Goal: Task Accomplishment & Management: Use online tool/utility

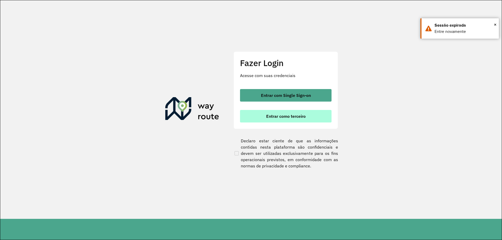
click at [300, 118] on span "Entrar como terceiro" at bounding box center [285, 116] width 39 height 4
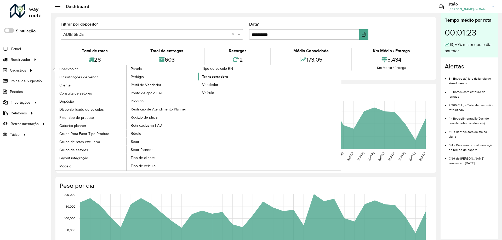
click at [219, 78] on span "Transportadora" at bounding box center [215, 76] width 26 height 5
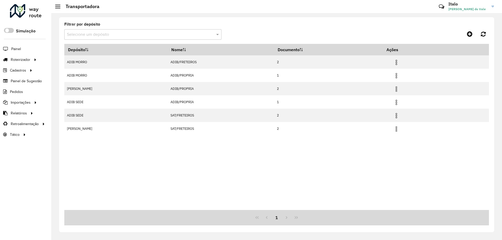
click at [154, 36] on input "text" at bounding box center [137, 35] width 141 height 6
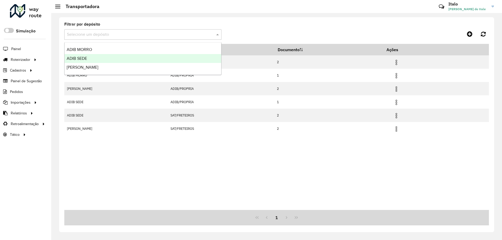
click at [128, 59] on div "ADIB SEDE" at bounding box center [143, 58] width 157 height 9
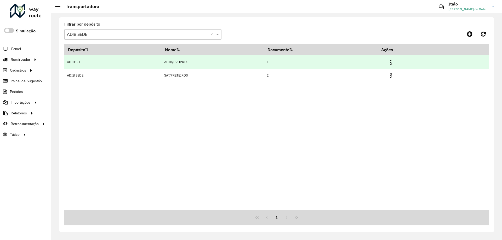
drag, startPoint x: 192, startPoint y: 60, endPoint x: 159, endPoint y: 59, distance: 33.5
click at [159, 59] on tr "ADIB SEDE ADIB/PROPRIA 1" at bounding box center [276, 61] width 424 height 13
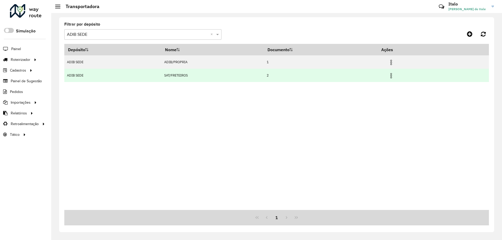
drag, startPoint x: 192, startPoint y: 74, endPoint x: 186, endPoint y: 76, distance: 6.4
click at [163, 74] on td "SAT/FRETEIROS" at bounding box center [212, 75] width 102 height 13
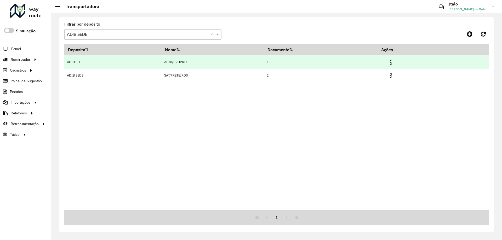
click at [394, 62] on img at bounding box center [391, 62] width 6 height 6
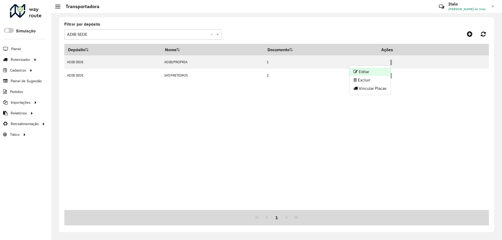
click at [372, 71] on li "Editar" at bounding box center [369, 72] width 41 height 8
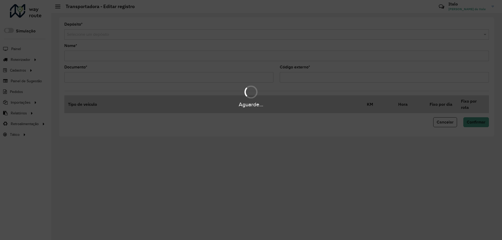
type input "**********"
type input "*"
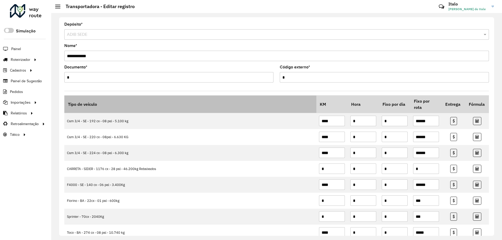
click at [289, 96] on th "Tipo de veículo" at bounding box center [190, 105] width 252 height 18
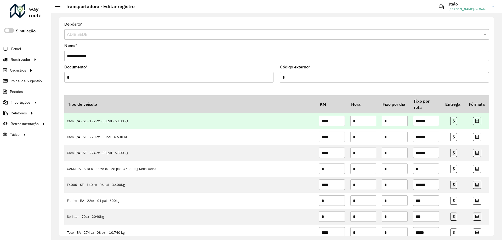
drag, startPoint x: 333, startPoint y: 122, endPoint x: 317, endPoint y: 122, distance: 15.7
click at [319, 122] on input "****" at bounding box center [332, 121] width 26 height 10
click at [333, 121] on input "****" at bounding box center [332, 121] width 26 height 10
drag, startPoint x: 333, startPoint y: 122, endPoint x: 318, endPoint y: 121, distance: 14.9
click at [319, 121] on input "****" at bounding box center [332, 121] width 26 height 10
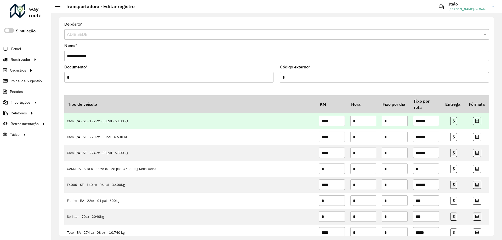
click at [331, 121] on input "****" at bounding box center [332, 121] width 26 height 10
drag, startPoint x: 429, startPoint y: 122, endPoint x: 413, endPoint y: 120, distance: 16.0
click at [413, 120] on input "******" at bounding box center [426, 121] width 26 height 10
drag, startPoint x: 88, startPoint y: 122, endPoint x: 125, endPoint y: 121, distance: 37.6
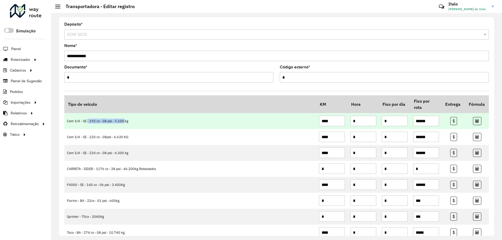
click at [125, 121] on td "Cam 3/4 - SE - 192 cx - 08 pal - 5.100 kg" at bounding box center [190, 121] width 252 height 16
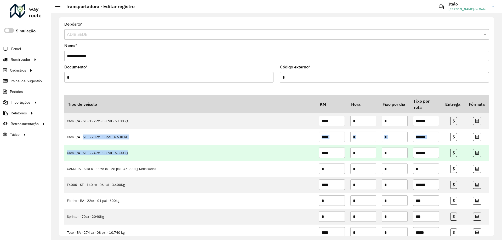
drag, startPoint x: 93, startPoint y: 138, endPoint x: 159, endPoint y: 151, distance: 67.2
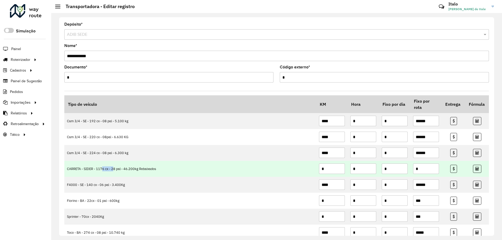
drag, startPoint x: 102, startPoint y: 176, endPoint x: 117, endPoint y: 176, distance: 15.4
click at [117, 176] on td "CARRETA - SIDER - 1176 cx - 28 pal - 46.200kg Rebaixados" at bounding box center [190, 169] width 252 height 16
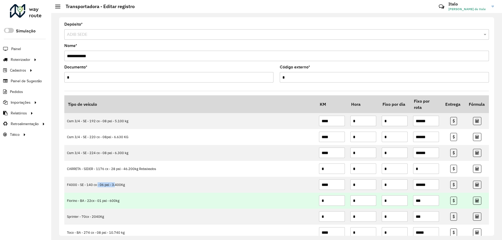
drag, startPoint x: 97, startPoint y: 188, endPoint x: 128, endPoint y: 194, distance: 31.7
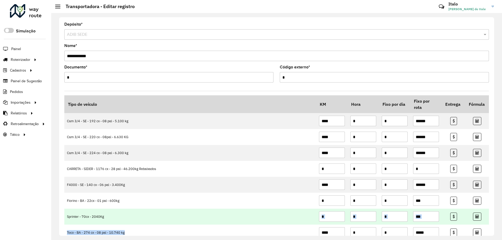
drag, startPoint x: 116, startPoint y: 224, endPoint x: 152, endPoint y: 221, distance: 36.5
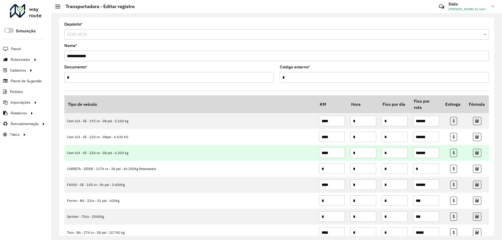
click at [333, 155] on input "****" at bounding box center [332, 153] width 26 height 10
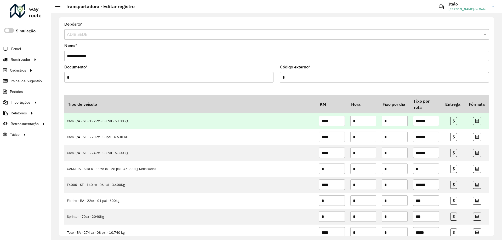
drag, startPoint x: 361, startPoint y: 123, endPoint x: 350, endPoint y: 123, distance: 11.5
click at [350, 123] on input "*" at bounding box center [363, 121] width 26 height 10
drag, startPoint x: 391, startPoint y: 122, endPoint x: 381, endPoint y: 122, distance: 10.7
click at [382, 122] on input "*" at bounding box center [395, 121] width 26 height 10
click at [391, 124] on input "*" at bounding box center [395, 121] width 26 height 10
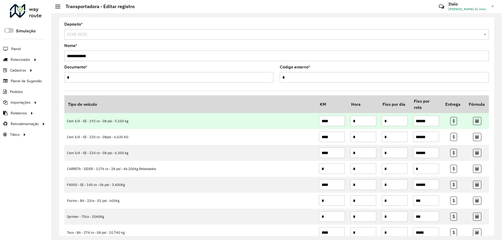
click at [367, 122] on input "*" at bounding box center [363, 121] width 26 height 10
click at [393, 123] on input "*" at bounding box center [395, 121] width 26 height 10
click at [333, 123] on input "****" at bounding box center [332, 121] width 26 height 10
drag, startPoint x: 332, startPoint y: 123, endPoint x: 319, endPoint y: 123, distance: 12.8
click at [319, 123] on input "****" at bounding box center [332, 121] width 26 height 10
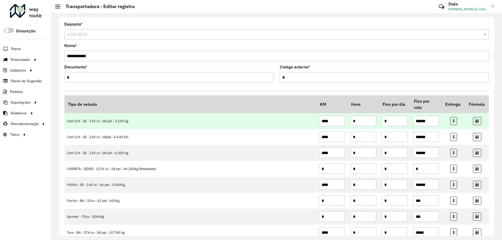
drag, startPoint x: 429, startPoint y: 121, endPoint x: 406, endPoint y: 122, distance: 23.0
click at [406, 122] on tr "Cam 3/4 - SE - 192 cx - 08 pal - 5.100 kg **** * * ******" at bounding box center [276, 121] width 424 height 16
click at [428, 124] on input "******" at bounding box center [426, 121] width 26 height 10
drag, startPoint x: 428, startPoint y: 123, endPoint x: 414, endPoint y: 124, distance: 14.1
click at [414, 124] on input "******" at bounding box center [426, 121] width 26 height 10
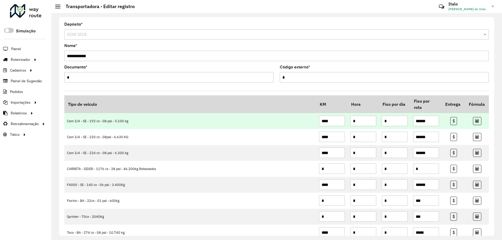
drag, startPoint x: 336, startPoint y: 122, endPoint x: 313, endPoint y: 122, distance: 23.3
click at [313, 122] on tr "Cam 3/4 - SE - 192 cx - 08 pal - 5.100 kg **** * * ******" at bounding box center [276, 121] width 424 height 16
click at [332, 122] on input "****" at bounding box center [332, 121] width 26 height 10
drag, startPoint x: 332, startPoint y: 122, endPoint x: 316, endPoint y: 122, distance: 15.2
click at [316, 122] on td "****" at bounding box center [331, 121] width 31 height 16
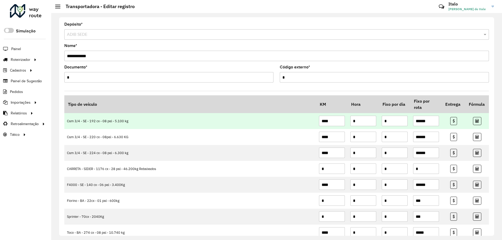
click at [334, 121] on input "****" at bounding box center [332, 121] width 26 height 10
drag, startPoint x: 428, startPoint y: 119, endPoint x: 404, endPoint y: 121, distance: 24.1
click at [404, 121] on tr "Cam 3/4 - SE - 192 cx - 08 pal - 5.100 kg **** * * ******" at bounding box center [276, 121] width 424 height 16
drag, startPoint x: 421, startPoint y: 120, endPoint x: 424, endPoint y: 120, distance: 3.4
click at [421, 120] on input "******" at bounding box center [426, 121] width 26 height 10
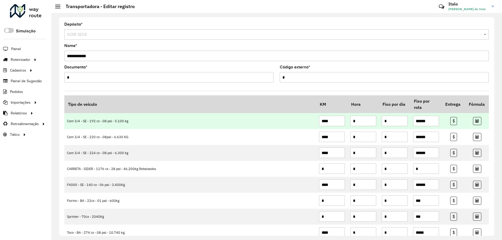
click at [429, 119] on input "******" at bounding box center [426, 121] width 26 height 10
drag, startPoint x: 425, startPoint y: 120, endPoint x: 414, endPoint y: 122, distance: 11.1
click at [414, 122] on input "******" at bounding box center [426, 121] width 26 height 10
drag, startPoint x: 334, startPoint y: 121, endPoint x: 316, endPoint y: 121, distance: 18.6
click at [316, 121] on td "****" at bounding box center [331, 121] width 31 height 16
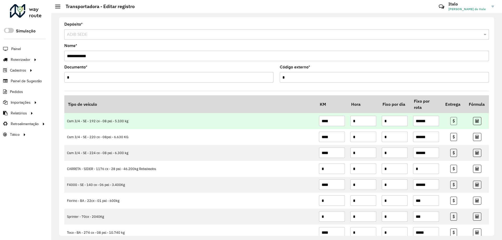
click at [454, 123] on link at bounding box center [453, 121] width 7 height 8
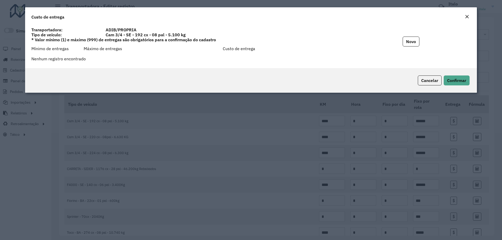
drag, startPoint x: 195, startPoint y: 17, endPoint x: 211, endPoint y: 14, distance: 16.4
click at [211, 14] on div "Custo de entrega" at bounding box center [251, 15] width 452 height 17
click at [467, 16] on em "Close" at bounding box center [467, 17] width 4 height 4
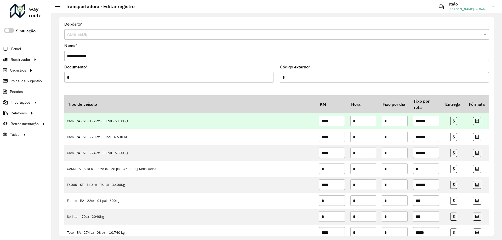
drag, startPoint x: 332, startPoint y: 124, endPoint x: 315, endPoint y: 122, distance: 16.8
click at [316, 122] on td "****" at bounding box center [331, 121] width 31 height 16
drag, startPoint x: 430, startPoint y: 121, endPoint x: 408, endPoint y: 121, distance: 21.4
click at [408, 121] on tr "Cam 3/4 - SE - 192 cx - 08 pal - 5.100 kg **** * * ******" at bounding box center [276, 121] width 424 height 16
click at [477, 122] on icon at bounding box center [477, 121] width 4 height 4
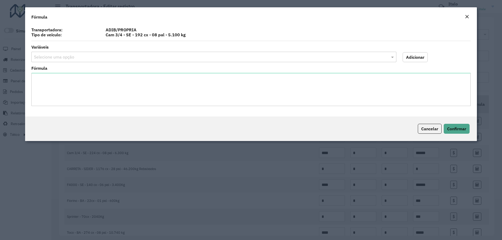
drag, startPoint x: 158, startPoint y: 15, endPoint x: 183, endPoint y: 15, distance: 24.3
click at [183, 15] on div "Fórmula" at bounding box center [251, 15] width 452 height 17
click at [310, 59] on input "text" at bounding box center [208, 57] width 349 height 6
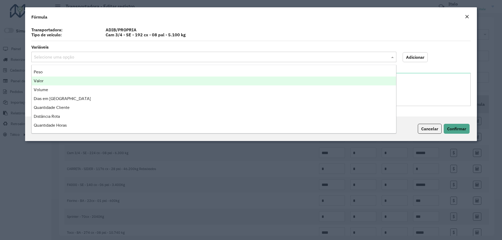
click at [454, 56] on formly-field "Adicionar" at bounding box center [436, 55] width 74 height 21
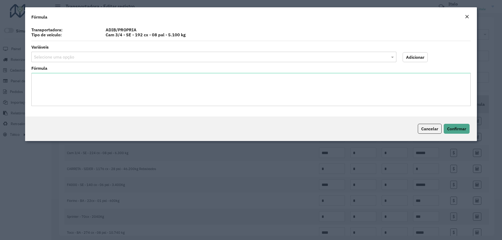
click at [467, 16] on em "Close" at bounding box center [467, 17] width 4 height 4
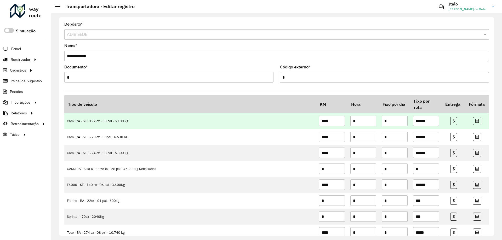
drag, startPoint x: 328, startPoint y: 121, endPoint x: 315, endPoint y: 122, distance: 13.4
click at [316, 122] on td "****" at bounding box center [331, 121] width 31 height 16
click at [330, 124] on input "****" at bounding box center [332, 121] width 26 height 10
drag, startPoint x: 329, startPoint y: 120, endPoint x: 319, endPoint y: 120, distance: 9.9
click at [319, 120] on input "****" at bounding box center [332, 121] width 26 height 10
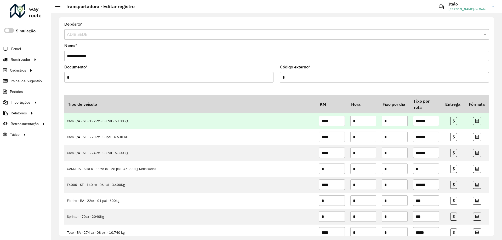
drag, startPoint x: 415, startPoint y: 122, endPoint x: 428, endPoint y: 120, distance: 13.7
click at [428, 120] on input "******" at bounding box center [426, 121] width 26 height 10
click at [418, 122] on input "******" at bounding box center [426, 121] width 26 height 10
drag, startPoint x: 412, startPoint y: 120, endPoint x: 427, endPoint y: 120, distance: 14.9
click at [427, 120] on input "******" at bounding box center [426, 121] width 26 height 10
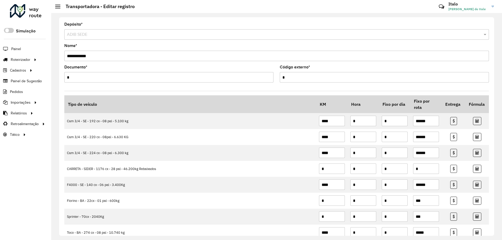
click at [34, 8] on div at bounding box center [26, 11] width 32 height 14
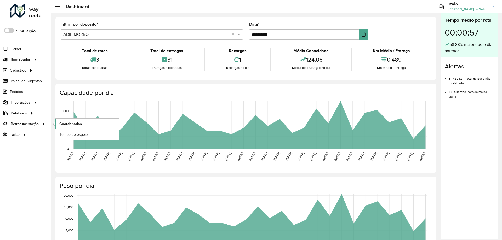
click at [71, 125] on span "Coordenadas" at bounding box center [70, 123] width 22 height 5
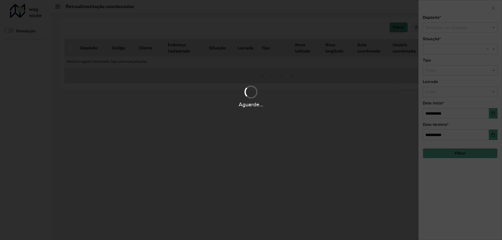
click at [452, 33] on div "Aguarde..." at bounding box center [251, 120] width 502 height 240
click at [455, 31] on div "Aguarde..." at bounding box center [251, 120] width 502 height 240
click at [462, 28] on div "Aguarde..." at bounding box center [251, 120] width 502 height 240
click at [471, 28] on hb-app "Aguarde... Pop-up bloqueado! Seu navegador bloqueou automáticamente a abertura …" at bounding box center [251, 120] width 502 height 240
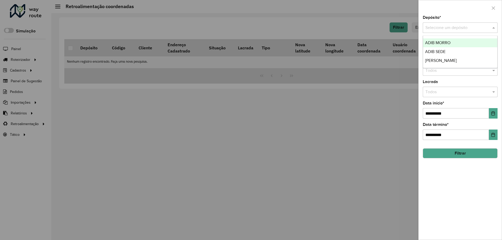
click at [471, 28] on input "text" at bounding box center [454, 28] width 59 height 6
click at [451, 51] on div "ADIB SEDE" at bounding box center [460, 51] width 74 height 9
click at [456, 150] on hb-field-button "Filtrar" at bounding box center [460, 151] width 75 height 14
click at [454, 154] on button "Filtrar" at bounding box center [460, 153] width 75 height 10
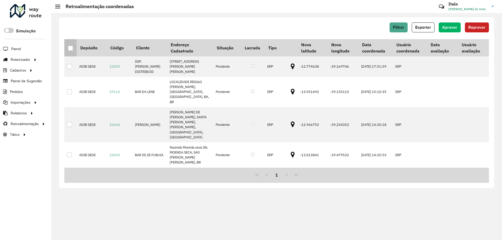
click at [69, 49] on div at bounding box center [70, 48] width 5 height 5
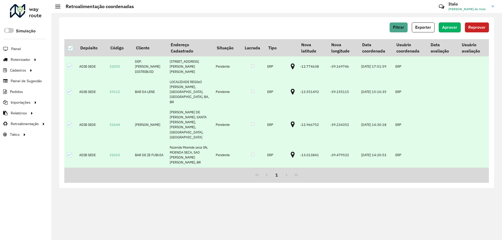
click at [449, 29] on span "Aprovar" at bounding box center [449, 27] width 15 height 4
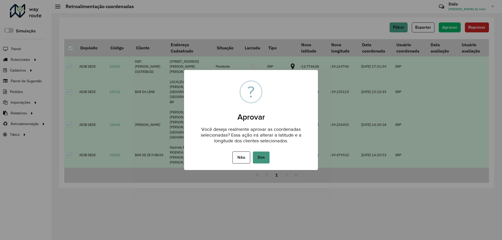
click at [259, 159] on button "Sim" at bounding box center [261, 158] width 17 height 12
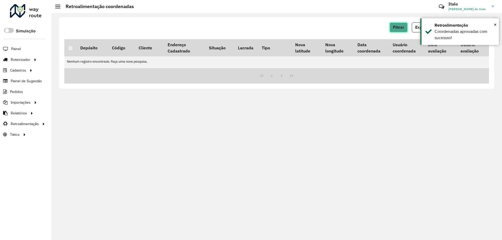
click at [399, 26] on span "Filtrar" at bounding box center [398, 27] width 11 height 4
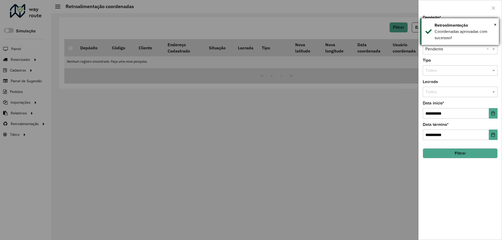
click at [439, 31] on div "Coordenadas aprovadas com sucessso!" at bounding box center [464, 34] width 60 height 13
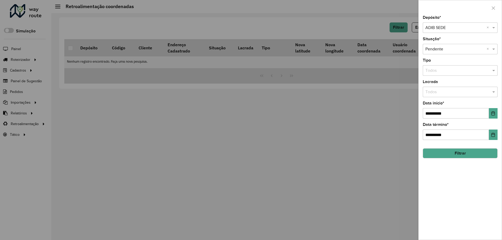
click at [437, 28] on input "text" at bounding box center [454, 28] width 59 height 6
click at [437, 44] on span "ADIB MORRO" at bounding box center [437, 43] width 25 height 4
click at [430, 158] on button "Filtrar" at bounding box center [460, 153] width 75 height 10
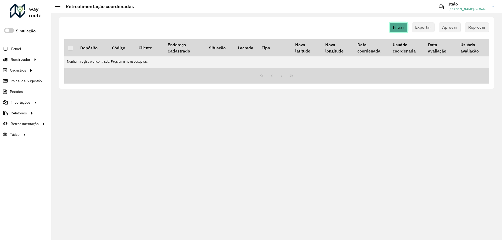
click at [399, 26] on span "Filtrar" at bounding box center [398, 27] width 11 height 4
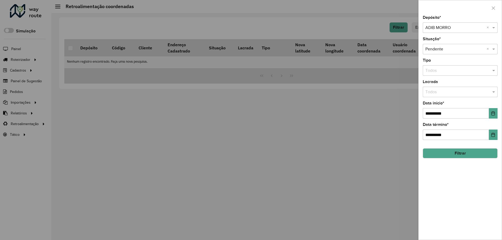
click at [436, 30] on input "text" at bounding box center [454, 28] width 59 height 6
click at [439, 55] on div "[PERSON_NAME]" at bounding box center [460, 51] width 74 height 9
click at [432, 153] on button "Filtrar" at bounding box center [460, 153] width 75 height 10
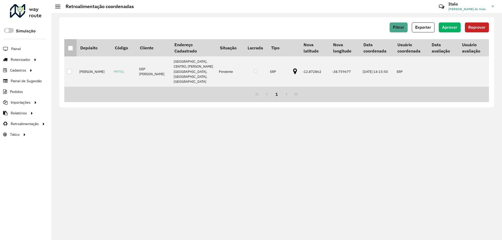
click at [70, 49] on div at bounding box center [70, 48] width 5 height 5
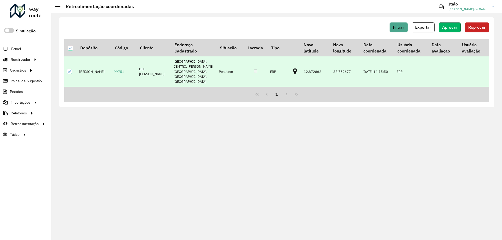
click at [444, 27] on span "Aprovar" at bounding box center [449, 27] width 15 height 4
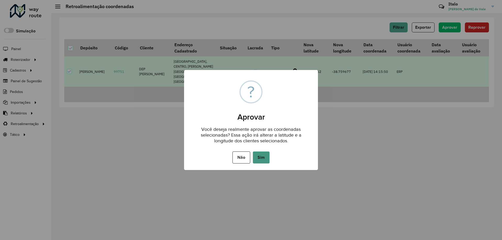
click at [264, 153] on button "Sim" at bounding box center [261, 158] width 17 height 12
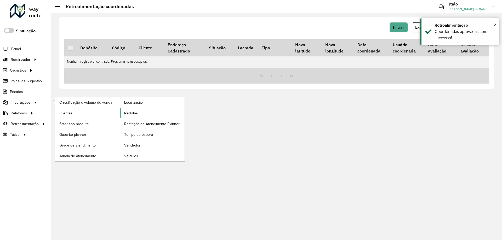
click at [147, 116] on link "Pedidos" at bounding box center [152, 113] width 65 height 10
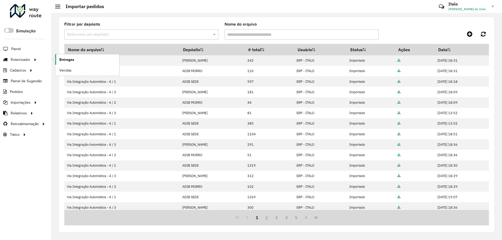
click at [64, 61] on span "Entregas" at bounding box center [66, 59] width 15 height 5
click at [31, 11] on div at bounding box center [26, 11] width 32 height 14
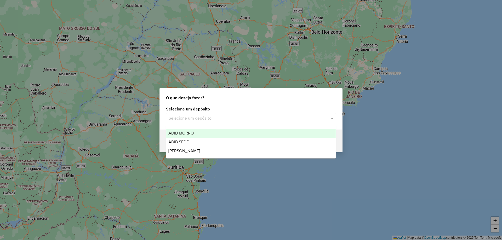
click at [223, 117] on input "text" at bounding box center [246, 118] width 154 height 6
click at [204, 134] on div "ADIB MORRO" at bounding box center [250, 133] width 169 height 9
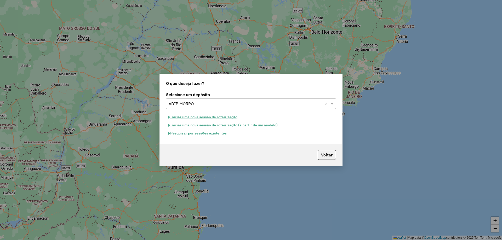
click at [199, 116] on button "Iniciar uma nova sessão de roteirização" at bounding box center [203, 117] width 74 height 8
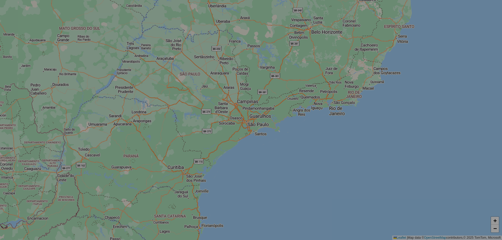
select select "*"
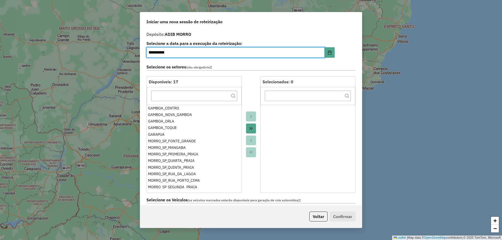
click at [249, 126] on button "Move All to Target" at bounding box center [251, 129] width 10 height 10
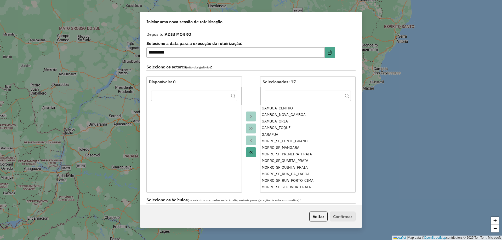
scroll to position [131, 0]
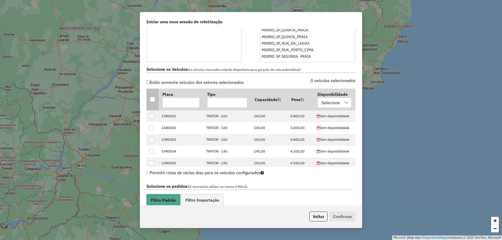
click at [152, 100] on div at bounding box center [152, 99] width 5 height 5
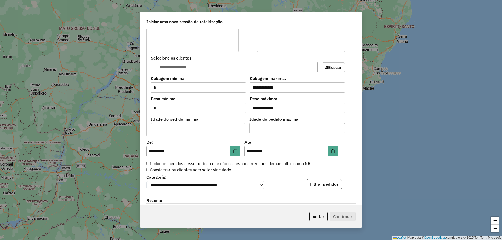
scroll to position [418, 0]
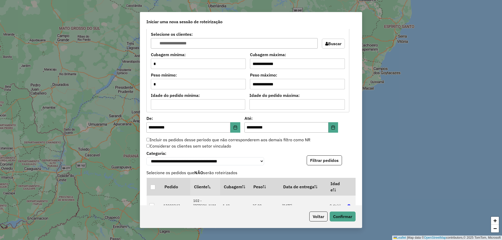
click at [329, 163] on button "Filtrar pedidos" at bounding box center [324, 160] width 35 height 10
click at [344, 215] on button "Confirmar" at bounding box center [343, 217] width 26 height 10
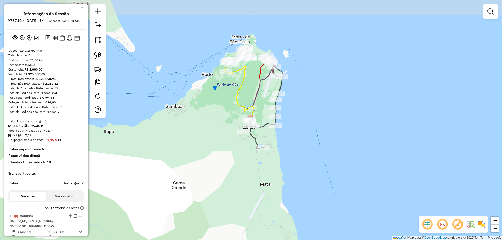
drag, startPoint x: 259, startPoint y: 53, endPoint x: 253, endPoint y: 89, distance: 36.6
click at [255, 82] on div "Janela de atendimento Grade de atendimento Capacidade Transportadoras Veículos …" at bounding box center [251, 120] width 502 height 240
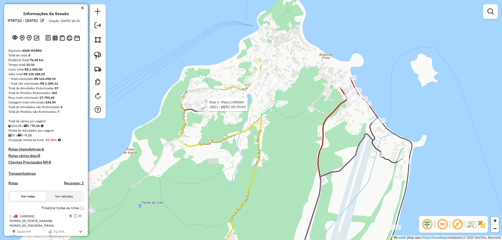
select select "**********"
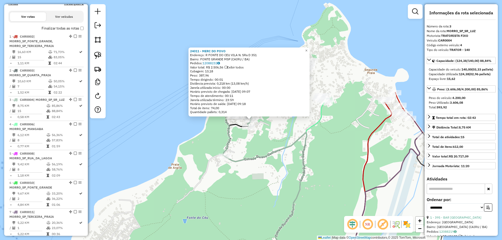
scroll to position [277, 0]
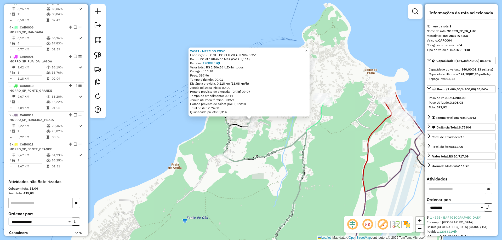
click at [274, 136] on div "24011 - MERC DO POVO Endereço: R FONTE DO CEU VILA N. SRa D 351 Bairro: FONTE G…" at bounding box center [251, 120] width 502 height 240
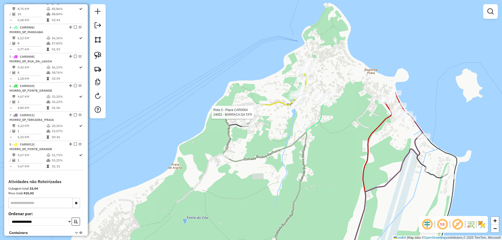
select select "**********"
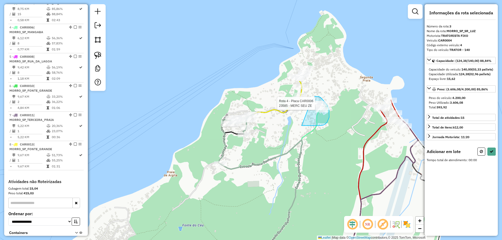
click at [311, 101] on div "Rota 4 - Placa CAR0006 23585 - MERC SEU ZE Janela de atendimento Grade de atend…" at bounding box center [251, 120] width 502 height 240
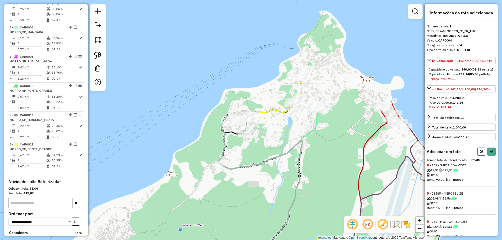
click at [480, 153] on icon at bounding box center [481, 152] width 3 height 4
select select "**********"
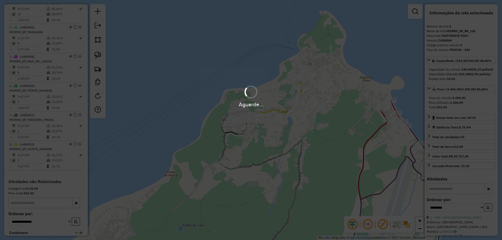
click at [284, 135] on div "Aguarde..." at bounding box center [251, 120] width 502 height 240
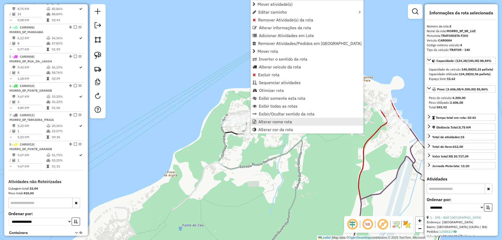
click at [267, 120] on span "Alterar nome rota" at bounding box center [275, 122] width 34 height 4
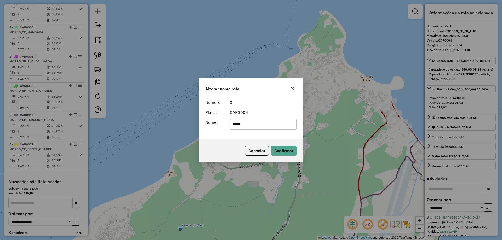
type input "******"
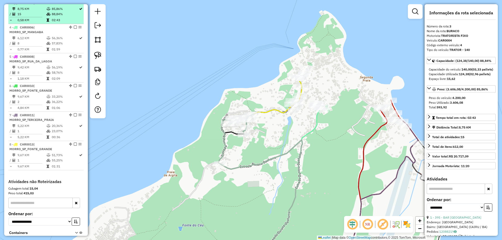
click at [74, 4] on em at bounding box center [75, 2] width 3 height 3
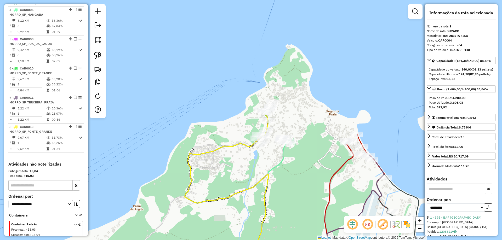
drag, startPoint x: 267, startPoint y: 130, endPoint x: 235, endPoint y: 161, distance: 44.2
click at [235, 161] on div "Janela de atendimento Grade de atendimento Capacidade Transportadoras Veículos …" at bounding box center [251, 120] width 502 height 240
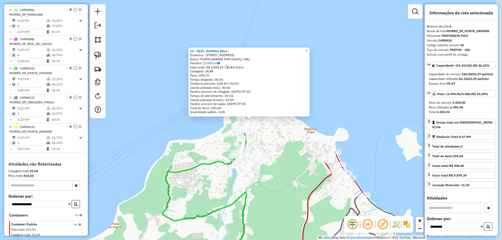
scroll to position [301, 0]
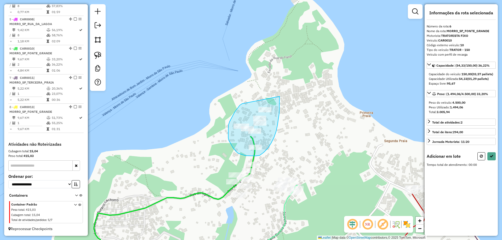
drag, startPoint x: 242, startPoint y: 104, endPoint x: 279, endPoint y: 93, distance: 38.9
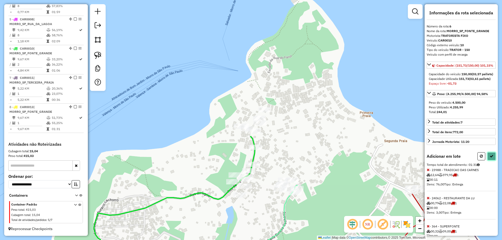
click at [489, 158] on icon at bounding box center [491, 156] width 4 height 4
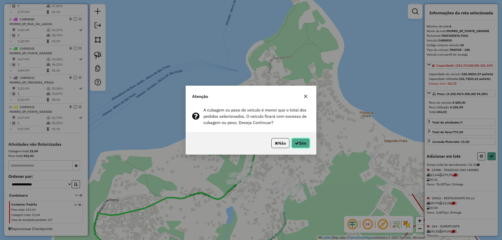
drag, startPoint x: 301, startPoint y: 143, endPoint x: 296, endPoint y: 138, distance: 6.1
click at [301, 143] on button "Sim" at bounding box center [300, 143] width 18 height 10
select select "**********"
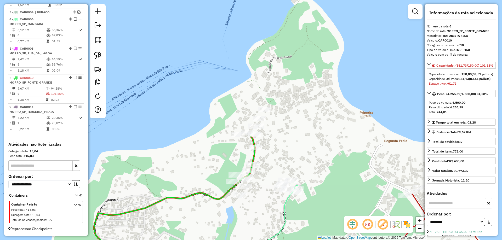
scroll to position [272, 0]
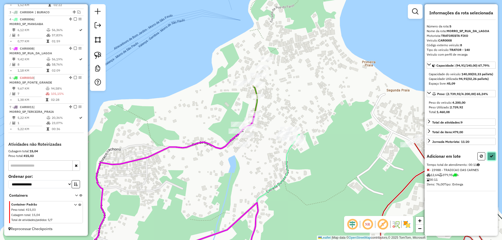
click at [494, 160] on button at bounding box center [491, 156] width 8 height 8
select select "**********"
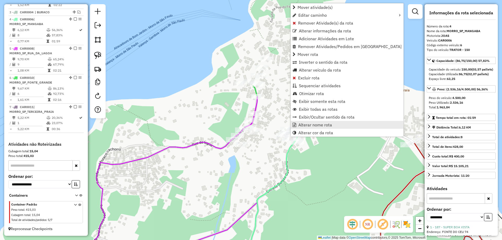
click at [308, 125] on span "Alterar nome rota" at bounding box center [315, 125] width 34 height 4
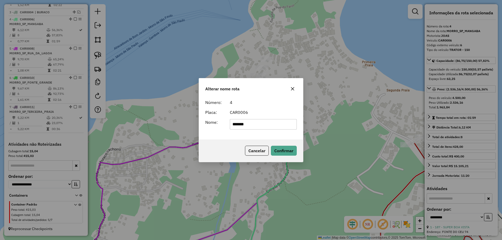
type input "*******"
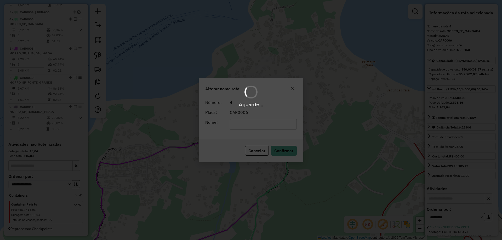
scroll to position [267, 0]
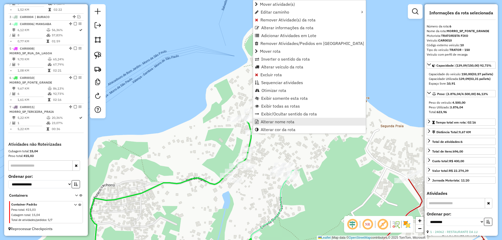
click at [260, 124] on link "Alterar nome rota" at bounding box center [309, 122] width 113 height 8
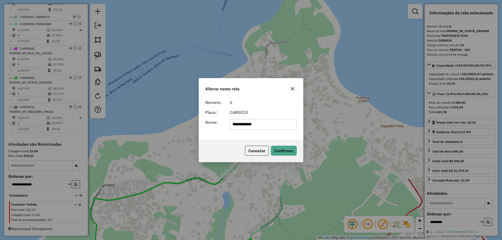
type input "**********"
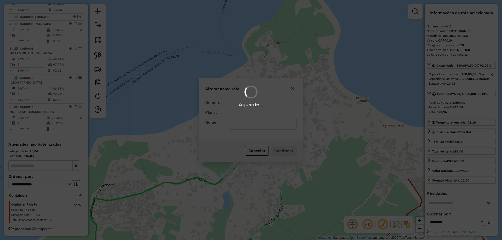
scroll to position [263, 0]
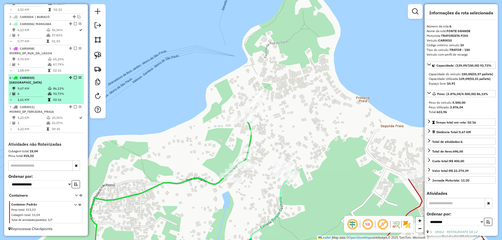
click at [74, 79] on em at bounding box center [75, 77] width 3 height 3
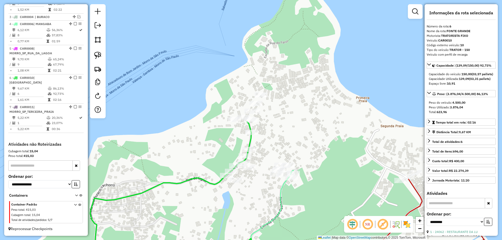
scroll to position [245, 0]
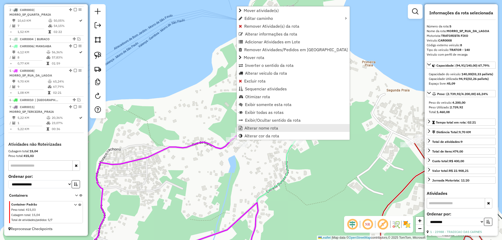
click at [246, 129] on span "Alterar nome rota" at bounding box center [261, 128] width 34 height 4
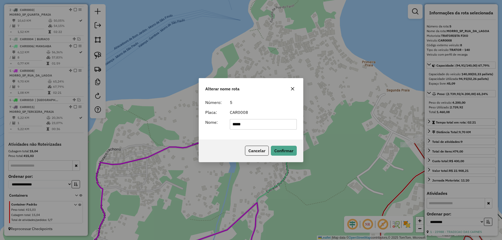
type input "*****"
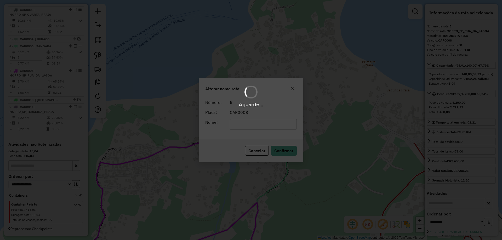
scroll to position [240, 0]
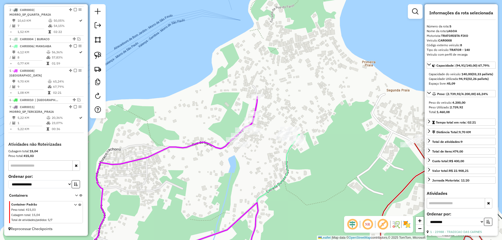
click at [77, 41] on em at bounding box center [78, 38] width 3 height 3
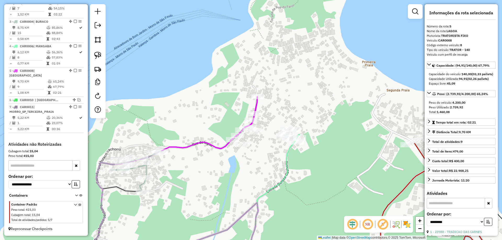
click at [147, 170] on icon at bounding box center [125, 201] width 71 height 100
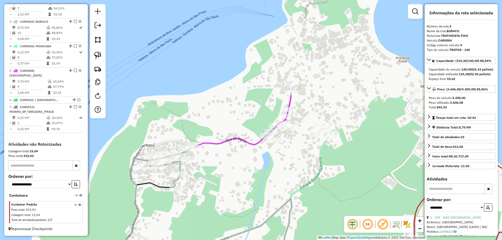
drag, startPoint x: 187, startPoint y: 176, endPoint x: 223, endPoint y: 173, distance: 36.7
click at [223, 173] on div "Janela de atendimento Grade de atendimento Capacidade Transportadoras Veículos …" at bounding box center [251, 120] width 502 height 240
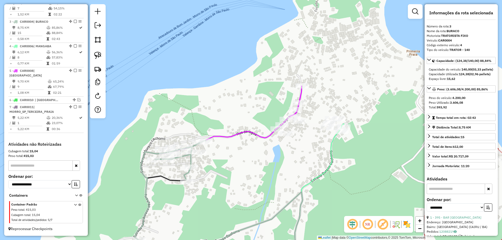
click at [191, 161] on icon at bounding box center [170, 190] width 71 height 100
click at [192, 163] on icon at bounding box center [170, 190] width 71 height 100
click at [460, 212] on select "**********" at bounding box center [454, 208] width 57 height 8
select select "**********"
click at [426, 212] on select "**********" at bounding box center [454, 208] width 57 height 8
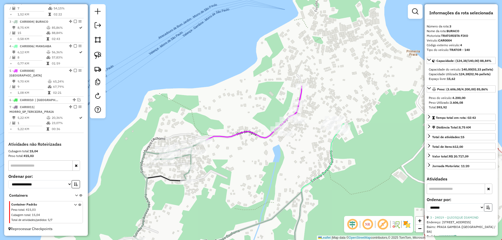
click at [487, 209] on icon "button" at bounding box center [488, 208] width 4 height 4
click at [466, 220] on link "7 - 22139 - MERCADINHO R E G" at bounding box center [455, 218] width 50 height 4
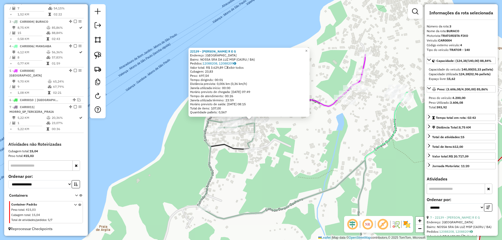
click at [325, 103] on icon at bounding box center [282, 159] width 168 height 210
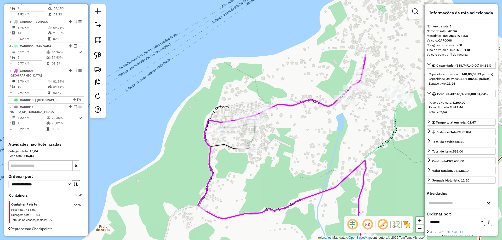
click at [253, 131] on icon at bounding box center [233, 159] width 71 height 100
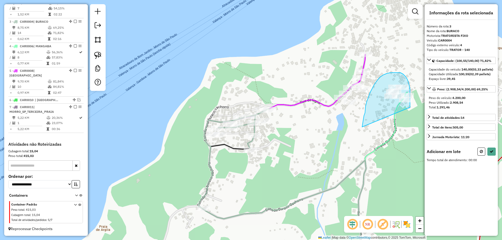
drag, startPoint x: 362, startPoint y: 127, endPoint x: 410, endPoint y: 115, distance: 49.3
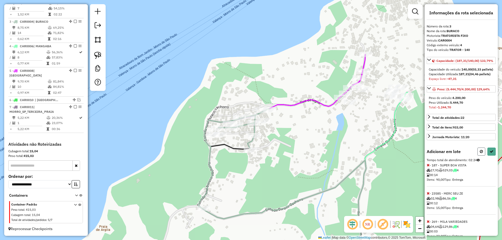
click at [481, 153] on icon at bounding box center [481, 152] width 3 height 4
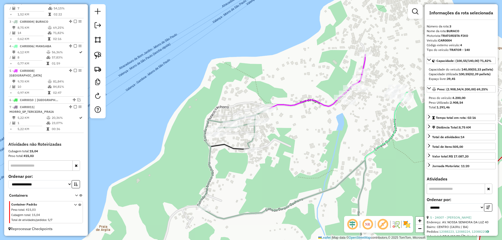
click at [367, 118] on div "Janela de atendimento Grade de atendimento Capacidade Transportadoras Veículos …" at bounding box center [251, 120] width 502 height 240
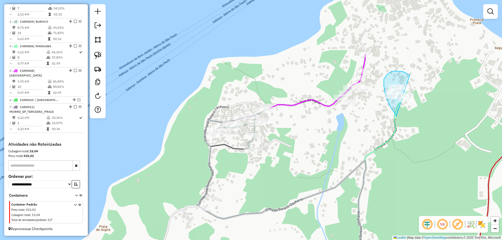
drag, startPoint x: 396, startPoint y: 117, endPoint x: 434, endPoint y: 96, distance: 43.7
click at [250, 143] on icon at bounding box center [233, 159] width 71 height 100
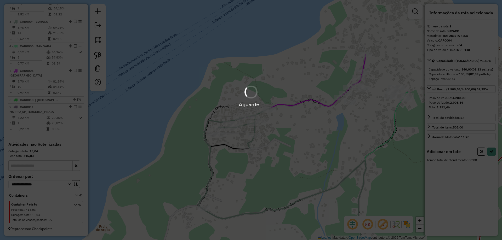
drag, startPoint x: 243, startPoint y: 92, endPoint x: 231, endPoint y: 119, distance: 29.7
click at [231, 119] on div "Aguarde..." at bounding box center [251, 120] width 502 height 240
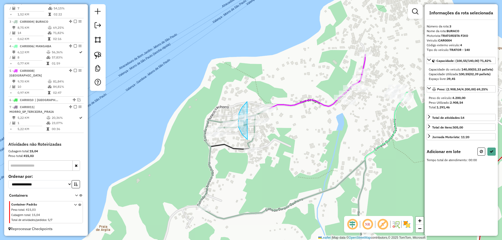
drag, startPoint x: 247, startPoint y: 102, endPoint x: 290, endPoint y: 115, distance: 44.6
click at [493, 153] on icon at bounding box center [491, 152] width 4 height 4
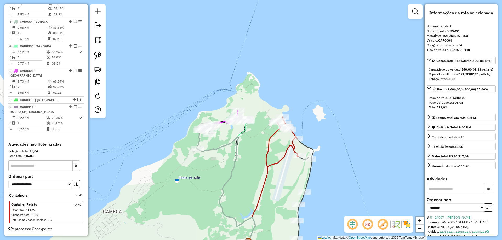
click at [262, 146] on div "Janela de atendimento Grade de atendimento Capacidade Transportadoras Veículos …" at bounding box center [251, 120] width 502 height 240
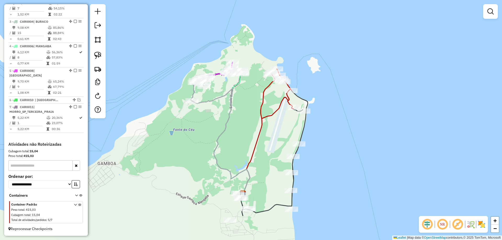
drag, startPoint x: 262, startPoint y: 147, endPoint x: 256, endPoint y: 99, distance: 48.4
click at [256, 99] on div "Janela de atendimento Grade de atendimento Capacidade Transportadoras Veículos …" at bounding box center [251, 120] width 502 height 240
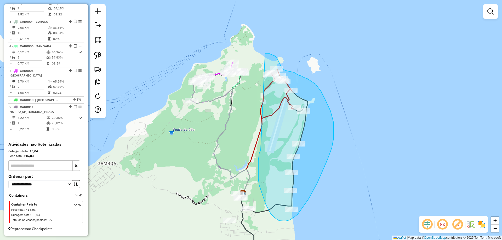
drag, startPoint x: 261, startPoint y: 150, endPoint x: 263, endPoint y: 54, distance: 95.4
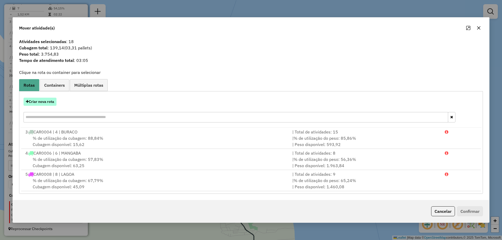
click at [49, 101] on button "Criar nova rota" at bounding box center [40, 102] width 33 height 8
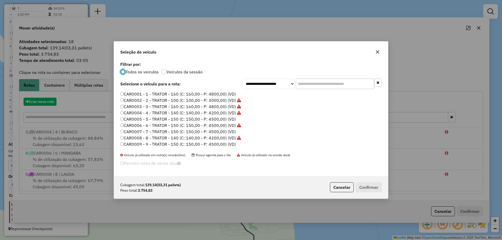
scroll to position [3, 2]
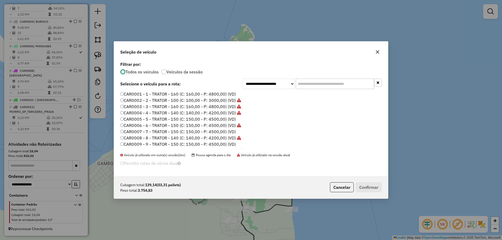
click at [151, 112] on label "CAR0004 - 4 - TRATOR - 140 (C: 140,00 - P: 4200,00) (VD)" at bounding box center [180, 113] width 121 height 6
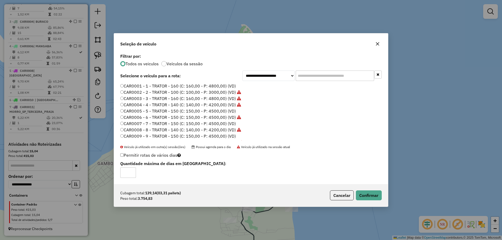
click at [162, 86] on label "CAR0001 - 1 - TRATOR - 160 (C: 160,00 - P: 4800,00) (VD)" at bounding box center [178, 86] width 116 height 6
click at [361, 190] on button "Confirmar" at bounding box center [369, 195] width 26 height 10
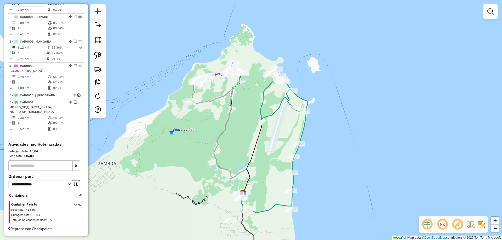
scroll to position [229, 0]
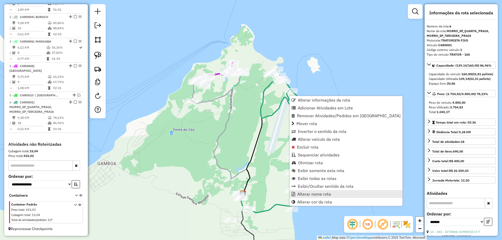
click at [305, 195] on span "Alterar nome rota" at bounding box center [314, 194] width 34 height 4
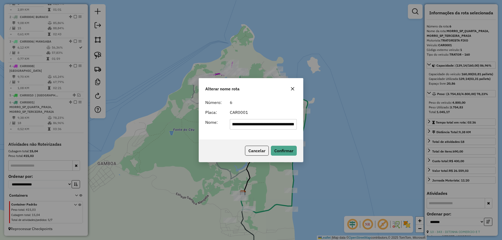
scroll to position [0, 0]
type input "**********"
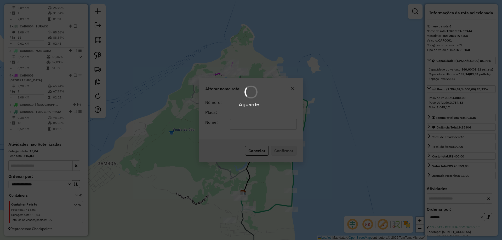
scroll to position [219, 0]
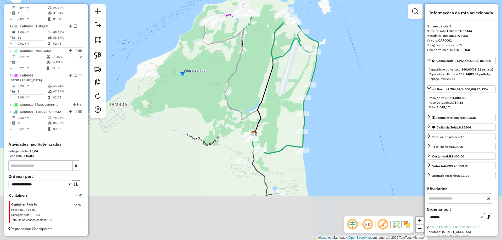
drag, startPoint x: 268, startPoint y: 192, endPoint x: 279, endPoint y: 130, distance: 62.9
click at [279, 130] on div "Janela de atendimento Grade de atendimento Capacidade Transportadoras Veículos …" at bounding box center [251, 120] width 502 height 240
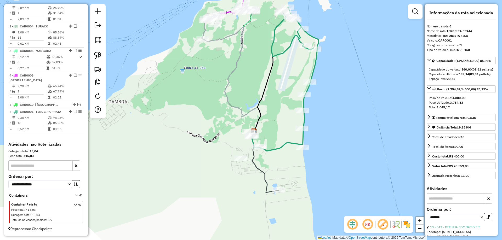
click at [278, 148] on icon at bounding box center [277, 141] width 51 height 19
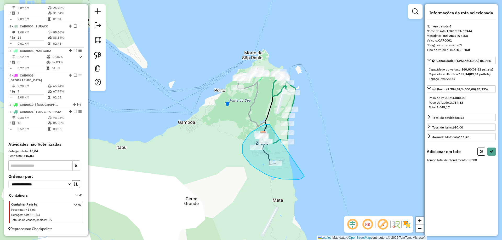
drag, startPoint x: 258, startPoint y: 128, endPoint x: 304, endPoint y: 176, distance: 66.9
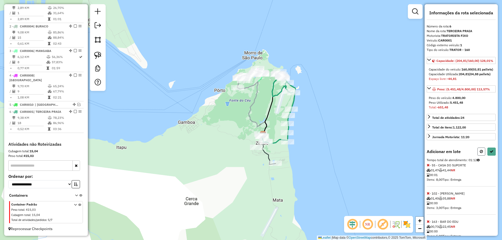
click at [480, 153] on icon at bounding box center [481, 152] width 3 height 4
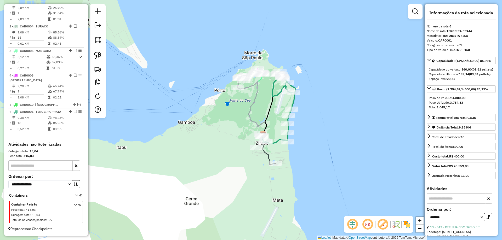
click at [369, 155] on div "Janela de atendimento Grade de atendimento Capacidade Transportadoras Veículos …" at bounding box center [251, 120] width 502 height 240
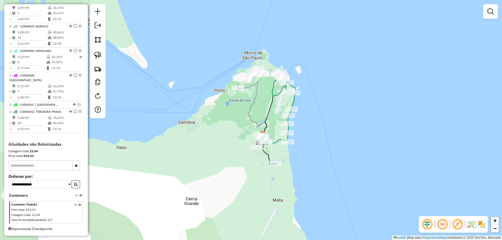
click at [265, 157] on icon at bounding box center [268, 149] width 13 height 30
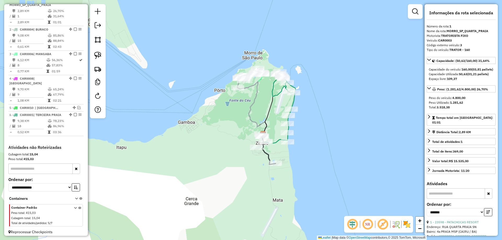
scroll to position [213, 0]
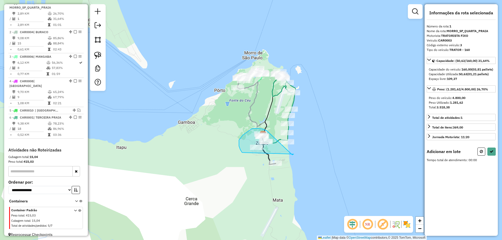
drag, startPoint x: 267, startPoint y: 131, endPoint x: 292, endPoint y: 155, distance: 35.3
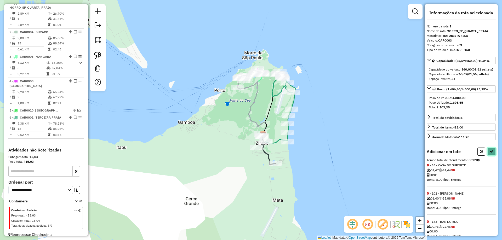
click at [490, 153] on icon at bounding box center [491, 152] width 4 height 4
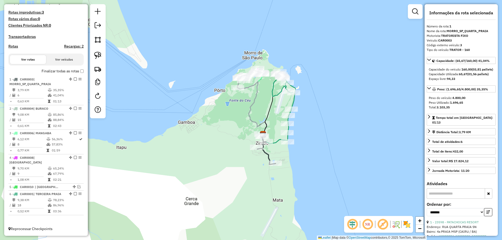
scroll to position [137, 0]
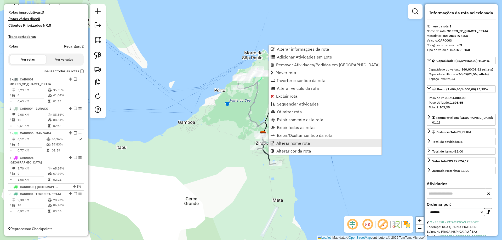
click at [278, 145] on span "Alterar nome rota" at bounding box center [293, 143] width 34 height 4
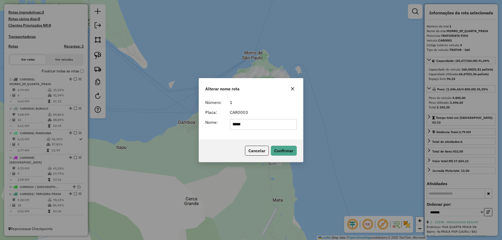
type input "*****"
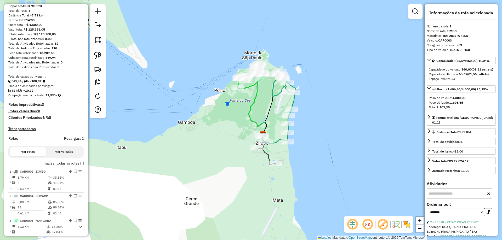
scroll to position [132, 0]
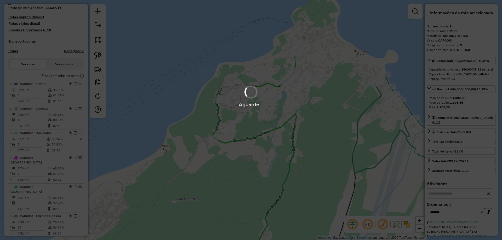
drag, startPoint x: 224, startPoint y: 165, endPoint x: 182, endPoint y: 86, distance: 89.6
click at [192, 89] on div "Aguarde..." at bounding box center [251, 120] width 502 height 240
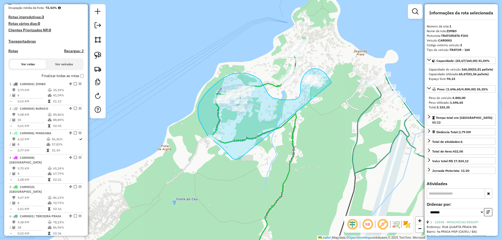
drag, startPoint x: 231, startPoint y: 157, endPoint x: 338, endPoint y: 102, distance: 120.5
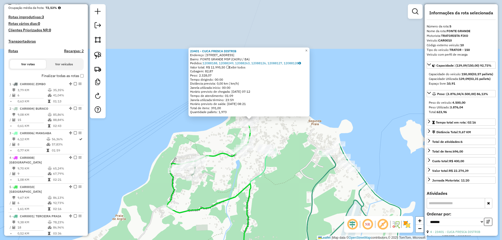
scroll to position [150, 0]
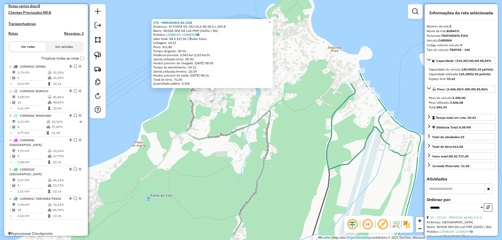
drag, startPoint x: 302, startPoint y: 164, endPoint x: 253, endPoint y: 125, distance: 62.2
click at [254, 127] on icon at bounding box center [229, 172] width 82 height 125
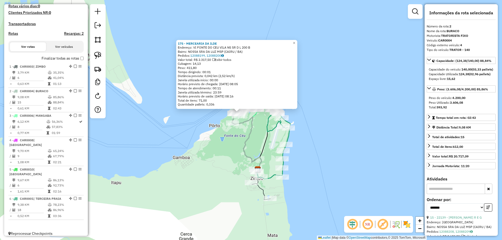
click at [290, 136] on icon at bounding box center [278, 141] width 23 height 68
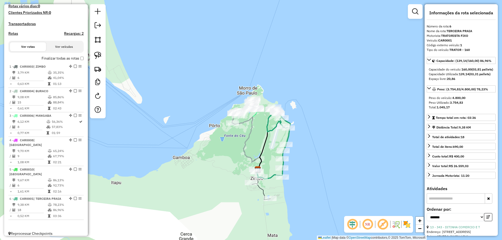
click at [192, 173] on div "Janela de atendimento Grade de atendimento Capacidade Transportadoras Veículos …" at bounding box center [251, 120] width 502 height 240
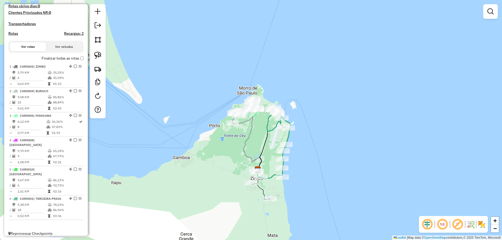
click at [16, 36] on h4 "Rotas" at bounding box center [13, 33] width 10 height 4
select select "*"
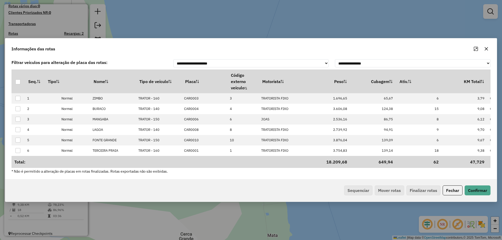
click at [488, 48] on icon "button" at bounding box center [486, 49] width 4 height 4
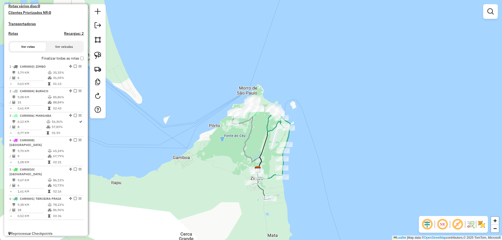
scroll to position [45, 0]
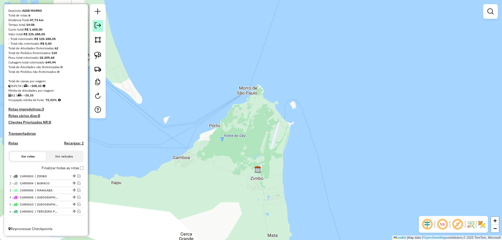
click at [95, 28] on em at bounding box center [98, 25] width 6 height 6
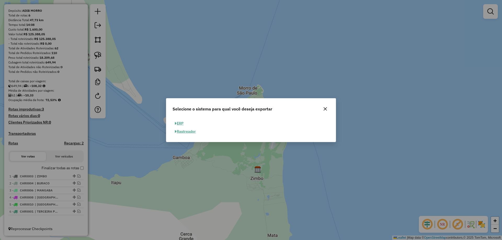
click at [179, 123] on button "ERP" at bounding box center [178, 123] width 13 height 8
select select "**"
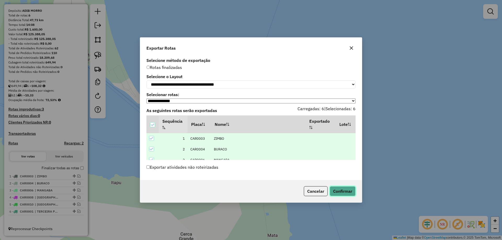
click at [342, 192] on button "Confirmar" at bounding box center [343, 191] width 26 height 10
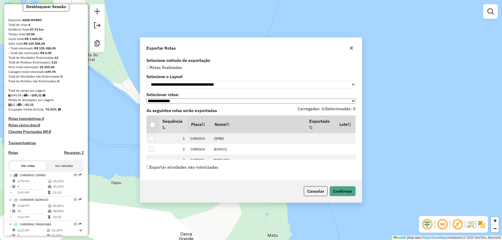
scroll to position [59, 0]
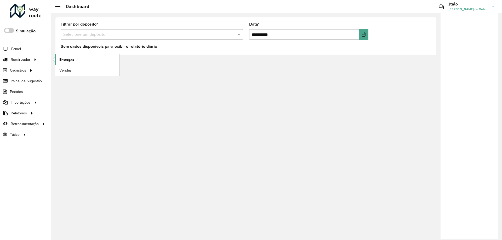
click at [73, 59] on span "Entregas" at bounding box center [66, 59] width 15 height 5
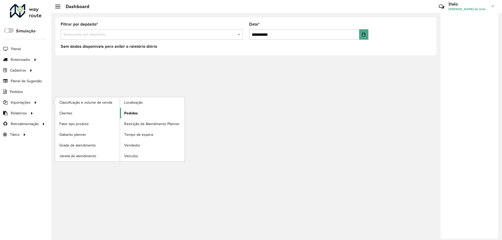
click at [135, 112] on span "Pedidos" at bounding box center [131, 113] width 14 height 5
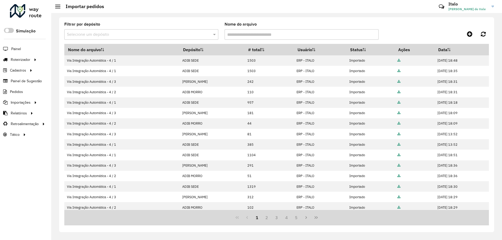
click at [36, 13] on div at bounding box center [26, 11] width 32 height 14
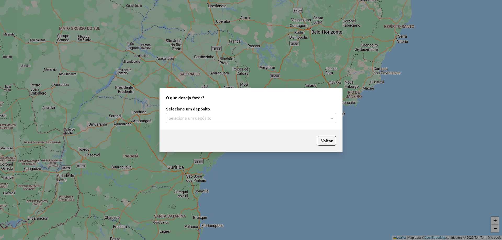
click at [219, 120] on input "text" at bounding box center [246, 118] width 154 height 6
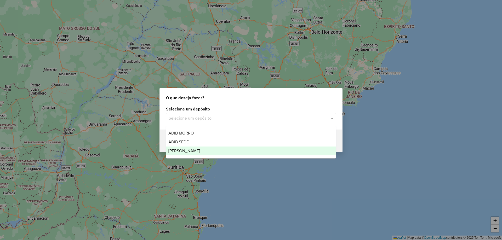
click at [206, 150] on div "[PERSON_NAME]" at bounding box center [250, 151] width 169 height 9
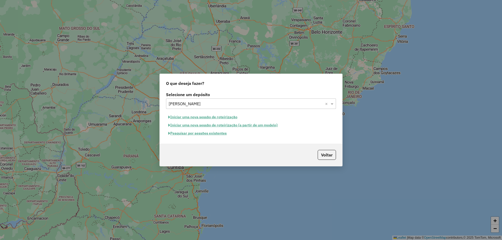
click at [212, 117] on button "Iniciar uma nova sessão de roteirização" at bounding box center [203, 117] width 74 height 8
select select "*"
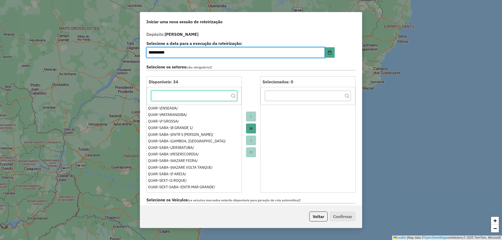
click at [203, 97] on input "text" at bounding box center [194, 96] width 86 height 10
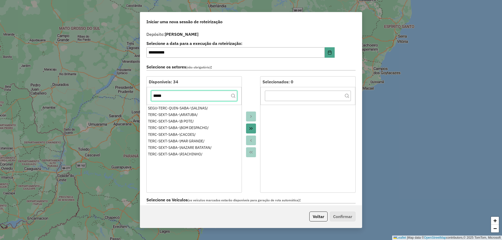
type input "*****"
click at [253, 131] on button "Move All to Target" at bounding box center [251, 129] width 10 height 10
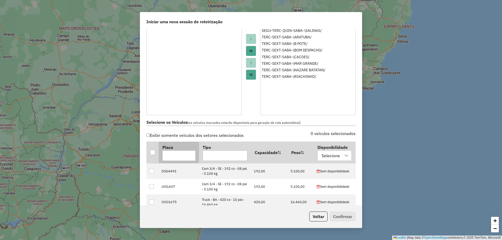
scroll to position [78, 0]
click at [152, 151] on div at bounding box center [152, 151] width 5 height 5
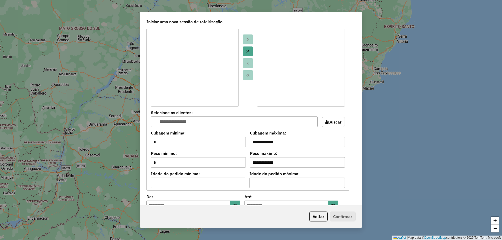
scroll to position [418, 0]
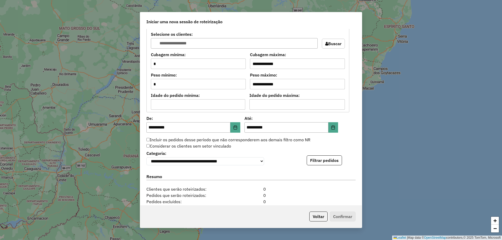
click at [150, 141] on label "Incluir os pedidos desse período que não corresponderem aos demais filtro como …" at bounding box center [228, 140] width 164 height 6
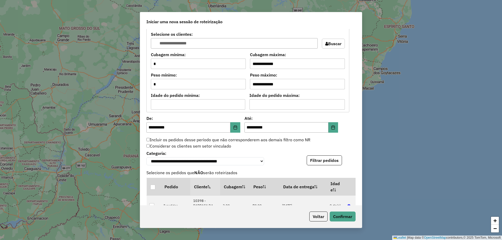
click at [333, 164] on button "Filtrar pedidos" at bounding box center [324, 160] width 35 height 10
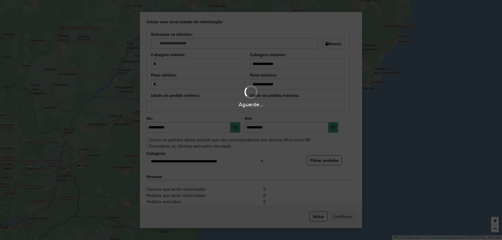
click at [348, 216] on div "Aguarde..." at bounding box center [251, 120] width 502 height 240
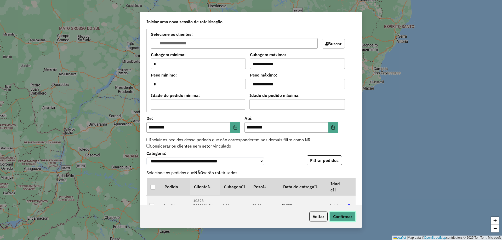
click at [348, 216] on button "Confirmar" at bounding box center [343, 217] width 26 height 10
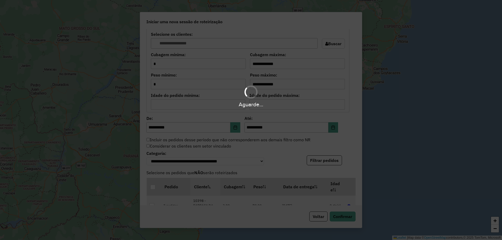
click at [340, 215] on div "Aguarde..." at bounding box center [251, 120] width 502 height 240
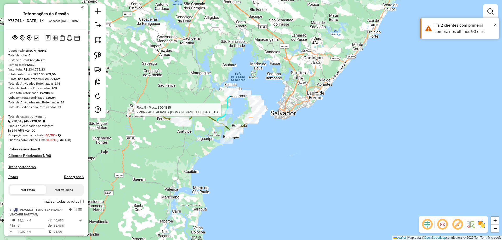
select select "**********"
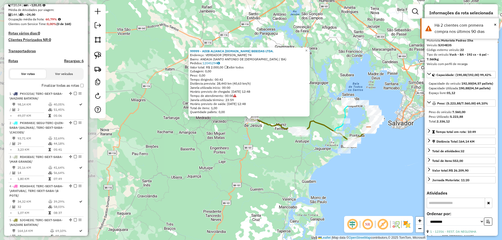
scroll to position [273, 0]
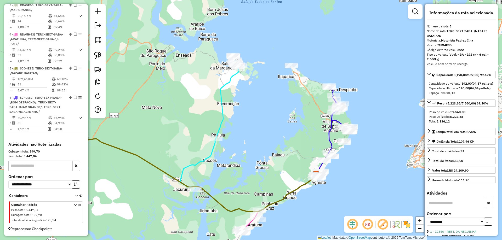
click at [223, 98] on icon at bounding box center [210, 122] width 61 height 133
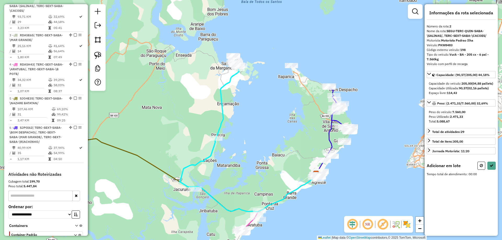
scroll to position [236, 0]
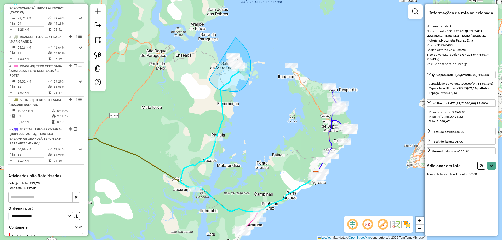
drag, startPoint x: 210, startPoint y: 78, endPoint x: 226, endPoint y: 33, distance: 48.0
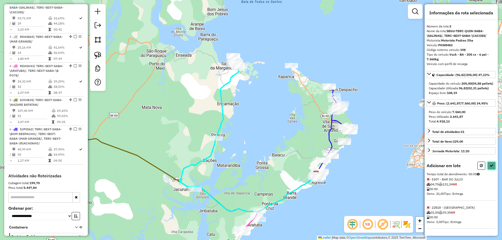
click at [492, 170] on button at bounding box center [491, 166] width 8 height 8
select select "**********"
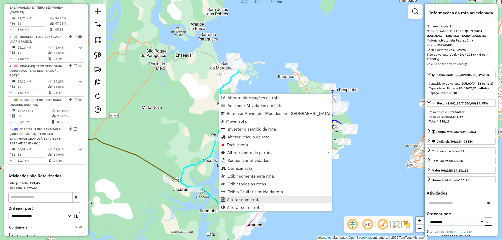
click at [242, 200] on span "Alterar nome rota" at bounding box center [244, 200] width 34 height 4
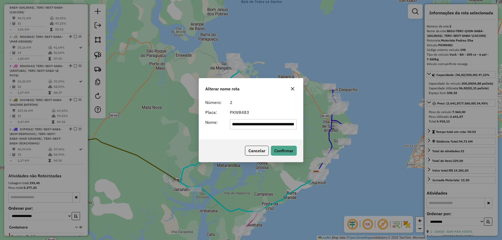
scroll to position [0, 0]
type input "*******"
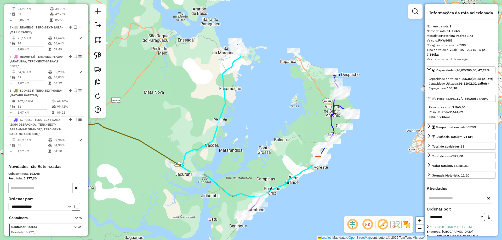
drag, startPoint x: 269, startPoint y: 111, endPoint x: 268, endPoint y: 93, distance: 18.3
click at [268, 93] on div "Janela de atendimento Grade de atendimento Capacidade Transportadoras Veículos …" at bounding box center [251, 120] width 502 height 240
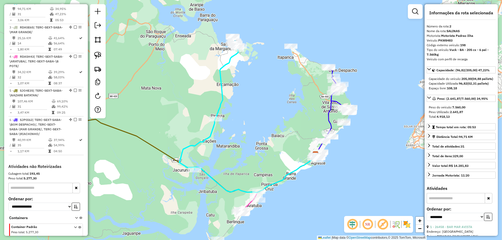
click at [270, 91] on div "Janela de atendimento Grade de atendimento Capacidade Transportadoras Veículos …" at bounding box center [251, 120] width 502 height 240
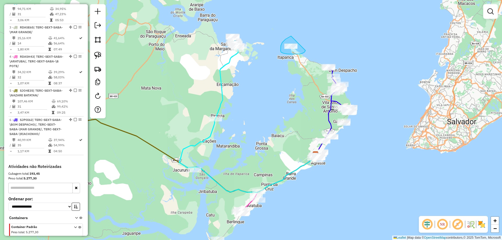
drag, startPoint x: 285, startPoint y: 39, endPoint x: 305, endPoint y: 50, distance: 22.7
click at [278, 91] on div "Janela de atendimento Grade de atendimento Capacidade Transportadoras Veículos …" at bounding box center [251, 120] width 502 height 240
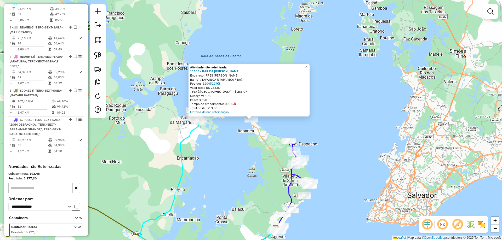
click at [236, 159] on div "Atividade não roteirizada 11105 - BAR DA SIMONE Endereço: PRES GETULIO VARGAS B…" at bounding box center [251, 120] width 502 height 240
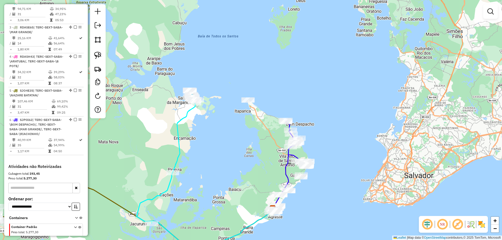
drag, startPoint x: 255, startPoint y: 161, endPoint x: 248, endPoint y: 128, distance: 33.4
click at [248, 128] on div "Janela de atendimento Grade de atendimento Capacidade Transportadoras Veículos …" at bounding box center [251, 120] width 502 height 240
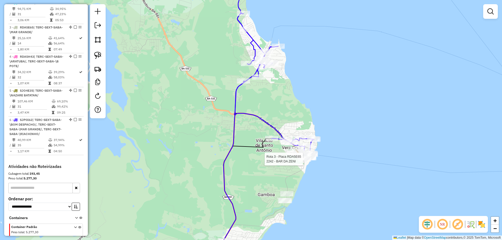
select select "**********"
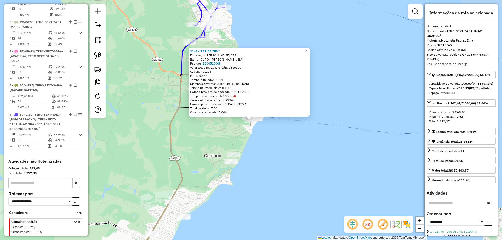
scroll to position [261, 0]
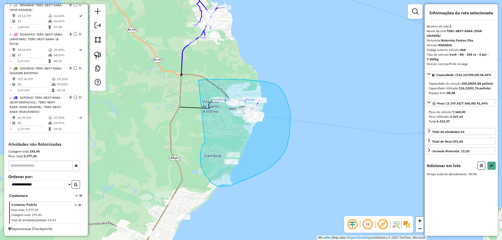
drag, startPoint x: 201, startPoint y: 150, endPoint x: 198, endPoint y: 81, distance: 69.0
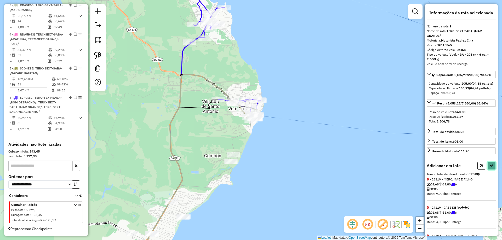
click at [490, 168] on icon at bounding box center [491, 166] width 4 height 4
select select "**********"
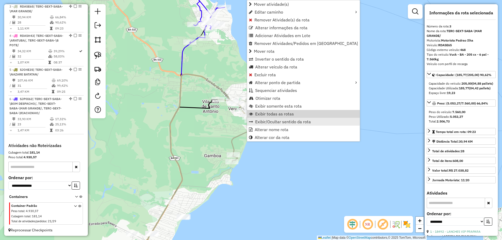
scroll to position [267, 0]
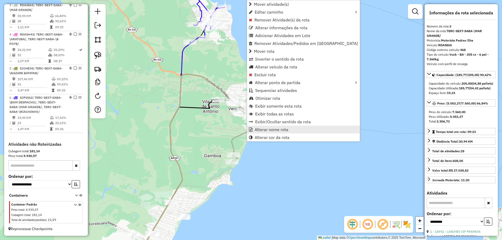
click at [263, 130] on span "Alterar nome rota" at bounding box center [272, 130] width 34 height 4
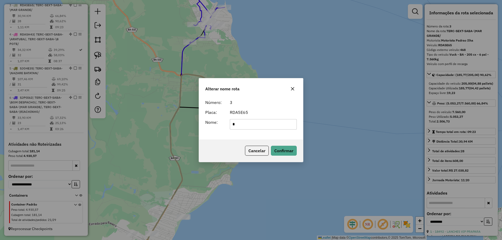
scroll to position [0, 0]
type input "**********"
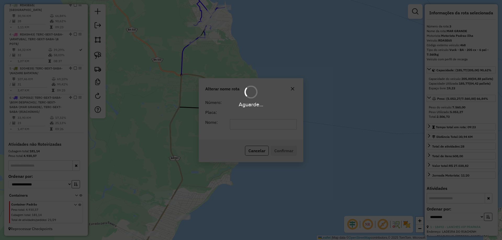
scroll to position [265, 0]
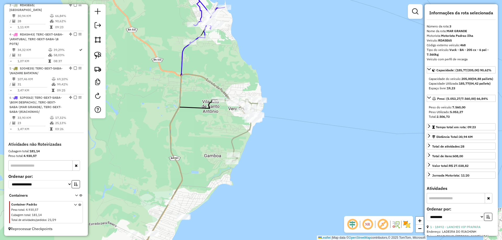
click at [181, 58] on icon at bounding box center [161, 153] width 57 height 222
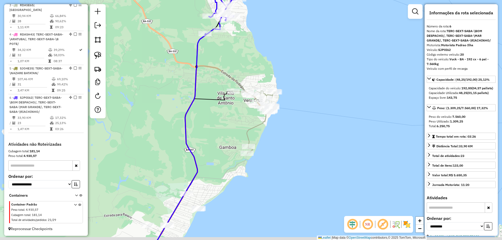
drag, startPoint x: 162, startPoint y: 80, endPoint x: 207, endPoint y: 60, distance: 49.7
click at [205, 60] on div "Janela de atendimento Grade de atendimento Capacidade Transportadoras Veículos …" at bounding box center [251, 120] width 502 height 240
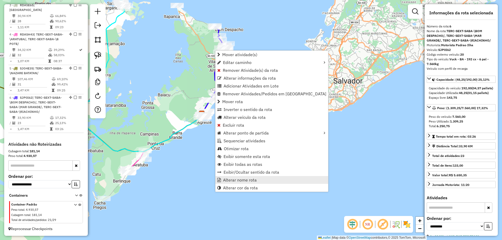
click at [231, 182] on span "Alterar nome rota" at bounding box center [240, 180] width 34 height 4
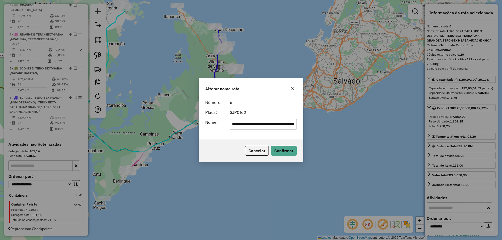
scroll to position [0, 0]
type input "**********"
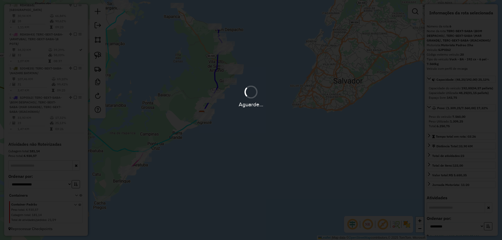
scroll to position [251, 0]
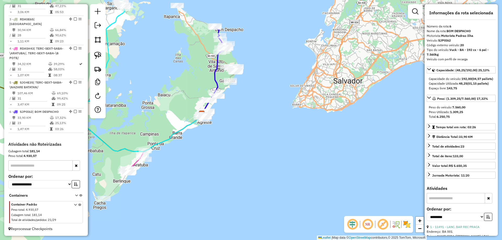
click at [214, 77] on icon at bounding box center [211, 83] width 18 height 62
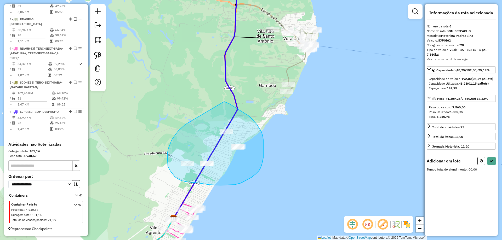
drag, startPoint x: 185, startPoint y: 125, endPoint x: 224, endPoint y: 102, distance: 45.2
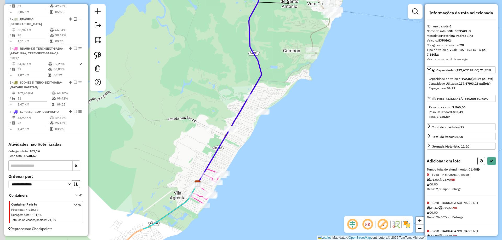
drag, startPoint x: 157, startPoint y: 192, endPoint x: 181, endPoint y: 157, distance: 42.3
click at [181, 157] on div "Janela de atendimento Grade de atendimento Capacidade Transportadoras Veículos …" at bounding box center [251, 120] width 502 height 240
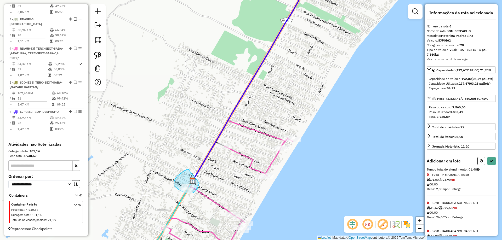
drag, startPoint x: 188, startPoint y: 169, endPoint x: 199, endPoint y: 183, distance: 17.8
click at [492, 165] on button at bounding box center [491, 161] width 8 height 8
select select "**********"
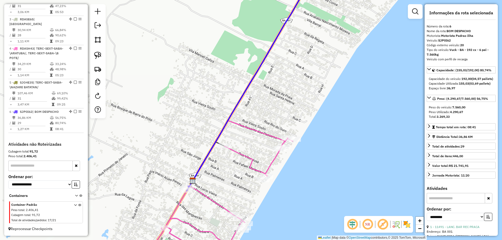
scroll to position [244, 0]
click at [182, 193] on div at bounding box center [185, 190] width 13 height 5
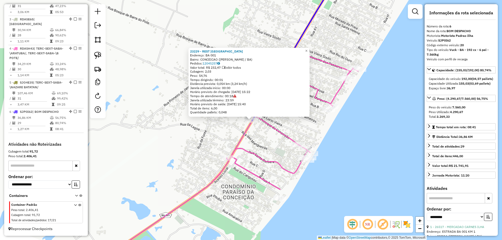
click at [188, 161] on div "23229 - REST DA NINHA Endereço: BA 001 Bairro: CONCEICAO (VERA CRUZ / BA) Pedid…" at bounding box center [251, 120] width 502 height 240
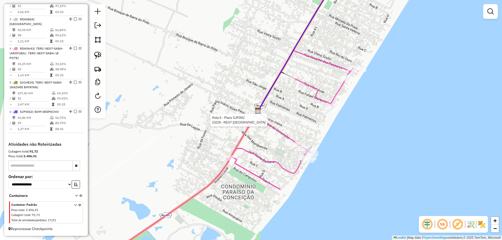
select select "**********"
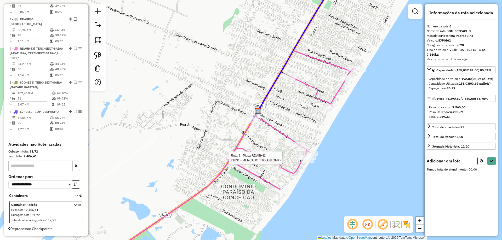
click at [220, 159] on div "Rota 4 - Placa RDA5H43 21631 - MERCADO STO ANTONIO Janela de atendimento Grade …" at bounding box center [251, 120] width 502 height 240
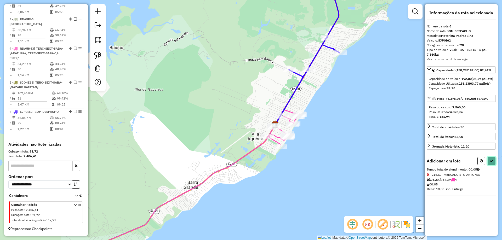
click at [492, 163] on icon at bounding box center [491, 161] width 4 height 4
select select "**********"
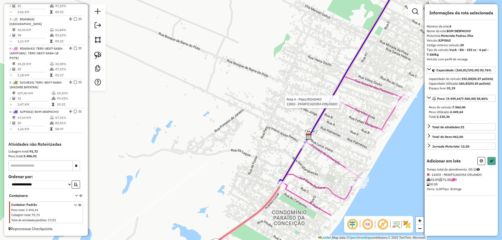
select select "**********"
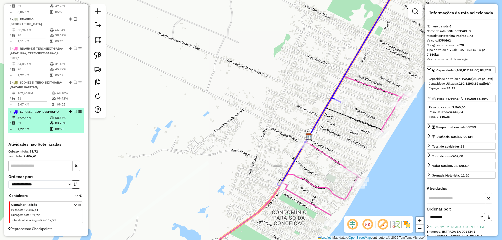
click at [74, 111] on em at bounding box center [75, 111] width 3 height 3
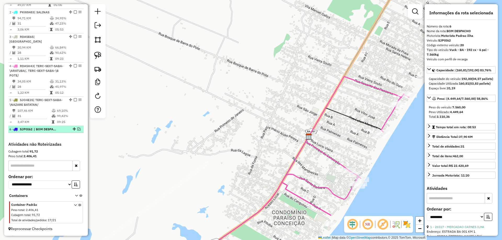
scroll to position [227, 0]
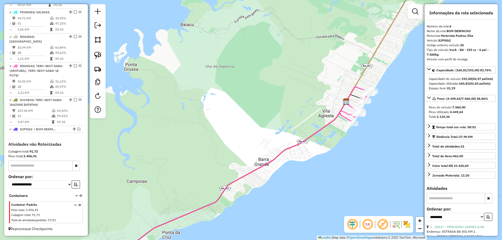
drag, startPoint x: 217, startPoint y: 107, endPoint x: 297, endPoint y: 97, distance: 79.8
click at [297, 97] on div "Janela de atendimento Grade de atendimento Capacidade Transportadoras Veículos …" at bounding box center [251, 120] width 502 height 240
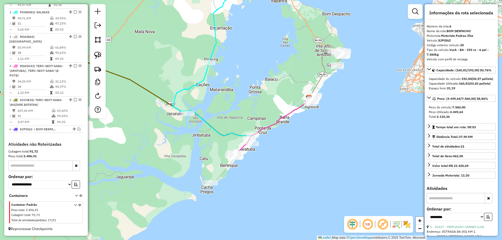
click at [267, 125] on icon at bounding box center [273, 126] width 84 height 63
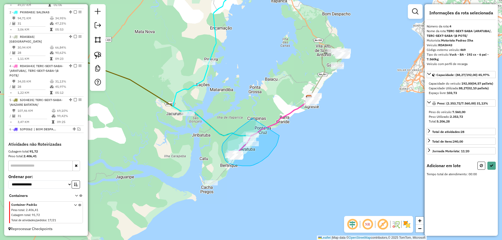
drag, startPoint x: 252, startPoint y: 118, endPoint x: 279, endPoint y: 136, distance: 32.3
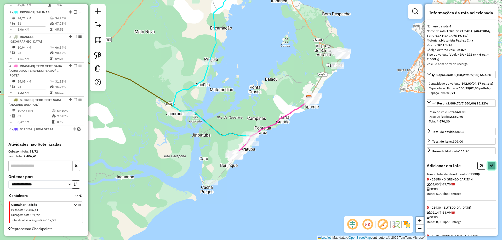
click at [489, 168] on icon at bounding box center [491, 166] width 4 height 4
select select "**********"
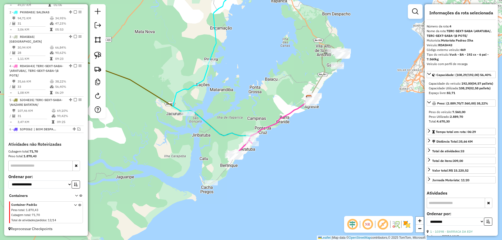
click at [250, 103] on div "Janela de atendimento Grade de atendimento Capacidade Transportadoras Veículos …" at bounding box center [251, 120] width 502 height 240
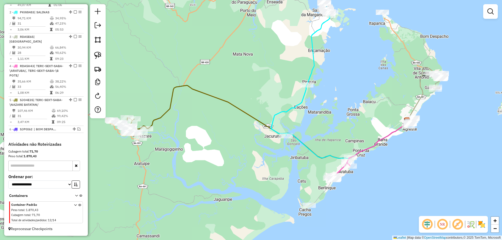
drag, startPoint x: 244, startPoint y: 102, endPoint x: 343, endPoint y: 125, distance: 101.4
click at [343, 125] on div "Janela de atendimento Grade de atendimento Capacidade Transportadoras Veículos …" at bounding box center [251, 120] width 502 height 240
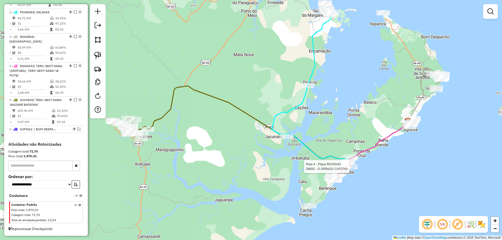
select select "**********"
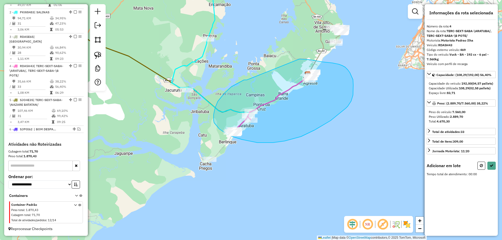
drag, startPoint x: 247, startPoint y: 80, endPoint x: 299, endPoint y: 59, distance: 56.5
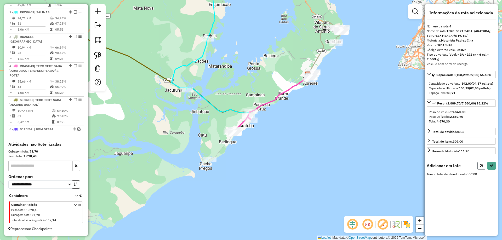
click at [482, 168] on icon at bounding box center [481, 166] width 3 height 4
select select "**********"
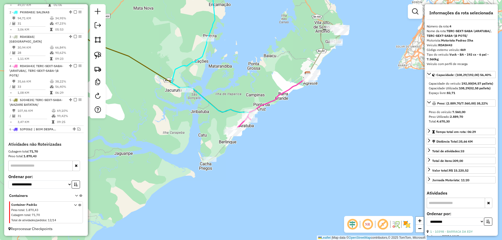
click at [330, 144] on div "Janela de atendimento Grade de atendimento Capacidade Transportadoras Veículos …" at bounding box center [251, 120] width 502 height 240
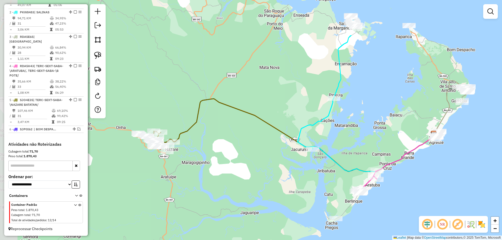
drag, startPoint x: 247, startPoint y: 75, endPoint x: 400, endPoint y: 147, distance: 169.3
click at [400, 147] on div "Janela de atendimento Grade de atendimento Capacidade Transportadoras Veículos …" at bounding box center [251, 120] width 502 height 240
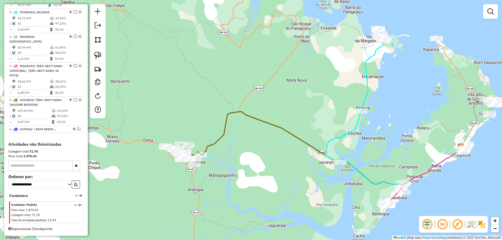
click at [304, 112] on div "Janela de atendimento Grade de atendimento Capacidade Transportadoras Veículos …" at bounding box center [251, 120] width 502 height 240
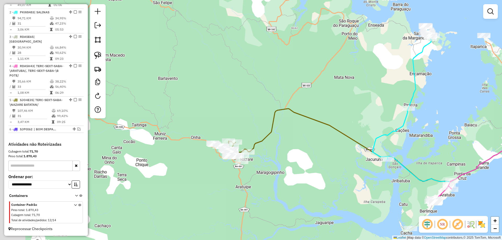
drag, startPoint x: 249, startPoint y: 158, endPoint x: 307, endPoint y: 155, distance: 58.1
click at [311, 155] on div "Janela de atendimento Grade de atendimento Capacidade Transportadoras Veículos …" at bounding box center [251, 120] width 502 height 240
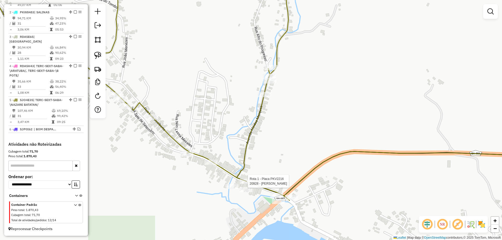
select select "**********"
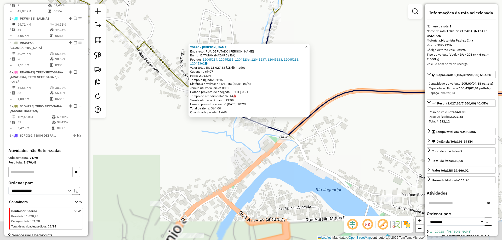
scroll to position [207, 0]
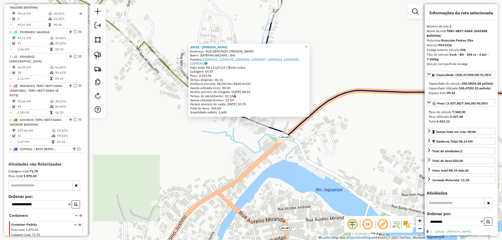
click at [237, 151] on div "20928 - MERCADINHO FERREIRA Endereço: RUA DEPUTADO JOAO B Bairro: BATATAN (NAZA…" at bounding box center [251, 120] width 502 height 240
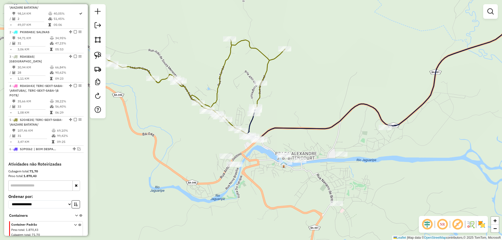
click at [217, 90] on icon at bounding box center [194, 90] width 181 height 100
select select "**********"
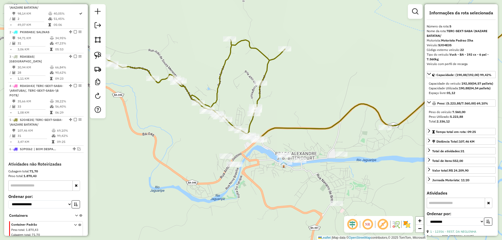
scroll to position [227, 0]
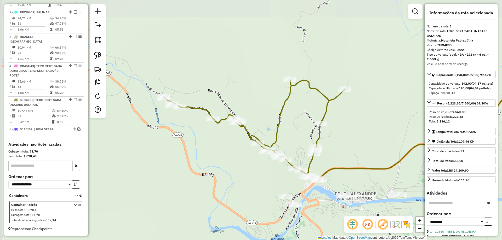
drag, startPoint x: 198, startPoint y: 67, endPoint x: 257, endPoint y: 107, distance: 71.9
click at [257, 107] on div "Janela de atendimento Grade de atendimento Capacidade Transportadoras Veículos …" at bounding box center [251, 120] width 502 height 240
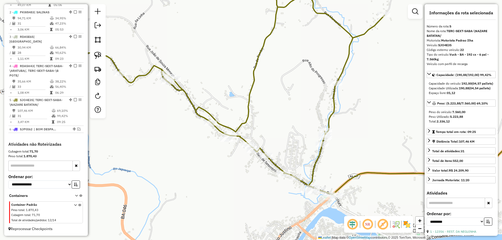
click at [272, 163] on icon at bounding box center [203, 97] width 362 height 200
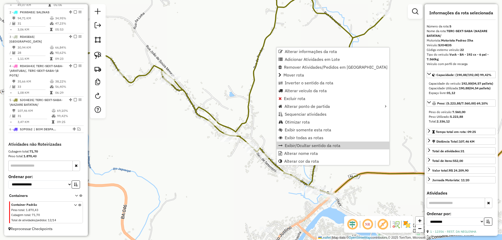
click at [265, 128] on div "Janela de atendimento Grade de atendimento Capacidade Transportadoras Veículos …" at bounding box center [251, 120] width 502 height 240
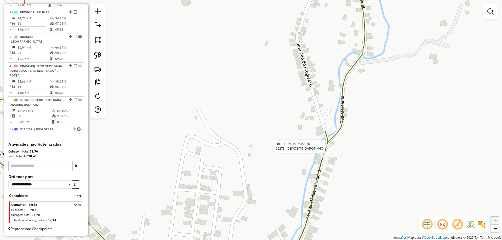
select select "**********"
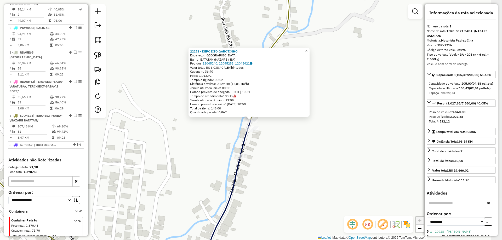
scroll to position [207, 0]
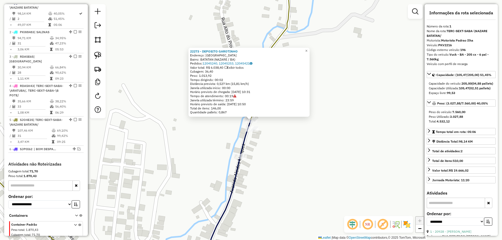
click at [290, 143] on div "22273 - DEPOSITO GAROTINHO Endereço: RUA DO MERCANTIL Bairro: BATATAN (NAZARE /…" at bounding box center [251, 120] width 502 height 240
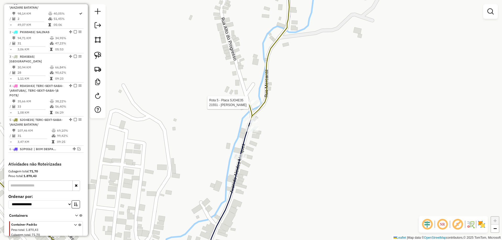
select select "**********"
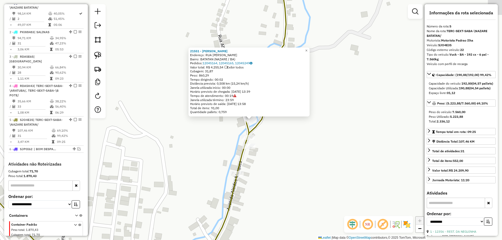
scroll to position [227, 0]
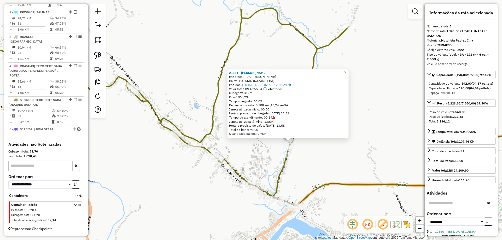
click at [335, 169] on div "21551 - DEPOSITO RIBEIRO Endereço: RUA ALCIDES MARQUES Bairro: BATATAN (NAZARE …" at bounding box center [251, 120] width 502 height 240
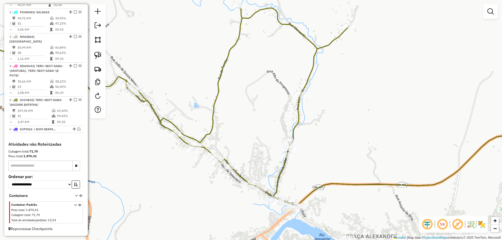
click at [211, 123] on icon at bounding box center [168, 108] width 362 height 200
select select "**********"
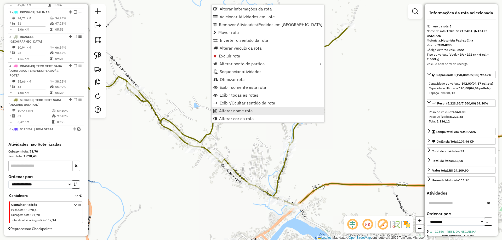
click at [229, 112] on span "Alterar nome rota" at bounding box center [236, 111] width 34 height 4
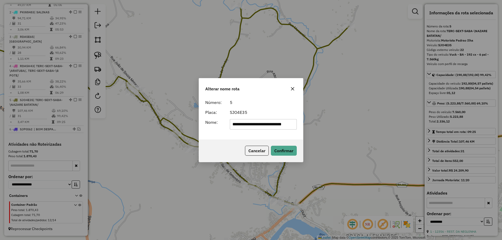
scroll to position [0, 0]
drag, startPoint x: 259, startPoint y: 124, endPoint x: 125, endPoint y: 106, distance: 135.3
click at [125, 106] on div "**********" at bounding box center [251, 120] width 502 height 240
type input "**********"
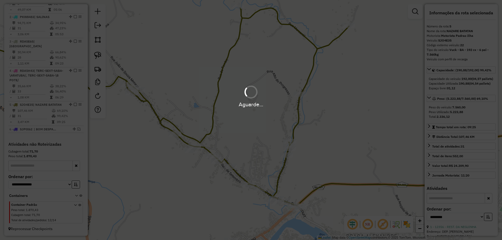
scroll to position [222, 0]
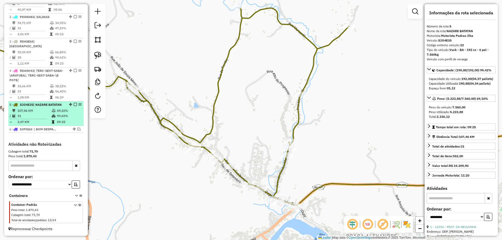
click at [74, 104] on em at bounding box center [75, 104] width 3 height 3
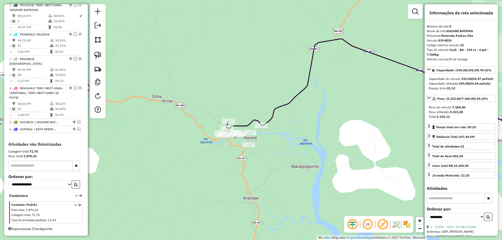
click at [238, 124] on icon at bounding box center [389, 88] width 325 height 99
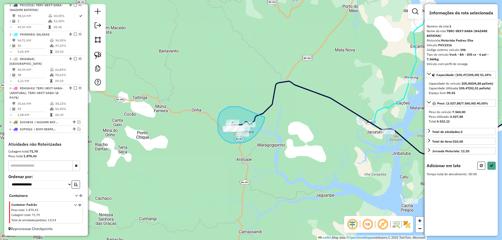
drag, startPoint x: 240, startPoint y: 107, endPoint x: 265, endPoint y: 117, distance: 27.3
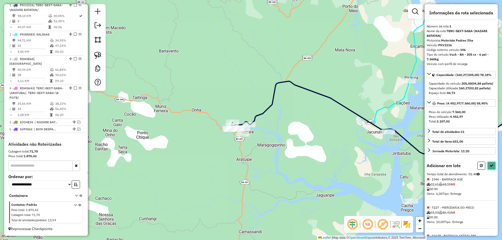
click at [492, 170] on button at bounding box center [491, 166] width 8 height 8
select select "**********"
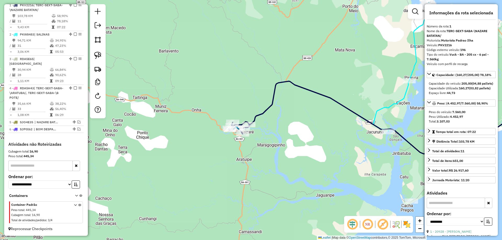
click at [288, 114] on div "Janela de atendimento Grade de atendimento Capacidade Transportadoras Veículos …" at bounding box center [251, 120] width 502 height 240
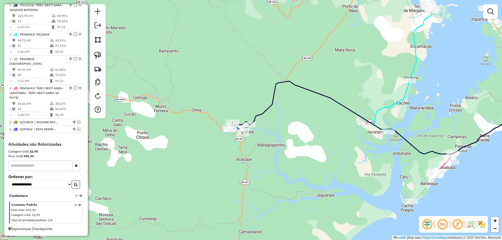
click at [273, 102] on icon at bounding box center [370, 117] width 277 height 73
select select "**********"
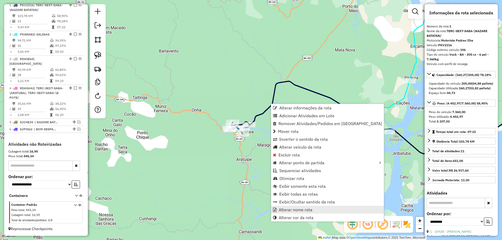
click at [317, 211] on link "Alterar nome rota" at bounding box center [327, 210] width 113 height 8
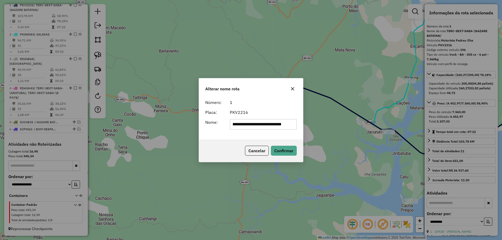
scroll to position [0, 0]
type input "**********"
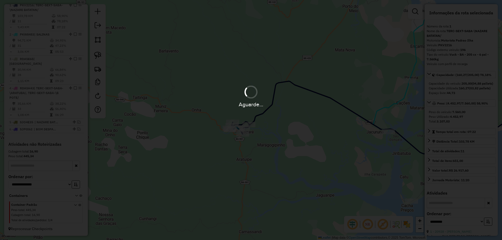
scroll to position [200, 0]
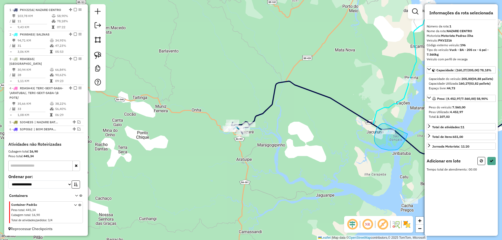
drag, startPoint x: 385, startPoint y: 124, endPoint x: 407, endPoint y: 134, distance: 24.8
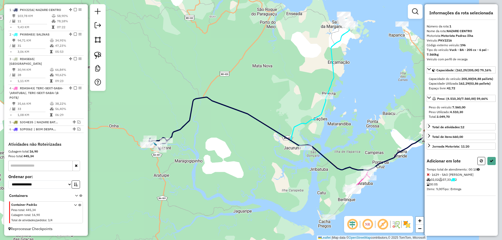
drag, startPoint x: 395, startPoint y: 155, endPoint x: 309, endPoint y: 172, distance: 88.1
click at [309, 172] on div "Janela de atendimento Grade de atendimento Capacidade Transportadoras Veículos …" at bounding box center [251, 120] width 502 height 240
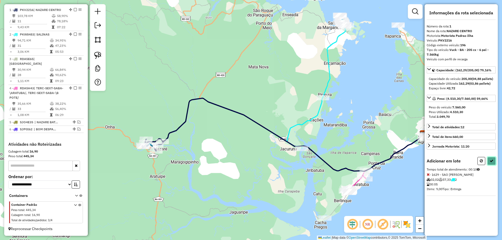
click at [492, 163] on icon at bounding box center [491, 161] width 4 height 4
select select "**********"
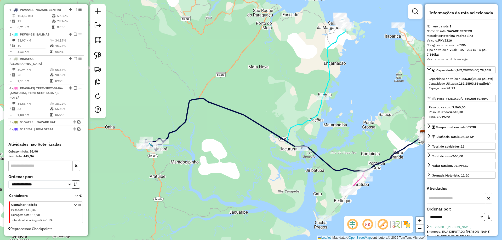
click at [328, 81] on icon at bounding box center [334, 56] width 25 height 82
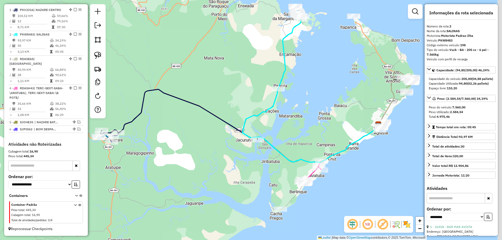
drag, startPoint x: 366, startPoint y: 119, endPoint x: 303, endPoint y: 108, distance: 63.2
click at [303, 108] on div "Janela de atendimento Grade de atendimento Capacidade Transportadoras Veículos …" at bounding box center [251, 120] width 502 height 240
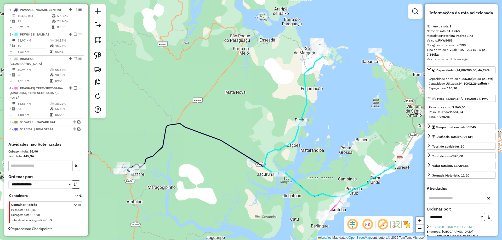
drag, startPoint x: 325, startPoint y: 77, endPoint x: 383, endPoint y: 127, distance: 76.2
click at [383, 127] on div "Janela de atendimento Grade de atendimento Capacidade Transportadoras Veículos …" at bounding box center [251, 120] width 502 height 240
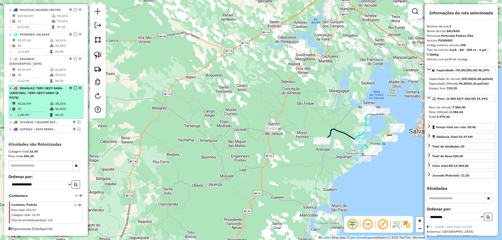
click at [72, 100] on div "4 - RDA5H43 | TERC-SEXT-SABA-\ARATUBA/, TERC-SEXT-SABA-\B POTE/" at bounding box center [45, 93] width 73 height 14
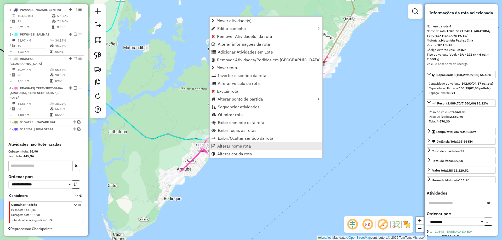
click at [221, 146] on span "Alterar nome rota" at bounding box center [234, 146] width 34 height 4
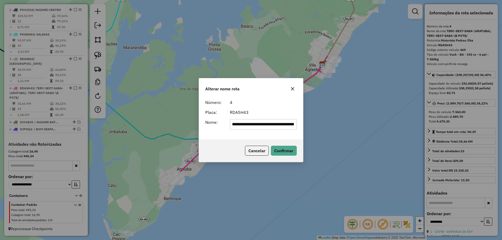
scroll to position [0, 0]
type input "**********"
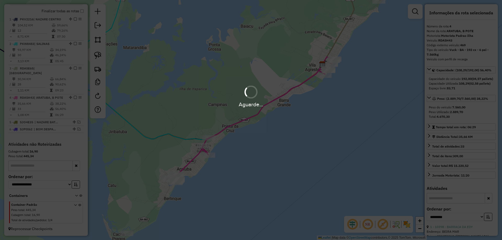
scroll to position [195, 0]
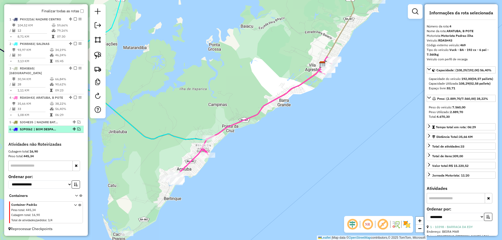
click at [77, 130] on em at bounding box center [78, 129] width 3 height 3
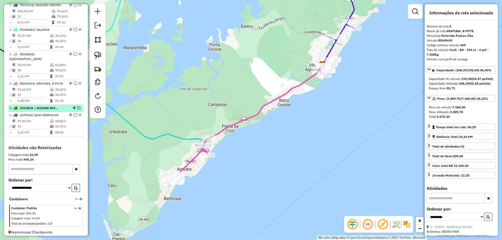
click at [77, 109] on em at bounding box center [78, 107] width 3 height 3
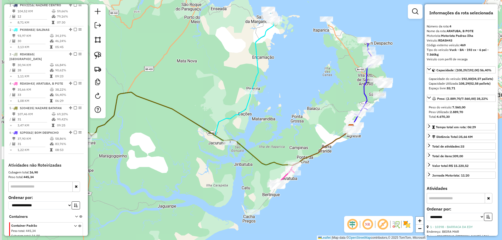
drag, startPoint x: 260, startPoint y: 93, endPoint x: 304, endPoint y: 129, distance: 56.6
click at [303, 129] on div "Janela de atendimento Grade de atendimento Capacidade Transportadoras Veículos …" at bounding box center [251, 120] width 502 height 240
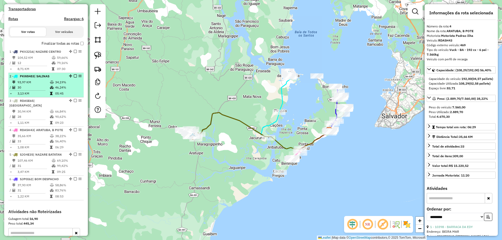
scroll to position [152, 0]
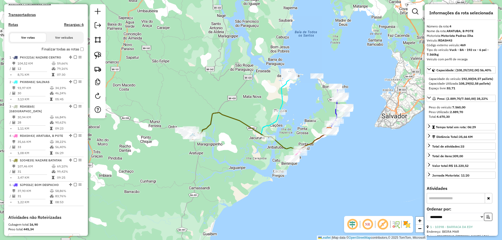
click at [12, 27] on h4 "Rotas" at bounding box center [13, 24] width 10 height 4
select select "*"
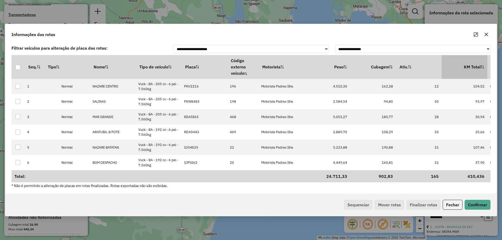
click at [473, 68] on th "KM Total" at bounding box center [464, 67] width 46 height 24
click at [359, 206] on button "Sequenciar" at bounding box center [358, 205] width 28 height 10
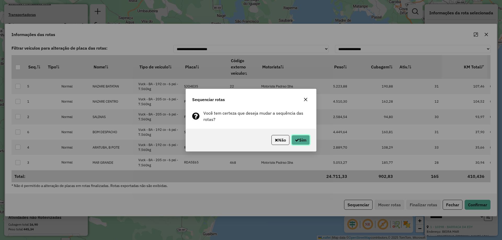
click at [300, 138] on button "Sim" at bounding box center [300, 140] width 18 height 10
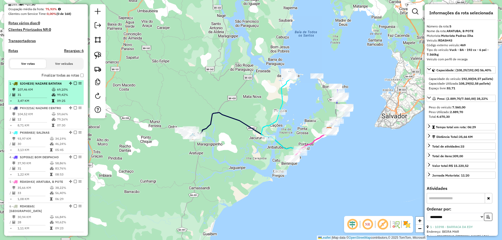
scroll to position [126, 0]
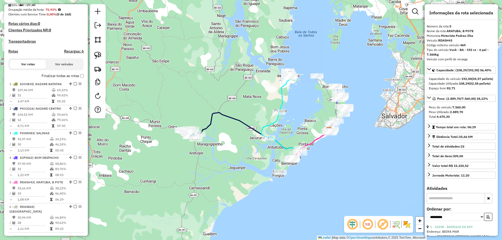
click at [13, 54] on h4 "Rotas" at bounding box center [13, 51] width 10 height 4
select select "*"
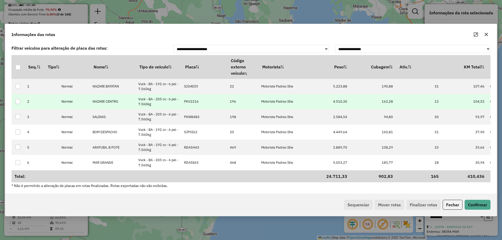
click at [195, 104] on td "PKV2216" at bounding box center [204, 101] width 46 height 15
type input "****"
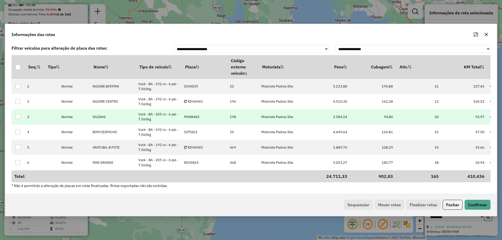
click at [198, 118] on p-celleditor "PKW8483" at bounding box center [191, 117] width 15 height 4
type input "****"
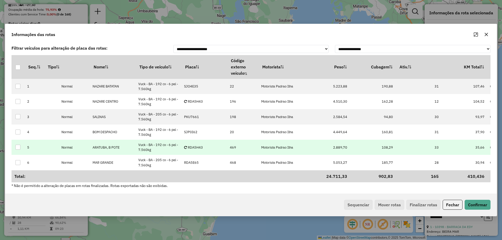
click at [199, 147] on p-celleditor "RDA5H43" at bounding box center [193, 147] width 19 height 4
type input "***"
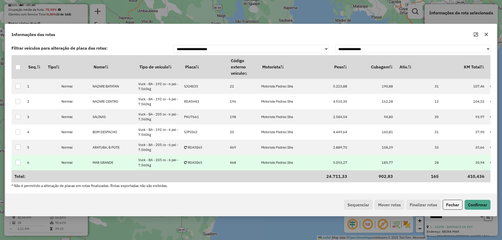
click at [199, 163] on p-celleditor "RDA5E65" at bounding box center [193, 162] width 18 height 4
type input "***"
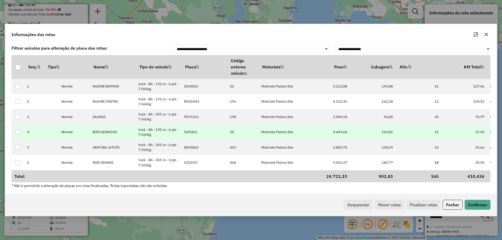
click at [196, 135] on td "SJP0I62" at bounding box center [204, 132] width 46 height 15
type input "****"
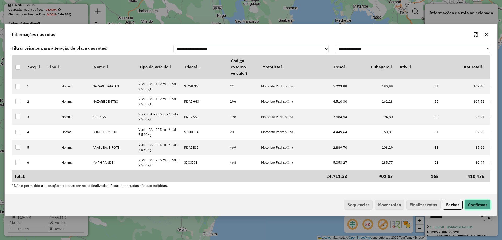
click at [477, 206] on button "Confirmar" at bounding box center [477, 205] width 26 height 10
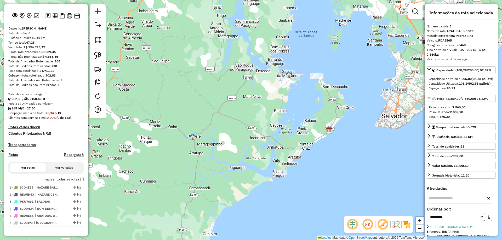
scroll to position [0, 0]
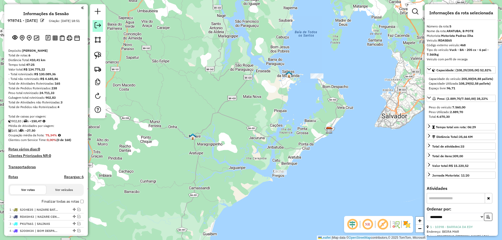
click at [99, 29] on link at bounding box center [98, 26] width 10 height 12
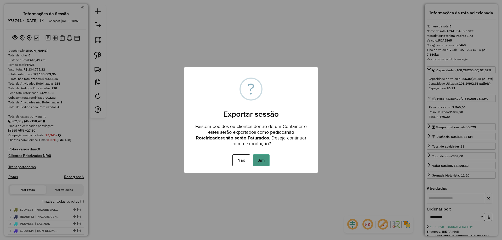
click at [262, 159] on button "Sim" at bounding box center [261, 160] width 17 height 12
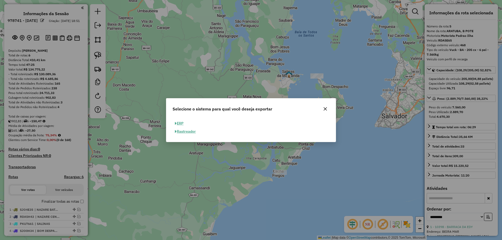
click at [181, 122] on button "ERP" at bounding box center [178, 123] width 13 height 8
select select "**"
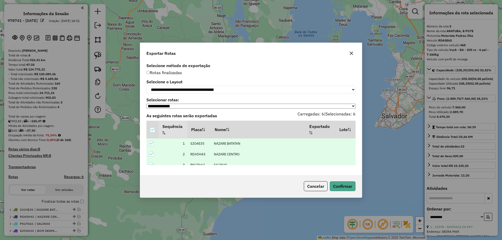
scroll to position [38, 0]
click at [342, 188] on button "Confirmar" at bounding box center [343, 186] width 26 height 10
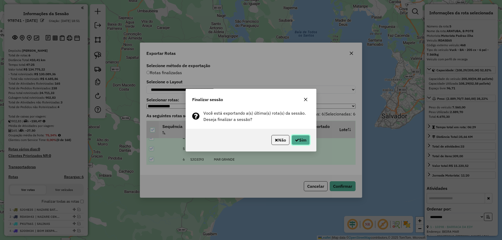
click at [302, 138] on button "Sim" at bounding box center [300, 140] width 18 height 10
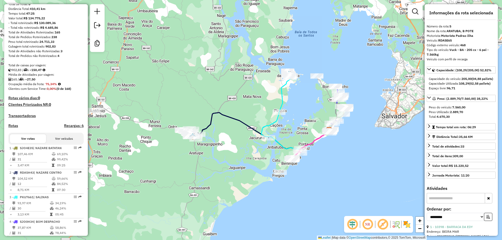
scroll to position [0, 0]
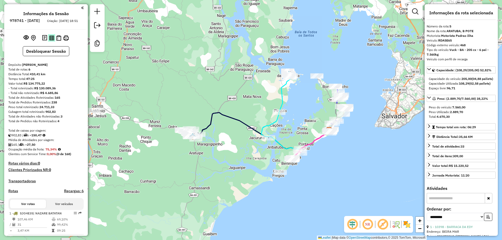
click at [51, 41] on img at bounding box center [51, 38] width 5 height 5
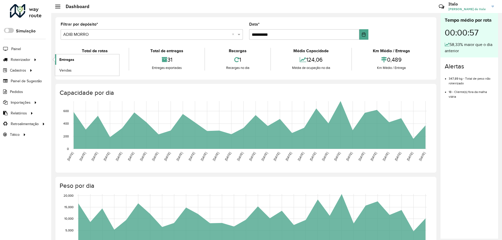
click at [62, 61] on span "Entregas" at bounding box center [66, 59] width 15 height 5
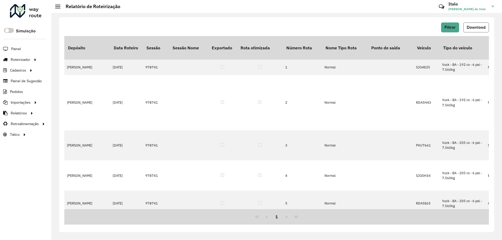
click at [479, 28] on span "Download" at bounding box center [475, 27] width 19 height 4
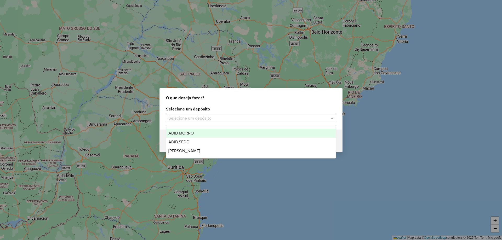
click at [227, 122] on div "Selecione um depósito" at bounding box center [251, 118] width 170 height 10
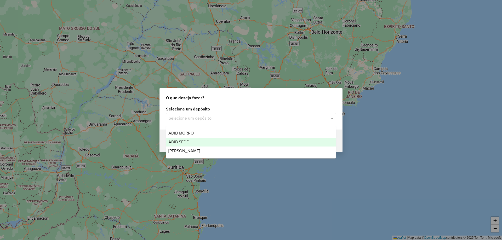
click at [204, 143] on div "ADIB SEDE" at bounding box center [250, 142] width 169 height 9
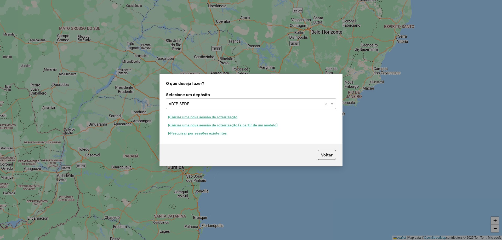
click at [224, 117] on button "Iniciar uma nova sessão de roteirização" at bounding box center [203, 117] width 74 height 8
select select "*"
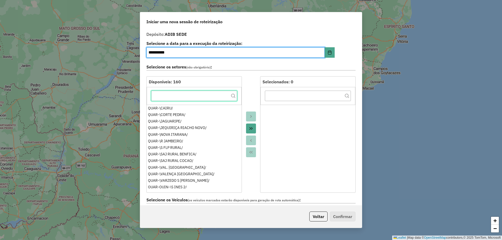
click at [209, 96] on input "text" at bounding box center [194, 96] width 86 height 10
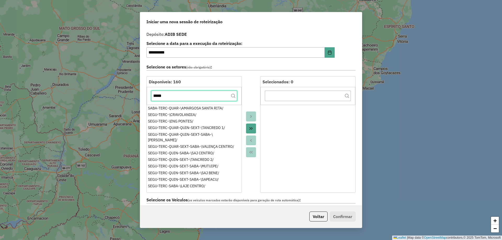
type input "*****"
click at [252, 128] on div at bounding box center [251, 134] width 18 height 117
click at [252, 128] on icon "Move All to Target" at bounding box center [251, 128] width 4 height 4
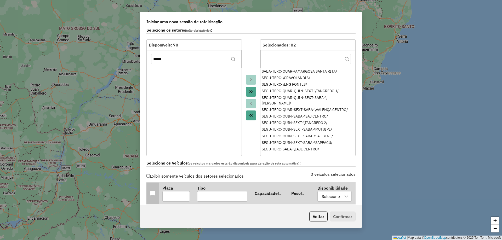
scroll to position [78, 0]
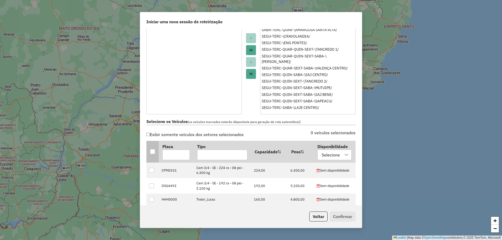
click at [150, 151] on div at bounding box center [152, 151] width 5 height 5
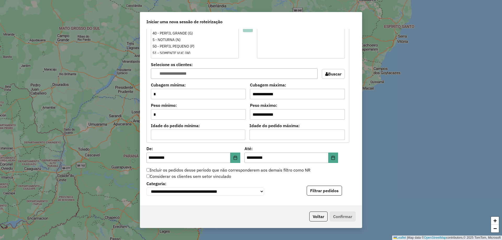
scroll to position [392, 0]
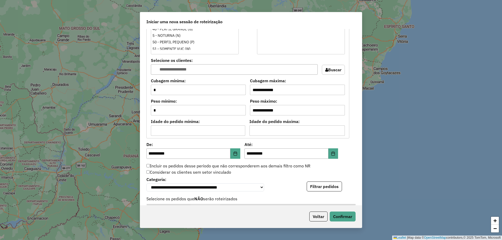
click at [328, 186] on button "Filtrar pedidos" at bounding box center [324, 187] width 35 height 10
click at [345, 216] on button "Confirmar" at bounding box center [343, 217] width 26 height 10
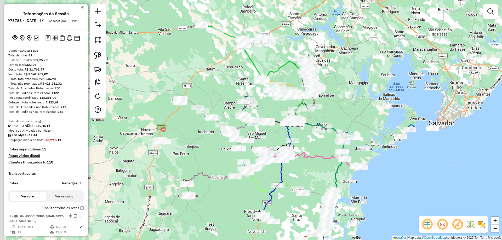
drag, startPoint x: 139, startPoint y: 131, endPoint x: 196, endPoint y: 125, distance: 57.5
click at [191, 134] on div "Janela de atendimento Grade de atendimento Capacidade Transportadoras Veículos …" at bounding box center [251, 120] width 502 height 240
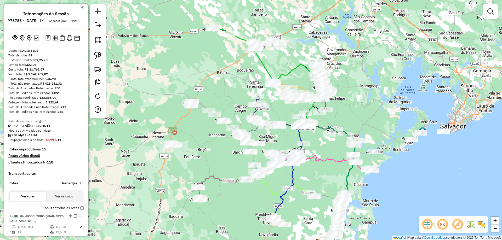
click at [200, 126] on div "Janela de atendimento Grade de atendimento Capacidade Transportadoras Veículos …" at bounding box center [251, 120] width 502 height 240
drag, startPoint x: 157, startPoint y: 142, endPoint x: 200, endPoint y: 152, distance: 44.5
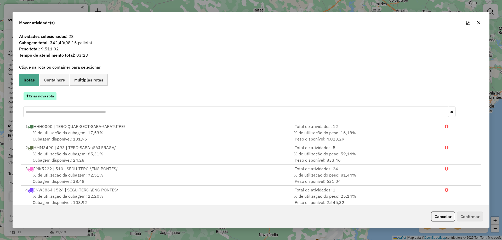
click at [48, 96] on button "Criar nova rota" at bounding box center [40, 96] width 33 height 8
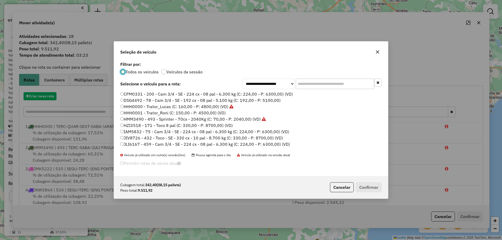
scroll to position [3, 2]
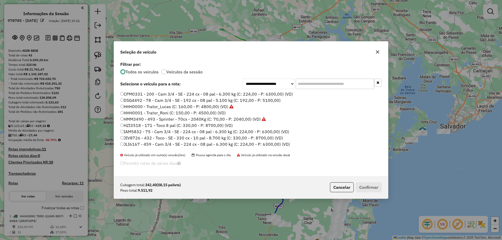
click at [312, 84] on input "text" at bounding box center [335, 84] width 78 height 10
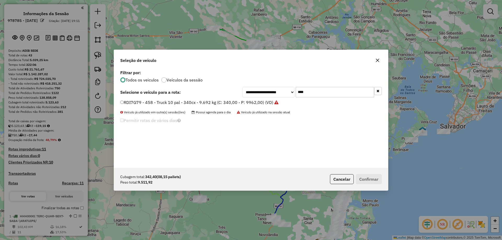
type input "****"
click at [255, 101] on label "RDI7G79 - 458 - Truck 10 pal - 340cx - 9.692 kg (C: 340,00 - P: 9962,00) (VD)" at bounding box center [199, 102] width 158 height 6
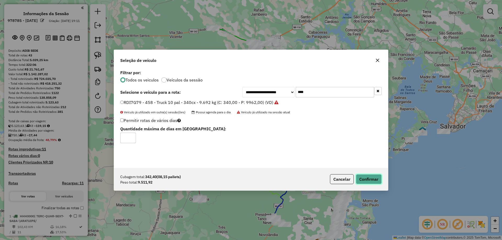
click at [369, 179] on button "Confirmar" at bounding box center [369, 179] width 26 height 10
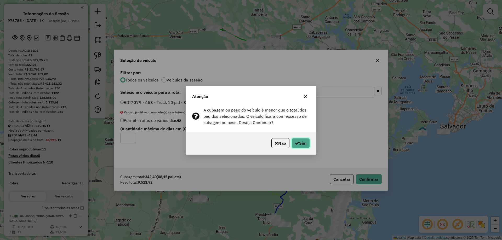
click at [298, 142] on icon "button" at bounding box center [297, 143] width 4 height 4
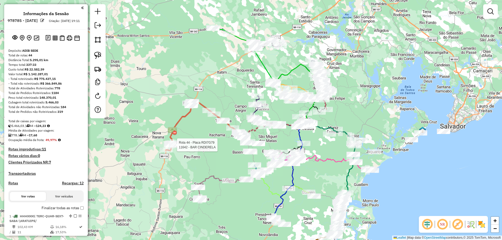
select select "**********"
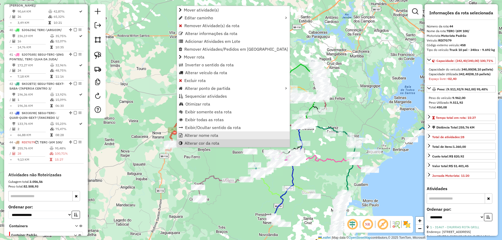
scroll to position [1575, 0]
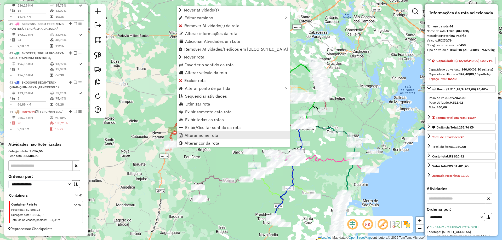
click at [192, 135] on span "Alterar nome rota" at bounding box center [201, 135] width 34 height 4
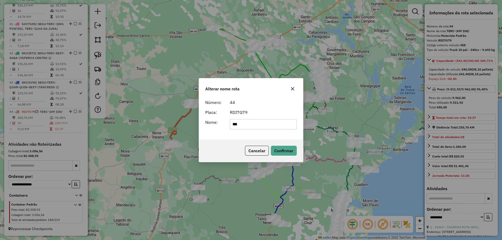
type input "******"
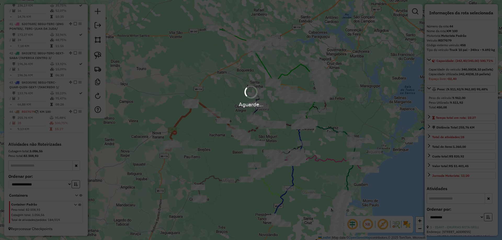
scroll to position [1570, 0]
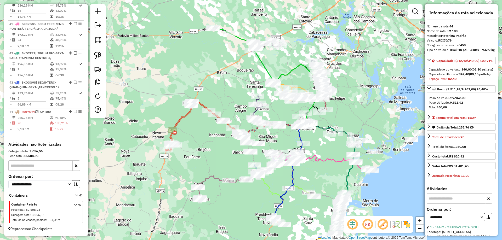
click at [179, 120] on icon at bounding box center [203, 125] width 74 height 51
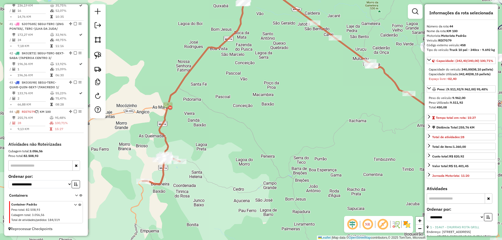
scroll to position [78, 0]
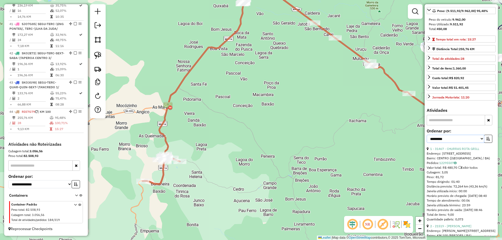
click at [460, 143] on select "**********" at bounding box center [454, 139] width 57 height 8
select select "**********"
click at [426, 143] on select "**********" at bounding box center [454, 139] width 57 height 8
click at [490, 143] on button "button" at bounding box center [488, 139] width 8 height 8
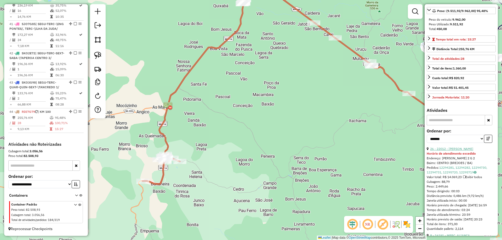
click at [462, 151] on link "26 - 22012 - MERCADINHO LEAL" at bounding box center [451, 149] width 43 height 4
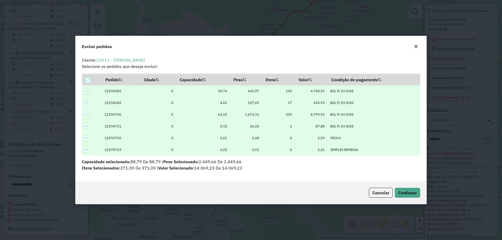
scroll to position [0, 0]
click at [409, 197] on button "Continuar" at bounding box center [407, 193] width 25 height 10
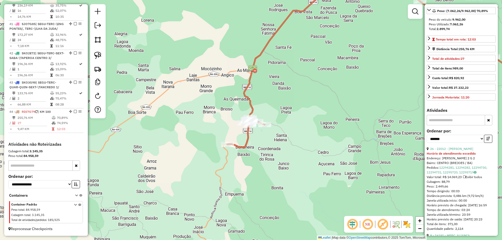
scroll to position [74, 0]
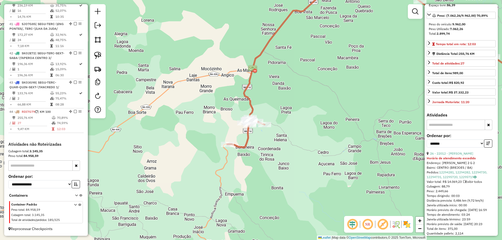
click at [248, 89] on icon at bounding box center [375, 61] width 296 height 171
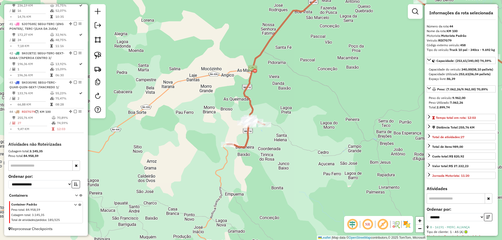
scroll to position [26, 0]
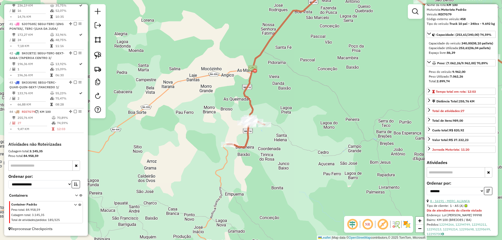
click at [457, 203] on link "8 - 16191 - MERC. ALIANÇA" at bounding box center [450, 201] width 40 height 4
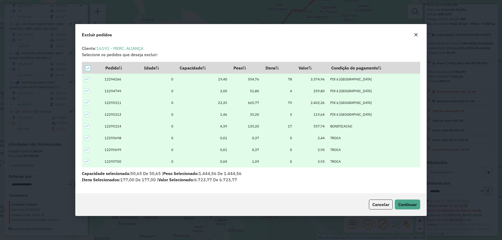
scroll to position [0, 0]
click at [406, 204] on span "Continuar" at bounding box center [407, 204] width 19 height 5
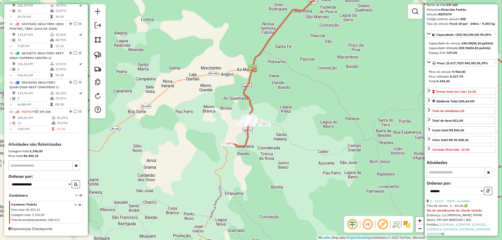
click at [249, 75] on icon at bounding box center [375, 61] width 296 height 171
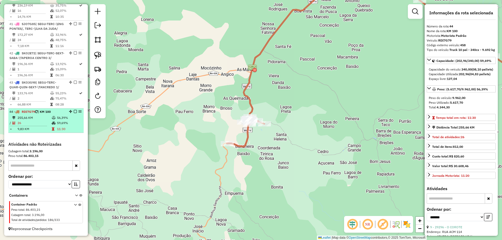
click at [74, 111] on em at bounding box center [75, 111] width 3 height 3
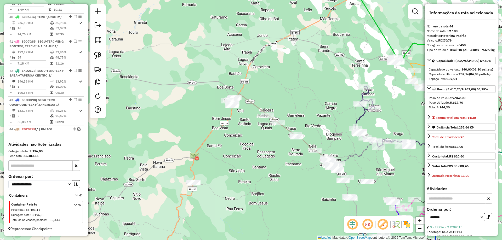
click at [248, 100] on icon at bounding box center [271, 122] width 88 height 57
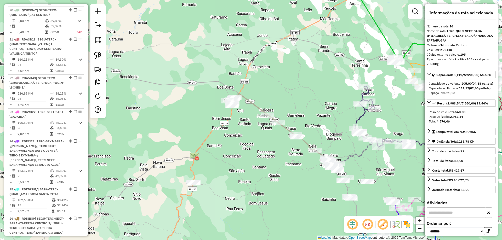
scroll to position [695, 0]
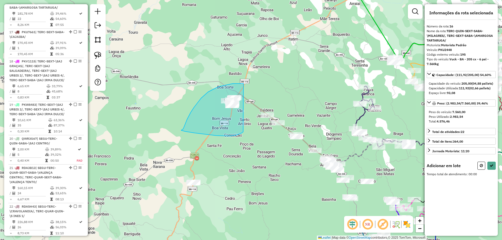
drag, startPoint x: 243, startPoint y: 84, endPoint x: 243, endPoint y: 132, distance: 48.3
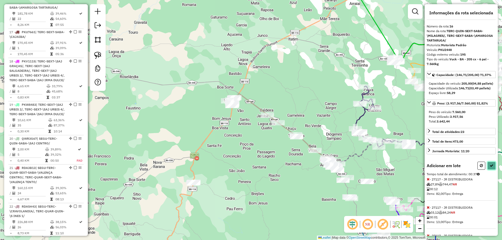
click at [491, 168] on icon at bounding box center [491, 166] width 4 height 4
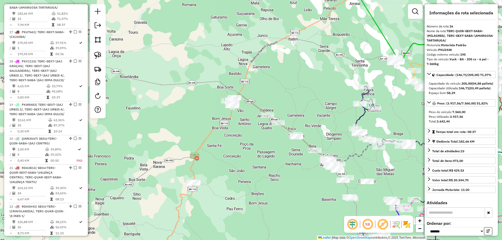
click at [252, 107] on icon at bounding box center [271, 122] width 88 height 57
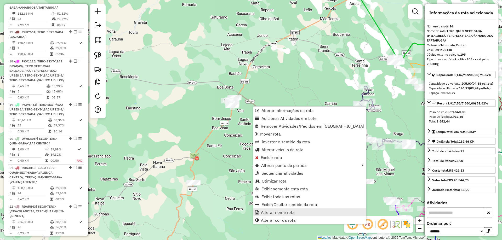
click at [290, 210] on span "Alterar nome rota" at bounding box center [278, 212] width 34 height 4
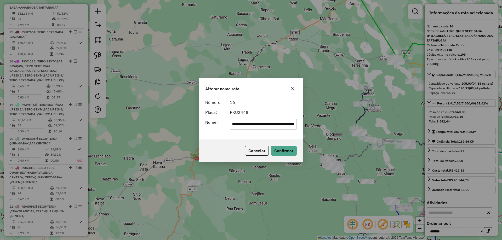
scroll to position [0, 0]
type input "**********"
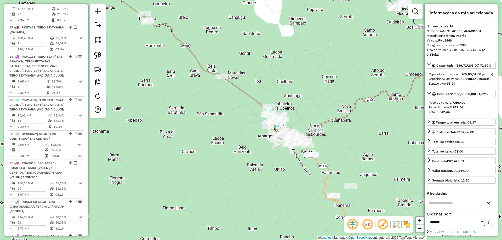
click at [252, 98] on icon at bounding box center [252, 107] width 60 height 60
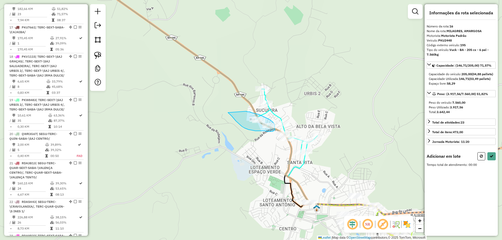
drag, startPoint x: 228, startPoint y: 113, endPoint x: 246, endPoint y: 111, distance: 18.3
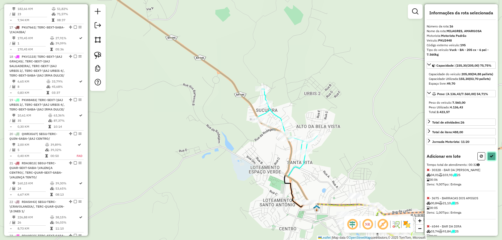
click at [489, 158] on icon at bounding box center [491, 156] width 4 height 4
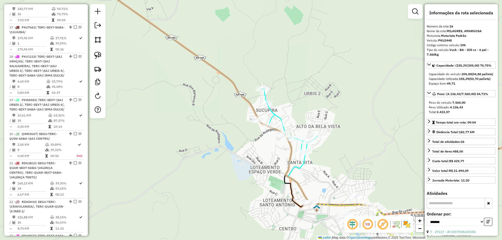
click at [251, 106] on icon at bounding box center [176, 51] width 184 height 151
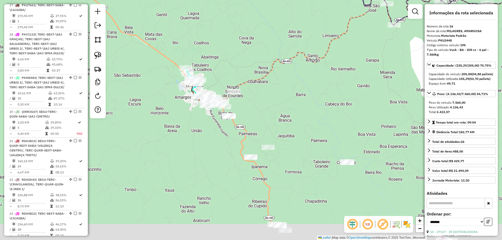
drag, startPoint x: 206, startPoint y: 174, endPoint x: 198, endPoint y: 151, distance: 24.1
click at [198, 147] on div "Janela de atendimento Grade de atendimento Capacidade Transportadoras Veículos …" at bounding box center [251, 120] width 502 height 240
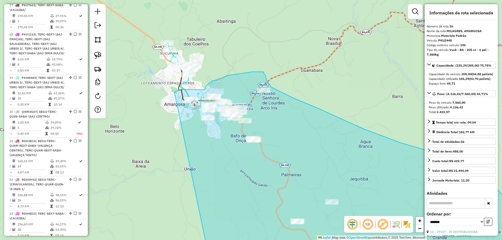
drag, startPoint x: 206, startPoint y: 173, endPoint x: 170, endPoint y: 96, distance: 85.1
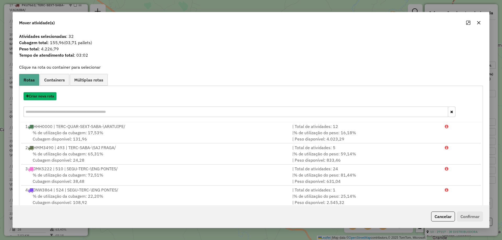
click at [45, 96] on button "Criar nova rota" at bounding box center [40, 96] width 33 height 8
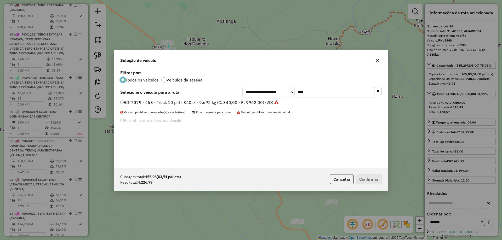
scroll to position [3, 2]
drag, startPoint x: 280, startPoint y: 93, endPoint x: 265, endPoint y: 92, distance: 14.7
click at [268, 93] on div "**********" at bounding box center [311, 92] width 139 height 10
type input "****"
click at [259, 103] on label "PKU2448 - 195 - Vuck - BA - 205 cx - 6 pal - 7.560kg (C: 205,00 - P: 7560,00) (…" at bounding box center [203, 102] width 167 height 6
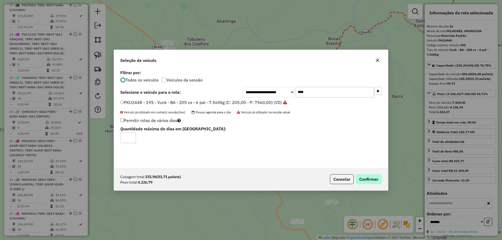
click at [368, 173] on div "Cubagem total: 155,96 (03,71 pallets) Peso total: 4.226,79 Cancelar Confirmar" at bounding box center [251, 179] width 274 height 22
click at [368, 176] on button "Confirmar" at bounding box center [369, 179] width 26 height 10
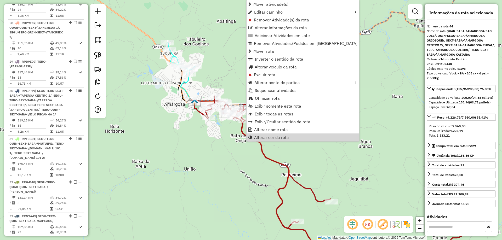
scroll to position [1549, 0]
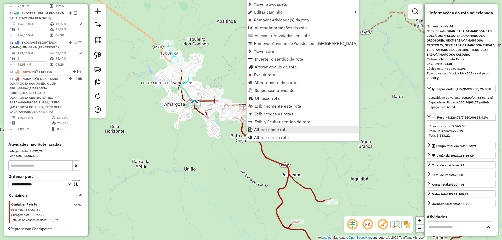
click at [275, 129] on span "Alterar nome rota" at bounding box center [271, 130] width 34 height 4
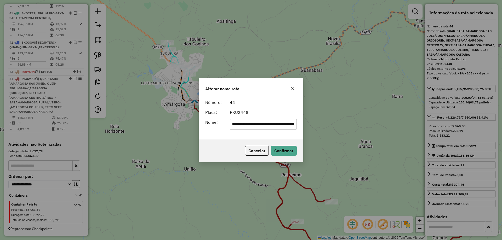
scroll to position [0, 0]
type input "**********"
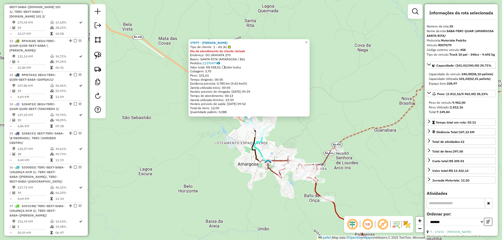
scroll to position [997, 0]
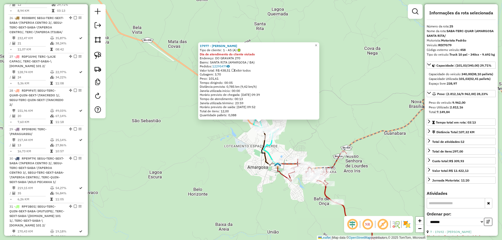
drag, startPoint x: 172, startPoint y: 131, endPoint x: 215, endPoint y: 151, distance: 47.7
click at [214, 151] on div "17977 - MARIZETE SOUZA Tipo de cliente: 1 - AS (A) Dia de atendimento do client…" at bounding box center [251, 120] width 502 height 240
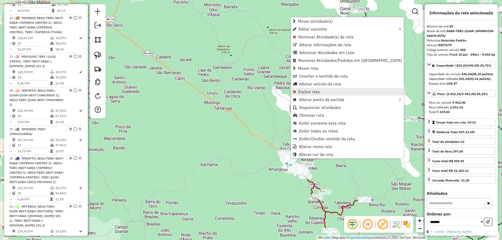
click at [309, 91] on span "Excluir rota" at bounding box center [308, 92] width 21 height 4
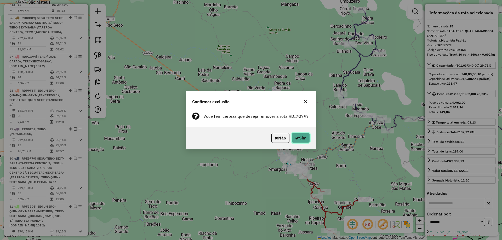
click at [301, 139] on button "Sim" at bounding box center [300, 138] width 18 height 10
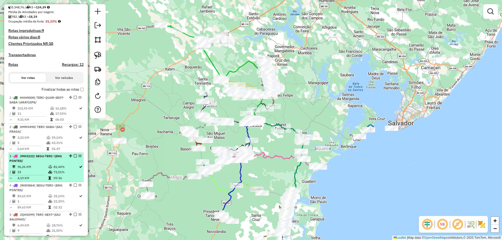
scroll to position [83, 0]
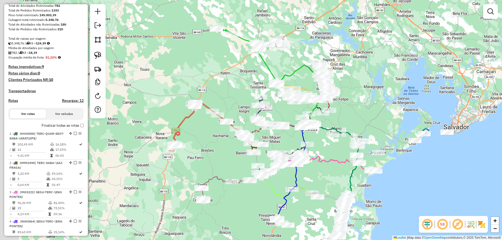
drag, startPoint x: 144, startPoint y: 131, endPoint x: 183, endPoint y: 136, distance: 39.8
click at [201, 136] on div "Janela de atendimento Grade de atendimento Capacidade Transportadoras Veículos …" at bounding box center [251, 120] width 502 height 240
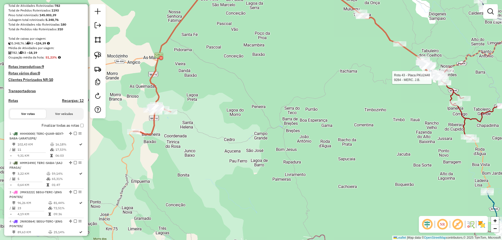
click at [155, 122] on icon at bounding box center [151, 120] width 37 height 30
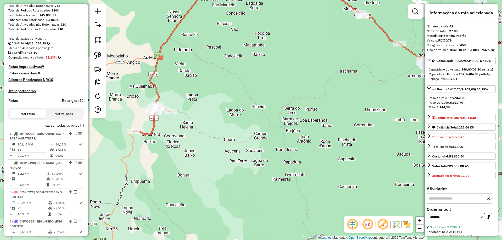
scroll to position [1531, 0]
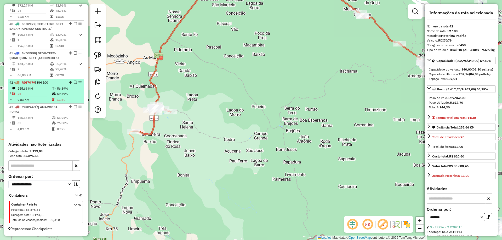
click at [74, 82] on em at bounding box center [75, 82] width 3 height 3
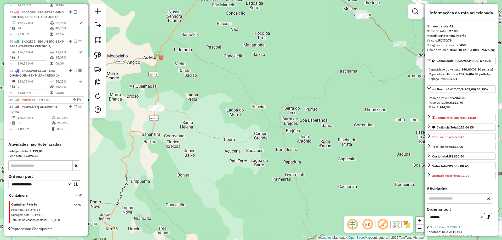
scroll to position [1514, 0]
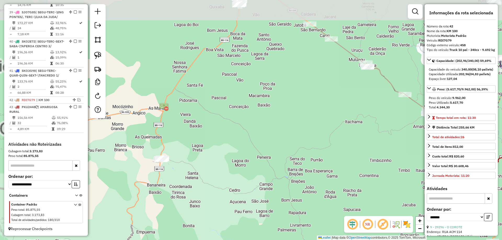
drag, startPoint x: 233, startPoint y: 72, endPoint x: 239, endPoint y: 123, distance: 51.5
click at [239, 123] on div "Janela de atendimento Grade de atendimento Capacidade Transportadoras Veículos …" at bounding box center [251, 120] width 502 height 240
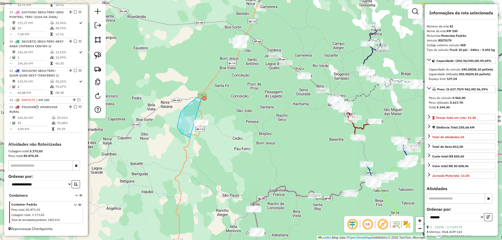
drag, startPoint x: 199, startPoint y: 96, endPoint x: 242, endPoint y: 137, distance: 59.7
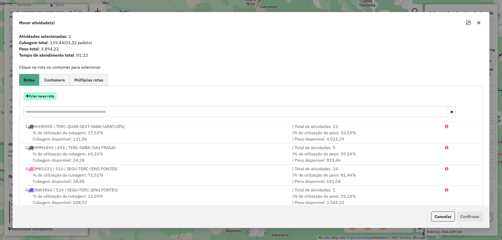
click at [45, 97] on button "Criar nova rota" at bounding box center [40, 96] width 33 height 8
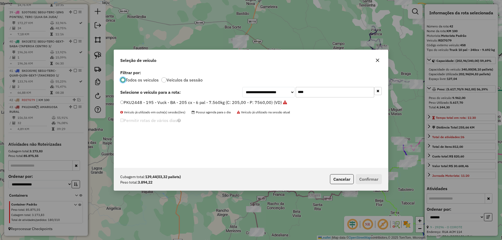
scroll to position [3, 2]
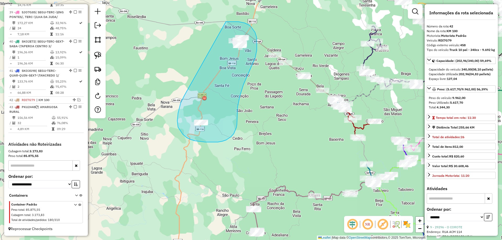
drag, startPoint x: 181, startPoint y: 103, endPoint x: 225, endPoint y: 22, distance: 92.7
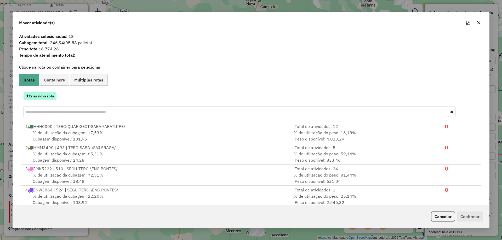
click at [50, 94] on button "Criar nova rota" at bounding box center [40, 96] width 33 height 8
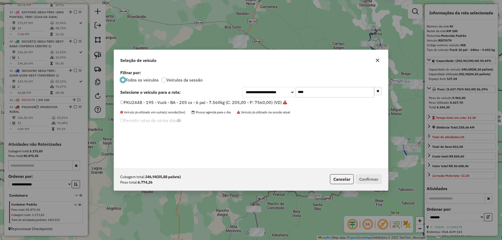
drag, startPoint x: 279, startPoint y: 93, endPoint x: 257, endPoint y: 93, distance: 21.2
click at [257, 93] on div "**********" at bounding box center [311, 92] width 139 height 10
type input "****"
click at [225, 107] on div "SKO2E82 - 33 - Toco - BA - 274 cx - 08 pal - 10.740 kg (C: 274,00 - P: 10740,00…" at bounding box center [251, 105] width 268 height 10
click at [225, 104] on label "SKO2E82 - 33 - Toco - BA - 274 cx - 08 pal - 10.740 kg (C: 274,00 - P: 10740,00…" at bounding box center [203, 102] width 167 height 6
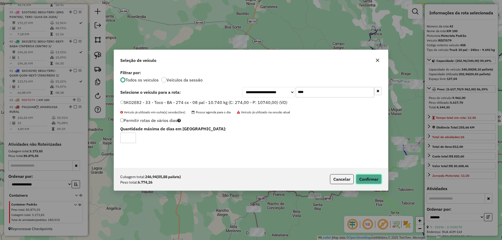
click at [372, 181] on button "Confirmar" at bounding box center [369, 179] width 26 height 10
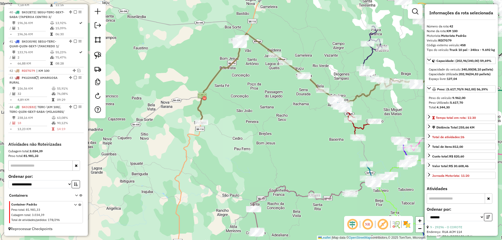
scroll to position [1548, 0]
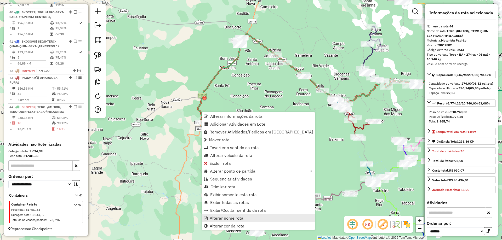
click at [222, 217] on span "Alterar nome rota" at bounding box center [227, 218] width 34 height 4
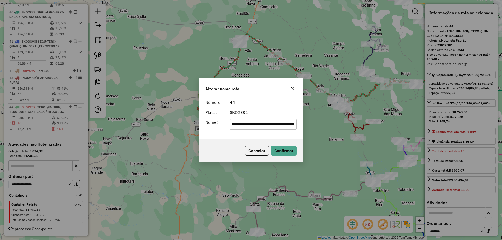
scroll to position [0, 0]
type input "**********"
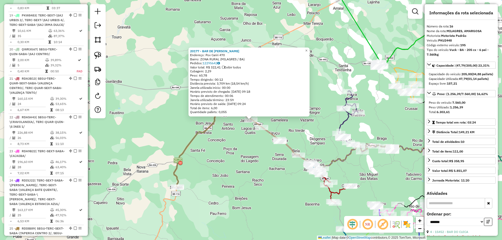
scroll to position [695, 0]
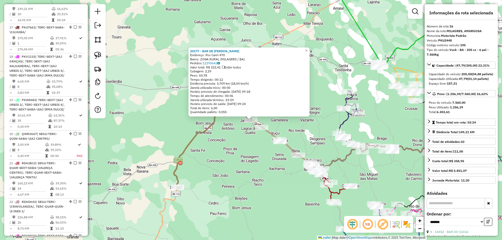
click at [266, 145] on div "20177 - BAR DE MARCOS Endereço: Pov Cariri 470 Bairro: ZONA RURAL (MILAGRES / B…" at bounding box center [251, 120] width 502 height 240
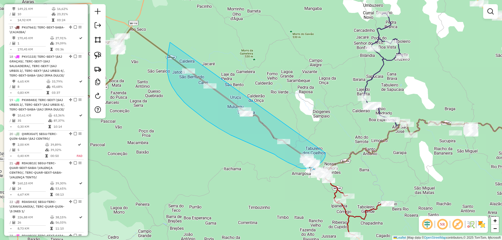
drag, startPoint x: 170, startPoint y: 43, endPoint x: 324, endPoint y: 139, distance: 181.4
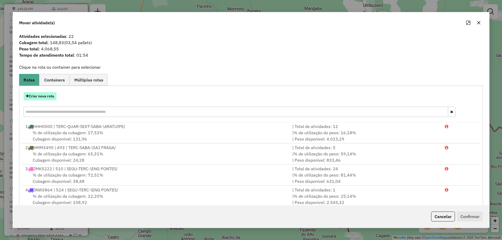
click at [43, 95] on button "Criar nova rota" at bounding box center [40, 96] width 33 height 8
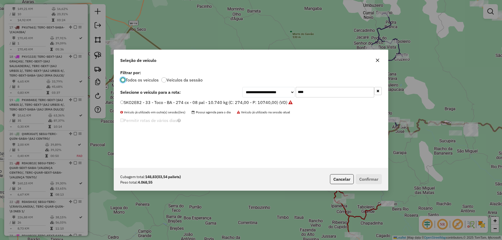
scroll to position [3, 2]
drag, startPoint x: 259, startPoint y: 92, endPoint x: 256, endPoint y: 93, distance: 3.1
click at [256, 93] on div "**********" at bounding box center [311, 92] width 139 height 10
type input "***"
click at [240, 101] on label "NYW4811 - 4 - Toco 10 pal - 336cx - 5.800 kg (C: 330,00 - P: 5800,00) (VD)" at bounding box center [196, 102] width 153 height 6
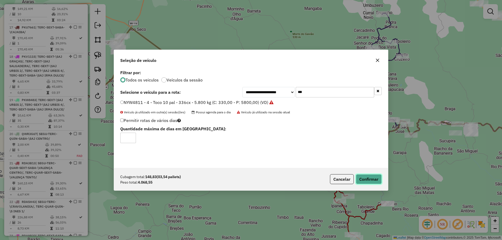
click at [369, 183] on button "Confirmar" at bounding box center [369, 179] width 26 height 10
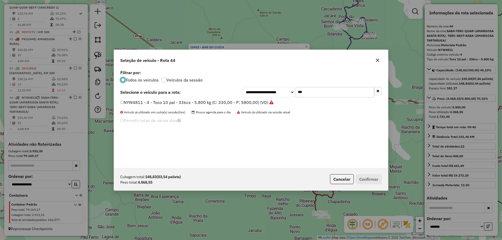
click at [258, 109] on div "**********" at bounding box center [251, 118] width 274 height 99
type input "****"
click at [259, 104] on label "RDI4D49 - 463 - Truck 10 pal - 340cx - 9.692 kg (C: 340,00 - P: 9962,00) (VD)" at bounding box center [196, 102] width 153 height 6
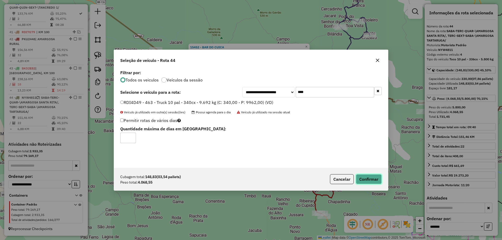
click at [367, 178] on button "Confirmar" at bounding box center [369, 179] width 26 height 10
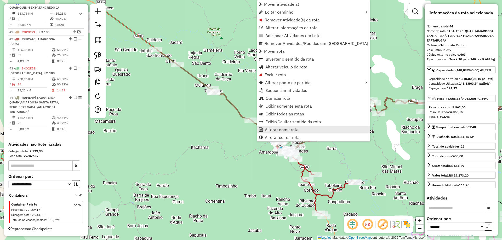
click at [270, 131] on span "Alterar nome rota" at bounding box center [282, 130] width 34 height 4
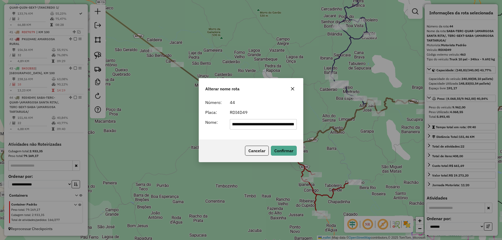
scroll to position [0, 0]
type input "**********"
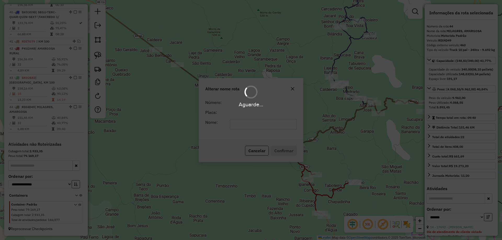
scroll to position [1543, 0]
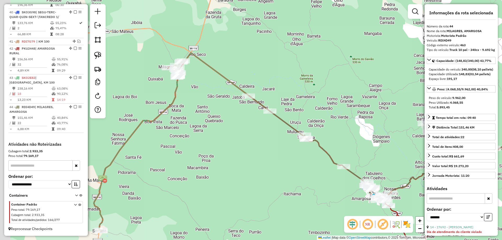
drag, startPoint x: 192, startPoint y: 42, endPoint x: 305, endPoint y: 101, distance: 127.5
click at [305, 101] on div "Janela de atendimento Grade de atendimento Capacidade Transportadoras Veículos …" at bounding box center [251, 120] width 502 height 240
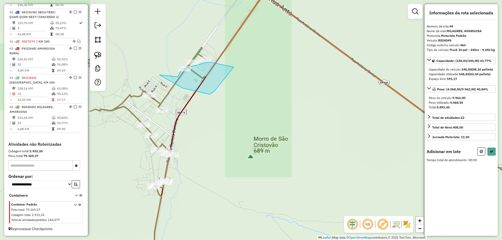
drag, startPoint x: 209, startPoint y: 93, endPoint x: 234, endPoint y: 67, distance: 35.7
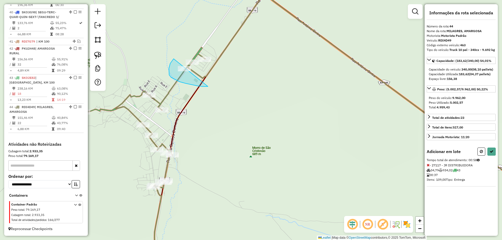
drag, startPoint x: 208, startPoint y: 86, endPoint x: 270, endPoint y: 55, distance: 70.0
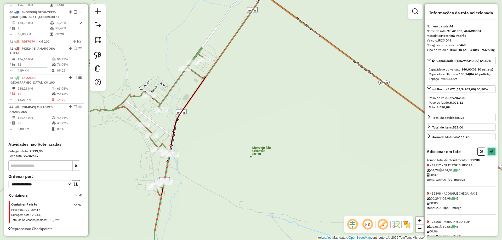
click at [491, 153] on icon at bounding box center [491, 152] width 4 height 4
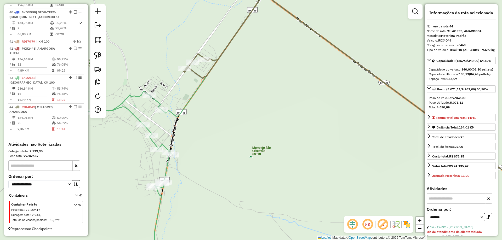
click at [130, 113] on icon at bounding box center [128, 177] width 89 height 173
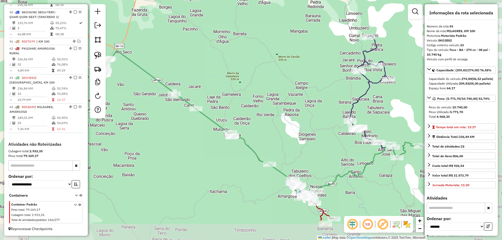
drag, startPoint x: 261, startPoint y: 106, endPoint x: 188, endPoint y: 65, distance: 83.7
click at [197, 66] on div "Janela de atendimento Grade de atendimento Capacidade Transportadoras Veículos …" at bounding box center [251, 120] width 502 height 240
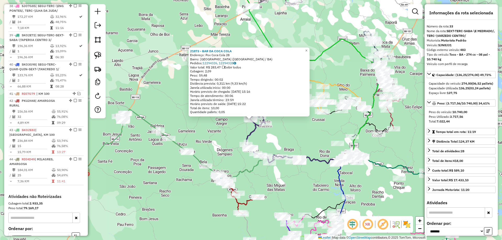
scroll to position [1315, 0]
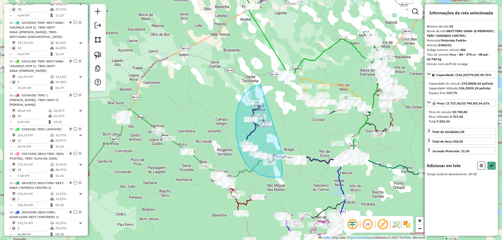
drag, startPoint x: 261, startPoint y: 85, endPoint x: 282, endPoint y: 153, distance: 71.2
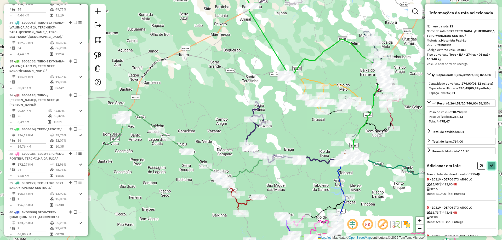
click at [490, 168] on icon at bounding box center [491, 166] width 4 height 4
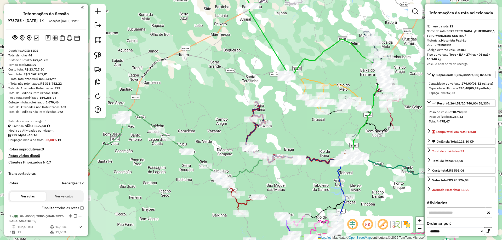
scroll to position [1315, 0]
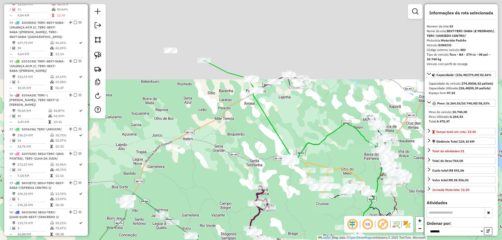
drag, startPoint x: 218, startPoint y: 54, endPoint x: 219, endPoint y: 141, distance: 87.0
click at [219, 147] on div "Janela de atendimento Grade de atendimento Capacidade Transportadoras Veículos …" at bounding box center [251, 120] width 502 height 240
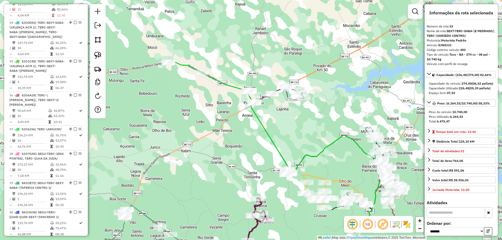
click at [216, 79] on icon at bounding box center [209, 77] width 83 height 30
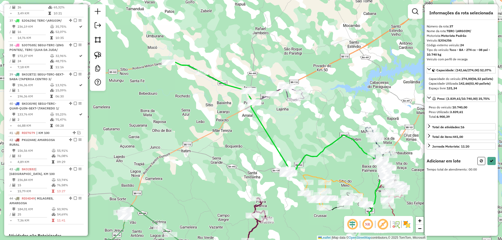
scroll to position [1460, 0]
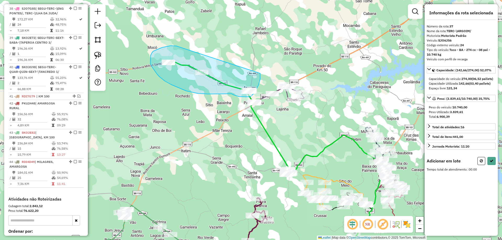
drag, startPoint x: 174, startPoint y: 46, endPoint x: 260, endPoint y: 73, distance: 90.3
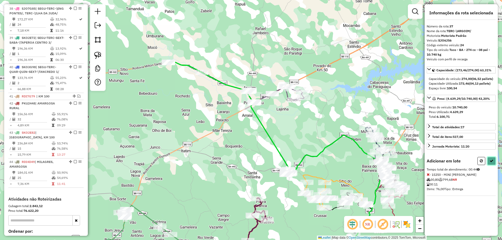
click at [494, 164] on button at bounding box center [491, 161] width 8 height 8
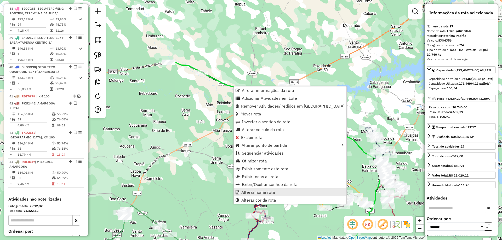
click at [272, 191] on span "Alterar nome rota" at bounding box center [258, 192] width 34 height 4
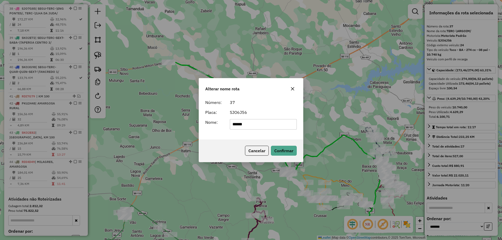
type input "******"
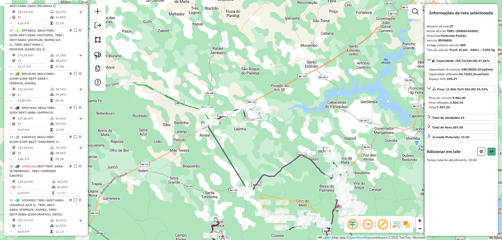
scroll to position [1101, 0]
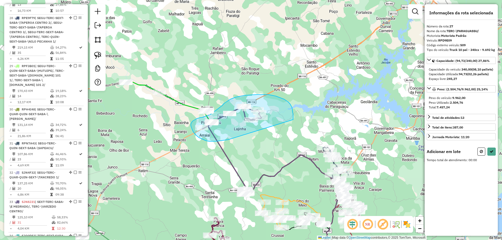
drag, startPoint x: 228, startPoint y: 140, endPoint x: 293, endPoint y: 120, distance: 68.0
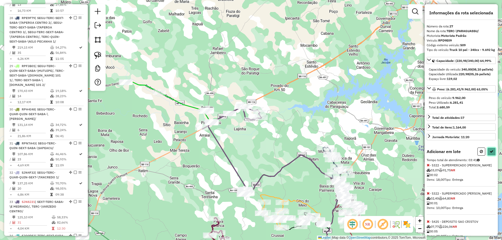
click at [489, 153] on icon at bounding box center [491, 152] width 4 height 4
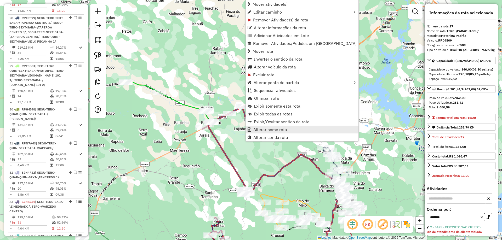
click at [258, 132] on link "Alterar nome rota" at bounding box center [302, 130] width 113 height 8
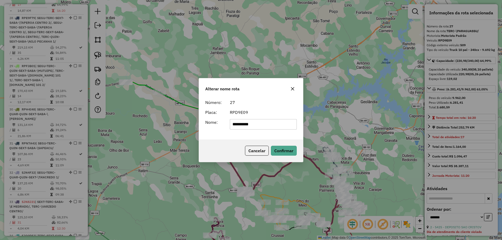
type input "**********"
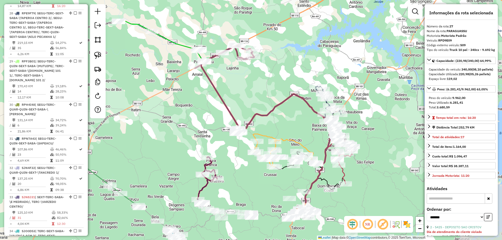
drag, startPoint x: 234, startPoint y: 118, endPoint x: 231, endPoint y: 102, distance: 15.9
click at [231, 101] on div "Janela de atendimento Grade de atendimento Capacidade Transportadoras Veículos …" at bounding box center [251, 120] width 502 height 240
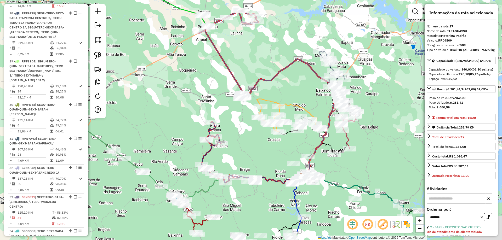
drag, startPoint x: 240, startPoint y: 155, endPoint x: 232, endPoint y: 166, distance: 14.2
click at [240, 154] on div "Janela de atendimento Grade de atendimento Capacidade Transportadoras Veículos …" at bounding box center [251, 120] width 502 height 240
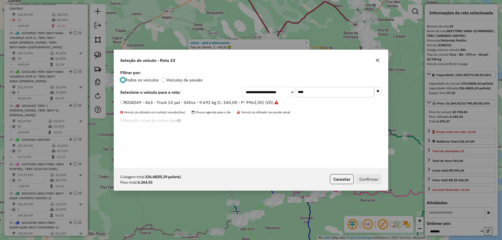
scroll to position [1310, 0]
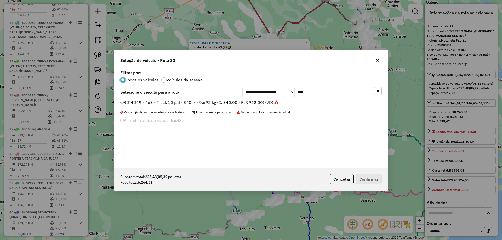
drag, startPoint x: 307, startPoint y: 94, endPoint x: 251, endPoint y: 94, distance: 55.9
click at [260, 94] on div "**********" at bounding box center [311, 92] width 139 height 10
type input "****"
click at [247, 99] on label "SJN4F32 - 482 - Toco - BA - 274 cx - 08 pal - 10.740 kg (C: 274,00 - P: 10740,0…" at bounding box center [207, 102] width 174 height 6
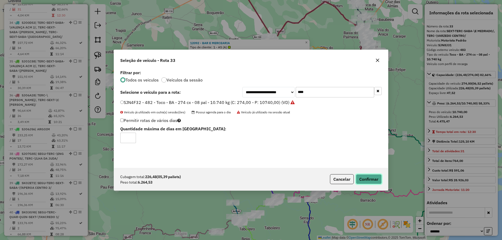
click at [375, 180] on button "Confirmar" at bounding box center [369, 179] width 26 height 10
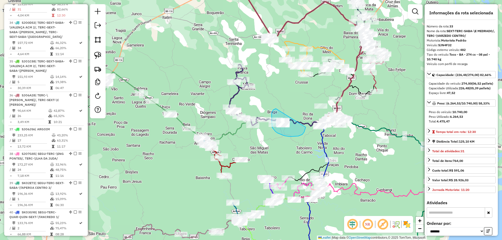
drag, startPoint x: 273, startPoint y: 110, endPoint x: 305, endPoint y: 127, distance: 36.7
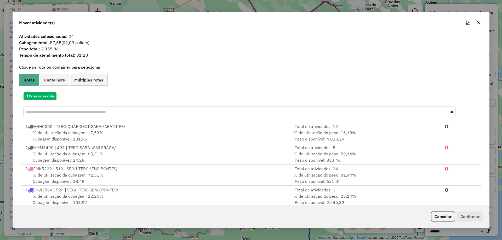
click at [58, 79] on span "Containers" at bounding box center [54, 80] width 21 height 4
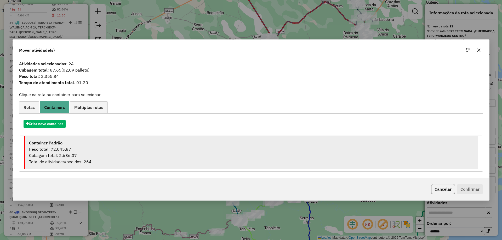
click at [106, 168] on li "Container Padrão Peso total: 72.045,87 Cubagem total: 2.686,07 Total de ativida…" at bounding box center [250, 152] width 453 height 33
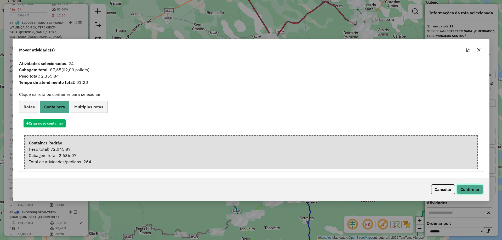
click at [479, 192] on button "Confirmar" at bounding box center [470, 189] width 26 height 10
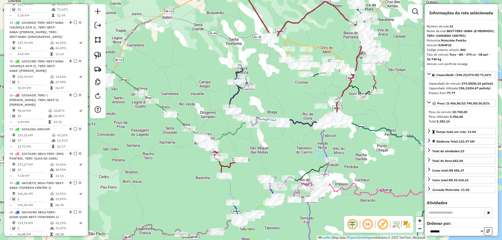
click at [235, 95] on icon at bounding box center [247, 95] width 36 height 61
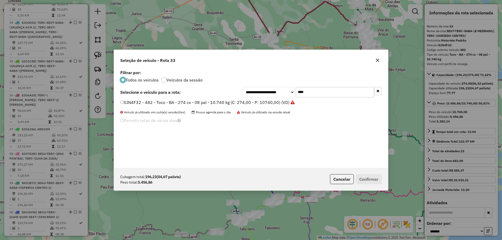
scroll to position [3, 2]
click at [249, 91] on div "**********" at bounding box center [311, 92] width 139 height 10
type input "****"
click at [226, 108] on div "RPE9F79 - 513 - Truck 10 pal - 340cx - 9.692 kg (C: 340,00 - P: 9962,00) (VD)" at bounding box center [251, 105] width 268 height 10
click at [229, 100] on label "RPE9F79 - 513 - Truck 10 pal - 340cx - 9.692 kg (C: 340,00 - P: 9962,00) (VD)" at bounding box center [199, 102] width 158 height 6
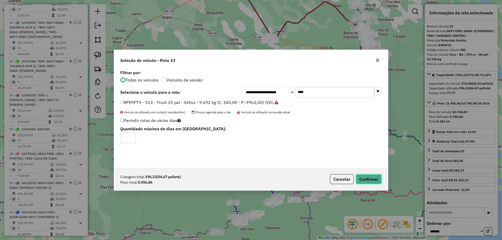
click at [371, 180] on button "Confirmar" at bounding box center [369, 179] width 26 height 10
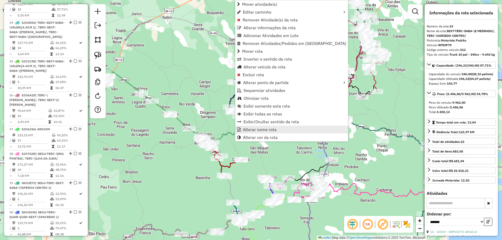
click at [252, 128] on span "Alterar nome rota" at bounding box center [260, 130] width 34 height 4
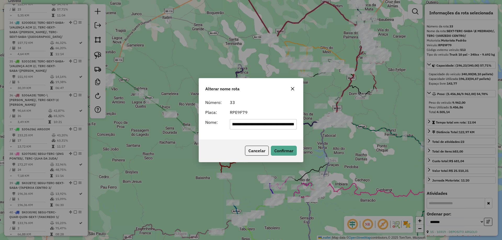
scroll to position [0, 0]
type input "*********"
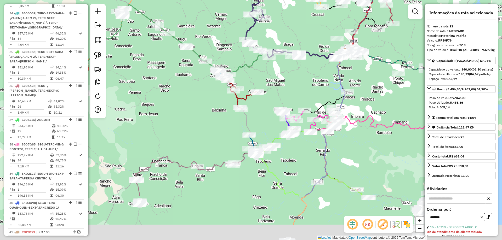
drag, startPoint x: 284, startPoint y: 146, endPoint x: 296, endPoint y: 86, distance: 61.2
click at [298, 84] on div "Janela de atendimento Grade de atendimento Capacidade Transportadoras Veículos …" at bounding box center [251, 120] width 502 height 240
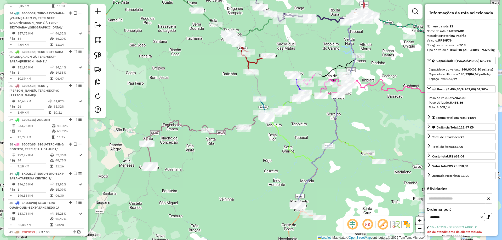
drag, startPoint x: 196, startPoint y: 124, endPoint x: 193, endPoint y: 122, distance: 3.6
click at [211, 103] on div "Janela de atendimento Grade de atendimento Capacidade Transportadoras Veículos …" at bounding box center [251, 120] width 502 height 240
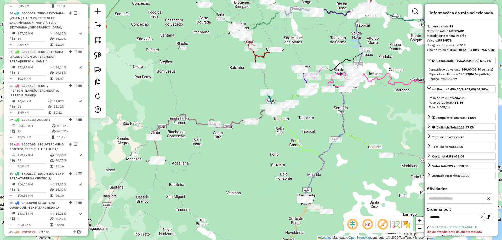
click at [155, 150] on icon at bounding box center [156, 149] width 6 height 25
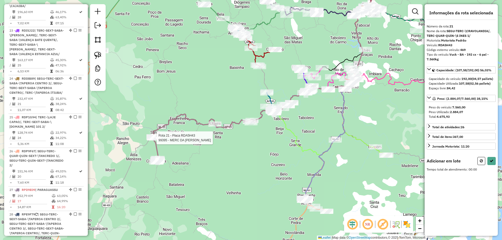
scroll to position [879, 0]
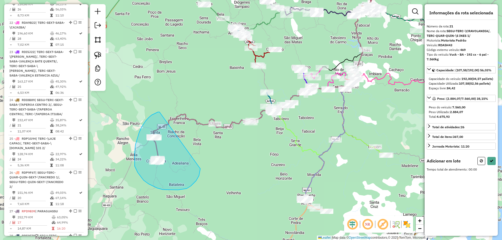
drag, startPoint x: 146, startPoint y: 121, endPoint x: 200, endPoint y: 157, distance: 65.6
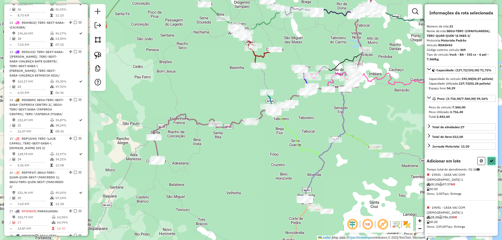
click at [489, 163] on icon at bounding box center [491, 161] width 4 height 4
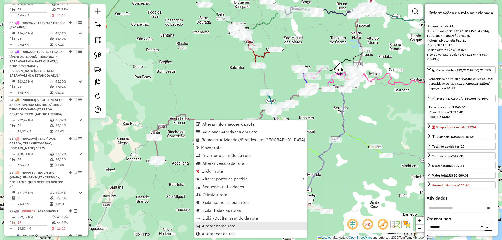
click at [231, 227] on span "Alterar nome rota" at bounding box center [219, 226] width 34 height 4
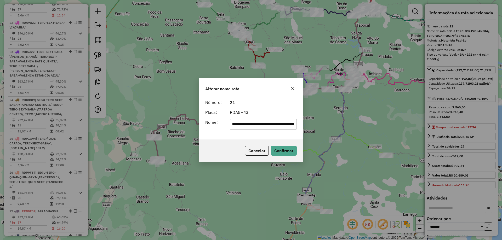
scroll to position [0, 0]
type input "**********"
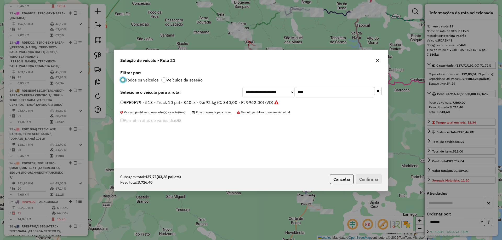
scroll to position [3, 2]
drag, startPoint x: 250, startPoint y: 93, endPoint x: 181, endPoint y: 92, distance: 68.5
click at [183, 93] on div "**********" at bounding box center [250, 92] width 261 height 10
type input "****"
click at [189, 99] on div "**********" at bounding box center [251, 118] width 274 height 99
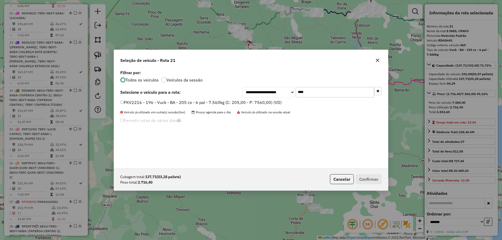
click at [195, 101] on label "PKV2216 - 196 - Vuck - BA - 205 cx - 6 pal - 7.560kg (C: 205,00 - P: 7560,00) (…" at bounding box center [200, 102] width 161 height 6
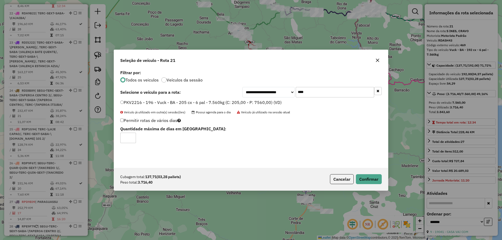
click at [367, 184] on div "Cubagem total: 137,71 (03,28 pallets) Peso total: 3.716,40 Cancelar Confirmar" at bounding box center [251, 179] width 274 height 22
click at [367, 179] on button "Confirmar" at bounding box center [369, 179] width 26 height 10
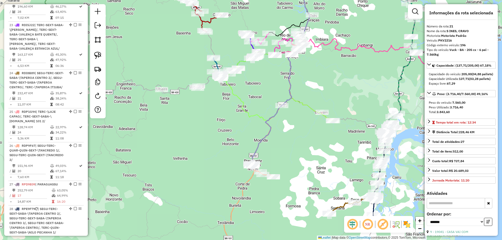
drag, startPoint x: 202, startPoint y: 90, endPoint x: 146, endPoint y: 52, distance: 67.3
click at [146, 52] on div "Janela de atendimento Grade de atendimento Capacidade Transportadoras Veículos …" at bounding box center [251, 120] width 502 height 240
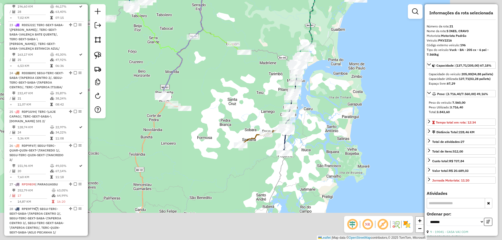
drag, startPoint x: 213, startPoint y: 102, endPoint x: 189, endPoint y: 89, distance: 26.8
click at [189, 89] on div "Janela de atendimento Grade de atendimento Capacidade Transportadoras Veículos …" at bounding box center [251, 120] width 502 height 240
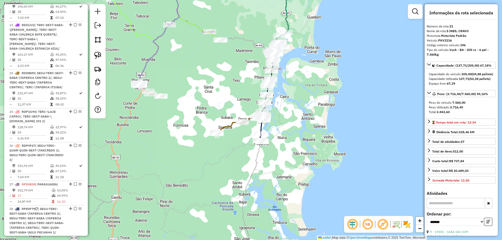
click at [261, 126] on icon at bounding box center [261, 128] width 5 height 27
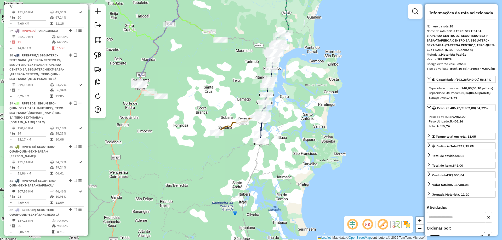
scroll to position [1099, 0]
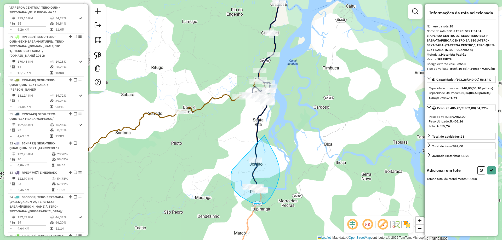
drag, startPoint x: 231, startPoint y: 174, endPoint x: 264, endPoint y: 135, distance: 50.8
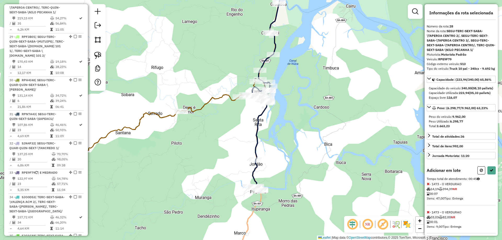
click at [480, 172] on icon at bounding box center [481, 171] width 3 height 4
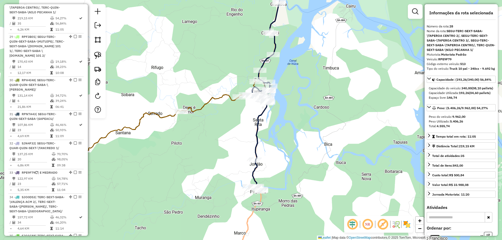
click at [166, 114] on icon at bounding box center [172, 119] width 186 height 78
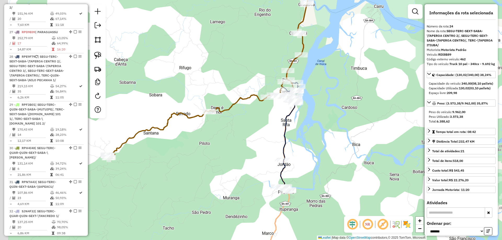
scroll to position [963, 0]
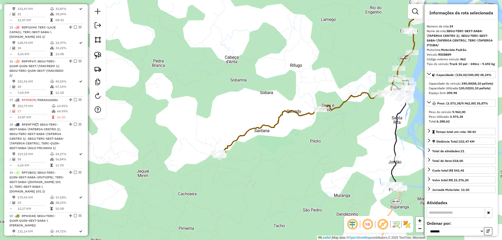
drag, startPoint x: 185, startPoint y: 136, endPoint x: 321, endPoint y: 134, distance: 136.4
click at [321, 134] on div "Janela de atendimento Grade de atendimento Capacidade Transportadoras Veículos …" at bounding box center [251, 120] width 502 height 240
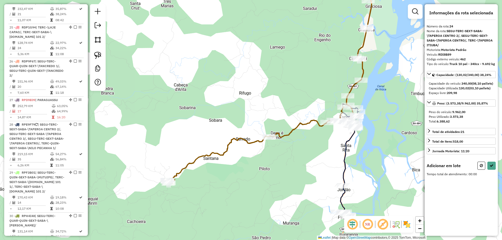
drag, startPoint x: 307, startPoint y: 93, endPoint x: 224, endPoint y: 134, distance: 92.7
click at [224, 134] on div "Janela de atendimento Grade de atendimento Capacidade Transportadoras Veículos …" at bounding box center [251, 120] width 502 height 240
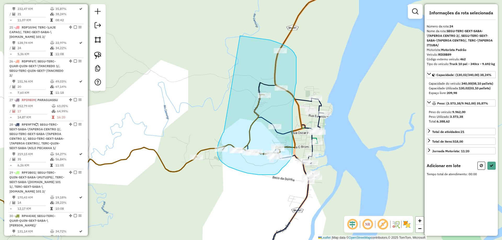
drag, startPoint x: 223, startPoint y: 132, endPoint x: 240, endPoint y: 36, distance: 97.9
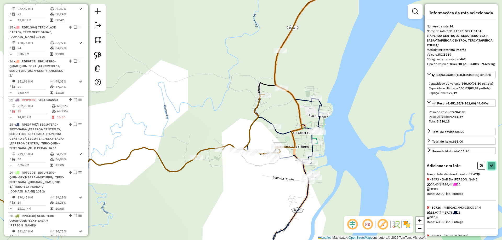
click at [489, 168] on icon at bounding box center [491, 166] width 4 height 4
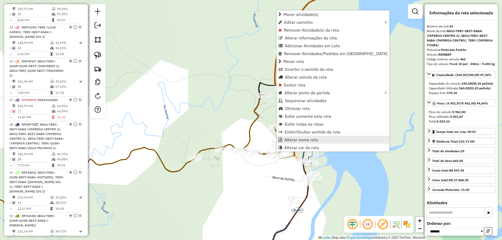
click at [284, 141] on link "Alterar nome rota" at bounding box center [332, 140] width 113 height 8
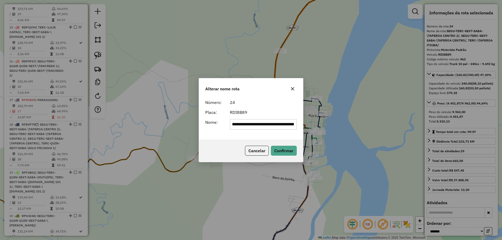
scroll to position [0, 0]
type input "**********"
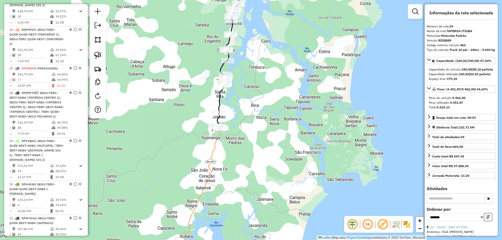
click at [217, 96] on icon at bounding box center [220, 101] width 11 height 55
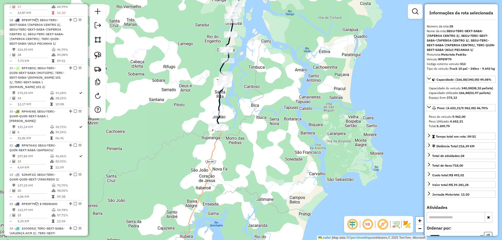
scroll to position [1067, 0]
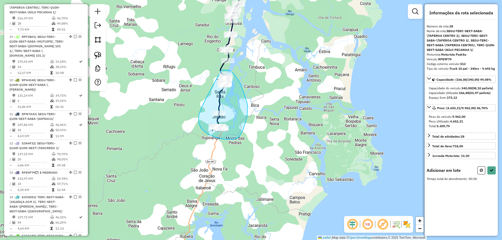
drag, startPoint x: 199, startPoint y: 123, endPoint x: 221, endPoint y: 70, distance: 57.6
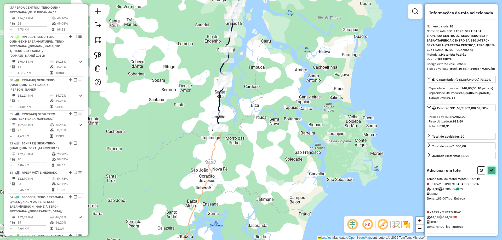
click at [487, 175] on button at bounding box center [491, 170] width 8 height 8
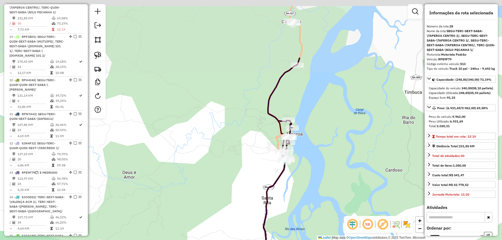
drag, startPoint x: 290, startPoint y: 70, endPoint x: 318, endPoint y: 140, distance: 75.0
click at [318, 140] on div "Janela de atendimento Grade de atendimento Capacidade Transportadoras Veículos …" at bounding box center [251, 120] width 502 height 240
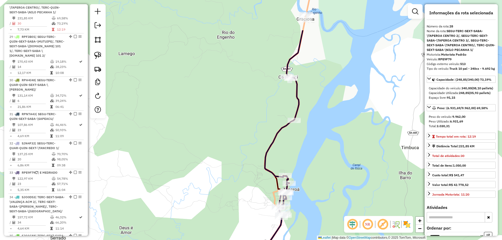
drag, startPoint x: 314, startPoint y: 107, endPoint x: 309, endPoint y: 164, distance: 57.4
click at [310, 163] on div "Janela de atendimento Grade de atendimento Capacidade Transportadoras Veículos …" at bounding box center [251, 120] width 502 height 240
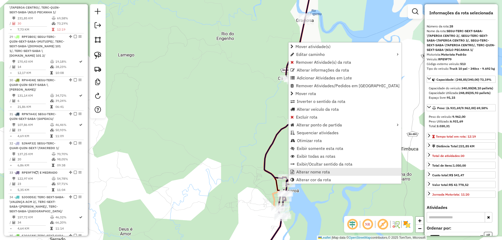
click at [301, 172] on span "Alterar nome rota" at bounding box center [313, 172] width 34 height 4
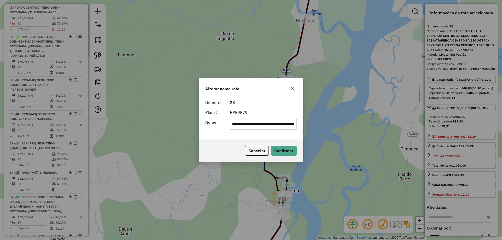
scroll to position [0, 0]
type input "**********"
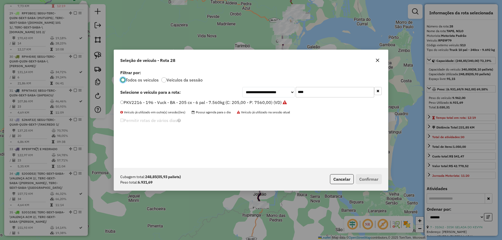
scroll to position [3, 2]
click at [220, 94] on div "**********" at bounding box center [250, 92] width 261 height 10
type input "****"
click at [178, 106] on li "RDI5J22 - 464 - Truck 10 pal - 340cx - 9.692 kg (C: 340,00 - P: 9962,00) (VD)" at bounding box center [250, 103] width 261 height 6
click at [234, 102] on label "RDI5J22 - 464 - Truck 10 pal - 340cx - 9.692 kg (C: 340,00 - P: 9962,00) (VD)" at bounding box center [198, 102] width 157 height 6
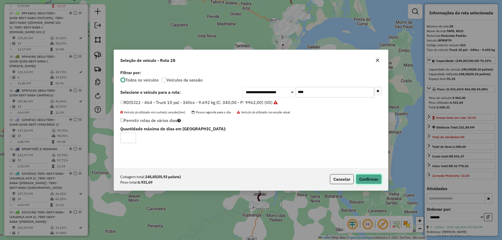
click at [362, 177] on button "Confirmar" at bounding box center [369, 179] width 26 height 10
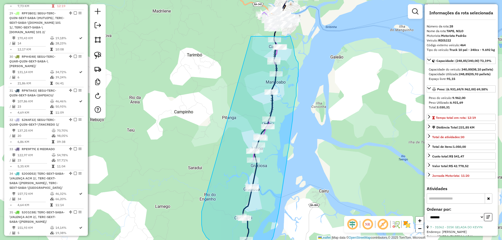
drag, startPoint x: 246, startPoint y: 130, endPoint x: 251, endPoint y: 36, distance: 94.2
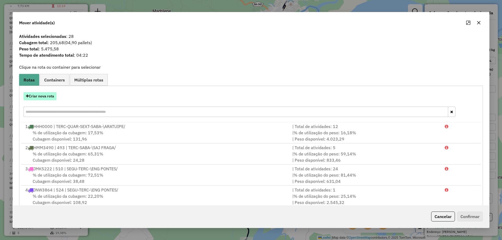
click at [48, 97] on button "Criar nova rota" at bounding box center [40, 96] width 33 height 8
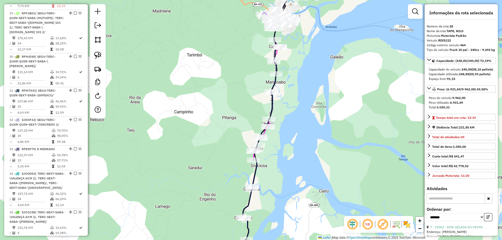
click at [214, 153] on div "Janela de atendimento Grade de atendimento Capacidade Transportadoras Veículos …" at bounding box center [251, 120] width 502 height 240
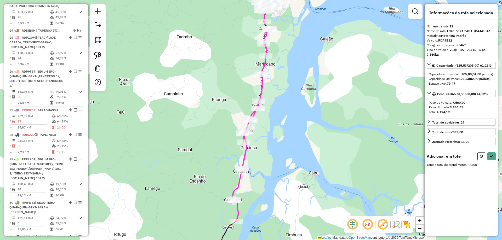
scroll to position [886, 0]
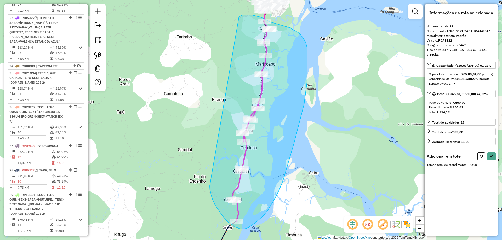
drag, startPoint x: 211, startPoint y: 195, endPoint x: 239, endPoint y: 17, distance: 180.1
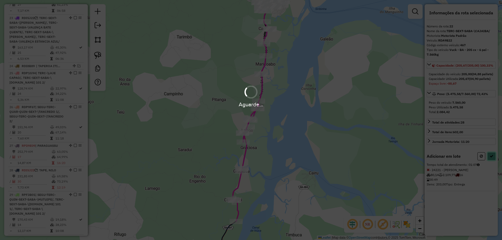
click at [491, 158] on icon at bounding box center [491, 156] width 4 height 4
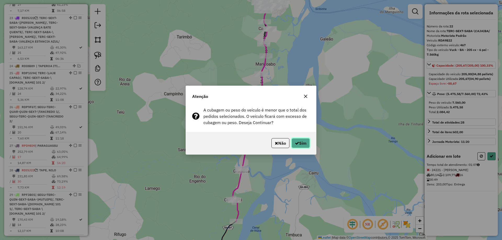
click at [295, 143] on icon "button" at bounding box center [297, 143] width 4 height 4
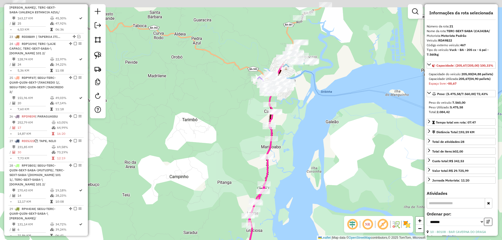
drag, startPoint x: 295, startPoint y: 37, endPoint x: 297, endPoint y: 119, distance: 82.1
click at [300, 126] on div "Janela de atendimento Grade de atendimento Capacidade Transportadoras Veículos …" at bounding box center [251, 120] width 502 height 240
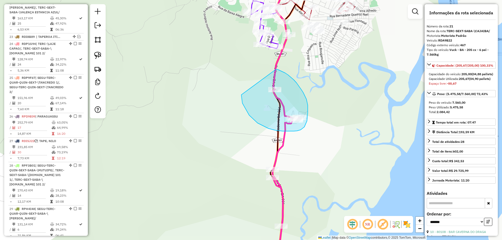
drag, startPoint x: 242, startPoint y: 103, endPoint x: 276, endPoint y: 69, distance: 47.9
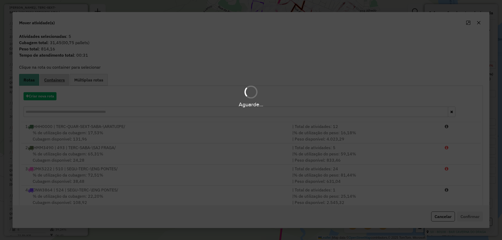
click at [58, 85] on link "Containers" at bounding box center [55, 80] width 30 height 12
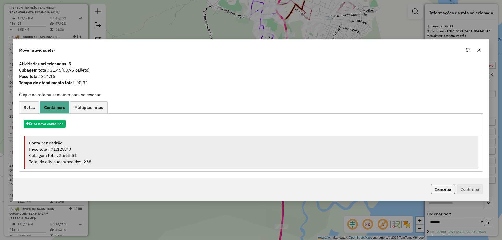
click at [78, 157] on div "Cubagem total: 2.655,51" at bounding box center [251, 155] width 444 height 6
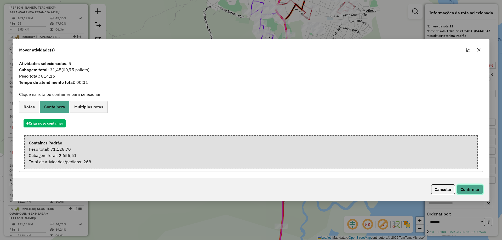
click at [460, 189] on button "Confirmar" at bounding box center [470, 189] width 26 height 10
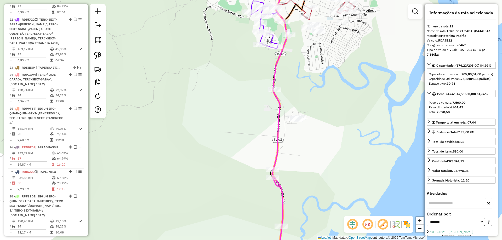
scroll to position [857, 0]
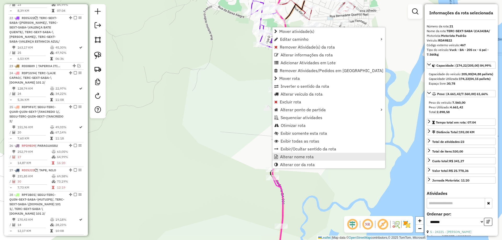
click at [281, 157] on span "Alterar nome rota" at bounding box center [297, 157] width 34 height 4
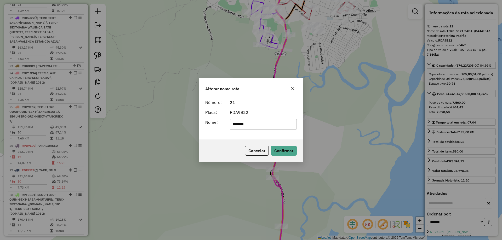
type input "*******"
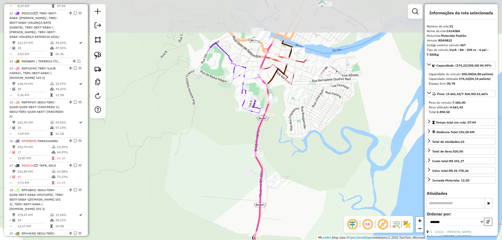
drag, startPoint x: 266, startPoint y: 115, endPoint x: 248, endPoint y: 172, distance: 60.2
click at [249, 180] on div "Janela de atendimento Grade de atendimento Capacidade Transportadoras Veículos …" at bounding box center [251, 120] width 502 height 240
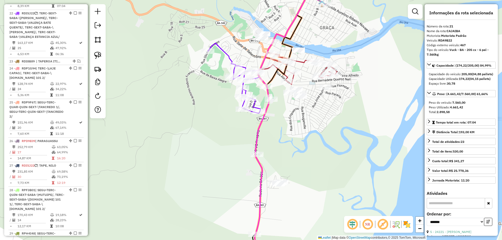
click at [216, 137] on div "Rota 22 - Placa RDI5J22 27675 - IMPERIO BEBER DEPOSI Janela de atendimento Grad…" at bounding box center [251, 120] width 502 height 240
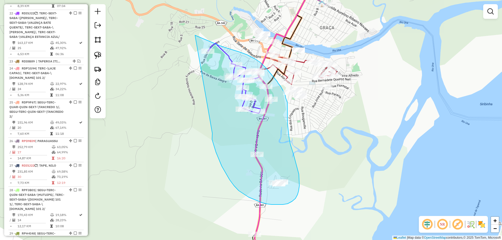
drag, startPoint x: 212, startPoint y: 133, endPoint x: 181, endPoint y: 32, distance: 105.7
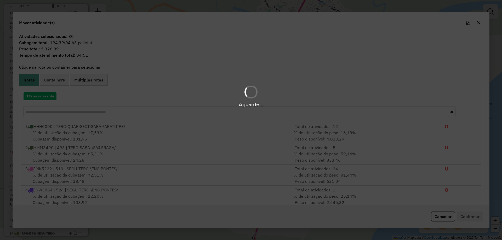
click at [47, 98] on hb-app "Aguarde... Pop-up bloqueado! Seu navegador bloqueou automáticamente a abertura …" at bounding box center [251, 120] width 502 height 240
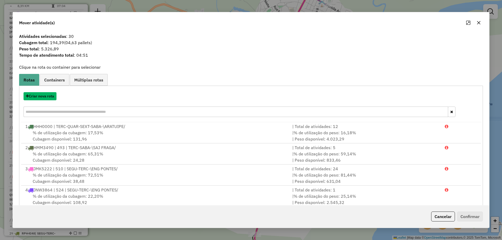
click at [47, 98] on button "Criar nova rota" at bounding box center [40, 96] width 33 height 8
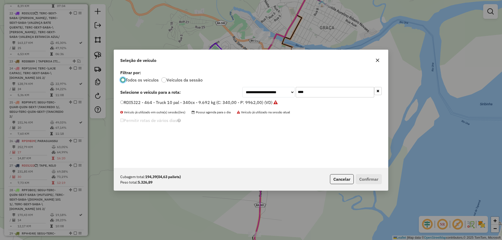
scroll to position [3, 2]
drag, startPoint x: 301, startPoint y: 92, endPoint x: 246, endPoint y: 99, distance: 55.3
click at [249, 97] on div "**********" at bounding box center [251, 118] width 274 height 99
type input "***"
click at [242, 100] on label "SJO0D53 - 15 - Toco - BA - 274 cx - 08 pal - 10.740 kg (C: 274,00 - P: 10740,00…" at bounding box center [206, 102] width 172 height 6
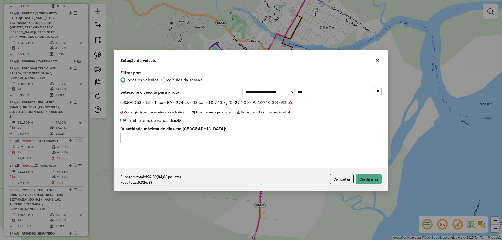
click at [242, 101] on label "SJO0D53 - 15 - Toco - BA - 274 cx - 08 pal - 10.740 kg (C: 274,00 - P: 10740,00…" at bounding box center [206, 102] width 172 height 6
click at [366, 178] on button "Confirmar" at bounding box center [369, 179] width 26 height 10
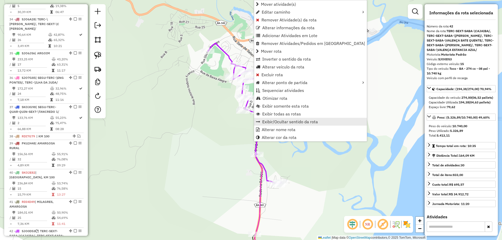
scroll to position [1384, 0]
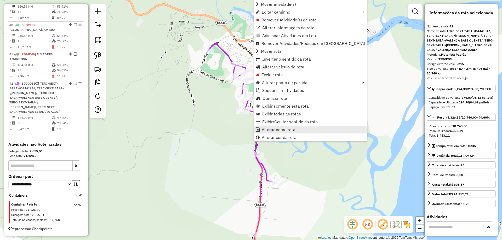
click at [272, 129] on span "Alterar nome rota" at bounding box center [279, 130] width 34 height 4
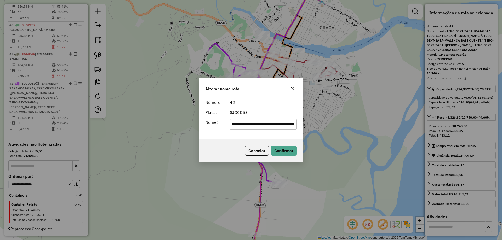
scroll to position [0, 0]
type input "**********"
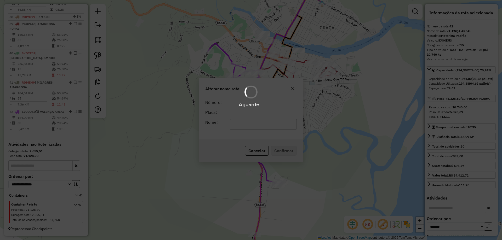
scroll to position [1360, 0]
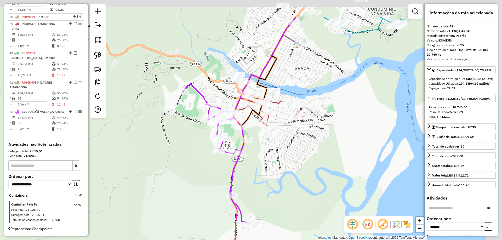
drag, startPoint x: 349, startPoint y: 117, endPoint x: 313, endPoint y: 160, distance: 56.0
click at [319, 163] on div "Janela de atendimento Grade de atendimento Capacidade Transportadoras Veículos …" at bounding box center [251, 120] width 502 height 240
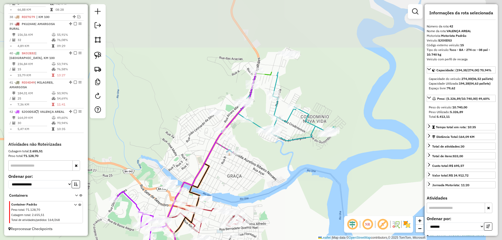
drag, startPoint x: 311, startPoint y: 91, endPoint x: 249, endPoint y: 182, distance: 110.2
click at [249, 191] on div "Janela de atendimento Grade de atendimento Capacidade Transportadoras Veículos …" at bounding box center [251, 120] width 502 height 240
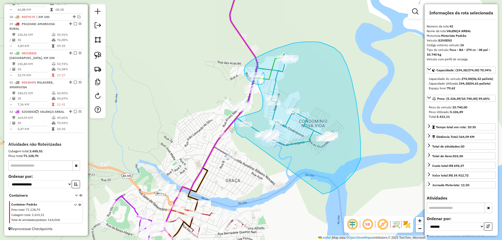
drag, startPoint x: 245, startPoint y: 137, endPoint x: 322, endPoint y: 194, distance: 96.1
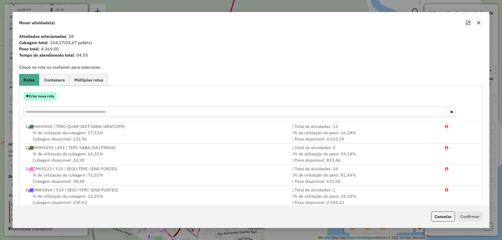
click at [45, 98] on button "Criar nova rota" at bounding box center [40, 96] width 33 height 8
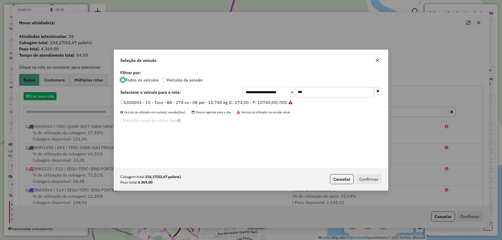
scroll to position [3, 2]
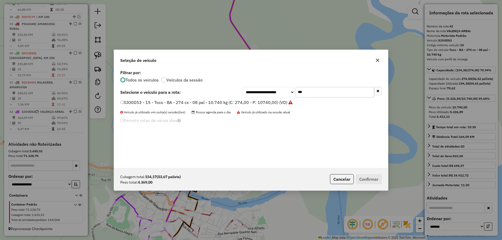
drag, startPoint x: 334, startPoint y: 94, endPoint x: 252, endPoint y: 97, distance: 82.9
click at [264, 96] on div "**********" at bounding box center [311, 92] width 139 height 10
type input "****"
click at [238, 99] on label "SJO1C88 - 14 - Toco - BA - 274 cx - 08 pal - 10.740 kg (C: 274,00 - P: 10740,00…" at bounding box center [206, 102] width 172 height 6
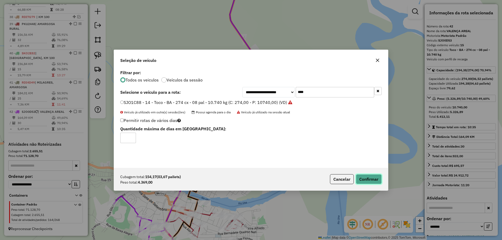
click at [374, 180] on button "Confirmar" at bounding box center [369, 179] width 26 height 10
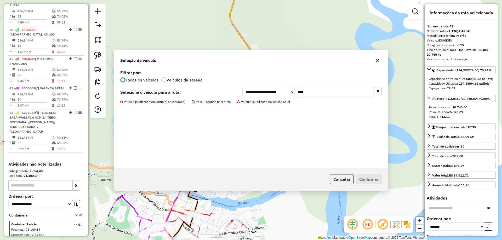
scroll to position [1404, 0]
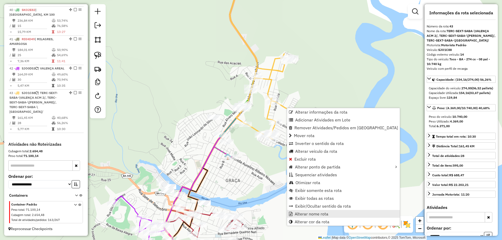
click at [307, 213] on span "Alterar nome rota" at bounding box center [312, 214] width 34 height 4
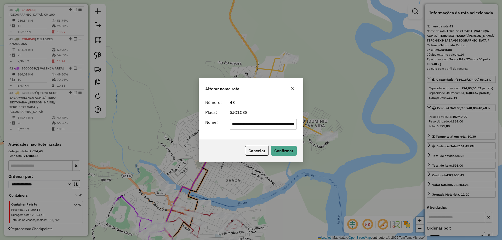
scroll to position [0, 0]
type input "**********"
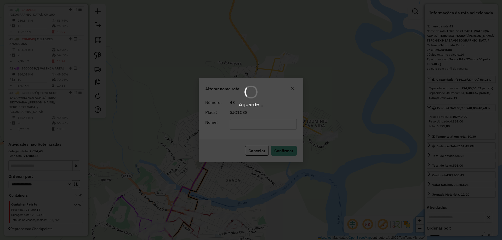
scroll to position [1389, 0]
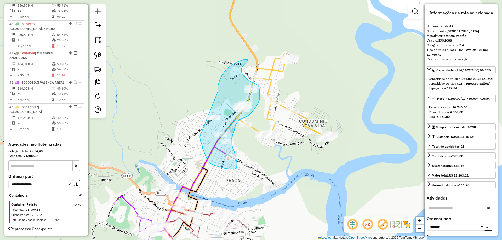
drag, startPoint x: 219, startPoint y: 83, endPoint x: 199, endPoint y: 136, distance: 56.5
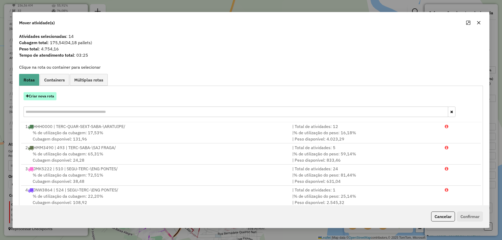
click at [46, 96] on button "Criar nova rota" at bounding box center [40, 96] width 33 height 8
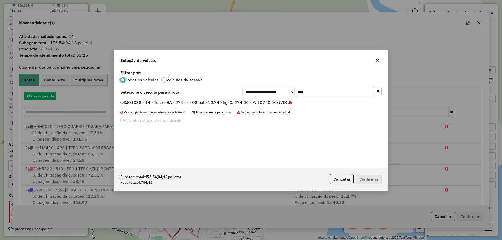
scroll to position [3, 2]
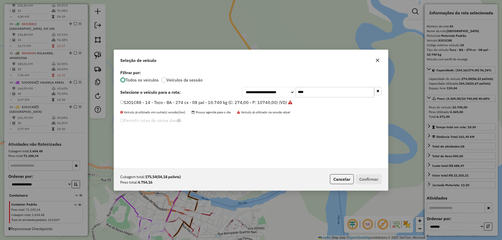
drag, startPoint x: 329, startPoint y: 93, endPoint x: 204, endPoint y: 100, distance: 125.4
click at [205, 100] on div "**********" at bounding box center [251, 118] width 274 height 99
type input "***"
click at [204, 100] on label "NYW4811 - 4 - Toco 10 pal - 336cx - 5.800 kg (C: 330,00 - P: 5800,00) (VD)" at bounding box center [196, 102] width 153 height 6
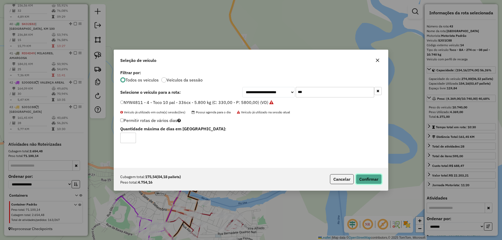
click at [370, 177] on button "Confirmar" at bounding box center [369, 179] width 26 height 10
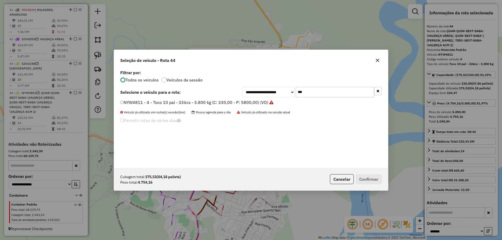
drag, startPoint x: 305, startPoint y: 91, endPoint x: 266, endPoint y: 92, distance: 38.7
click at [267, 92] on div "**********" at bounding box center [311, 92] width 139 height 10
type input "****"
click at [250, 100] on label "RPC6J29 - 507 - Truck 10 pal - 340cx - 9.692 kg (C: 340,00 - P: 9962,00) (VD)" at bounding box center [196, 102] width 153 height 6
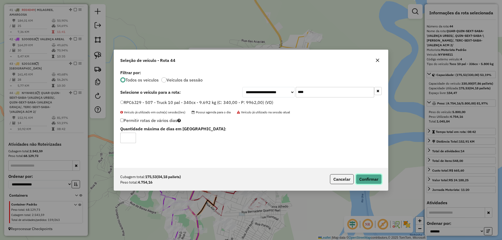
click at [366, 184] on button "Confirmar" at bounding box center [369, 179] width 26 height 10
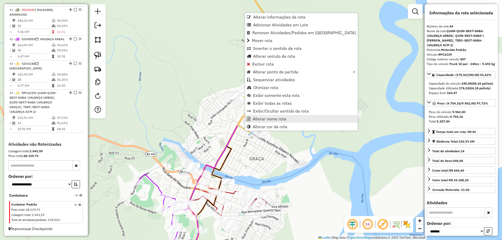
click at [268, 121] on span "Alterar nome rota" at bounding box center [269, 119] width 34 height 4
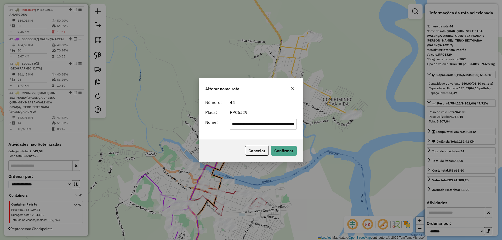
scroll to position [0, 0]
type input "**********"
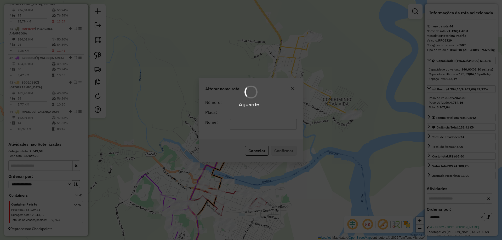
scroll to position [1414, 0]
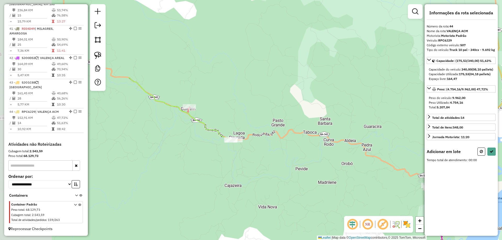
drag, startPoint x: 181, startPoint y: 70, endPoint x: 372, endPoint y: 124, distance: 198.6
click at [372, 124] on div "Janela de atendimento Grade de atendimento Capacidade Transportadoras Veículos …" at bounding box center [251, 120] width 502 height 240
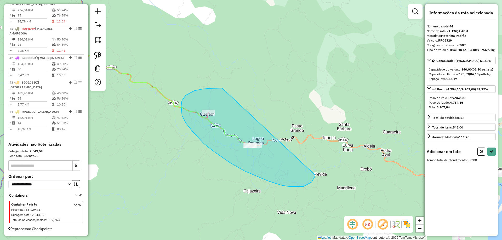
drag, startPoint x: 220, startPoint y: 88, endPoint x: 315, endPoint y: 175, distance: 128.7
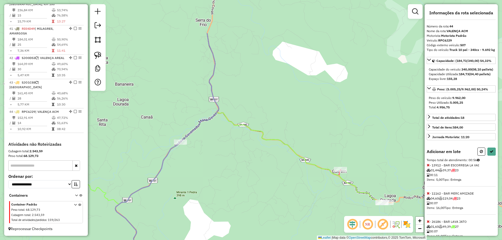
drag, startPoint x: 187, startPoint y: 76, endPoint x: 242, endPoint y: 108, distance: 63.8
click at [238, 107] on div "Janela de atendimento Grade de atendimento Capacidade Transportadoras Veículos …" at bounding box center [251, 120] width 502 height 240
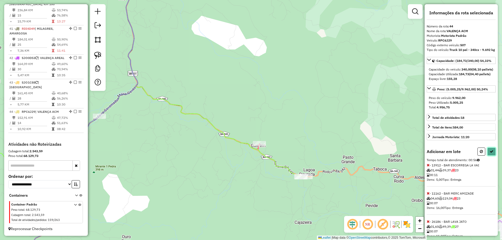
click at [488, 156] on button at bounding box center [491, 152] width 8 height 8
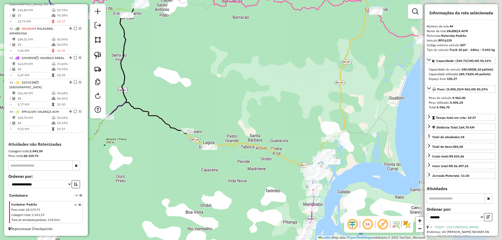
drag, startPoint x: 338, startPoint y: 134, endPoint x: 266, endPoint y: 119, distance: 72.7
click at [266, 119] on div "Janela de atendimento Grade de atendimento Capacidade Transportadoras Veículos …" at bounding box center [251, 120] width 502 height 240
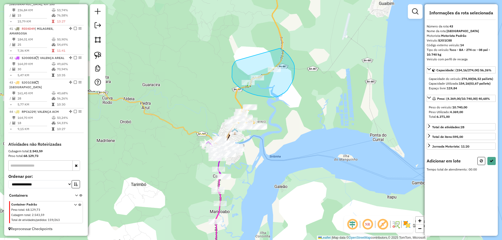
drag, startPoint x: 236, startPoint y: 61, endPoint x: 280, endPoint y: 48, distance: 45.1
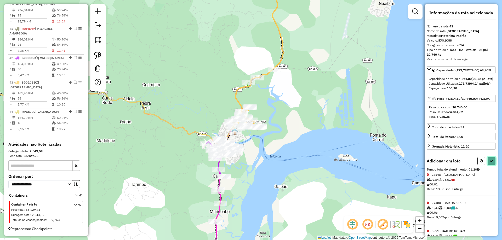
click at [490, 163] on icon at bounding box center [491, 161] width 4 height 4
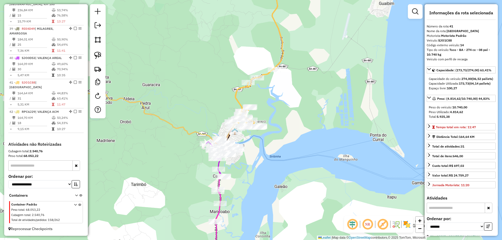
scroll to position [1332, 0]
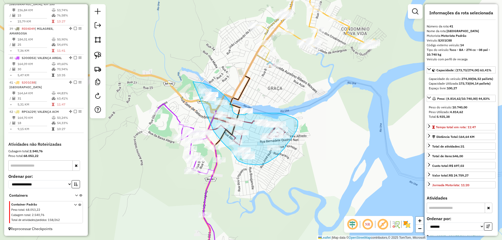
drag, startPoint x: 210, startPoint y: 124, endPoint x: 189, endPoint y: 82, distance: 47.1
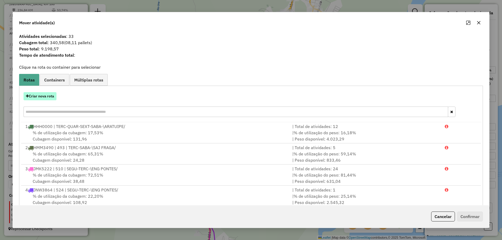
click at [42, 97] on button "Criar nova rota" at bounding box center [40, 96] width 33 height 8
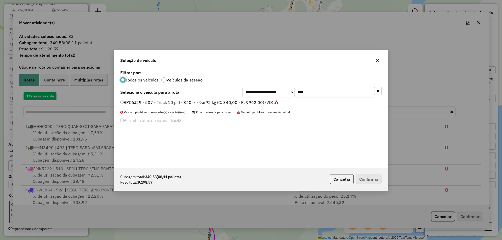
scroll to position [3, 2]
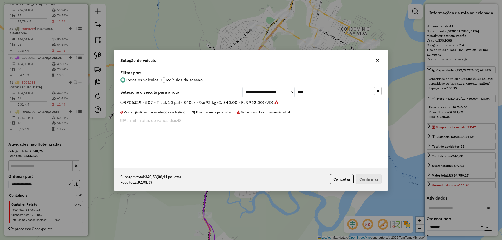
drag, startPoint x: 249, startPoint y: 97, endPoint x: 235, endPoint y: 99, distance: 13.7
click at [235, 99] on div "**********" at bounding box center [251, 118] width 274 height 99
type input "***"
click at [230, 102] on label "NYW4811 - 4 - Toco 10 pal - 336cx - 5.800 kg (C: 330,00 - P: 5800,00) (VD)" at bounding box center [196, 102] width 153 height 6
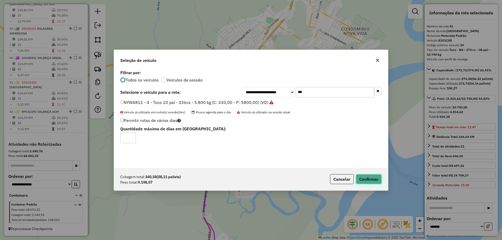
click at [367, 179] on button "Confirmar" at bounding box center [369, 179] width 26 height 10
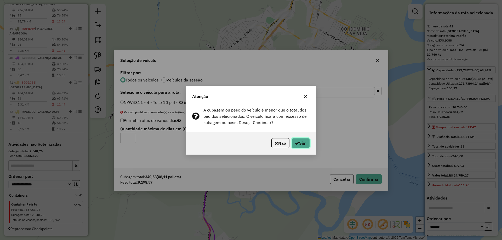
click at [303, 145] on button "Sim" at bounding box center [300, 143] width 18 height 10
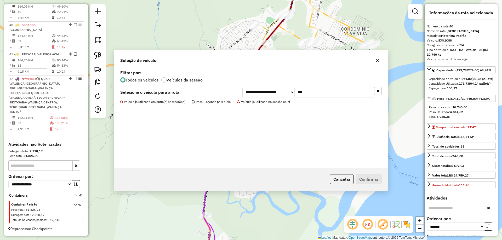
scroll to position [1346, 0]
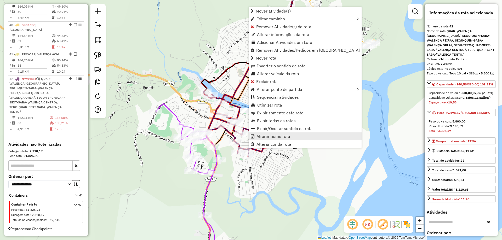
click at [259, 137] on span "Alterar nome rota" at bounding box center [273, 136] width 34 height 4
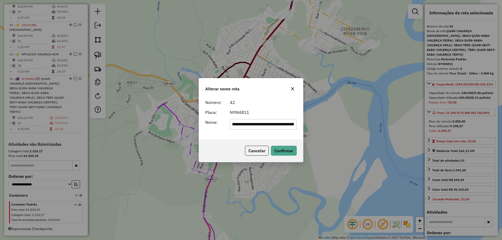
scroll to position [0, 0]
type input "**********"
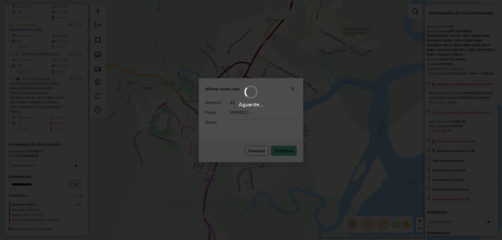
scroll to position [1323, 0]
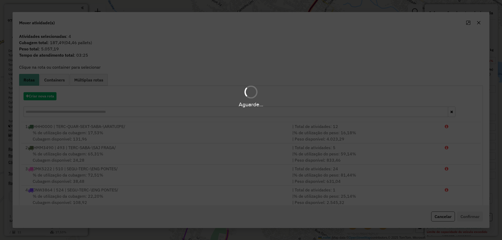
scroll to position [1323, 0]
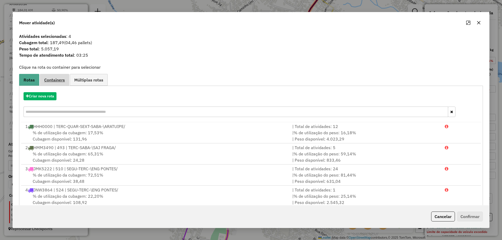
click at [56, 82] on span "Containers" at bounding box center [54, 80] width 21 height 4
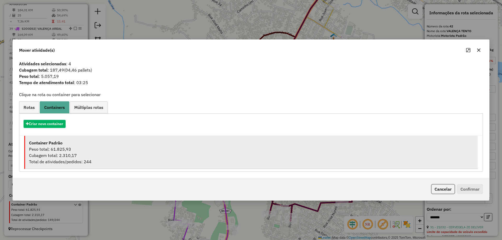
click at [62, 152] on div "Peso total: 61.825,93" at bounding box center [251, 149] width 444 height 6
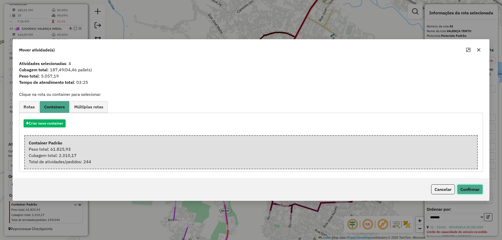
click at [474, 189] on button "Confirmar" at bounding box center [470, 189] width 26 height 10
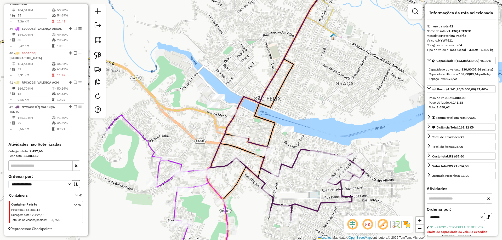
click at [308, 208] on icon at bounding box center [301, 179] width 127 height 84
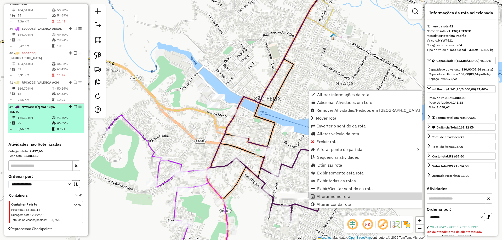
click at [74, 108] on em at bounding box center [75, 106] width 3 height 3
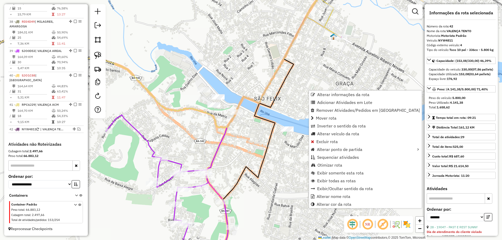
scroll to position [1300, 0]
click at [237, 129] on div "Janela de atendimento Grade de atendimento Capacidade Transportadoras Veículos …" at bounding box center [251, 120] width 502 height 240
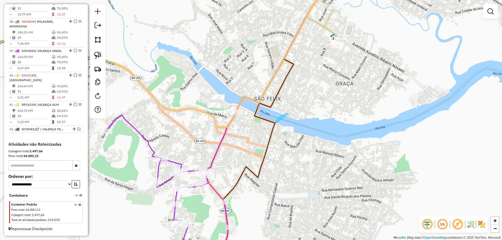
drag, startPoint x: 284, startPoint y: 115, endPoint x: 310, endPoint y: 141, distance: 37.5
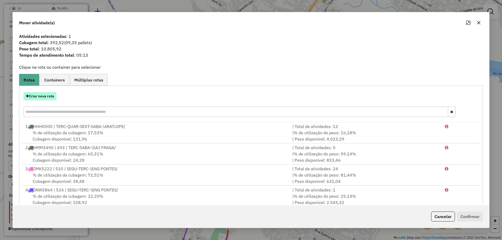
click at [51, 97] on button "Criar nova rota" at bounding box center [40, 96] width 33 height 8
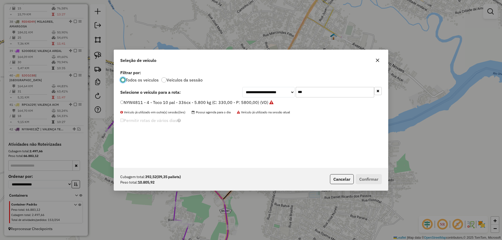
scroll to position [3, 2]
drag, startPoint x: 312, startPoint y: 87, endPoint x: 291, endPoint y: 94, distance: 21.7
click at [291, 94] on div "**********" at bounding box center [251, 118] width 274 height 99
click at [314, 91] on input "***" at bounding box center [335, 92] width 78 height 10
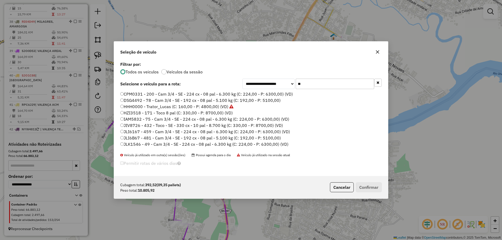
type input "***"
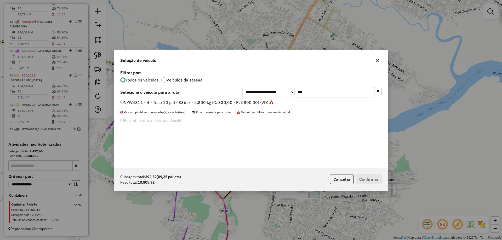
click at [261, 102] on label "NYW4811 - 4 - Toco 10 pal - 336cx - 5.800 kg (C: 330,00 - P: 5800,00) (VD)" at bounding box center [196, 102] width 153 height 6
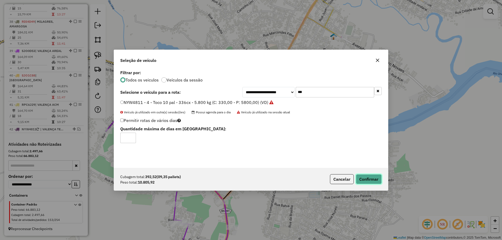
click at [370, 176] on button "Confirmar" at bounding box center [369, 179] width 26 height 10
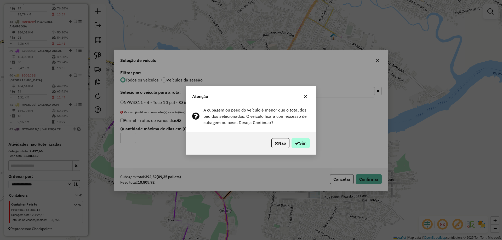
drag, startPoint x: 310, startPoint y: 146, endPoint x: 307, endPoint y: 145, distance: 3.0
click at [308, 145] on div "Não Sim" at bounding box center [251, 143] width 130 height 22
click at [307, 145] on button "Sim" at bounding box center [300, 143] width 18 height 10
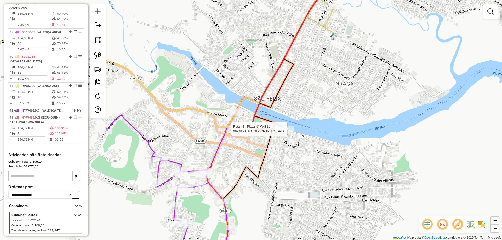
scroll to position [1330, 0]
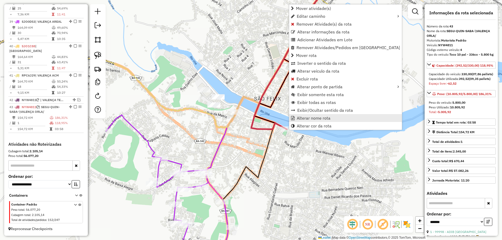
click at [303, 119] on span "Alterar nome rota" at bounding box center [314, 118] width 34 height 4
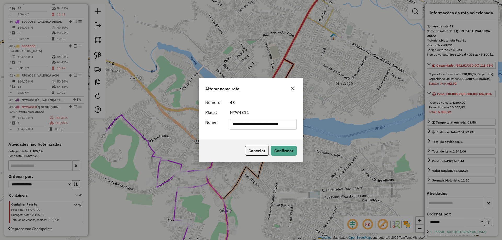
scroll to position [0, 0]
type input "*****"
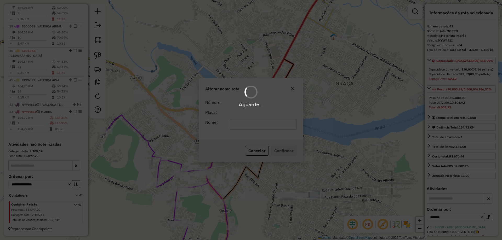
scroll to position [1325, 0]
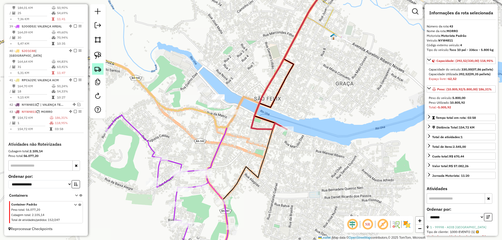
click at [97, 68] on img at bounding box center [97, 68] width 7 height 7
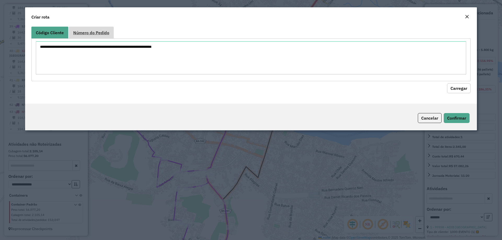
click at [100, 37] on link "Número do Pedido" at bounding box center [91, 33] width 45 height 12
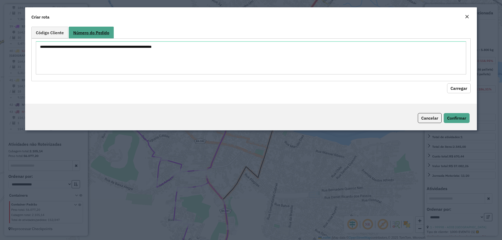
click at [100, 35] on link "Número do Pedido" at bounding box center [91, 33] width 45 height 12
click at [104, 54] on textarea at bounding box center [251, 57] width 430 height 33
paste textarea "****** ******"
type textarea "****** ******"
click at [452, 88] on button "Carregar" at bounding box center [459, 88] width 24 height 10
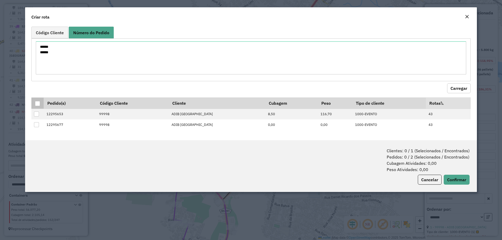
click at [38, 103] on div at bounding box center [37, 103] width 5 height 5
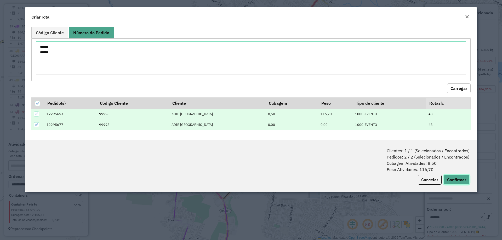
click at [461, 181] on button "Confirmar" at bounding box center [456, 180] width 26 height 10
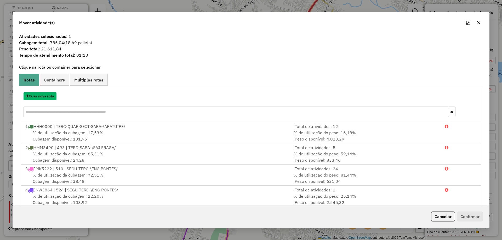
click at [43, 97] on button "Criar nova rota" at bounding box center [40, 96] width 33 height 8
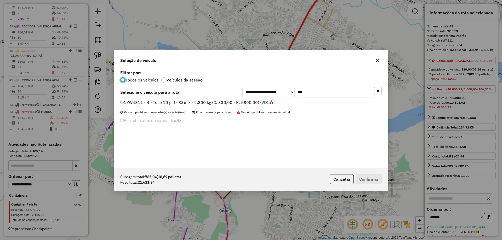
scroll to position [3, 2]
drag, startPoint x: 321, startPoint y: 95, endPoint x: 275, endPoint y: 93, distance: 46.1
click at [275, 93] on div "**********" at bounding box center [311, 92] width 139 height 10
click at [256, 105] on label "NYW4811 - 4 - Toco 10 pal - 336cx - 5.800 kg (C: 330,00 - P: 5800,00) (VD)" at bounding box center [196, 102] width 153 height 6
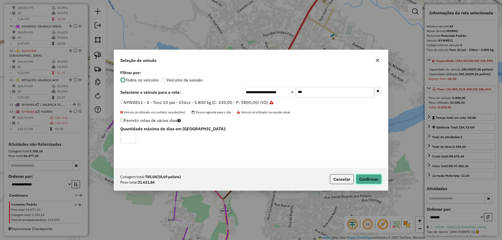
click at [366, 174] on button "Confirmar" at bounding box center [369, 179] width 26 height 10
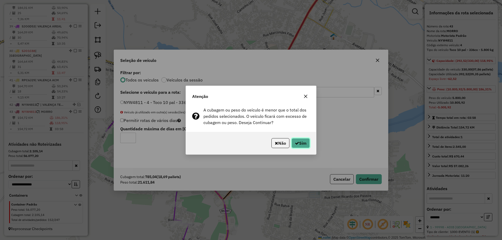
click at [296, 143] on icon "button" at bounding box center [297, 143] width 4 height 4
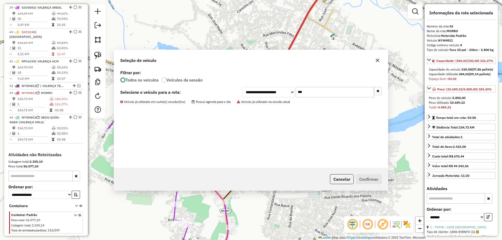
scroll to position [1354, 0]
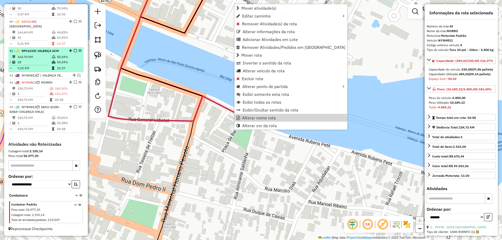
click at [74, 82] on em at bounding box center [75, 82] width 3 height 3
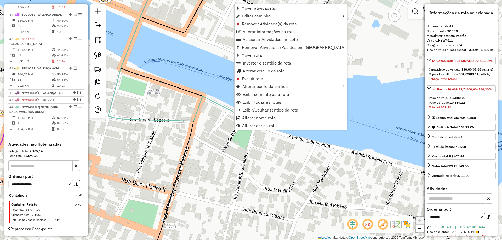
scroll to position [1337, 0]
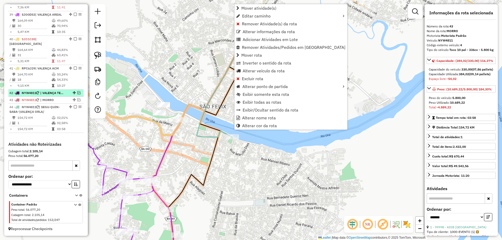
click at [77, 93] on em at bounding box center [78, 92] width 3 height 3
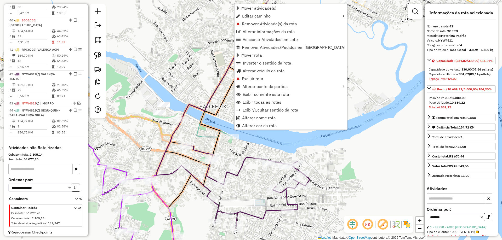
scroll to position [1354, 0]
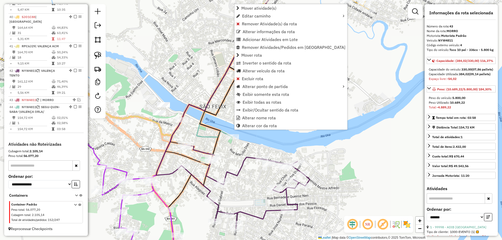
click at [242, 171] on icon at bounding box center [246, 187] width 127 height 84
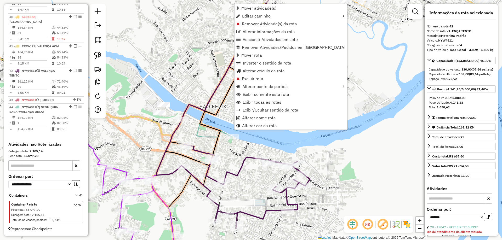
scroll to position [1359, 0]
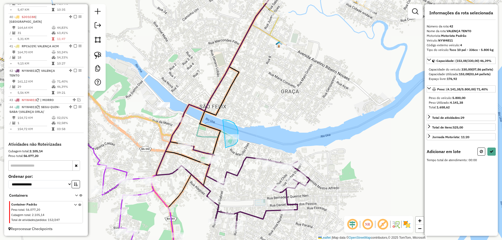
drag, startPoint x: 231, startPoint y: 146, endPoint x: 223, endPoint y: 120, distance: 27.8
click at [494, 155] on button at bounding box center [491, 152] width 8 height 8
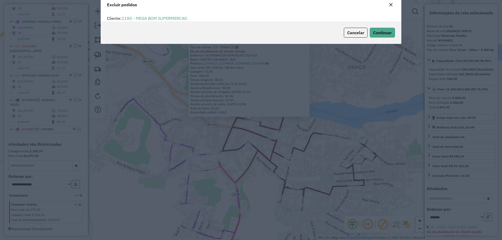
scroll to position [0, 0]
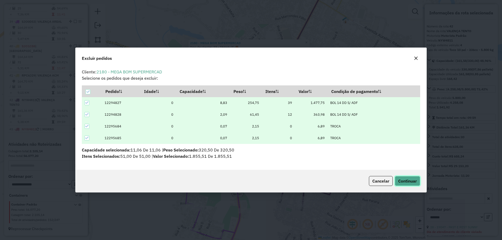
click at [400, 179] on span "Continuar" at bounding box center [407, 180] width 19 height 5
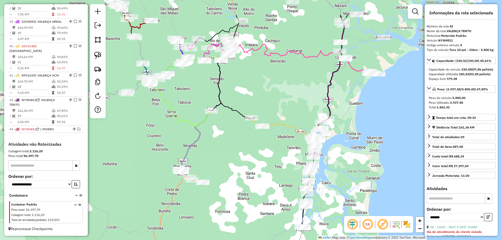
drag, startPoint x: 255, startPoint y: 61, endPoint x: 308, endPoint y: 100, distance: 65.6
click at [320, 88] on div "Janela de atendimento Grade de atendimento Capacidade Transportadoras Veículos …" at bounding box center [251, 120] width 502 height 240
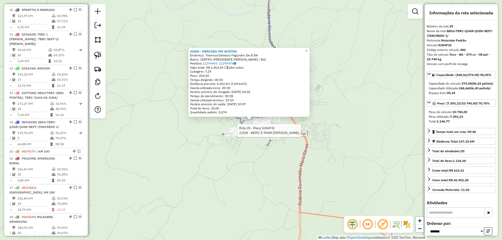
scroll to position [1073, 0]
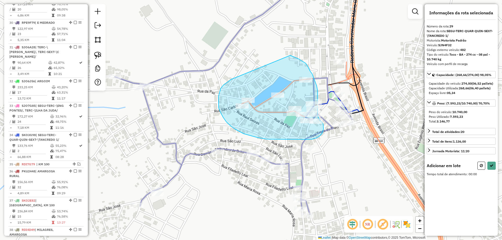
drag, startPoint x: 230, startPoint y: 80, endPoint x: 285, endPoint y: 54, distance: 61.6
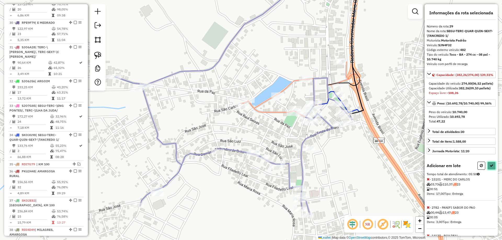
click at [490, 168] on icon at bounding box center [491, 166] width 4 height 4
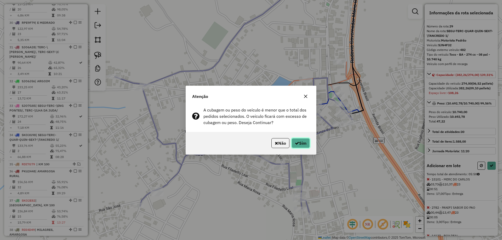
click at [300, 145] on button "Sim" at bounding box center [300, 143] width 18 height 10
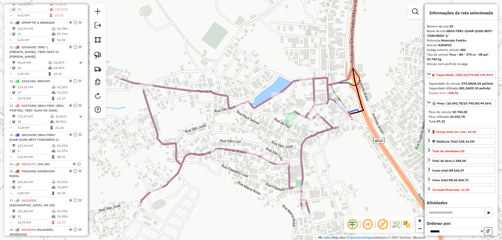
click at [302, 160] on icon at bounding box center [233, 146] width 237 height 138
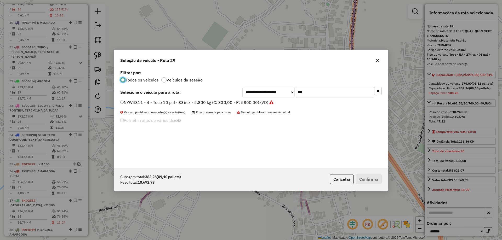
scroll to position [3, 2]
drag, startPoint x: 252, startPoint y: 94, endPoint x: 197, endPoint y: 99, distance: 55.4
click at [203, 99] on div "**********" at bounding box center [251, 118] width 274 height 99
type input "****"
click at [201, 105] on label "SJN8J31 - 483 - Toco - BA - 274 cx - 08 pal - 10.740 kg (C: 274,00 - P: 10740,0…" at bounding box center [204, 102] width 169 height 6
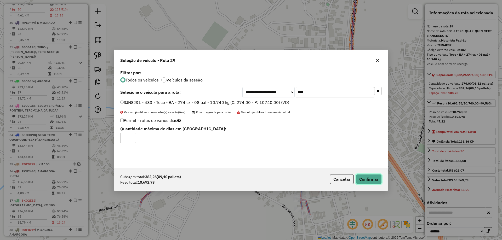
click at [373, 179] on button "Confirmar" at bounding box center [369, 179] width 26 height 10
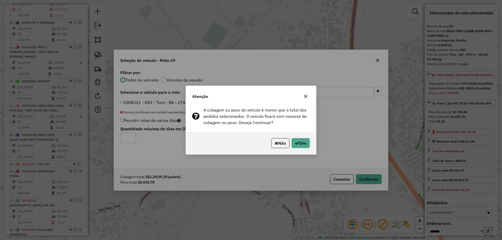
click at [314, 143] on div "Não Sim" at bounding box center [251, 143] width 130 height 22
click at [299, 143] on button "Sim" at bounding box center [300, 143] width 18 height 10
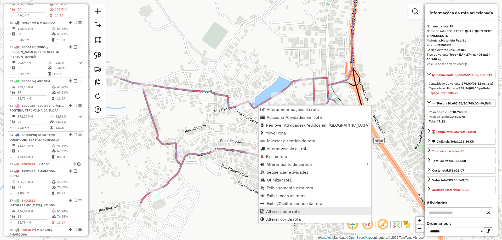
click at [290, 210] on span "Alterar nome rota" at bounding box center [283, 211] width 34 height 4
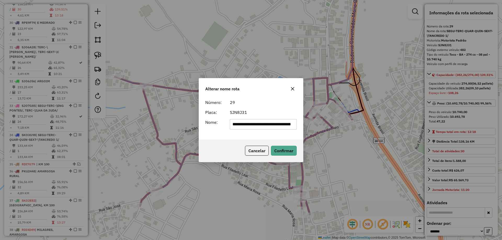
scroll to position [0, 0]
type input "**********"
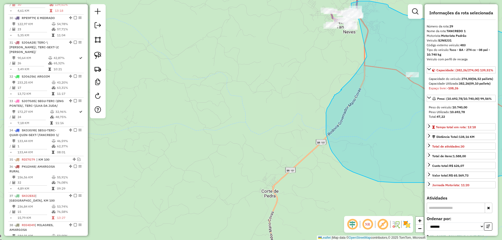
drag, startPoint x: 346, startPoint y: 141, endPoint x: 367, endPoint y: 56, distance: 87.0
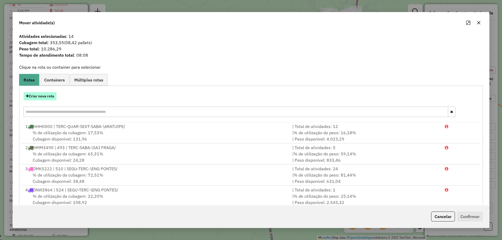
click at [44, 97] on button "Criar nova rota" at bounding box center [40, 96] width 33 height 8
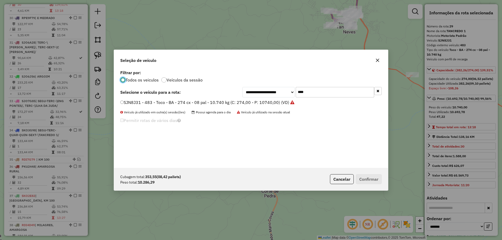
scroll to position [3, 2]
drag, startPoint x: 315, startPoint y: 93, endPoint x: 215, endPoint y: 91, distance: 99.6
click at [215, 91] on div "**********" at bounding box center [250, 92] width 261 height 10
type input "****"
click at [174, 102] on label "RDP9F67 - 497 - Toco - BA - 274 cx - 08 pal - 10.740 kg (C: 274,00 - P: 10740,0…" at bounding box center [207, 102] width 175 height 6
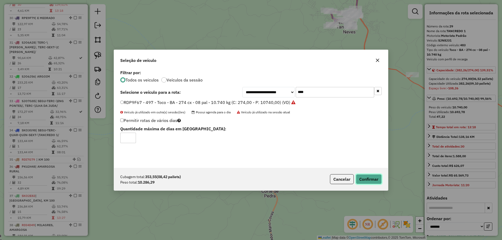
click at [370, 179] on button "Confirmar" at bounding box center [369, 179] width 26 height 10
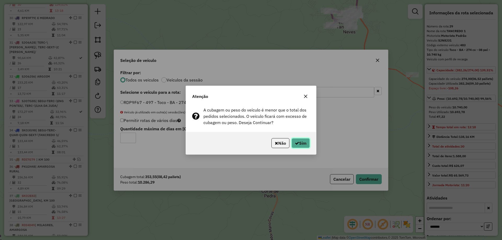
click at [308, 142] on button "Sim" at bounding box center [300, 143] width 18 height 10
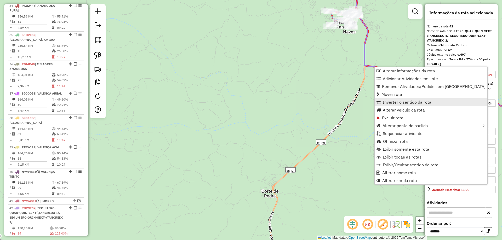
scroll to position [1296, 0]
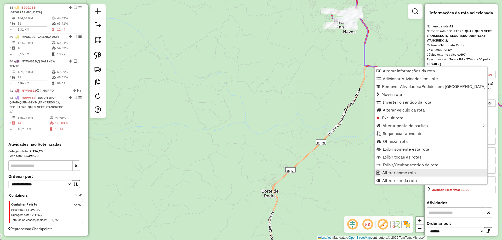
click at [389, 174] on span "Alterar nome rota" at bounding box center [399, 173] width 34 height 4
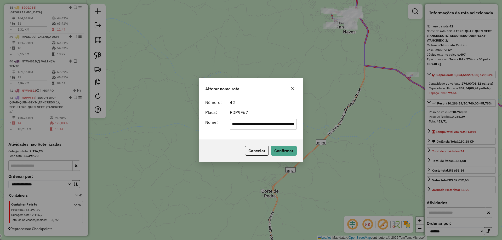
scroll to position [0, 0]
type input "**********"
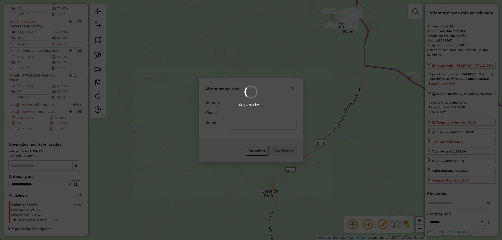
scroll to position [1281, 0]
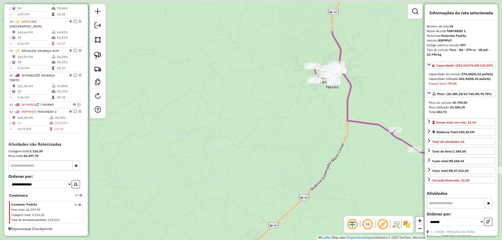
drag, startPoint x: 389, startPoint y: 45, endPoint x: 352, endPoint y: 122, distance: 85.5
click at [360, 123] on div "Janela de atendimento Grade de atendimento Capacidade Transportadoras Veículos …" at bounding box center [251, 120] width 502 height 240
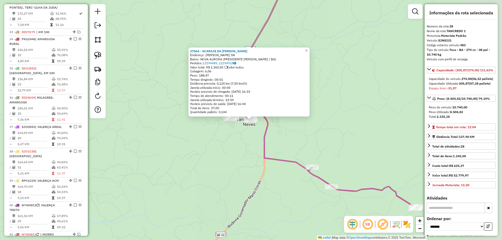
scroll to position [1035, 0]
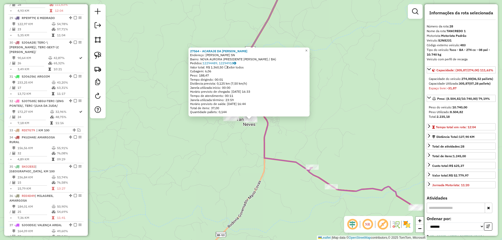
click at [275, 127] on div "27564 - ACARAJE DA SANDRA Endereço: GERSON OLIVEIRA SN Bairro: NOVA AURORA (PRE…" at bounding box center [251, 120] width 502 height 240
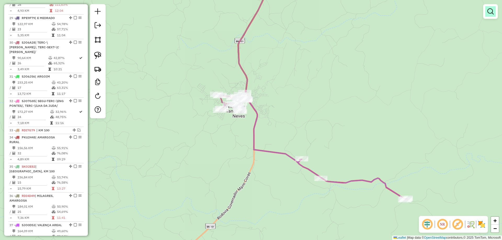
click at [492, 13] on em at bounding box center [490, 11] width 6 height 6
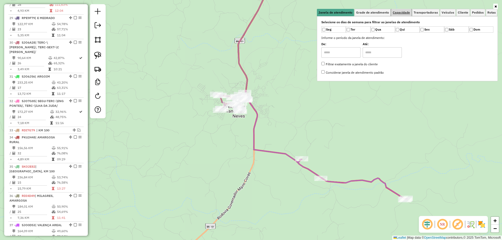
click at [403, 12] on span "Capacidade" at bounding box center [400, 12] width 17 height 3
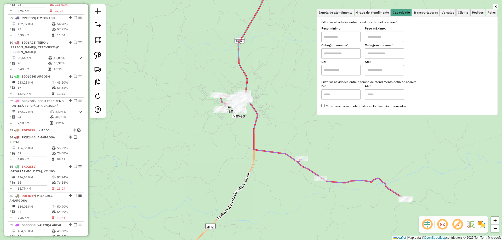
click at [342, 53] on input "text" at bounding box center [340, 53] width 39 height 10
type input "******"
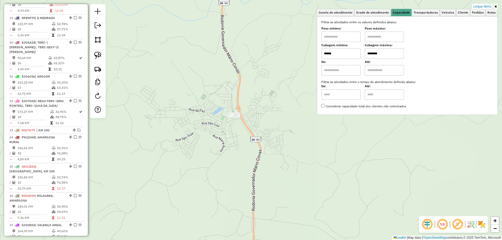
type input "********"
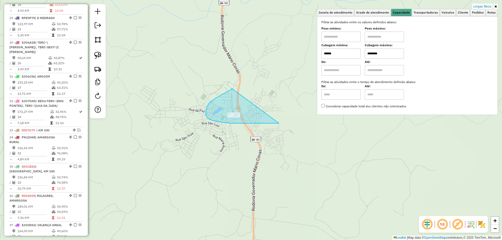
drag, startPoint x: 221, startPoint y: 95, endPoint x: 281, endPoint y: 123, distance: 66.6
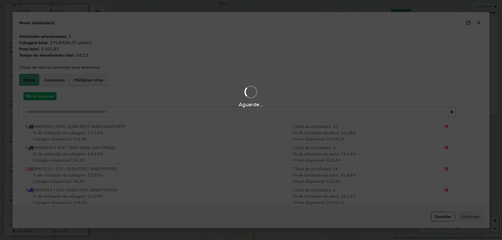
click at [43, 99] on hb-app "Aguarde... Pop-up bloqueado! Seu navegador bloqueou automáticamente a abertura …" at bounding box center [251, 120] width 502 height 240
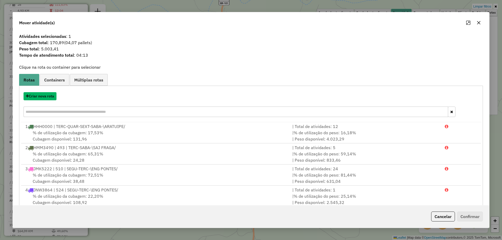
click at [43, 99] on button "Criar nova rota" at bounding box center [40, 96] width 33 height 8
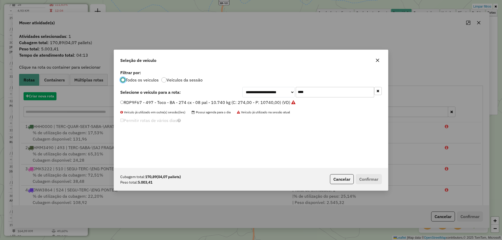
scroll to position [3, 2]
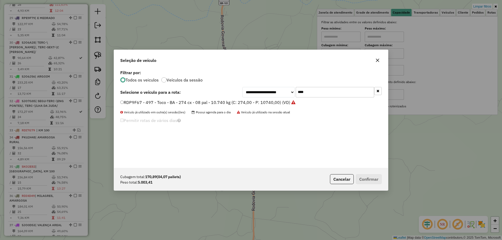
drag, startPoint x: 319, startPoint y: 93, endPoint x: 249, endPoint y: 97, distance: 69.9
click at [261, 97] on div "**********" at bounding box center [311, 92] width 139 height 10
type input "***"
click at [231, 101] on label "NYW4811 - 4 - Toco 10 pal - 336cx - 5.800 kg (C: 330,00 - P: 5800,00) (VD)" at bounding box center [196, 102] width 153 height 6
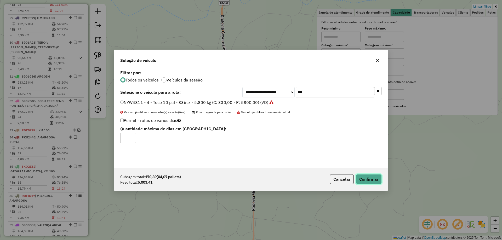
click at [358, 178] on button "Confirmar" at bounding box center [369, 179] width 26 height 10
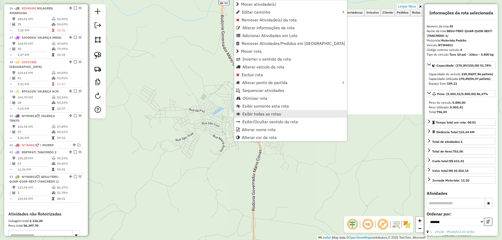
scroll to position [1311, 0]
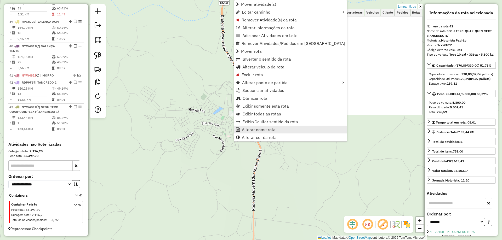
click at [247, 129] on span "Alterar nome rota" at bounding box center [259, 130] width 34 height 4
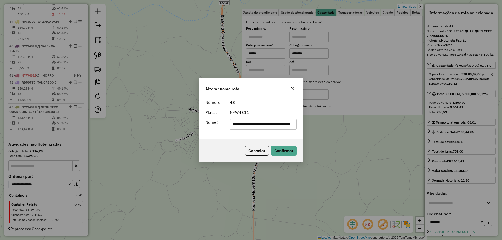
scroll to position [0, 0]
type input "**********"
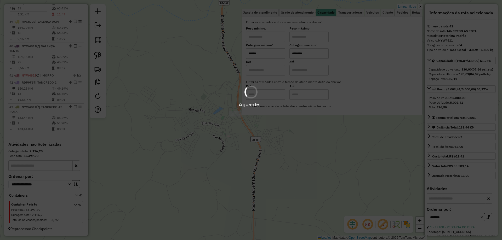
click at [268, 58] on div "Aguarde..." at bounding box center [251, 120] width 502 height 240
click at [268, 58] on input "******" at bounding box center [265, 53] width 39 height 10
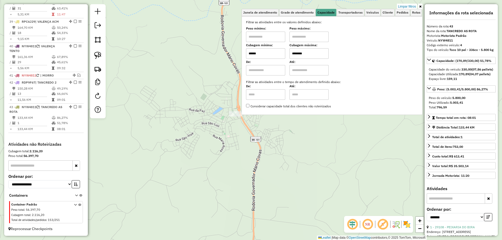
click at [268, 58] on input "******" at bounding box center [265, 53] width 39 height 10
click at [270, 56] on input "*****" at bounding box center [265, 53] width 39 height 10
click at [273, 54] on input "*****" at bounding box center [265, 53] width 39 height 10
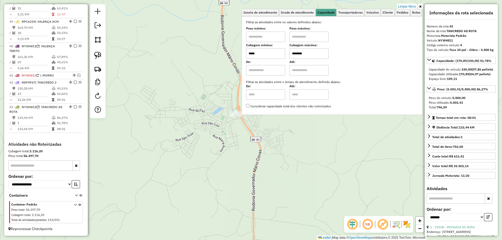
click at [271, 55] on input "*****" at bounding box center [265, 53] width 39 height 10
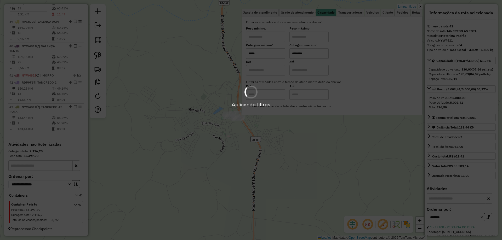
type input "*****"
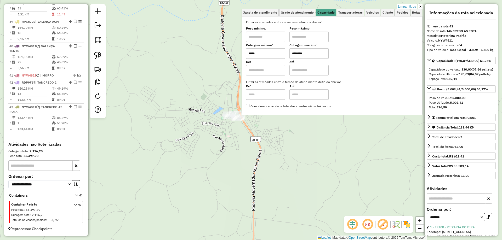
click at [238, 135] on div "Limpar filtros Janela de atendimento Grade de atendimento Capacidade Transporta…" at bounding box center [251, 120] width 502 height 240
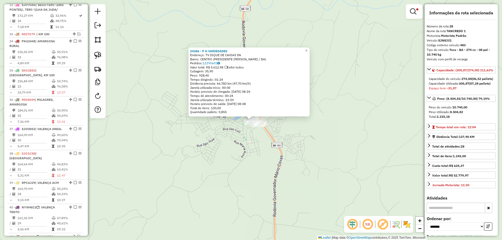
scroll to position [1035, 0]
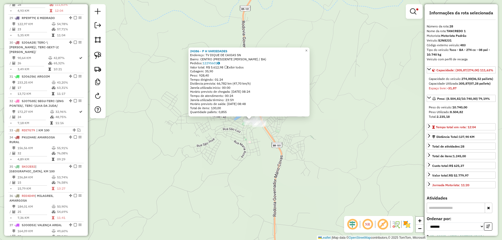
click at [239, 130] on div "24386 - P H VARIEDADES Endereço: TV DIQUE DE CAXIAS SN Bairro: CENTRO (PRESIDEN…" at bounding box center [251, 120] width 502 height 240
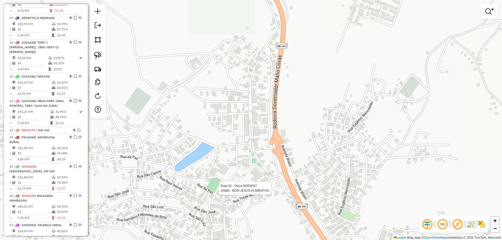
click at [273, 191] on div at bounding box center [272, 188] width 13 height 5
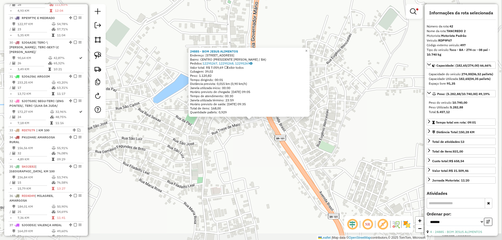
scroll to position [1311, 0]
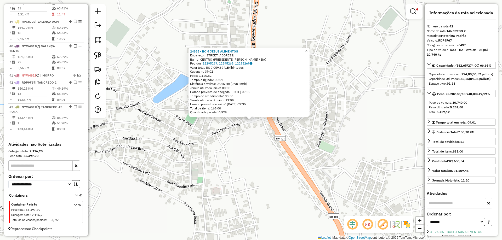
click at [240, 143] on div "24885 - BOM JESUS ALIMENTOS Endereço: AVENIDA WELLIGTON NUNES 20 Bairro: CENTRO…" at bounding box center [251, 120] width 502 height 240
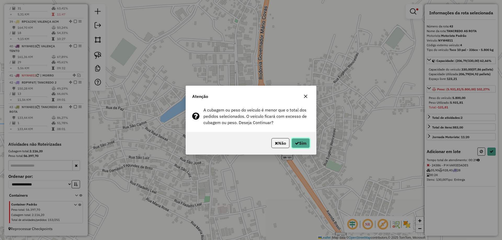
click at [301, 143] on button "Sim" at bounding box center [300, 143] width 18 height 10
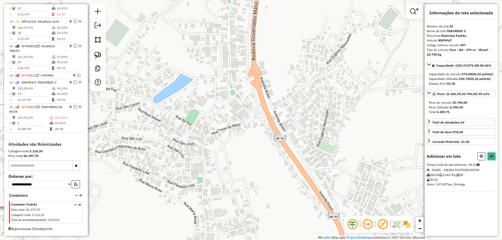
click at [490, 159] on button at bounding box center [491, 156] width 8 height 8
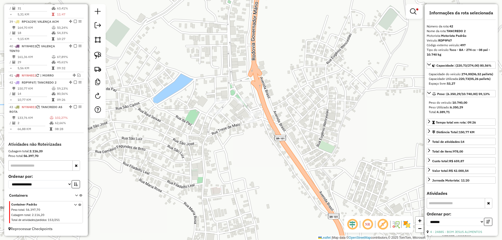
click at [413, 10] on em at bounding box center [413, 11] width 6 height 6
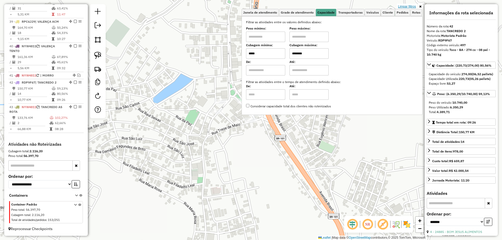
click at [412, 5] on link "Limpar filtros" at bounding box center [407, 7] width 20 height 6
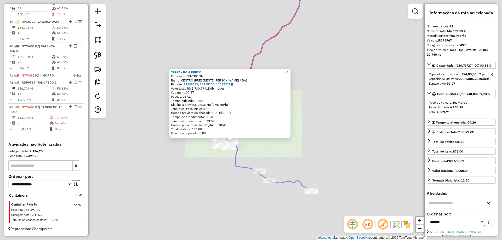
click at [287, 155] on div "29925 - BOM PRECO Endereço: CENTRO SN Bairro: CENTRO (PRESIDENTE TANCREDO NEVES…" at bounding box center [251, 120] width 502 height 240
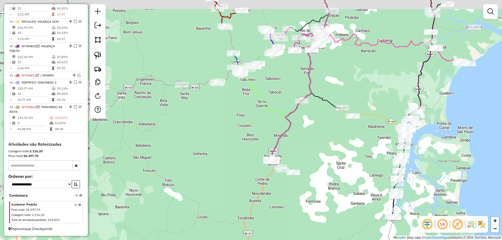
drag, startPoint x: 340, startPoint y: 80, endPoint x: 326, endPoint y: 92, distance: 18.7
click at [340, 88] on div "Janela de atendimento Grade de atendimento Capacidade Transportadoras Veículos …" at bounding box center [251, 120] width 502 height 240
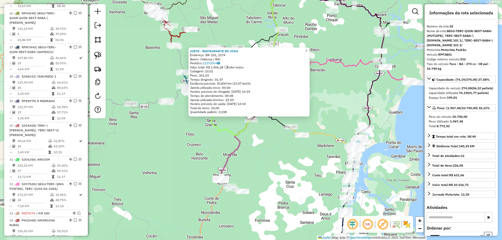
scroll to position [933, 0]
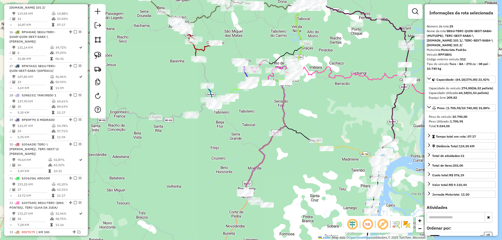
drag, startPoint x: 155, startPoint y: 72, endPoint x: 182, endPoint y: 85, distance: 30.3
click at [174, 85] on div "Janela de atendimento Grade de atendimento Capacidade Transportadoras Veículos …" at bounding box center [251, 120] width 502 height 240
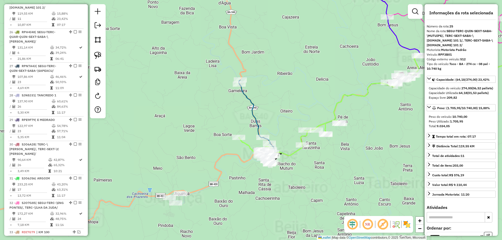
click at [253, 102] on icon at bounding box center [257, 121] width 36 height 82
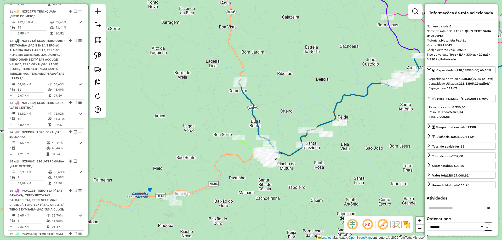
scroll to position [360, 0]
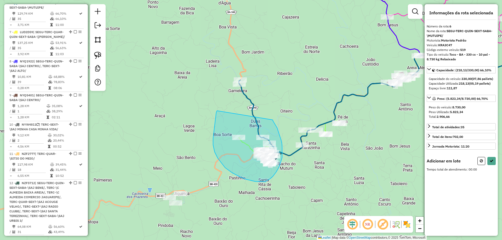
drag, startPoint x: 216, startPoint y: 113, endPoint x: 273, endPoint y: 120, distance: 56.9
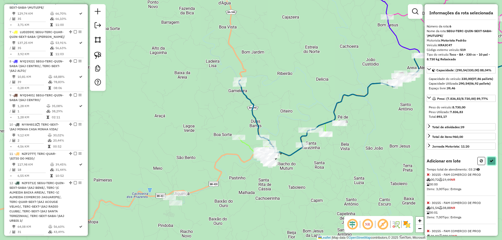
click at [491, 163] on icon at bounding box center [491, 161] width 4 height 4
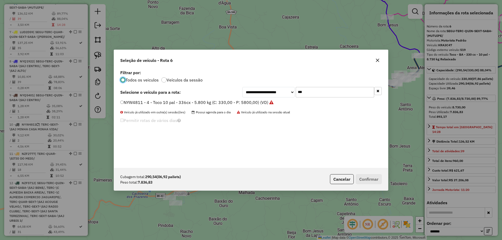
scroll to position [3, 2]
drag, startPoint x: 329, startPoint y: 94, endPoint x: 237, endPoint y: 95, distance: 92.3
click at [239, 94] on div "**********" at bounding box center [250, 92] width 261 height 10
type input "***"
click at [244, 102] on label "SKO2E92 - 32 - Toco - BA - 274 cx - 08 pal - 10.740 kg (C: 274,00 - P: 10740,00…" at bounding box center [203, 102] width 167 height 6
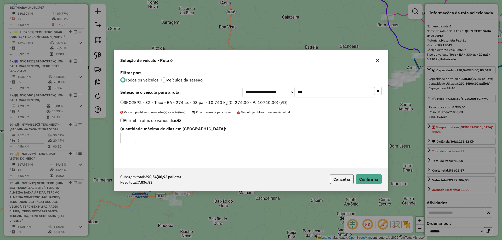
click at [386, 184] on div "Cubagem total: 290,54 (06,92 pallets) Peso total: 7.836,83 Cancelar Confirmar" at bounding box center [251, 179] width 274 height 22
click at [378, 180] on button "Confirmar" at bounding box center [369, 179] width 26 height 10
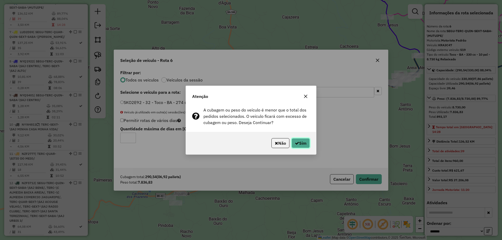
click at [296, 142] on icon "button" at bounding box center [297, 143] width 4 height 4
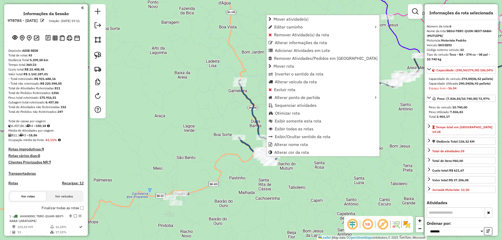
scroll to position [360, 0]
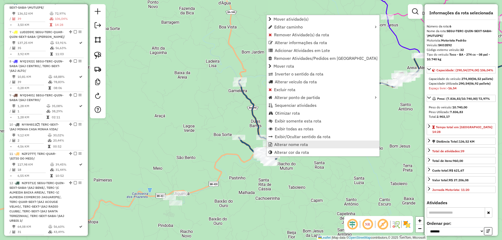
click at [273, 142] on link "Alterar nome rota" at bounding box center [323, 145] width 113 height 8
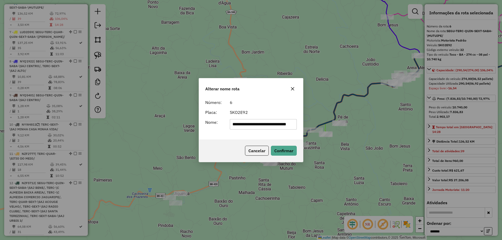
scroll to position [0, 0]
type input "*********"
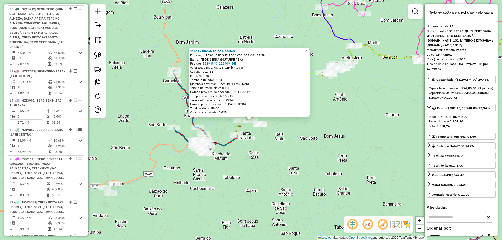
scroll to position [928, 0]
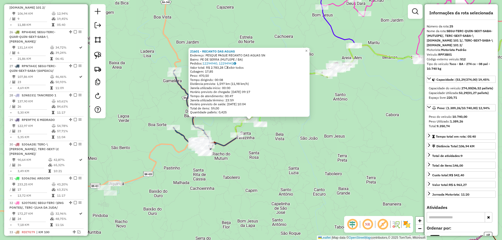
drag, startPoint x: 292, startPoint y: 146, endPoint x: 290, endPoint y: 147, distance: 2.8
click at [292, 146] on div "21601 - RECANTO DAS AGUAS Endereço: PESQUE PAGUE RECANTO DAS AGUAS SN Bairro: P…" at bounding box center [251, 120] width 502 height 240
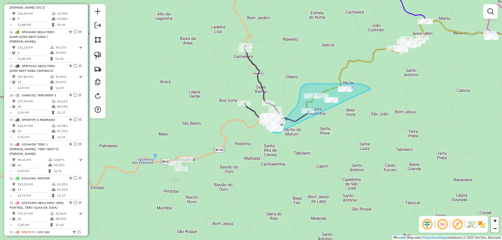
drag, startPoint x: 262, startPoint y: 175, endPoint x: 370, endPoint y: 118, distance: 122.3
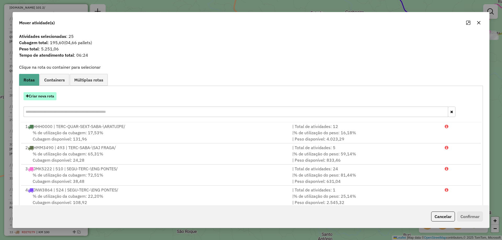
click at [50, 96] on button "Criar nova rota" at bounding box center [40, 96] width 33 height 8
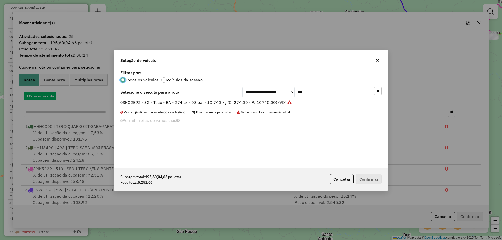
scroll to position [3, 2]
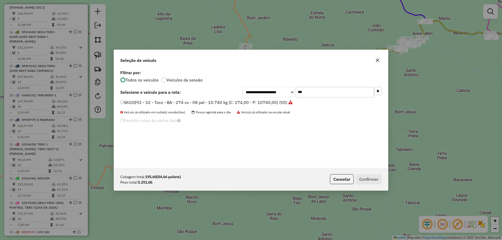
drag, startPoint x: 310, startPoint y: 93, endPoint x: 235, endPoint y: 106, distance: 76.0
click at [240, 105] on div "**********" at bounding box center [251, 118] width 274 height 99
type input "***"
click at [237, 103] on label "RDA3B13 - 466 - Vuck - BA - 205 cx - 6 pal - 7.560kg (C: 205,00 - P: 7560,00) (…" at bounding box center [200, 102] width 161 height 6
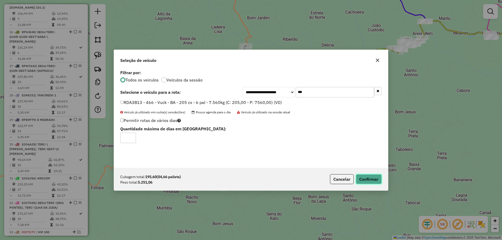
click at [366, 176] on button "Confirmar" at bounding box center [369, 179] width 26 height 10
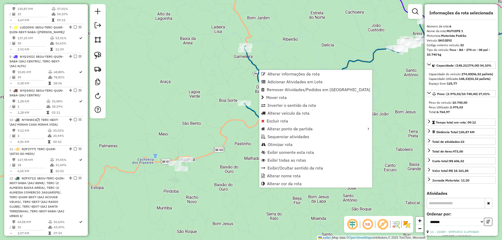
scroll to position [360, 0]
click at [287, 177] on span "Alterar nome rota" at bounding box center [284, 176] width 34 height 4
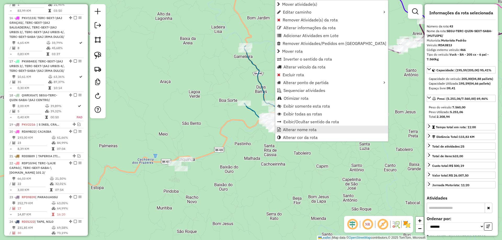
scroll to position [1297, 0]
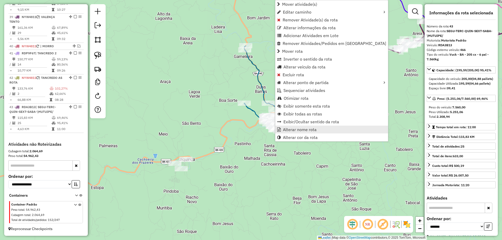
click at [282, 130] on link "Alterar nome rota" at bounding box center [331, 130] width 113 height 8
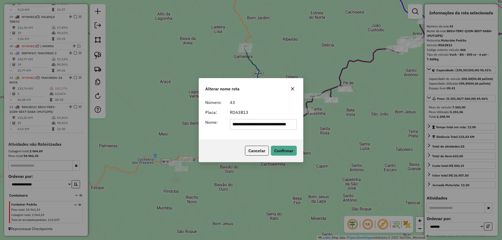
scroll to position [0, 0]
type input "*********"
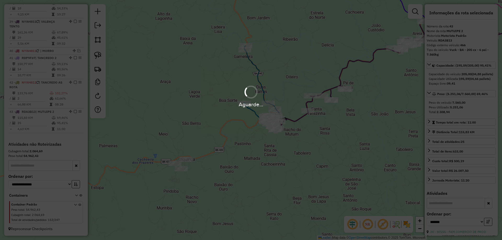
scroll to position [1292, 0]
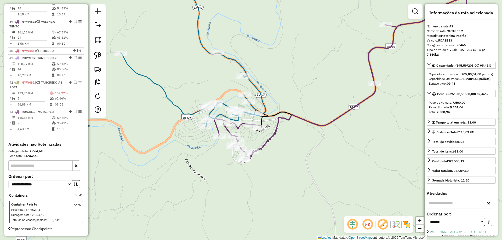
click at [261, 94] on icon at bounding box center [192, 51] width 145 height 151
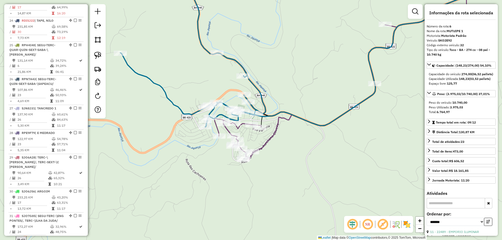
scroll to position [360, 0]
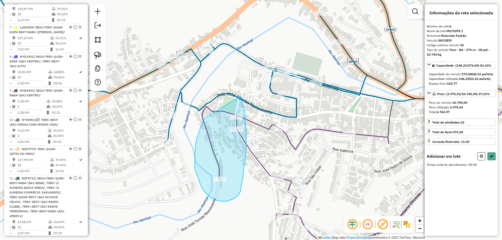
drag, startPoint x: 201, startPoint y: 127, endPoint x: 240, endPoint y: 96, distance: 50.1
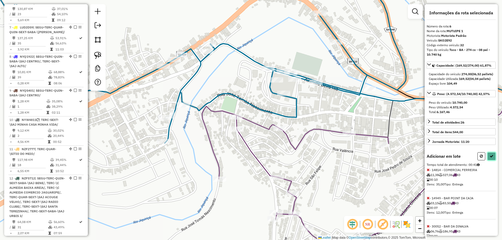
click at [490, 160] on button at bounding box center [491, 156] width 8 height 8
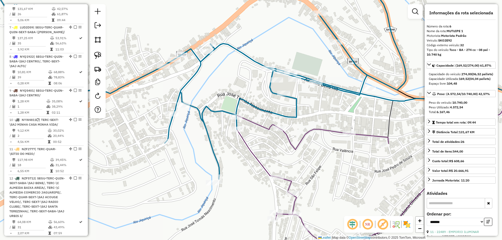
click at [310, 132] on icon at bounding box center [394, 179] width 316 height 171
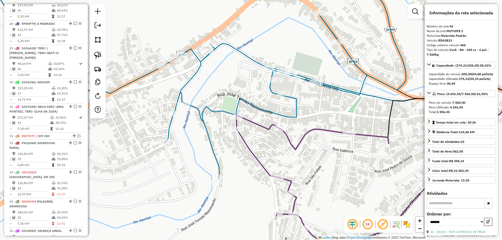
scroll to position [1292, 0]
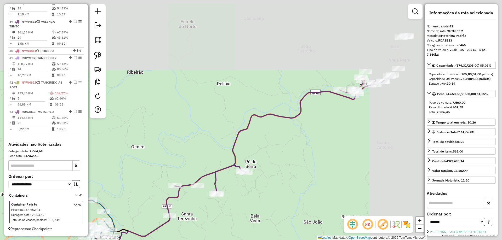
drag, startPoint x: 285, startPoint y: 72, endPoint x: 118, endPoint y: 181, distance: 198.6
click at [106, 193] on div "Janela de atendimento Grade de atendimento Capacidade Transportadoras Veículos …" at bounding box center [251, 120] width 502 height 240
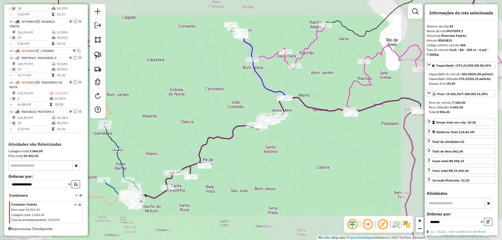
click at [241, 113] on div "Janela de atendimento Grade de atendimento Capacidade Transportadoras Veículos …" at bounding box center [251, 120] width 502 height 240
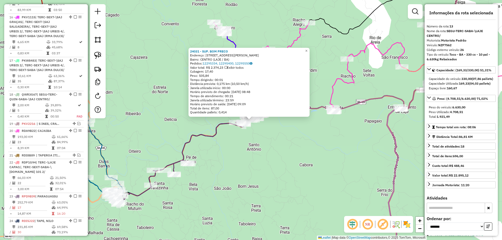
scroll to position [602, 0]
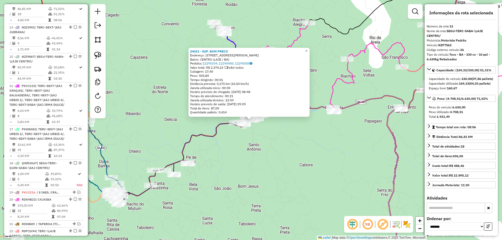
click at [265, 145] on div "24031 - SUP. BOM PRECO Endereço: [STREET_ADDRESS] Bairro: CENTRO (LAJE / BA) [G…" at bounding box center [251, 120] width 502 height 240
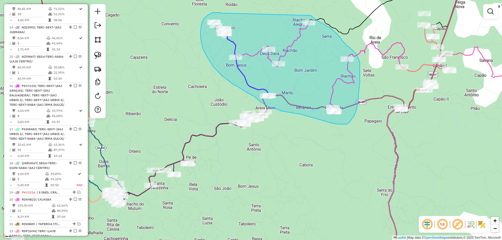
drag, startPoint x: 218, startPoint y: 13, endPoint x: 308, endPoint y: 13, distance: 89.4
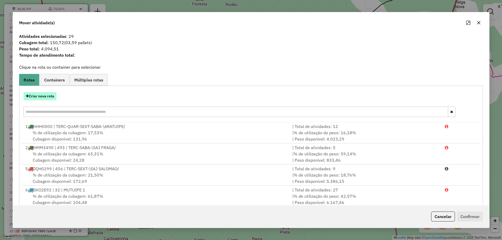
click at [41, 95] on button "Criar nova rota" at bounding box center [40, 96] width 33 height 8
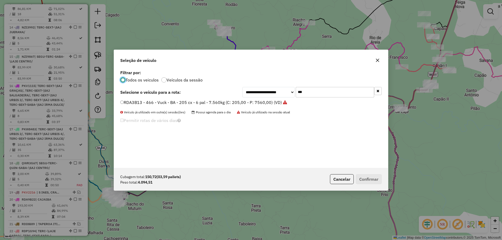
scroll to position [3, 2]
drag, startPoint x: 263, startPoint y: 91, endPoint x: 255, endPoint y: 92, distance: 7.4
click at [256, 92] on div "**********" at bounding box center [311, 92] width 139 height 10
type input "***"
click at [239, 102] on label "NYW4811 - 4 - Toco 10 pal - 336cx - 5.800 kg (C: 330,00 - P: 5800,00) (VD)" at bounding box center [196, 102] width 153 height 6
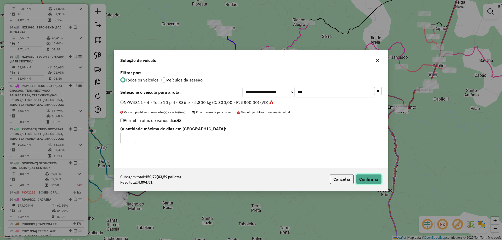
click at [367, 178] on button "Confirmar" at bounding box center [369, 179] width 26 height 10
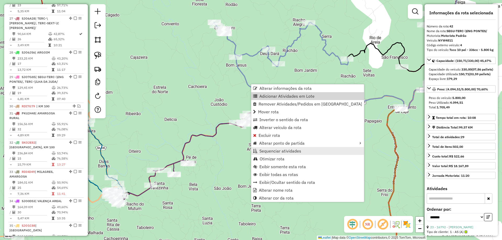
scroll to position [1263, 0]
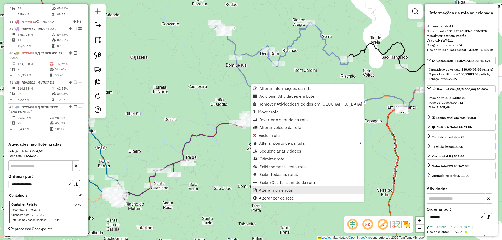
click at [277, 189] on span "Alterar nome rota" at bounding box center [276, 190] width 34 height 4
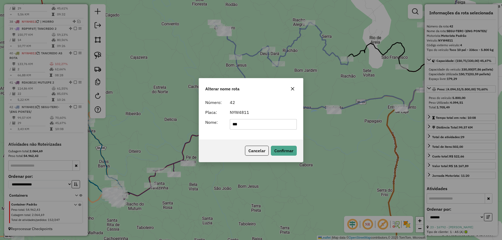
type input "**********"
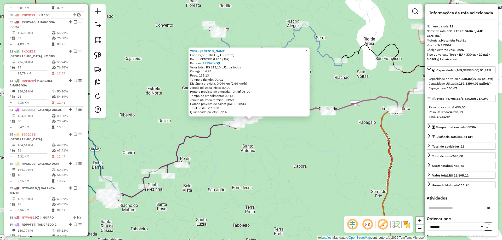
scroll to position [544, 0]
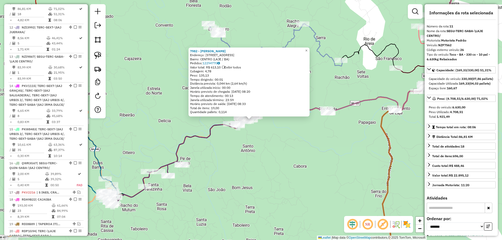
click at [260, 146] on div "Rota 11 - Placa NZF7562 32258 - MERCEARIA RUTE SALES 7982 - VALDEMIR SANTANA En…" at bounding box center [251, 120] width 502 height 240
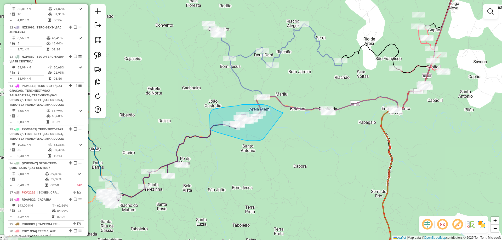
drag, startPoint x: 261, startPoint y: 140, endPoint x: 284, endPoint y: 113, distance: 35.4
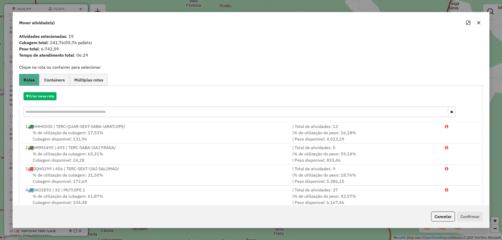
click at [47, 98] on hb-app "Aguarde... Pop-up bloqueado! Seu navegador bloqueou automáticamente a abertura …" at bounding box center [251, 120] width 502 height 240
click at [47, 98] on button "Criar nova rota" at bounding box center [40, 96] width 33 height 8
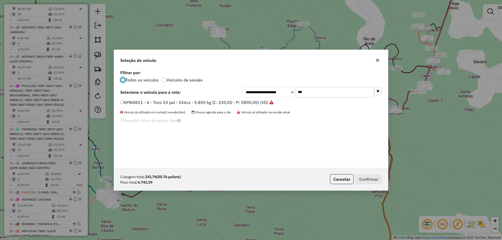
scroll to position [3, 2]
click at [144, 105] on label "NYW4811 - 4 - Toco 10 pal - 336cx - 5.800 kg (C: 330,00 - P: 5800,00) (VD)" at bounding box center [196, 102] width 153 height 6
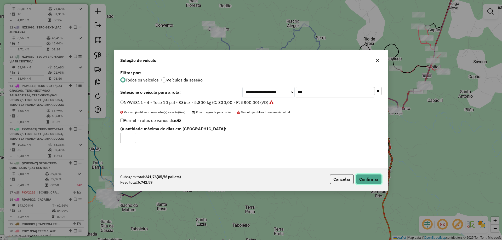
click at [375, 177] on button "Confirmar" at bounding box center [369, 179] width 26 height 10
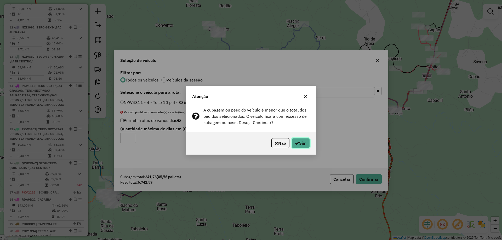
click at [303, 143] on button "Sim" at bounding box center [300, 143] width 18 height 10
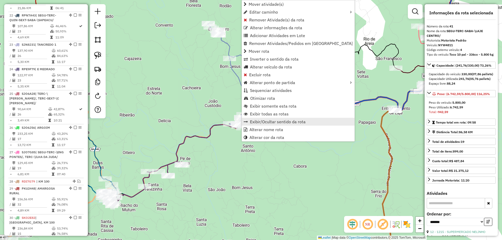
scroll to position [1229, 0]
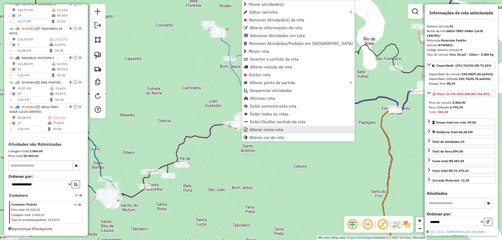
click at [250, 128] on span "Alterar nome rota" at bounding box center [266, 130] width 34 height 4
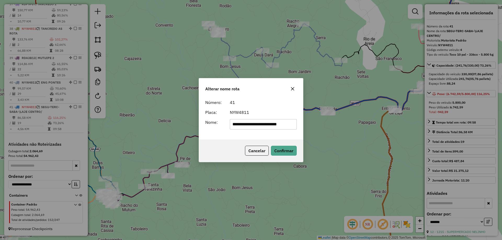
scroll to position [0, 0]
type input "**********"
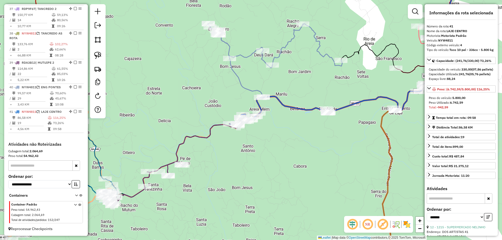
click at [238, 76] on icon at bounding box center [275, 68] width 134 height 90
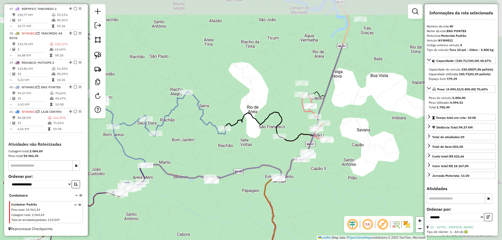
drag, startPoint x: 318, startPoint y: 74, endPoint x: 214, endPoint y: 140, distance: 123.0
click at [201, 143] on div "Janela de atendimento Grade de atendimento Capacidade Transportadoras Veículos …" at bounding box center [251, 120] width 502 height 240
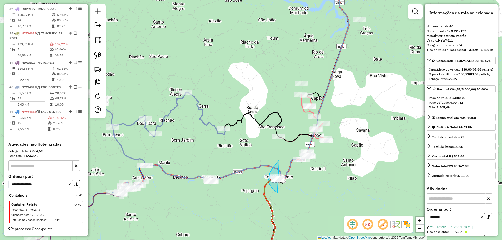
drag, startPoint x: 279, startPoint y: 160, endPoint x: 304, endPoint y: 197, distance: 44.6
click at [295, 128] on div "Janela de atendimento Grade de atendimento Capacidade Transportadoras Veículos …" at bounding box center [251, 120] width 502 height 240
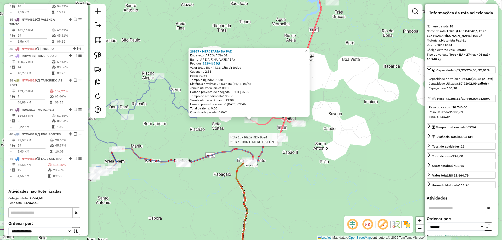
scroll to position [728, 0]
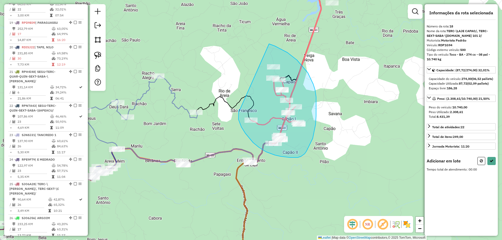
drag, startPoint x: 239, startPoint y: 111, endPoint x: 255, endPoint y: 41, distance: 72.0
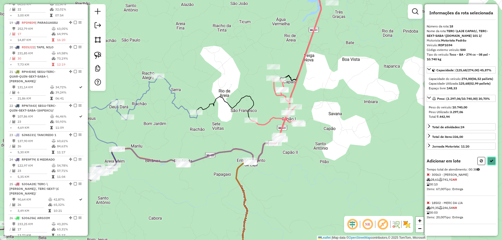
click at [489, 165] on button at bounding box center [491, 161] width 8 height 8
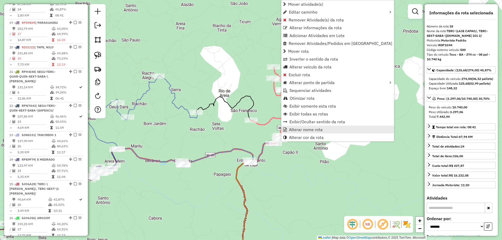
click at [292, 131] on span "Alterar nome rota" at bounding box center [306, 130] width 34 height 4
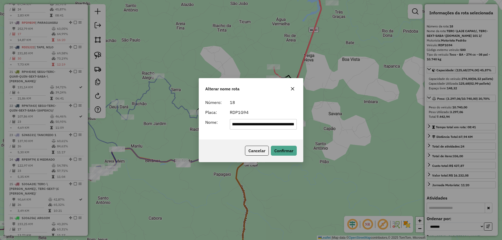
scroll to position [0, 0]
type input "**********"
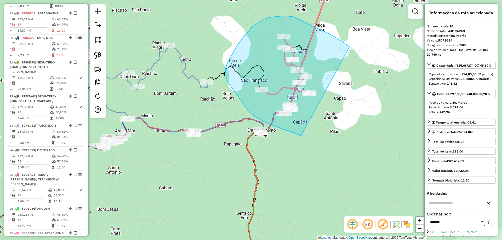
drag, startPoint x: 301, startPoint y: 136, endPoint x: 349, endPoint y: 47, distance: 101.5
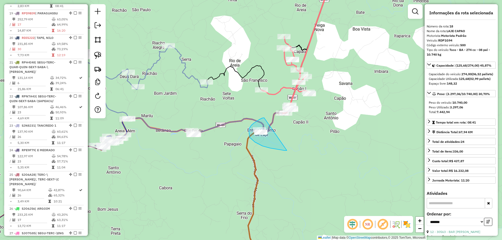
drag, startPoint x: 262, startPoint y: 118, endPoint x: 287, endPoint y: 151, distance: 40.8
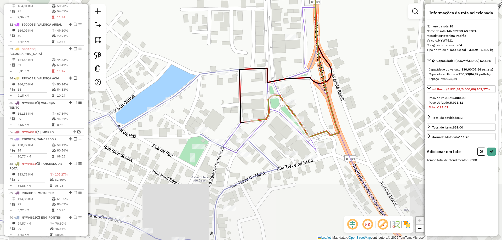
scroll to position [1219, 0]
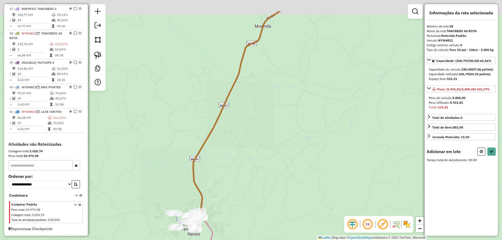
drag, startPoint x: 327, startPoint y: 73, endPoint x: 255, endPoint y: 180, distance: 129.2
click at [255, 180] on div "Janela de atendimento Grade de atendimento Capacidade Transportadoras Veículos …" at bounding box center [251, 120] width 502 height 240
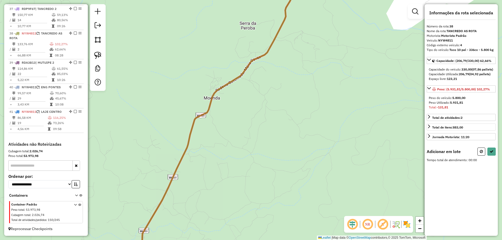
click at [482, 153] on icon at bounding box center [481, 152] width 3 height 4
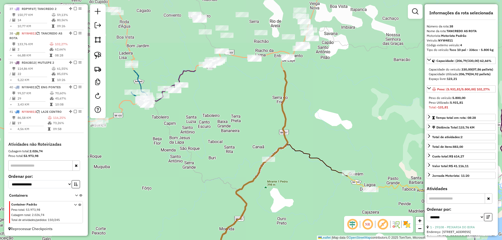
drag, startPoint x: 316, startPoint y: 101, endPoint x: 278, endPoint y: 197, distance: 102.8
click at [278, 197] on div "Janela de atendimento Grade de atendimento Capacidade Transportadoras Veículos …" at bounding box center [251, 120] width 502 height 240
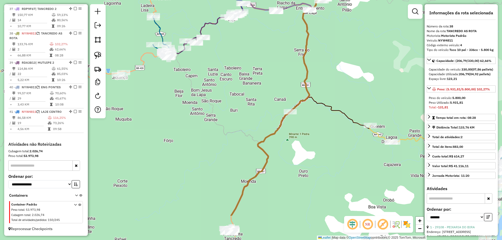
drag, startPoint x: 346, startPoint y: 57, endPoint x: 360, endPoint y: 0, distance: 58.6
click at [374, 0] on html "Aguarde... Pop-up bloqueado! Seu navegador bloqueou automáticamente a abertura …" at bounding box center [251, 120] width 502 height 240
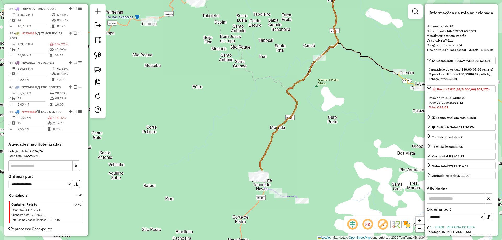
drag, startPoint x: 228, startPoint y: 152, endPoint x: 256, endPoint y: 101, distance: 57.9
click at [256, 101] on div "Janela de atendimento Grade de atendimento Capacidade Transportadoras Veículos …" at bounding box center [251, 120] width 502 height 240
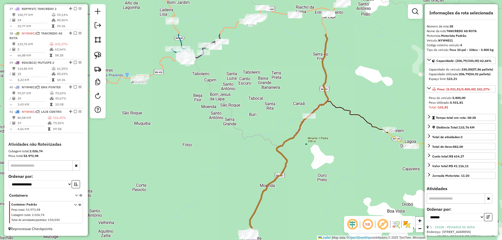
drag, startPoint x: 320, startPoint y: 110, endPoint x: 290, endPoint y: 197, distance: 92.0
click at [290, 199] on div "Janela de atendimento Grade de atendimento Capacidade Transportadoras Veículos …" at bounding box center [251, 120] width 502 height 240
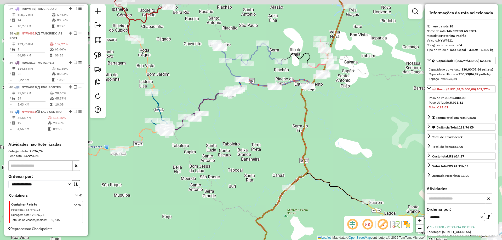
drag, startPoint x: 336, startPoint y: 107, endPoint x: 327, endPoint y: 125, distance: 20.2
click at [336, 135] on div "Janela de atendimento Grade de atendimento Capacidade Transportadoras Veículos …" at bounding box center [251, 120] width 502 height 240
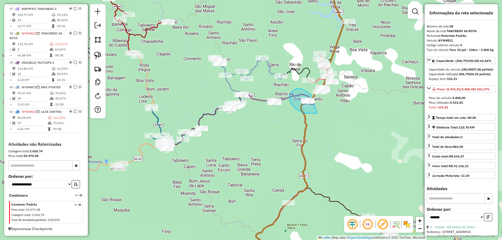
drag, startPoint x: 317, startPoint y: 113, endPoint x: 311, endPoint y: 95, distance: 18.8
click at [368, 93] on div "Janela de atendimento Grade de atendimento Capacidade Transportadoras Veículos …" at bounding box center [251, 120] width 502 height 240
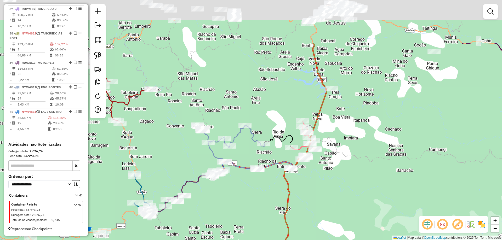
drag, startPoint x: 373, startPoint y: 75, endPoint x: 349, endPoint y: 157, distance: 85.1
click at [352, 160] on div "Janela de atendimento Grade de atendimento Capacidade Transportadoras Veículos …" at bounding box center [251, 120] width 502 height 240
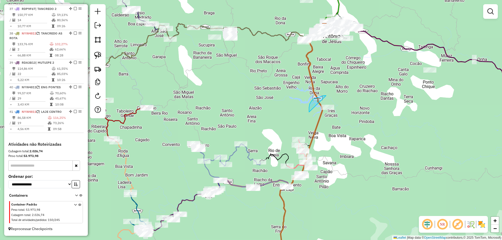
drag, startPoint x: 324, startPoint y: 96, endPoint x: 341, endPoint y: 114, distance: 25.3
click at [279, 95] on div "Janela de atendimento Grade de atendimento Capacidade Transportadoras Veículos …" at bounding box center [251, 120] width 502 height 240
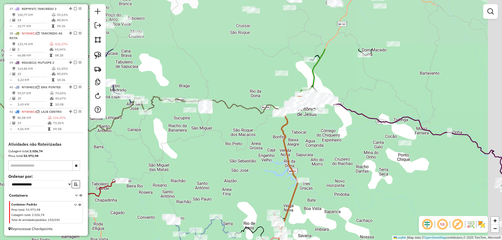
drag, startPoint x: 275, startPoint y: 85, endPoint x: 238, endPoint y: 172, distance: 94.5
click at [238, 173] on div "Janela de atendimento Grade de atendimento Capacidade Transportadoras Veículos …" at bounding box center [251, 120] width 502 height 240
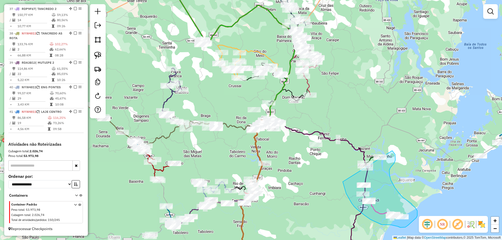
drag, startPoint x: 343, startPoint y: 182, endPoint x: 366, endPoint y: 142, distance: 46.7
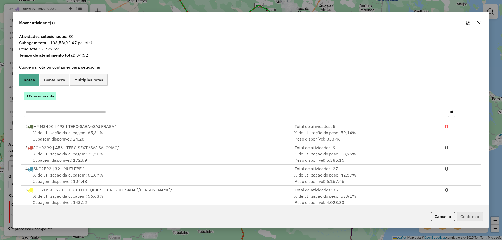
click at [36, 98] on button "Criar nova rota" at bounding box center [40, 96] width 33 height 8
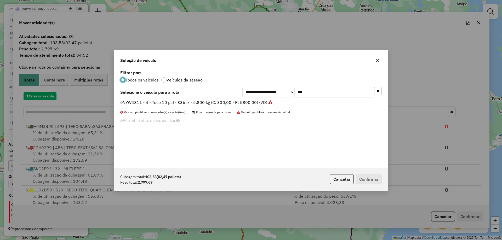
scroll to position [3, 2]
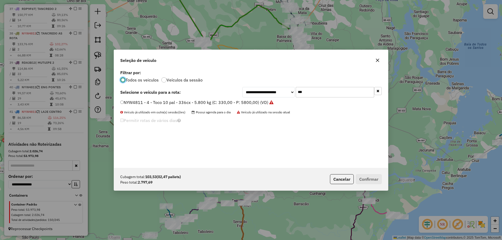
drag, startPoint x: 311, startPoint y: 90, endPoint x: 240, endPoint y: 94, distance: 71.4
click at [242, 94] on div "**********" at bounding box center [311, 92] width 139 height 10
type input "***"
click at [236, 108] on div "JLK3E32 - 523 - F4000 - SE - 140 cx - 06 pal - 3.400Kg (C: 140,00 - P: 3400,00)…" at bounding box center [251, 105] width 268 height 10
click at [238, 106] on li "JLK3E32 - 523 - F4000 - SE - 140 cx - 06 pal - 3.400Kg (C: 140,00 - P: 3400,00)…" at bounding box center [250, 103] width 261 height 6
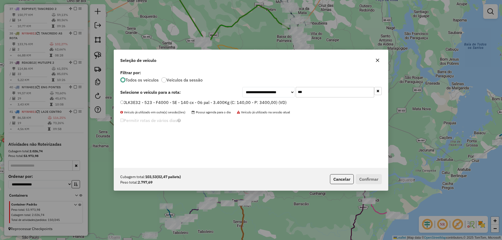
click at [236, 102] on label "JLK3E32 - 523 - F4000 - SE - 140 cx - 06 pal - 3.400Kg (C: 140,00 - P: 3400,00)…" at bounding box center [203, 102] width 166 height 6
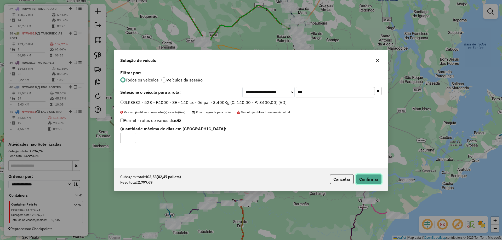
click at [363, 180] on button "Confirmar" at bounding box center [369, 179] width 26 height 10
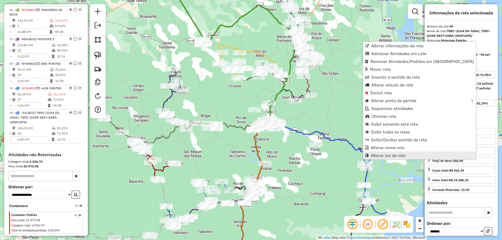
scroll to position [1190, 0]
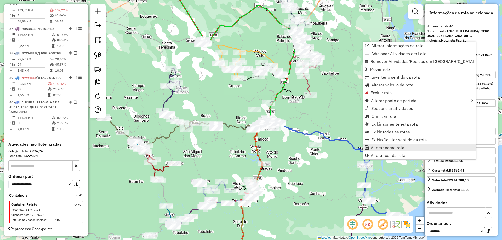
click at [372, 148] on span "Alterar nome rota" at bounding box center [388, 148] width 34 height 4
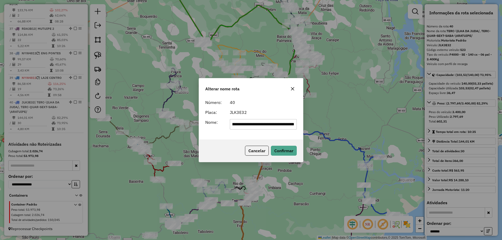
scroll to position [0, 0]
type input "********"
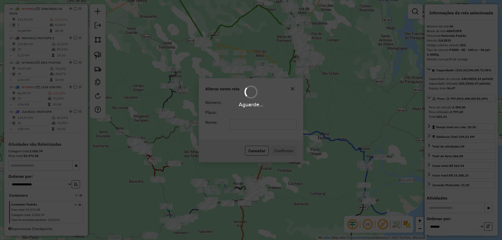
scroll to position [1181, 0]
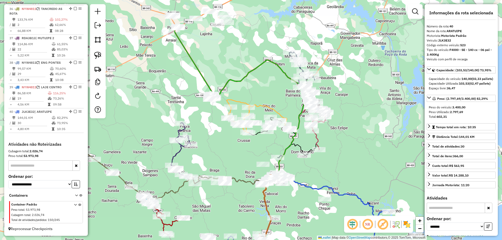
drag, startPoint x: 358, startPoint y: 83, endPoint x: 367, endPoint y: 138, distance: 55.8
click at [367, 138] on div "Janela de atendimento Grade de atendimento Capacidade Transportadoras Veículos …" at bounding box center [251, 120] width 502 height 240
drag, startPoint x: 258, startPoint y: 85, endPoint x: 230, endPoint y: 85, distance: 27.7
click at [257, 85] on div "Janela de atendimento Grade de atendimento Capacidade Transportadoras Veículos …" at bounding box center [251, 120] width 502 height 240
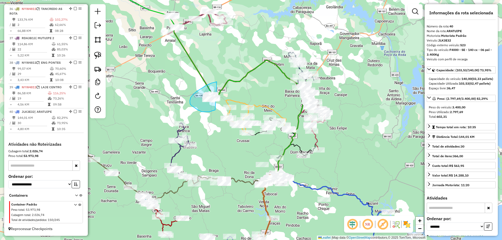
drag, startPoint x: 217, startPoint y: 82, endPoint x: 228, endPoint y: 97, distance: 18.8
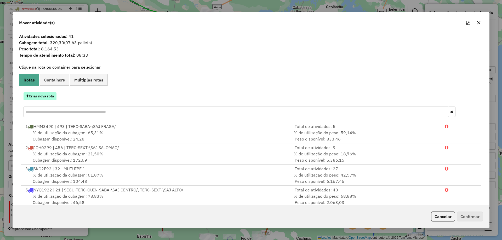
click at [39, 96] on button "Criar nova rota" at bounding box center [40, 96] width 33 height 8
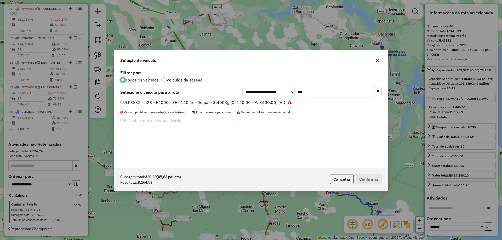
scroll to position [3, 2]
drag, startPoint x: 307, startPoint y: 92, endPoint x: 274, endPoint y: 97, distance: 33.5
click at [274, 96] on div "**********" at bounding box center [311, 92] width 139 height 10
type input "***"
click at [262, 103] on label "RPH4I48 - 517 - Truck 10 pal - 340cx - 9.692 kg (C: 340,00 - P: 9962,00) (VD)" at bounding box center [199, 102] width 158 height 6
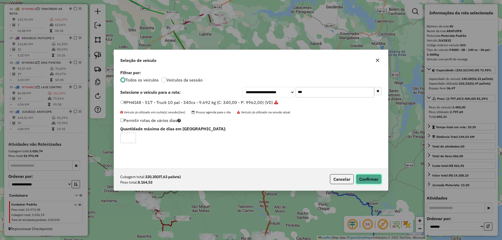
click at [362, 178] on button "Confirmar" at bounding box center [369, 179] width 26 height 10
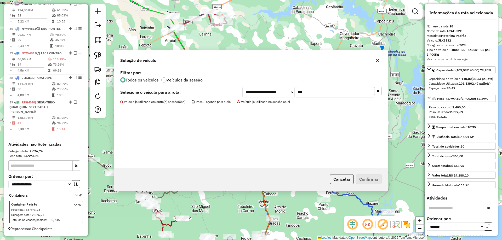
scroll to position [1147, 0]
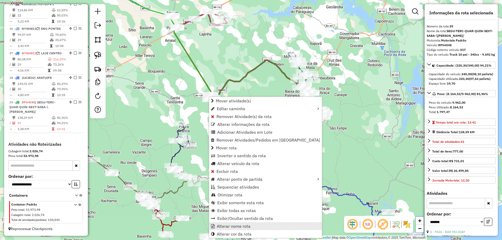
click at [233, 227] on span "Alterar nome rota" at bounding box center [234, 226] width 34 height 4
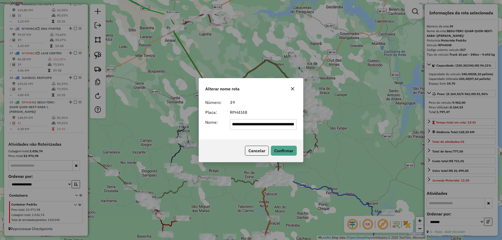
scroll to position [0, 0]
type input "*******"
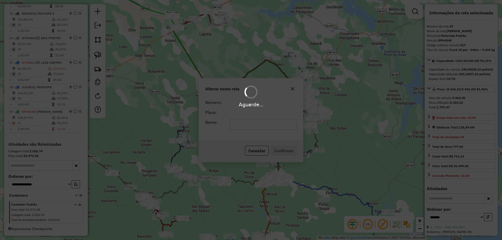
scroll to position [1137, 0]
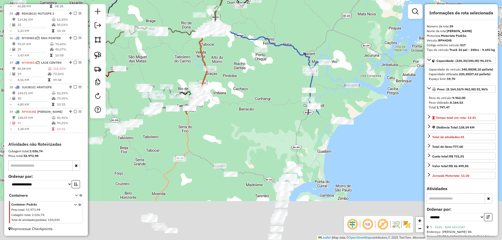
drag, startPoint x: 316, startPoint y: 139, endPoint x: 265, endPoint y: 14, distance: 135.3
click at [265, 27] on icon at bounding box center [266, 48] width 117 height 42
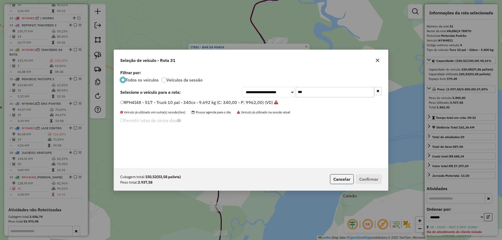
scroll to position [1048, 0]
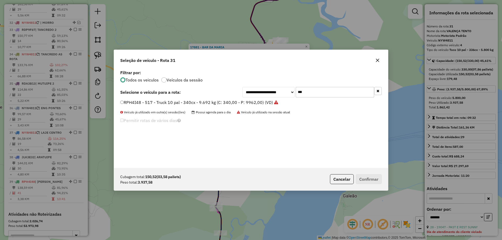
drag, startPoint x: 304, startPoint y: 94, endPoint x: 229, endPoint y: 99, distance: 75.2
click at [235, 99] on div "**********" at bounding box center [251, 118] width 274 height 99
type input "***"
click at [227, 100] on label "SKO3G98 - 25 - Toco - BA - 274 cx - 08 pal - 10.740 kg (C: 274,00 - P: 10740,00…" at bounding box center [204, 102] width 168 height 6
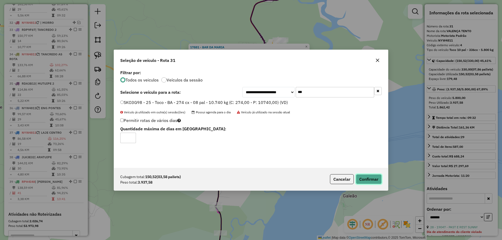
click at [371, 179] on button "Confirmar" at bounding box center [369, 179] width 26 height 10
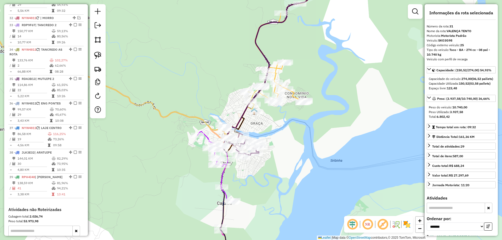
drag, startPoint x: 210, startPoint y: 93, endPoint x: 238, endPoint y: 177, distance: 89.4
click at [233, 169] on div "Janela de atendimento Grade de atendimento Capacidade Transportadoras Veículos …" at bounding box center [251, 120] width 502 height 240
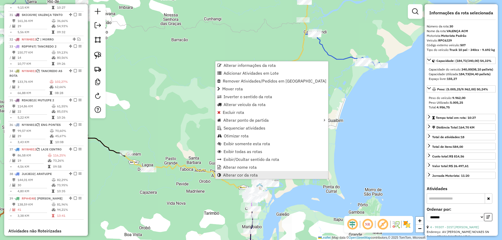
scroll to position [1024, 0]
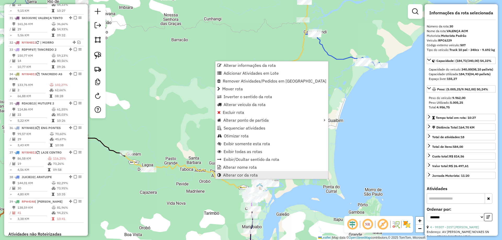
click at [232, 174] on span "Alterar cor da rota" at bounding box center [240, 175] width 35 height 4
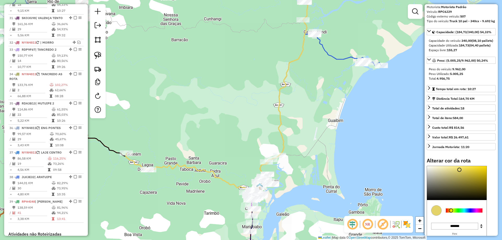
scroll to position [71, 0]
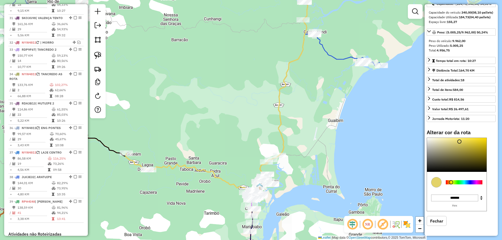
type input "*******"
click at [467, 183] on div at bounding box center [464, 182] width 37 height 4
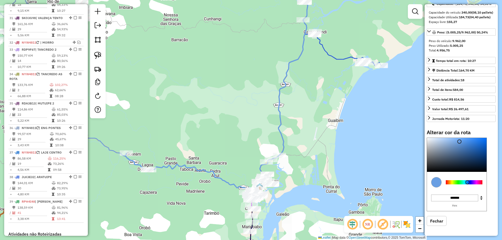
click at [230, 84] on div "Janela de atendimento Grade de atendimento Capacidade Transportadoras Veículos …" at bounding box center [251, 120] width 502 height 240
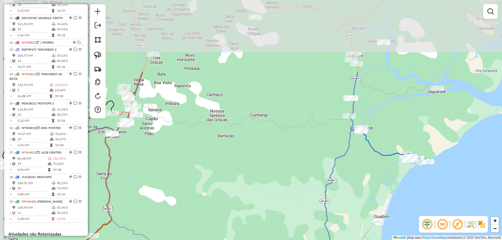
drag, startPoint x: 227, startPoint y: 61, endPoint x: 282, endPoint y: 174, distance: 126.1
click at [282, 174] on div "Janela de atendimento Grade de atendimento Capacidade Transportadoras Veículos …" at bounding box center [251, 120] width 502 height 240
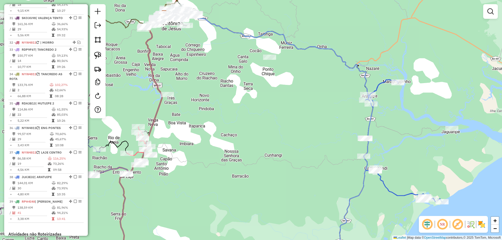
drag, startPoint x: 290, startPoint y: 124, endPoint x: 344, endPoint y: 213, distance: 104.5
click at [344, 213] on div "Janela de atendimento Grade de atendimento Capacidade Transportadoras Veículos …" at bounding box center [251, 120] width 502 height 240
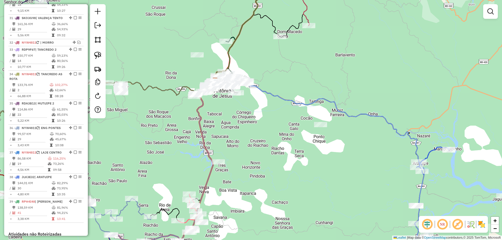
click at [262, 89] on icon at bounding box center [319, 172] width 209 height 184
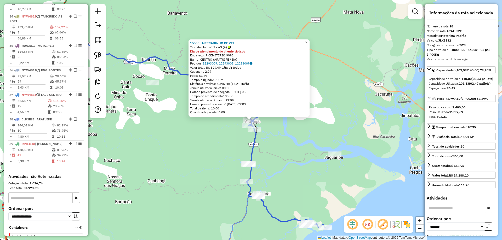
scroll to position [1137, 0]
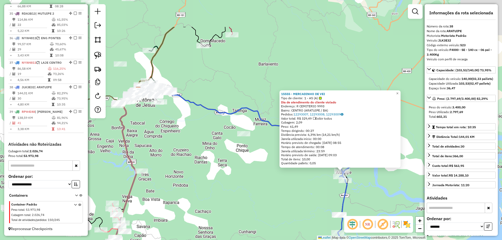
drag, startPoint x: 190, startPoint y: 147, endPoint x: 339, endPoint y: 224, distance: 167.7
click at [337, 227] on div "15555 - MERCADINHO DE VEI Tipo de cliente: 1 - AS (A) Dia de atendimento do cli…" at bounding box center [251, 120] width 502 height 240
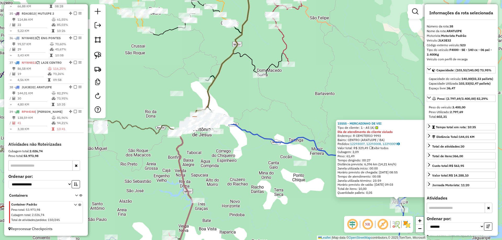
click at [287, 207] on div "15555 - MERCADINHO DE VEI Tipo de cliente: 1 - AS (A) Dia de atendimento do cli…" at bounding box center [251, 120] width 502 height 240
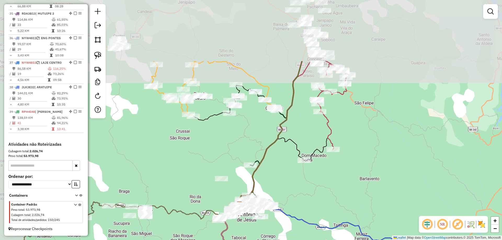
drag, startPoint x: 289, startPoint y: 125, endPoint x: 322, endPoint y: 193, distance: 75.4
click at [321, 193] on div "Janela de atendimento Grade de atendimento Capacidade Transportadoras Veículos …" at bounding box center [251, 120] width 502 height 240
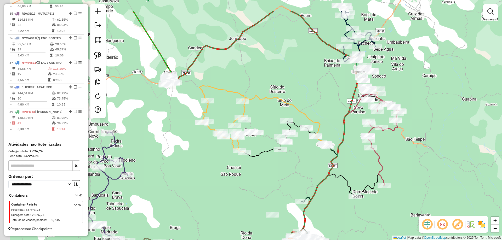
drag, startPoint x: 310, startPoint y: 137, endPoint x: 380, endPoint y: 182, distance: 83.1
click at [380, 184] on div "Janela de atendimento Grade de atendimento Capacidade Transportadoras Veículos …" at bounding box center [251, 120] width 502 height 240
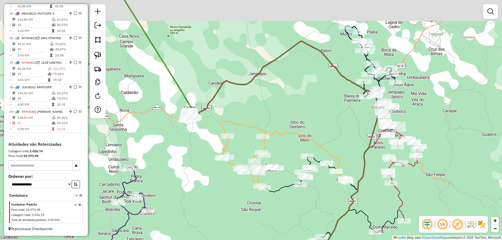
drag, startPoint x: 273, startPoint y: 92, endPoint x: 283, endPoint y: 122, distance: 31.6
click at [272, 127] on div "Janela de atendimento Grade de atendimento Capacidade Transportadoras Veículos …" at bounding box center [251, 120] width 502 height 240
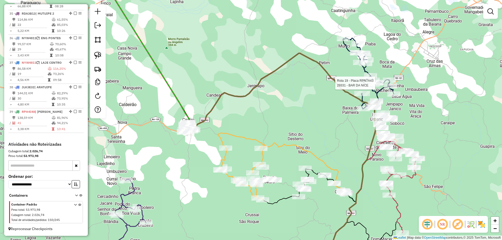
click at [372, 78] on div at bounding box center [370, 75] width 13 height 5
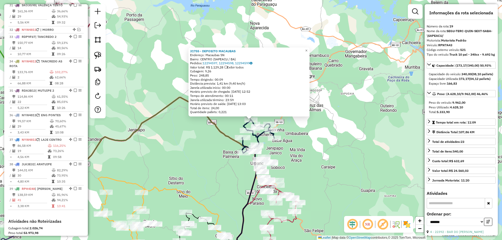
scroll to position [738, 0]
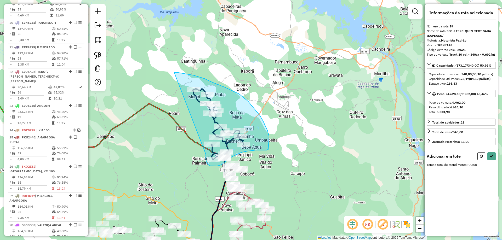
drag, startPoint x: 145, startPoint y: 160, endPoint x: 174, endPoint y: 72, distance: 92.8
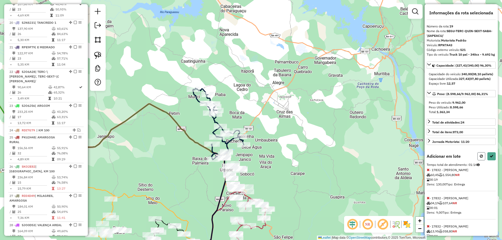
click at [480, 158] on icon at bounding box center [481, 156] width 3 height 4
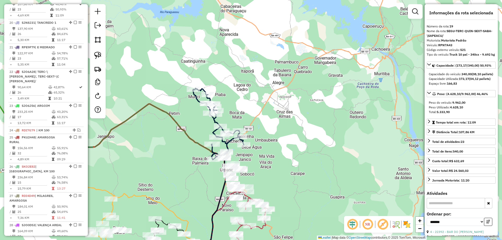
click at [257, 113] on div "Janela de atendimento Grade de atendimento Capacidade Transportadoras Veículos …" at bounding box center [251, 120] width 502 height 240
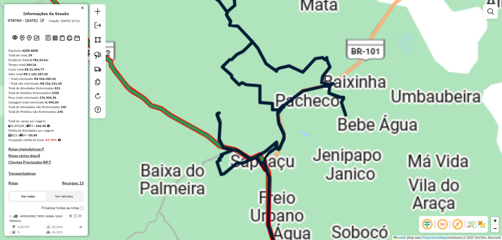
scroll to position [738, 0]
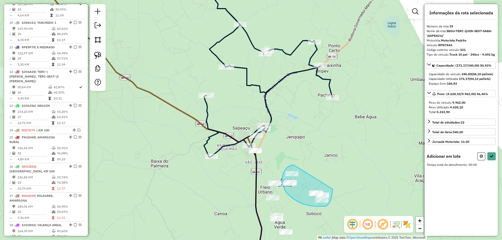
drag, startPoint x: 302, startPoint y: 143, endPoint x: 332, endPoint y: 183, distance: 50.5
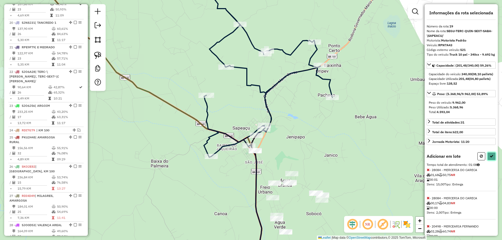
click at [491, 158] on icon at bounding box center [491, 156] width 4 height 4
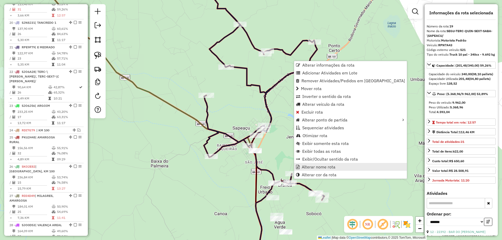
click at [307, 166] on span "Alterar nome rota" at bounding box center [319, 167] width 34 height 4
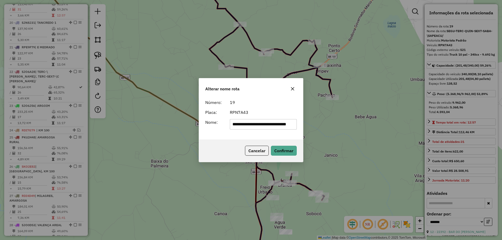
scroll to position [0, 0]
type input "*******"
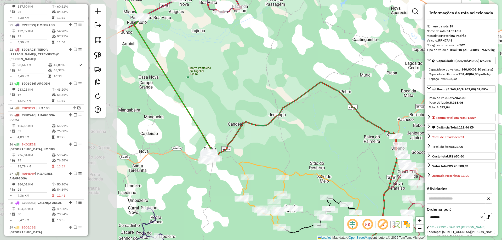
drag, startPoint x: 192, startPoint y: 139, endPoint x: 334, endPoint y: 129, distance: 142.8
click at [334, 129] on div "Janela de atendimento Grade de atendimento Capacidade Transportadoras Veículos …" at bounding box center [251, 120] width 502 height 240
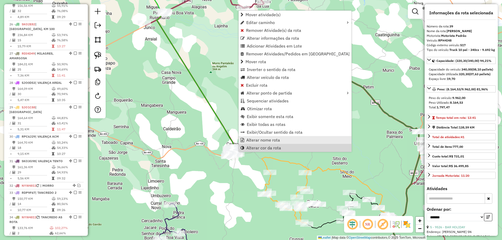
scroll to position [1115, 0]
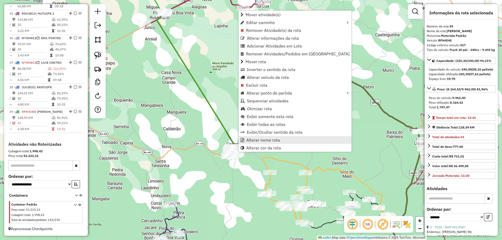
click at [256, 139] on span "Alterar nome rota" at bounding box center [263, 140] width 34 height 4
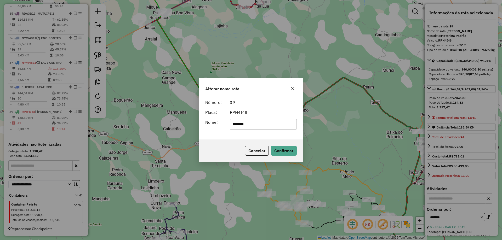
type input "*********"
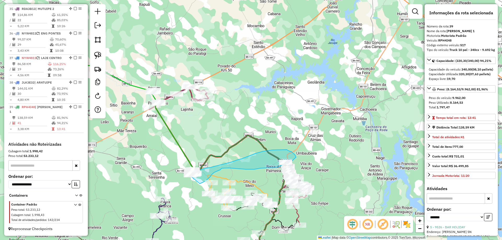
drag, startPoint x: 216, startPoint y: 206, endPoint x: 196, endPoint y: 186, distance: 27.9
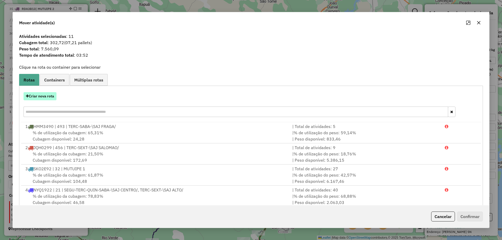
click at [43, 100] on button "Criar nova rota" at bounding box center [40, 96] width 33 height 8
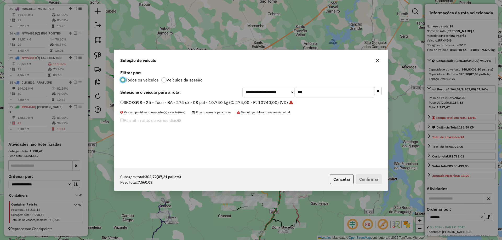
scroll to position [3, 2]
drag, startPoint x: 315, startPoint y: 91, endPoint x: 277, endPoint y: 92, distance: 37.9
click at [278, 91] on div "**********" at bounding box center [311, 92] width 139 height 10
type input "****"
click at [256, 102] on label "RDP5E79 - 499 - Toco - SE - 330 cx - 10 pal - 10.740 kg (C: 336,00 - P: 10740,0…" at bounding box center [204, 102] width 169 height 6
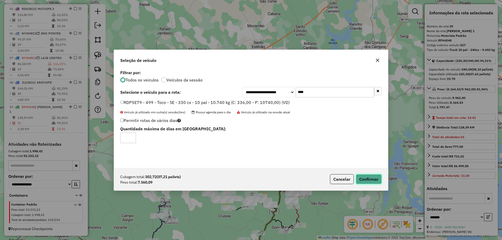
click at [364, 178] on button "Confirmar" at bounding box center [369, 179] width 26 height 10
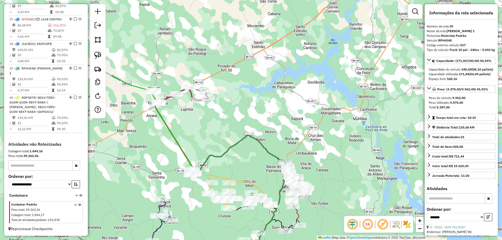
scroll to position [1154, 0]
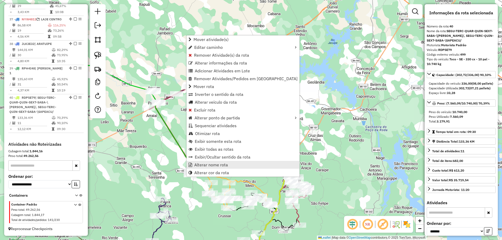
click at [201, 166] on span "Alterar nome rota" at bounding box center [211, 165] width 34 height 4
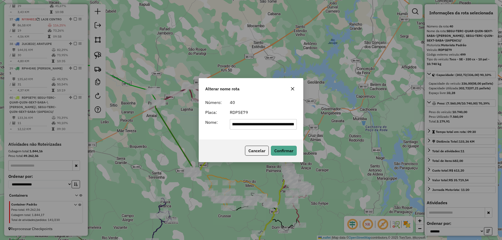
scroll to position [0, 0]
type input "*********"
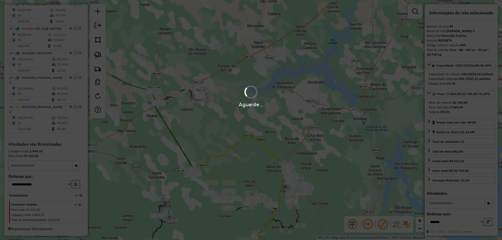
scroll to position [1140, 0]
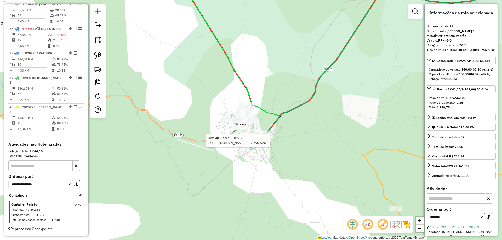
click at [256, 143] on div at bounding box center [258, 140] width 13 height 5
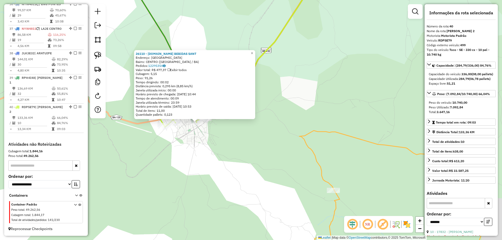
drag, startPoint x: 241, startPoint y: 171, endPoint x: 165, endPoint y: 159, distance: 77.5
click at [183, 165] on div "26110 - [DOMAIN_NAME] BEBIDAS SANT Endereço: [GEOGRAPHIC_DATA]: CENTRO ([GEOGRA…" at bounding box center [251, 120] width 502 height 240
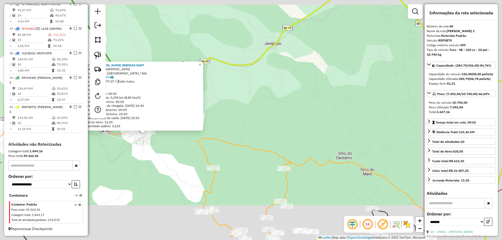
click at [171, 180] on div "26110 - [DOMAIN_NAME] BEBIDAS SANT Endereço: [GEOGRAPHIC_DATA]: CENTRO ([GEOGRA…" at bounding box center [251, 120] width 502 height 240
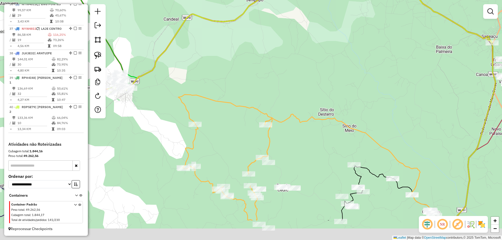
drag, startPoint x: 164, startPoint y: 190, endPoint x: 133, endPoint y: 126, distance: 71.3
click at [134, 126] on div "Janela de atendimento Grade de atendimento Capacidade Transportadoras Veículos …" at bounding box center [251, 120] width 502 height 240
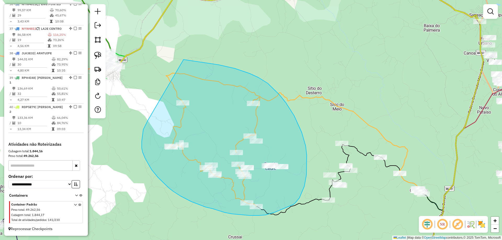
drag, startPoint x: 143, startPoint y: 130, endPoint x: 182, endPoint y: 59, distance: 80.2
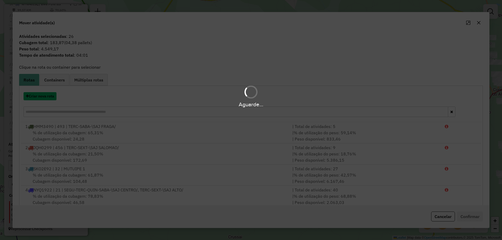
click at [47, 97] on button "Criar nova rota" at bounding box center [40, 96] width 33 height 8
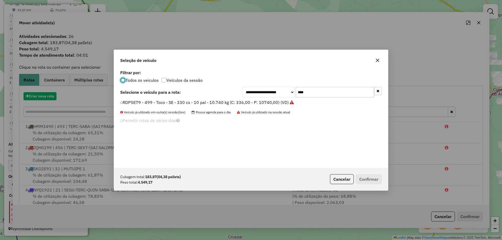
click at [47, 97] on div "**********" at bounding box center [251, 120] width 502 height 240
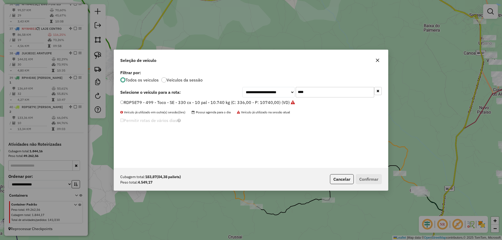
drag, startPoint x: 319, startPoint y: 93, endPoint x: 193, endPoint y: 97, distance: 126.6
click at [202, 96] on div "**********" at bounding box center [250, 92] width 261 height 10
type input "***"
click at [190, 102] on label "RPH6G59 - 515 - Toco - BA - 274 cx - 08 pal - 10.740 kg (C: 274,00 - P: 10740,0…" at bounding box center [205, 102] width 170 height 6
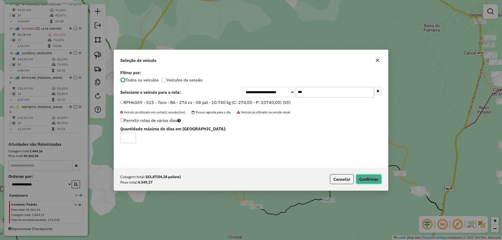
click at [364, 178] on button "Confirmar" at bounding box center [369, 179] width 26 height 10
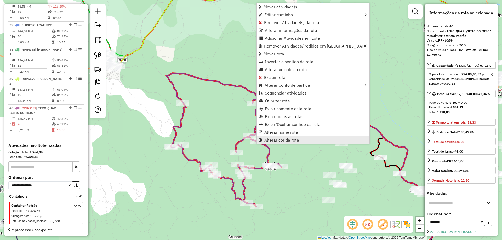
scroll to position [1140, 0]
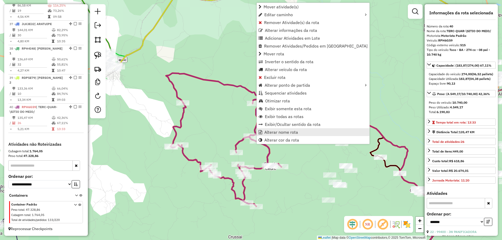
click at [274, 133] on span "Alterar nome rota" at bounding box center [281, 132] width 34 height 4
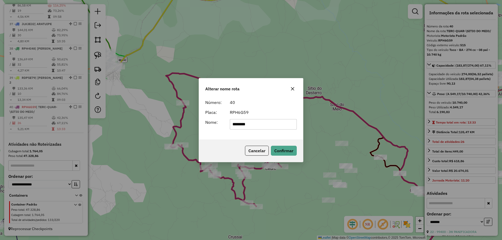
type input "********"
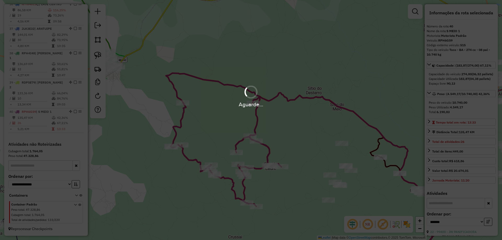
scroll to position [1135, 0]
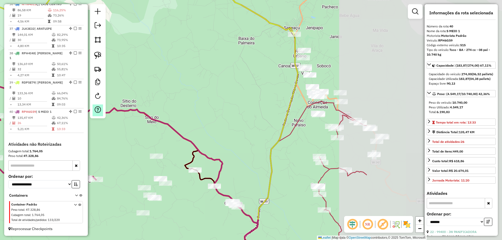
drag, startPoint x: 293, startPoint y: 90, endPoint x: 96, endPoint y: 112, distance: 198.3
click at [99, 113] on hb-router-mapa "Informações da Sessão 978785 - [DATE] Criação: [DATE] 19:11 Depósito: ADIB SEDE…" at bounding box center [251, 120] width 502 height 240
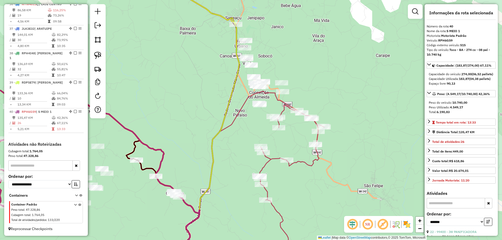
drag, startPoint x: 207, startPoint y: 140, endPoint x: 214, endPoint y: 107, distance: 34.0
click at [211, 113] on div "Janela de atendimento Grade de atendimento Capacidade Transportadoras Veículos …" at bounding box center [251, 120] width 502 height 240
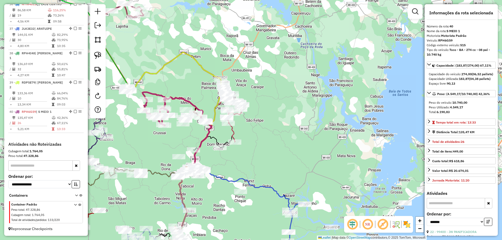
click at [235, 134] on icon at bounding box center [234, 121] width 16 height 43
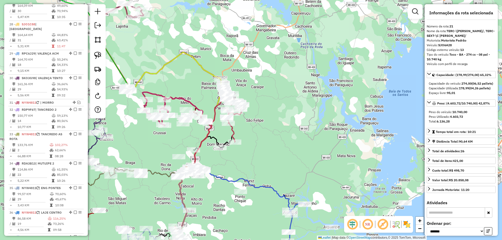
scroll to position [765, 0]
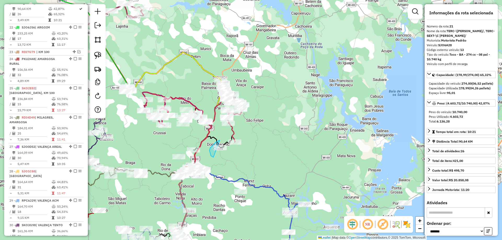
drag, startPoint x: 209, startPoint y: 151, endPoint x: 240, endPoint y: 154, distance: 31.3
click at [232, 130] on icon at bounding box center [234, 121] width 16 height 43
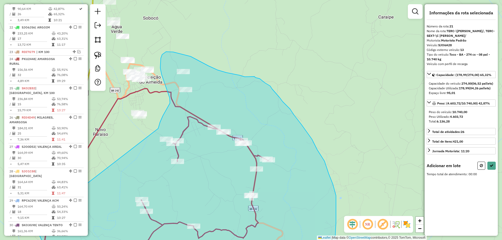
drag, startPoint x: 200, startPoint y: 114, endPoint x: 158, endPoint y: 129, distance: 44.6
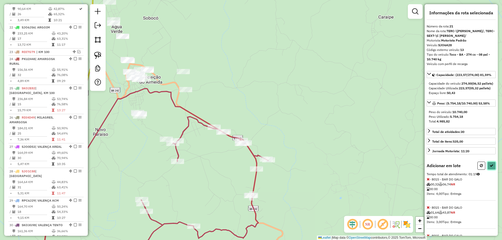
click at [489, 168] on icon at bounding box center [491, 166] width 4 height 4
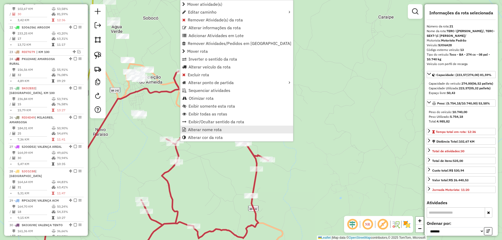
click at [193, 128] on span "Alterar nome rota" at bounding box center [205, 130] width 34 height 4
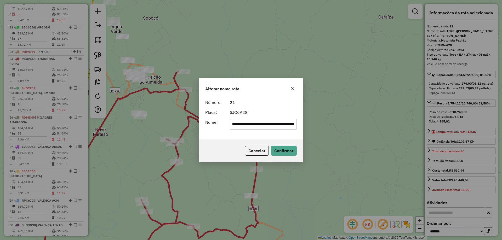
scroll to position [0, 0]
type input "**********"
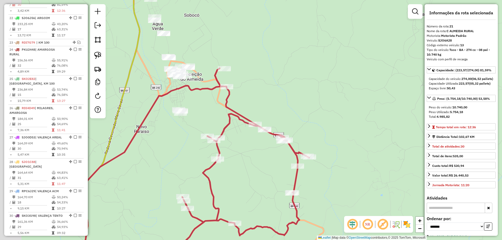
drag, startPoint x: 213, startPoint y: 87, endPoint x: 275, endPoint y: 85, distance: 61.4
click at [266, 84] on div "Janela de atendimento Grade de atendimento Capacidade Transportadoras Veículos …" at bounding box center [251, 120] width 502 height 240
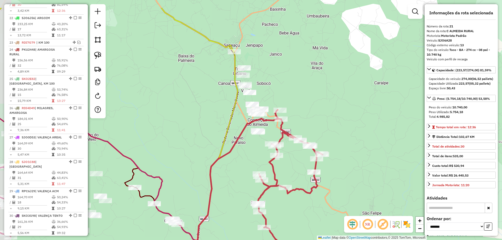
drag, startPoint x: 202, startPoint y: 90, endPoint x: 221, endPoint y: 124, distance: 39.2
click at [219, 123] on div "Janela de atendimento Grade de atendimento Capacidade Transportadoras Veículos …" at bounding box center [251, 120] width 502 height 240
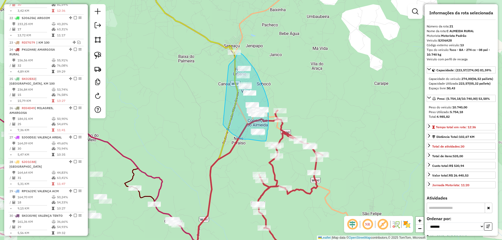
drag, startPoint x: 235, startPoint y: 135, endPoint x: 228, endPoint y: 66, distance: 69.0
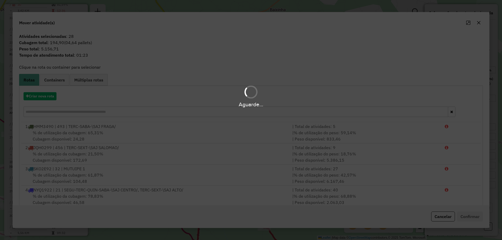
click at [37, 96] on hb-app "Aguarde... Pop-up bloqueado! Seu navegador bloqueou automáticamente a abertura …" at bounding box center [251, 120] width 502 height 240
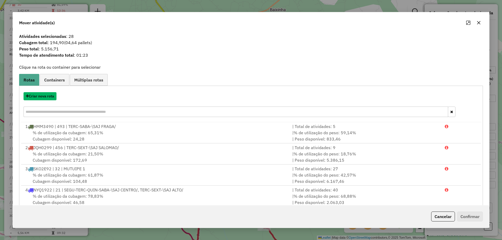
click at [37, 96] on button "Criar nova rota" at bounding box center [40, 96] width 33 height 8
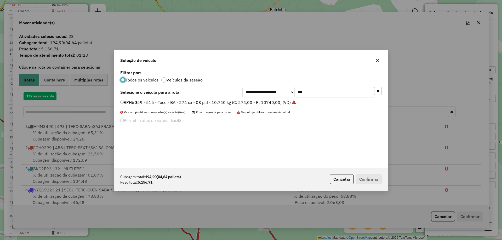
scroll to position [3, 2]
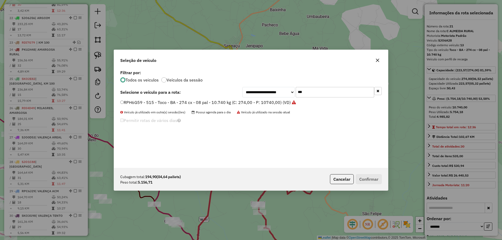
drag, startPoint x: 323, startPoint y: 96, endPoint x: 233, endPoint y: 95, distance: 89.9
click at [235, 95] on div "**********" at bounding box center [250, 92] width 261 height 10
type input "****"
click at [233, 104] on label "RPF3B01 - 512 - Toco - BA - 274 cx - 08 pal - 10.740 kg (C: 274,00 - P: 10740,0…" at bounding box center [205, 102] width 170 height 6
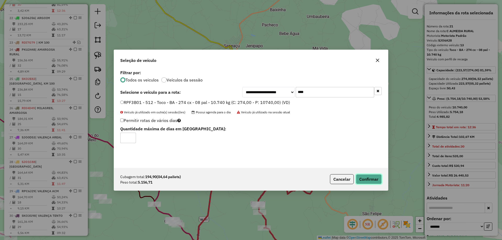
click at [364, 177] on button "Confirmar" at bounding box center [369, 179] width 26 height 10
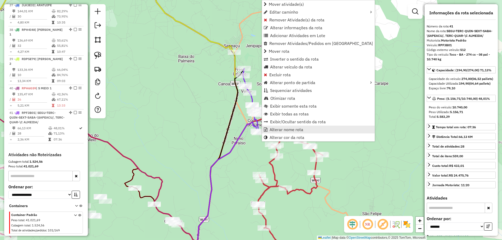
scroll to position [1164, 0]
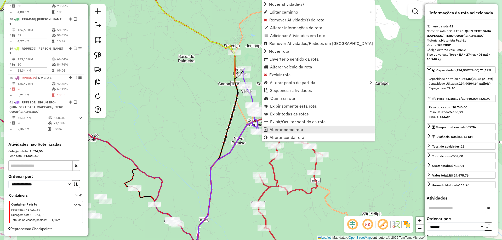
click at [273, 128] on span "Alterar nome rota" at bounding box center [286, 130] width 34 height 4
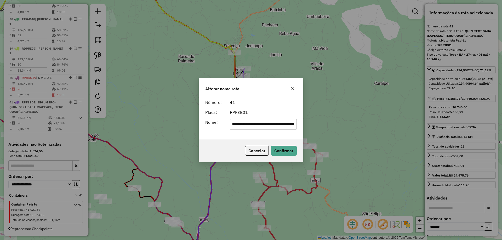
scroll to position [0, 0]
type input "*********"
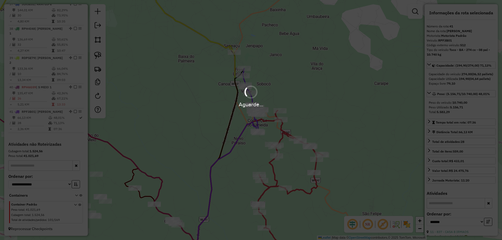
scroll to position [1155, 0]
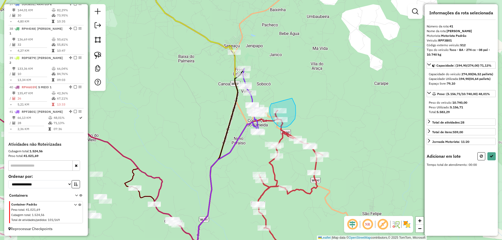
drag, startPoint x: 272, startPoint y: 104, endPoint x: 290, endPoint y: 95, distance: 20.7
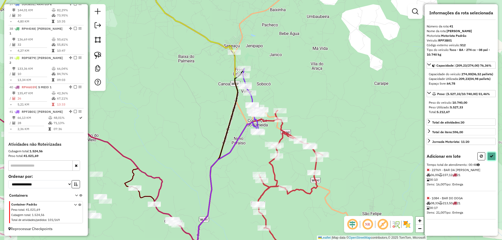
click at [490, 158] on icon at bounding box center [491, 156] width 4 height 4
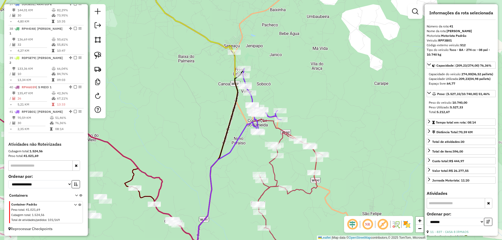
click at [276, 174] on icon at bounding box center [290, 198] width 66 height 131
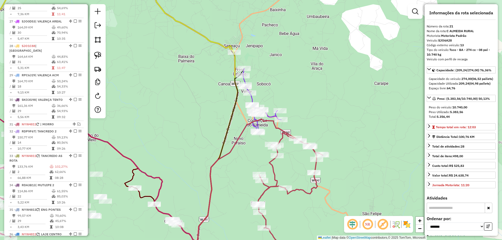
scroll to position [765, 0]
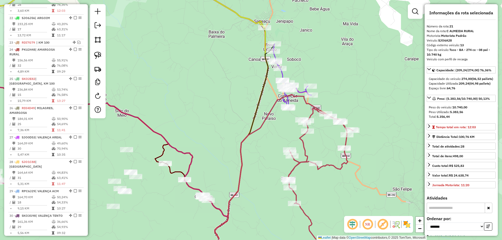
drag, startPoint x: 193, startPoint y: 151, endPoint x: 258, endPoint y: 103, distance: 79.9
click at [246, 109] on div "Janela de atendimento Grade de atendimento Capacidade Transportadoras Veículos …" at bounding box center [251, 120] width 502 height 240
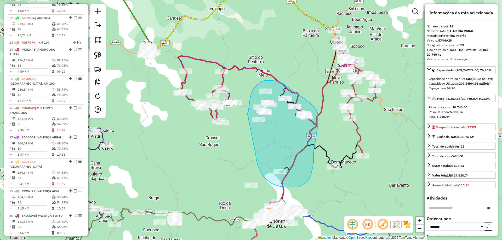
drag, startPoint x: 259, startPoint y: 170, endPoint x: 247, endPoint y: 123, distance: 48.5
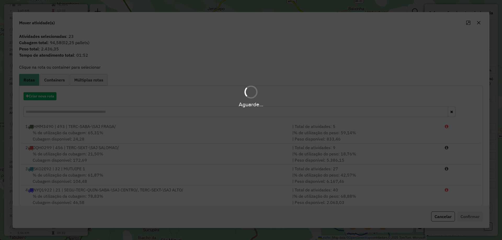
click at [43, 96] on hb-app "Aguarde... Pop-up bloqueado! Seu navegador bloqueou automáticamente a abertura …" at bounding box center [251, 120] width 502 height 240
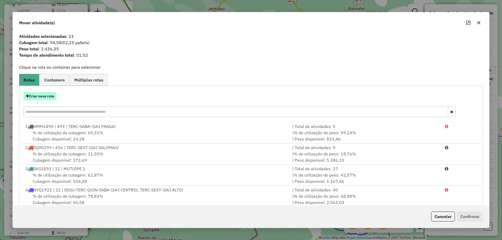
click at [43, 97] on button "Criar nova rota" at bounding box center [40, 96] width 33 height 8
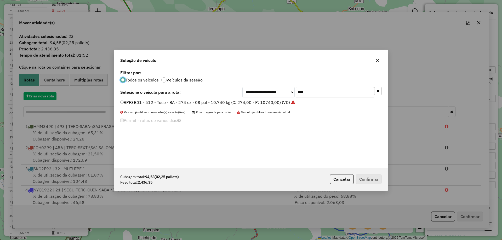
scroll to position [3, 2]
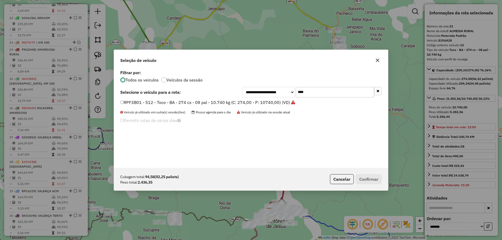
drag, startPoint x: 326, startPoint y: 96, endPoint x: 223, endPoint y: 96, distance: 103.2
click at [225, 96] on div "**********" at bounding box center [250, 92] width 261 height 10
type input "****"
click at [218, 100] on label "JMK5222 - 510 - F4000 - SE - 140 cx - 06 pal - 3.400Kg (C: 140,00 - P: 3400,00)…" at bounding box center [204, 102] width 168 height 6
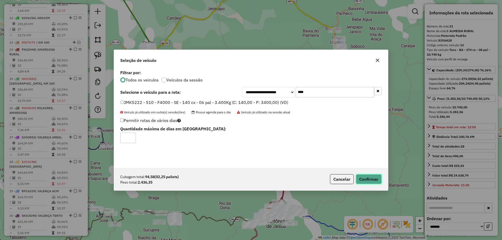
click at [361, 178] on button "Confirmar" at bounding box center [369, 179] width 26 height 10
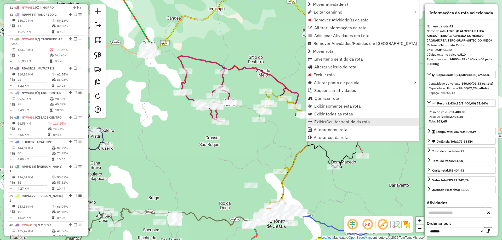
scroll to position [1193, 0]
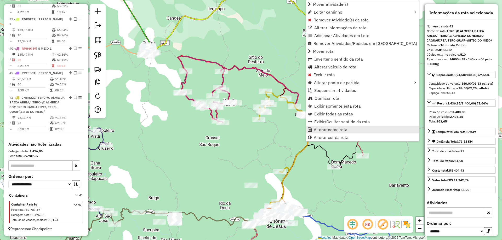
click at [315, 129] on span "Alterar nome rota" at bounding box center [331, 130] width 34 height 4
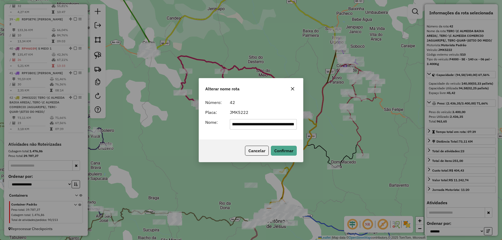
scroll to position [0, 0]
type input "********"
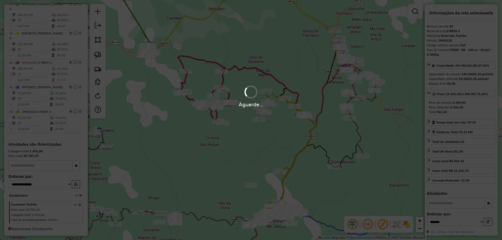
scroll to position [1179, 0]
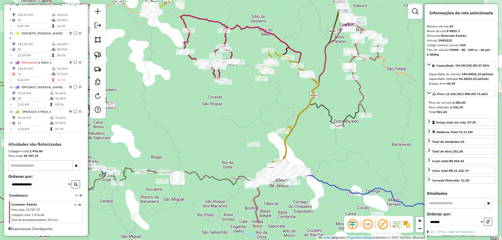
drag, startPoint x: 265, startPoint y: 154, endPoint x: 268, endPoint y: 113, distance: 40.4
click at [267, 114] on div "Janela de atendimento Grade de atendimento Capacidade Transportadoras Veículos …" at bounding box center [251, 120] width 502 height 240
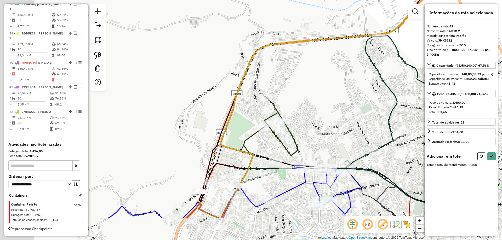
drag, startPoint x: 297, startPoint y: 133, endPoint x: 354, endPoint y: 73, distance: 83.0
click at [354, 73] on div "Janela de atendimento Grade de atendimento Capacidade Transportadoras Veículos …" at bounding box center [251, 120] width 502 height 240
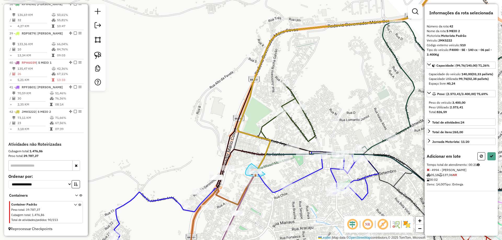
drag, startPoint x: 248, startPoint y: 166, endPoint x: 267, endPoint y: 169, distance: 19.2
click at [493, 158] on icon at bounding box center [491, 156] width 4 height 4
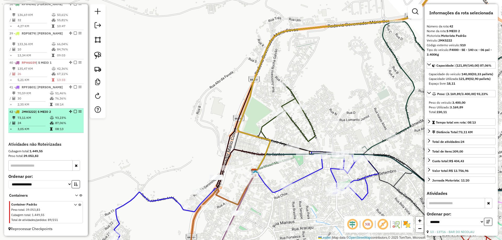
click at [74, 111] on em at bounding box center [75, 111] width 3 height 3
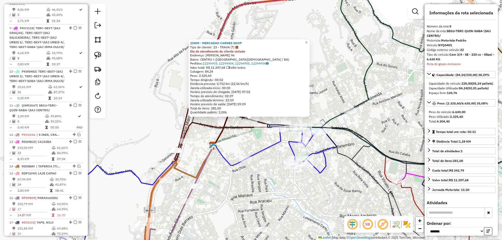
scroll to position [331, 0]
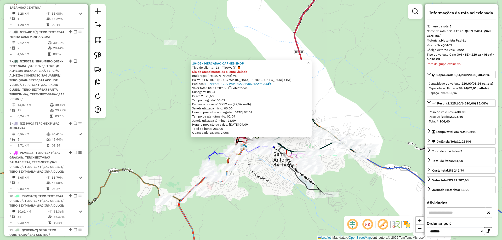
click at [176, 141] on div "10405 - MERCADAO CARNES SHOP Tipo de cliente: 23 - TRAVA (T) Dia de atendimento…" at bounding box center [251, 120] width 502 height 240
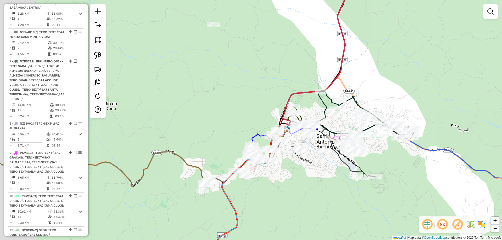
drag, startPoint x: 160, startPoint y: 147, endPoint x: 313, endPoint y: 110, distance: 157.2
click at [291, 112] on div "Janela de atendimento Grade de atendimento Capacidade Transportadoras Veículos …" at bounding box center [251, 120] width 502 height 240
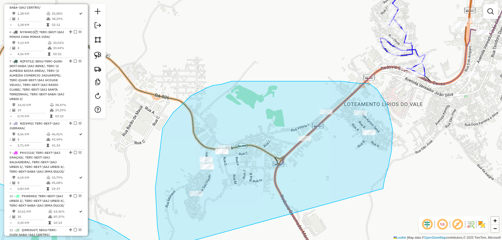
drag, startPoint x: 241, startPoint y: 144, endPoint x: 383, endPoint y: 189, distance: 149.0
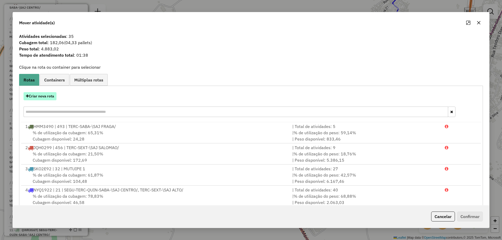
click at [43, 99] on button "Criar nova rota" at bounding box center [40, 96] width 33 height 8
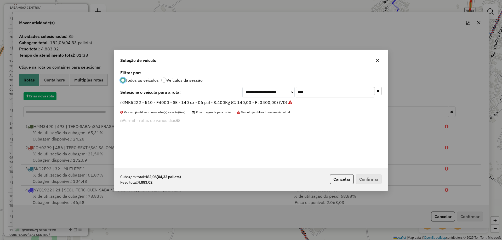
scroll to position [3, 2]
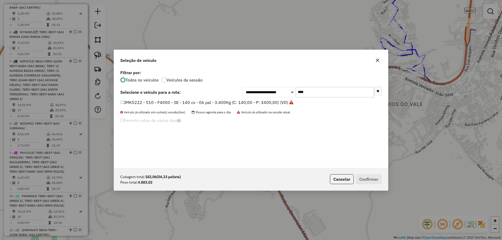
drag, startPoint x: 288, startPoint y: 93, endPoint x: 242, endPoint y: 93, distance: 46.0
click at [243, 93] on div "**********" at bounding box center [311, 92] width 139 height 10
type input "****"
click at [232, 103] on label "SKO1E75 - 4 - Toco - SE - 274 cx - 10 pal - 8.700 kg (C: 274,00 - P: 8700,00) (…" at bounding box center [199, 102] width 159 height 6
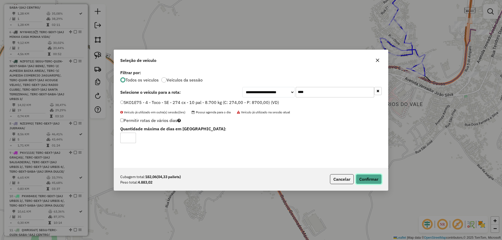
click at [377, 182] on button "Confirmar" at bounding box center [369, 179] width 26 height 10
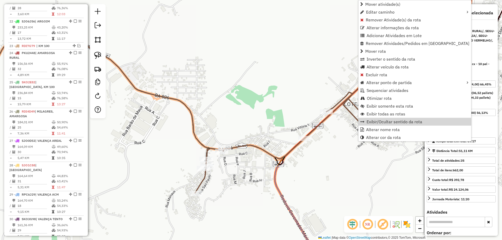
scroll to position [1210, 0]
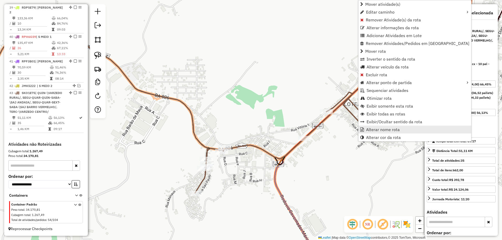
click at [369, 129] on span "Alterar nome rota" at bounding box center [383, 130] width 34 height 4
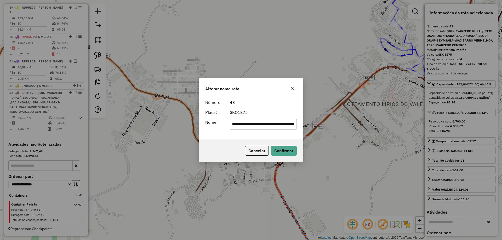
scroll to position [0, 0]
type input "**********"
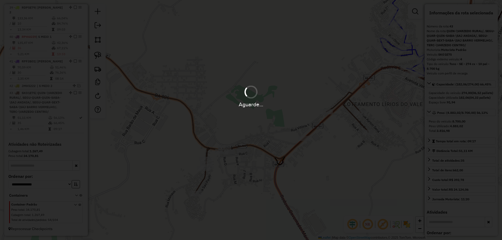
scroll to position [1186, 0]
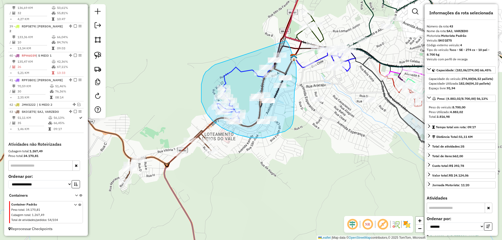
drag, startPoint x: 222, startPoint y: 62, endPoint x: 282, endPoint y: 33, distance: 66.4
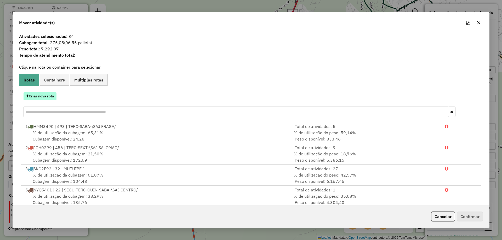
click at [54, 97] on button "Criar nova rota" at bounding box center [40, 96] width 33 height 8
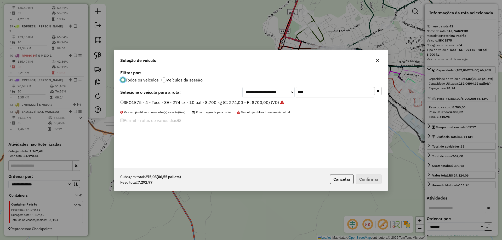
scroll to position [3, 2]
drag, startPoint x: 292, startPoint y: 91, endPoint x: 240, endPoint y: 95, distance: 51.6
click at [245, 95] on div "**********" at bounding box center [311, 92] width 139 height 10
type input "****"
click at [219, 101] on label "SJO7G85 - 23 - Vuck - BA - 192 cx - 6 pal - 7.560kg (C: 192,00 - P: 7560,00) (V…" at bounding box center [199, 102] width 158 height 6
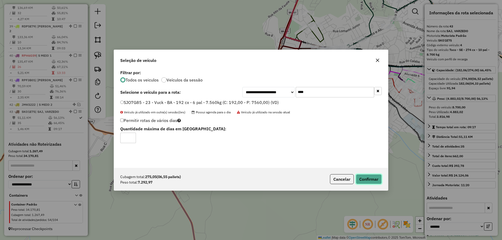
click at [371, 179] on button "Confirmar" at bounding box center [369, 179] width 26 height 10
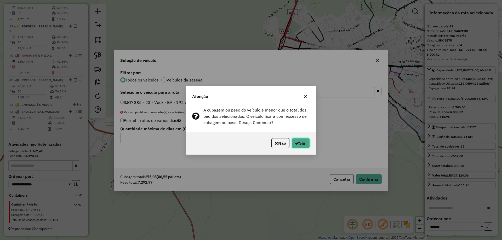
click at [301, 141] on button "Sim" at bounding box center [300, 143] width 18 height 10
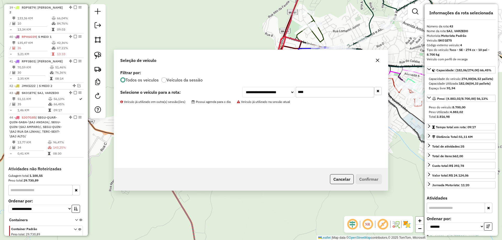
scroll to position [1230, 0]
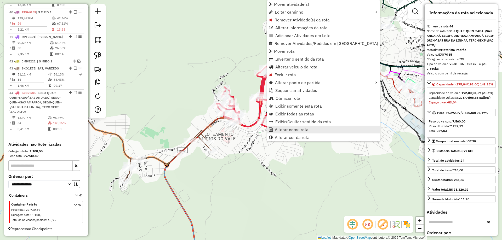
click at [278, 129] on span "Alterar nome rota" at bounding box center [292, 130] width 34 height 4
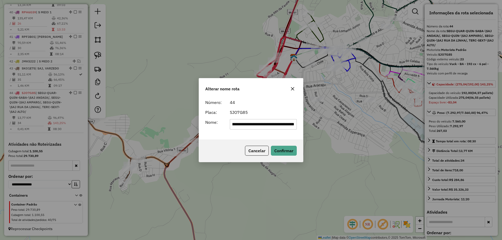
scroll to position [0, 0]
type input "********"
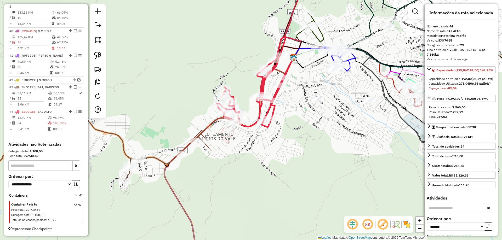
scroll to position [52, 0]
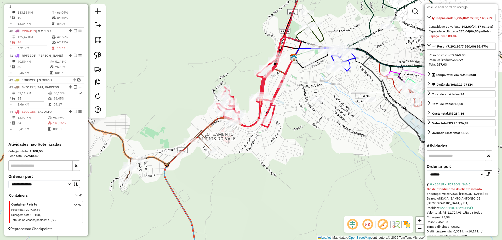
click at [458, 186] on link "8 - 16415 - [PERSON_NAME]" at bounding box center [450, 184] width 41 height 4
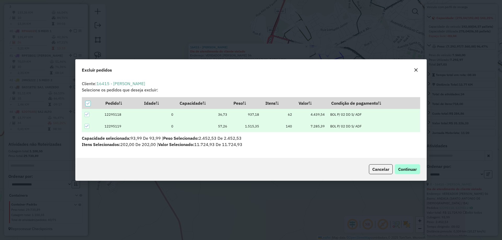
scroll to position [0, 0]
click at [412, 169] on span "Continuar" at bounding box center [407, 169] width 19 height 5
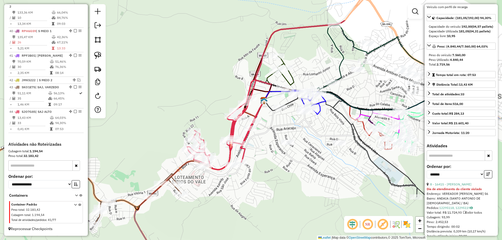
drag, startPoint x: 323, startPoint y: 124, endPoint x: 291, endPoint y: 181, distance: 65.1
click at [298, 182] on div "Janela de atendimento Grade de atendimento Capacidade Transportadoras Veículos …" at bounding box center [251, 120] width 502 height 240
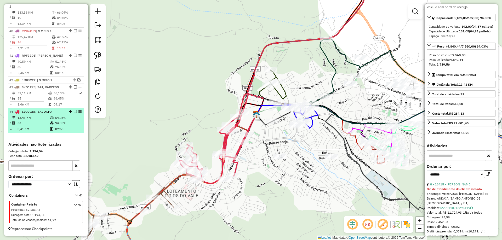
click at [74, 110] on em at bounding box center [75, 111] width 3 height 3
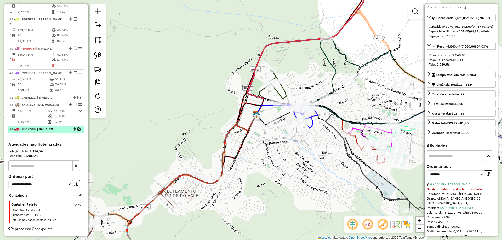
scroll to position [1193, 0]
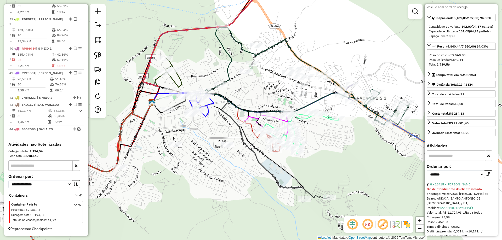
drag, startPoint x: 210, startPoint y: 122, endPoint x: 105, endPoint y: 110, distance: 105.7
click at [105, 110] on hb-router-mapa "Informações da Sessão 978785 - [DATE] Criação: [DATE] 19:11 Depósito: ADIB SEDE…" at bounding box center [251, 120] width 502 height 240
drag, startPoint x: 104, startPoint y: 100, endPoint x: 144, endPoint y: 120, distance: 44.6
click at [144, 120] on hb-router-mapa "Informações da Sessão 978785 - [DATE] Criação: [DATE] 19:11 Depósito: ADIB SEDE…" at bounding box center [251, 120] width 502 height 240
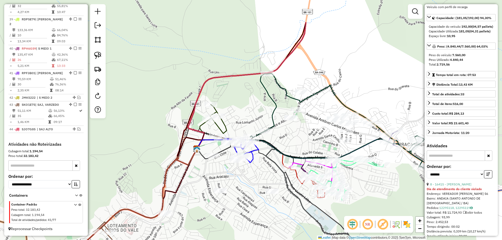
drag, startPoint x: 145, startPoint y: 119, endPoint x: 197, endPoint y: 171, distance: 73.4
click at [197, 173] on icon at bounding box center [148, 195] width 95 height 93
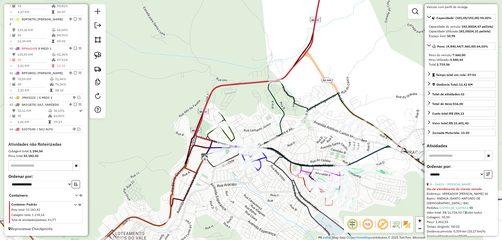
click at [194, 170] on icon at bounding box center [156, 203] width 95 height 93
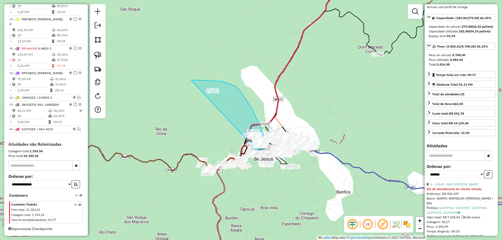
drag, startPoint x: 184, startPoint y: 133, endPoint x: 175, endPoint y: 82, distance: 52.6
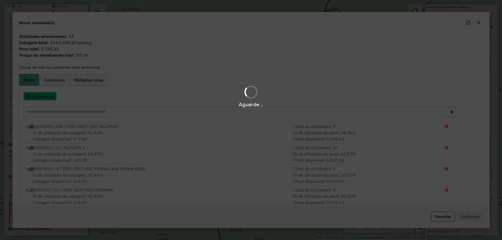
click at [37, 97] on button "Criar nova rota" at bounding box center [40, 96] width 33 height 8
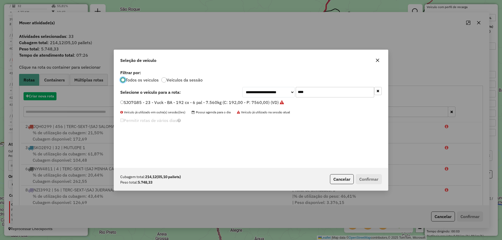
scroll to position [3, 2]
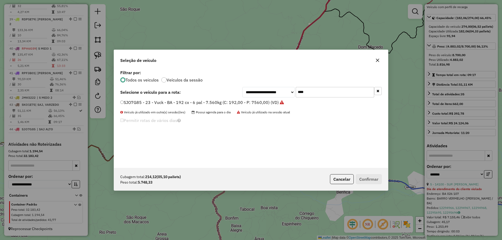
drag, startPoint x: 315, startPoint y: 97, endPoint x: 217, endPoint y: 99, distance: 98.0
click at [217, 99] on div "**********" at bounding box center [251, 118] width 274 height 99
click at [338, 93] on input "****" at bounding box center [335, 92] width 78 height 10
type input "****"
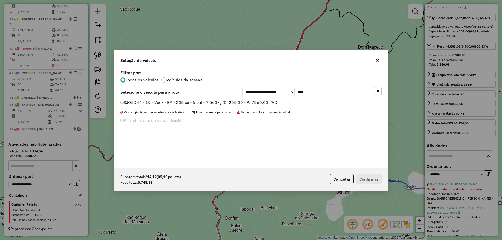
click at [259, 103] on label "SJO5D44 - 19 - Vuck - BA - 205 cx - 6 pal - 7.560kg (C: 205,00 - P: 7560,00) (V…" at bounding box center [199, 102] width 158 height 6
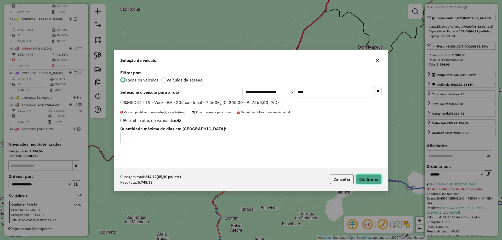
click at [363, 177] on button "Confirmar" at bounding box center [369, 179] width 26 height 10
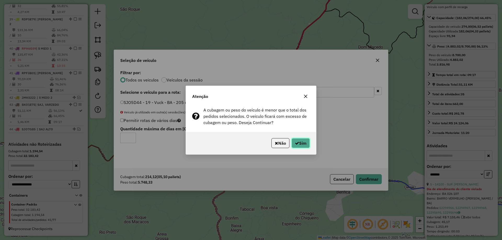
click at [302, 141] on button "Sim" at bounding box center [300, 143] width 18 height 10
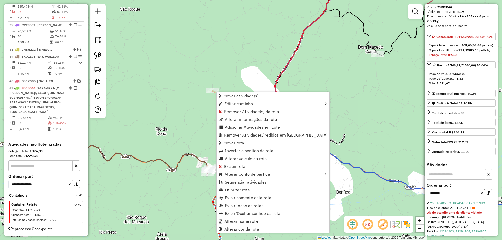
scroll to position [71, 0]
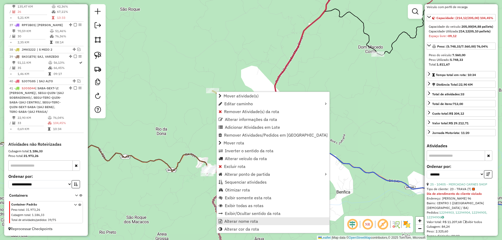
click at [247, 220] on span "Alterar nome rota" at bounding box center [241, 221] width 34 height 4
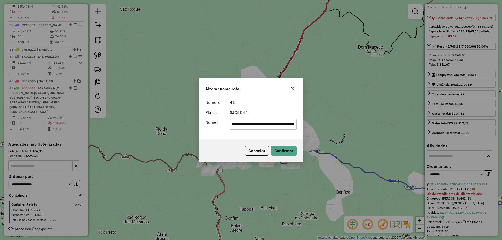
scroll to position [0, 0]
type input "**********"
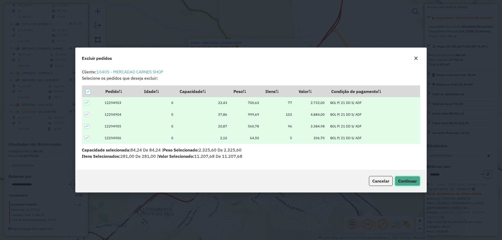
click at [408, 180] on span "Continuar" at bounding box center [407, 180] width 19 height 5
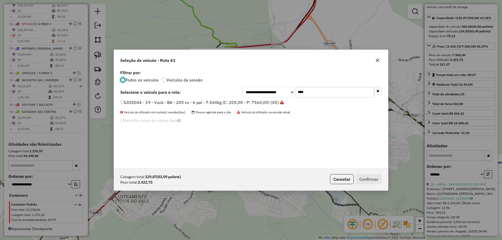
scroll to position [3, 2]
drag, startPoint x: 324, startPoint y: 86, endPoint x: 198, endPoint y: 110, distance: 127.7
click at [198, 110] on div "**********" at bounding box center [251, 118] width 274 height 99
click at [297, 99] on div "**********" at bounding box center [251, 118] width 274 height 99
click at [313, 93] on input "****" at bounding box center [335, 92] width 78 height 10
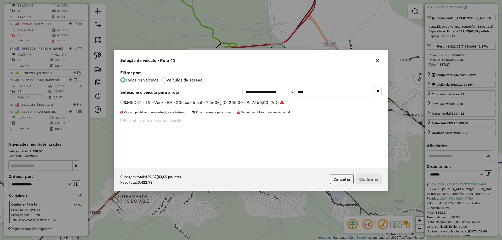
click at [313, 93] on input "****" at bounding box center [335, 92] width 78 height 10
type input "****"
click at [258, 103] on label "JNW3864 - 524 - F4000 - SE - 140 cx - 06 pal - 3.400Kg (C: 140,00 - P: 3400,00)…" at bounding box center [204, 102] width 168 height 6
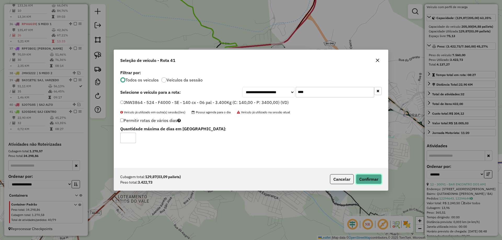
click at [370, 180] on button "Confirmar" at bounding box center [369, 179] width 26 height 10
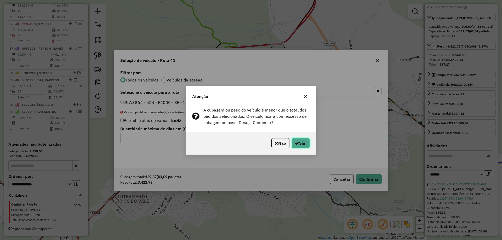
click at [308, 146] on button "Sim" at bounding box center [300, 143] width 18 height 10
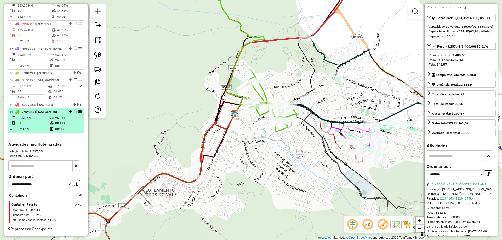
click at [74, 111] on em at bounding box center [75, 111] width 3 height 3
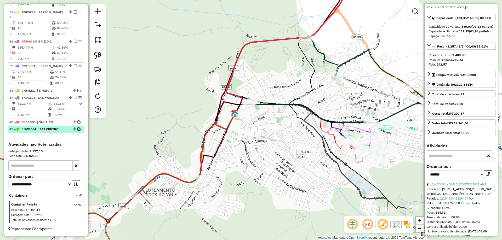
scroll to position [1079, 0]
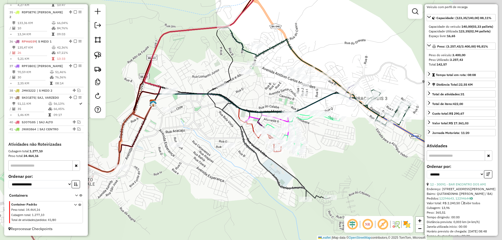
drag, startPoint x: 293, startPoint y: 132, endPoint x: 199, endPoint y: 120, distance: 95.1
click at [199, 120] on div "Janela de atendimento Grade de atendimento Capacidade Transportadoras Veículos …" at bounding box center [251, 120] width 502 height 240
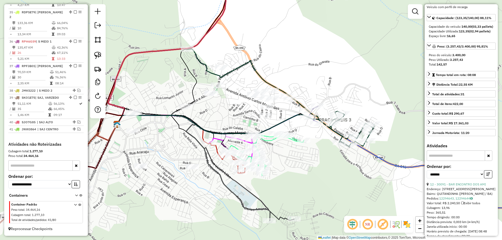
drag, startPoint x: 257, startPoint y: 89, endPoint x: 234, endPoint y: 113, distance: 33.3
click at [234, 113] on div "Janela de atendimento Grade de atendimento Capacidade Transportadoras Veículos …" at bounding box center [251, 120] width 502 height 240
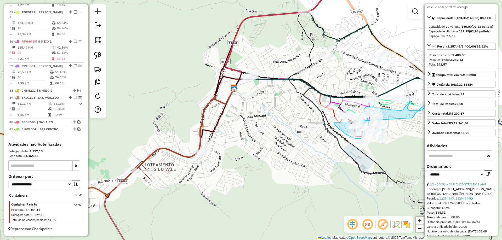
drag, startPoint x: 191, startPoint y: 148, endPoint x: 412, endPoint y: 118, distance: 222.6
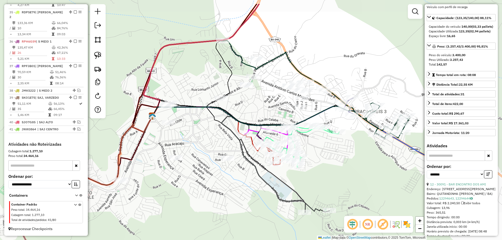
drag, startPoint x: 407, startPoint y: 117, endPoint x: 324, endPoint y: 145, distance: 88.3
click at [324, 145] on div "Janela de atendimento Grade de atendimento Capacidade Transportadoras Veículos …" at bounding box center [251, 120] width 502 height 240
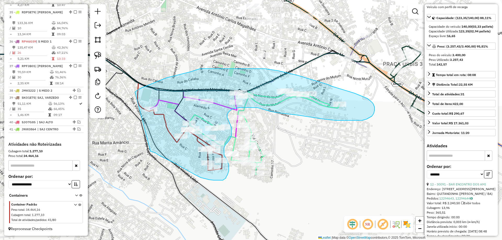
drag, startPoint x: 150, startPoint y: 151, endPoint x: 135, endPoint y: 92, distance: 61.3
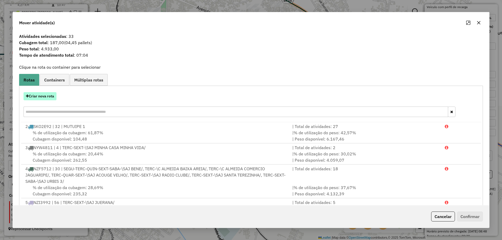
click at [36, 94] on button "Criar nova rota" at bounding box center [40, 96] width 33 height 8
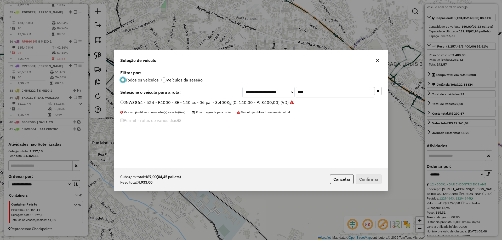
scroll to position [3, 2]
drag, startPoint x: 331, startPoint y: 96, endPoint x: 269, endPoint y: 96, distance: 61.4
click at [269, 96] on div "**********" at bounding box center [311, 92] width 139 height 10
type input "****"
click at [256, 102] on label "SJO5D44 - 19 - Vuck - BA - 205 cx - 6 pal - 7.560kg (C: 205,00 - P: 7560,00) (V…" at bounding box center [199, 102] width 158 height 6
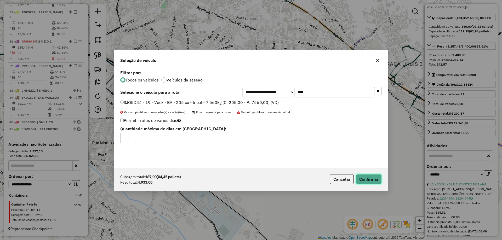
click at [377, 180] on button "Confirmar" at bounding box center [369, 179] width 26 height 10
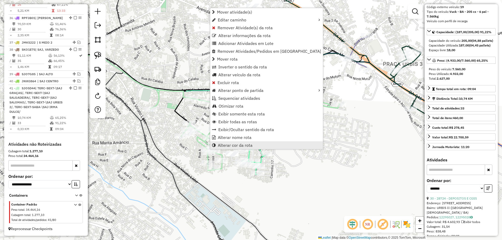
scroll to position [66, 0]
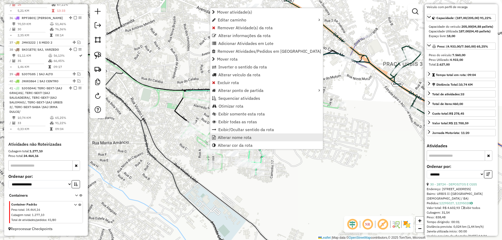
click at [222, 138] on span "Alterar nome rota" at bounding box center [235, 137] width 34 height 4
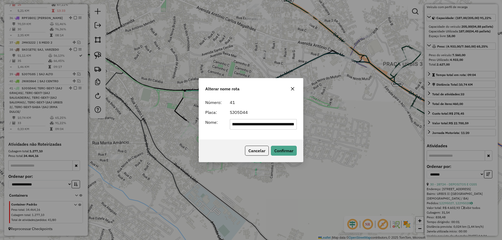
scroll to position [0, 0]
type input "**********"
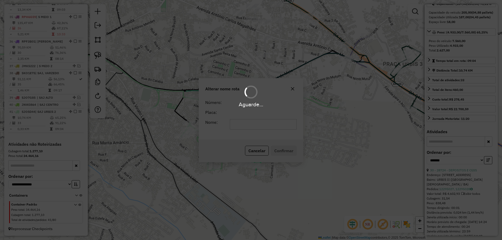
scroll to position [52, 0]
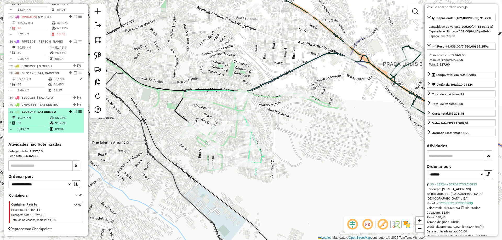
click at [74, 113] on em at bounding box center [75, 111] width 3 height 3
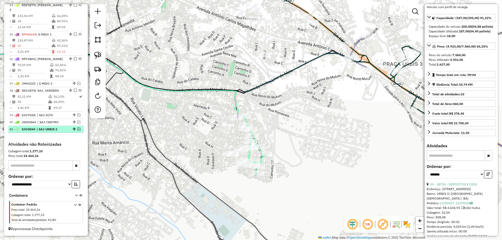
scroll to position [1057, 0]
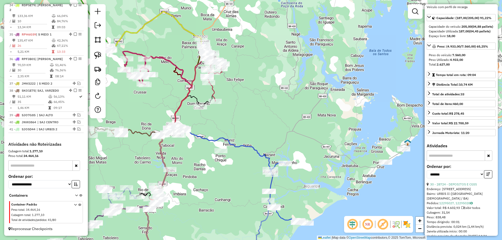
click at [390, 136] on div "Janela de atendimento Grade de atendimento Capacidade Transportadoras Veículos …" at bounding box center [251, 120] width 502 height 240
drag, startPoint x: 386, startPoint y: 145, endPoint x: 415, endPoint y: 153, distance: 30.4
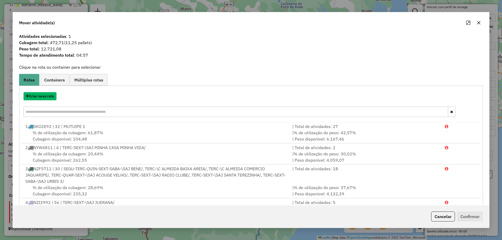
click at [45, 97] on button "Criar nova rota" at bounding box center [40, 96] width 33 height 8
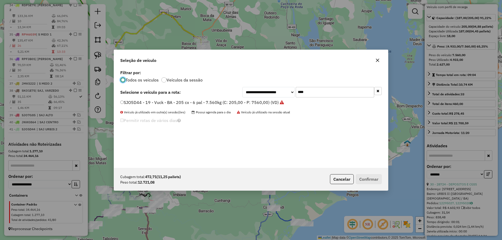
scroll to position [3, 2]
drag, startPoint x: 330, startPoint y: 93, endPoint x: 219, endPoint y: 93, distance: 111.3
click at [222, 93] on div "**********" at bounding box center [250, 92] width 261 height 10
type input "***"
click at [203, 100] on label "SJP0D65 - 9 - Truck - SE - 504 cx - 12 pal - 15.000 kg (C: 504,00 - P: 15000,00…" at bounding box center [202, 102] width 165 height 6
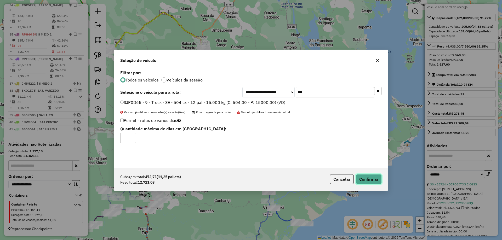
click at [362, 175] on button "Confirmar" at bounding box center [369, 179] width 26 height 10
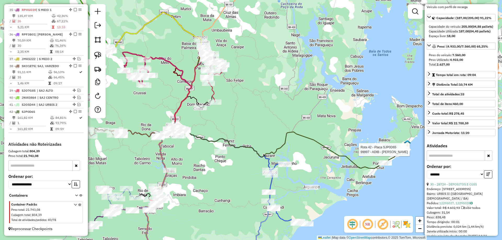
scroll to position [48, 0]
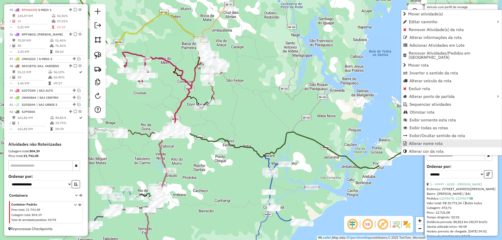
click at [410, 141] on span "Alterar nome rota" at bounding box center [426, 143] width 34 height 4
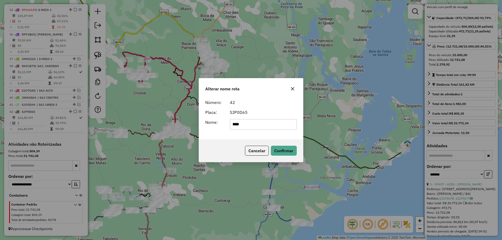
type input "****"
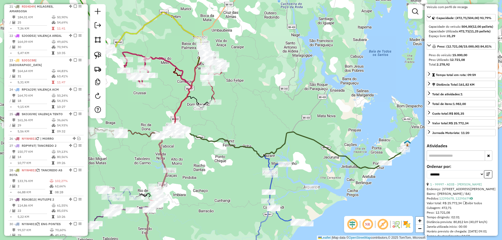
scroll to position [715, 0]
click at [78, 141] on em at bounding box center [78, 138] width 3 height 3
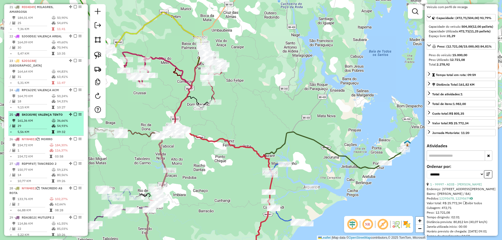
click at [49, 135] on td "5,56 KM" at bounding box center [34, 131] width 34 height 5
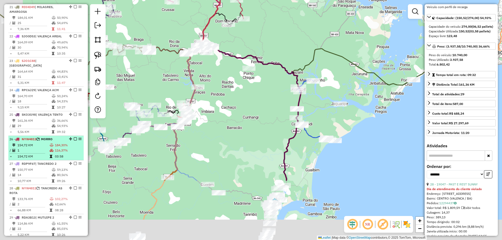
click at [49, 141] on span "| MORRO" at bounding box center [46, 139] width 14 height 4
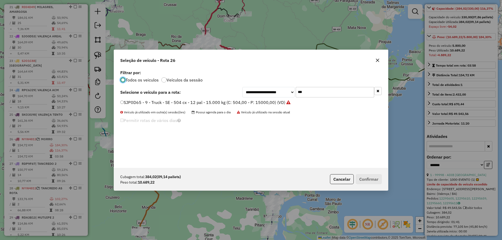
scroll to position [3, 2]
drag, startPoint x: 340, startPoint y: 87, endPoint x: 237, endPoint y: 95, distance: 103.0
click at [237, 95] on div "**********" at bounding box center [250, 92] width 261 height 10
type input "****"
click at [236, 100] on label "OVO1H32 - 10 - Truck - BA - 420 cx - 10 pal - 16.460 kg (C: 420,00 - P: 16460,0…" at bounding box center [204, 102] width 169 height 6
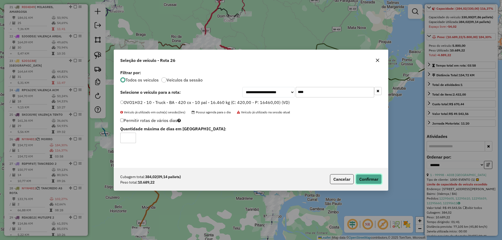
click at [367, 183] on button "Confirmar" at bounding box center [369, 179] width 26 height 10
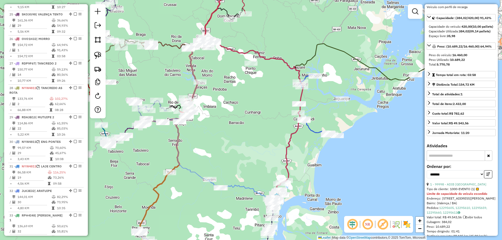
scroll to position [870, 0]
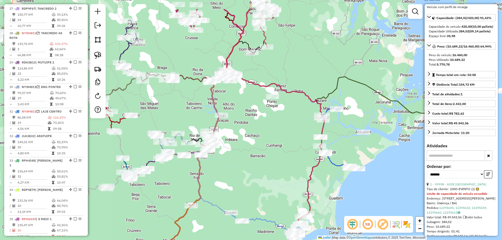
drag, startPoint x: 232, startPoint y: 113, endPoint x: 268, endPoint y: 169, distance: 66.9
click at [268, 169] on div "Janela de atendimento Grade de atendimento Capacidade Transportadoras Veículos …" at bounding box center [251, 120] width 502 height 240
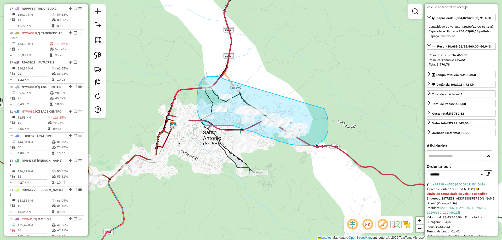
drag, startPoint x: 224, startPoint y: 79, endPoint x: 319, endPoint y: 97, distance: 96.8
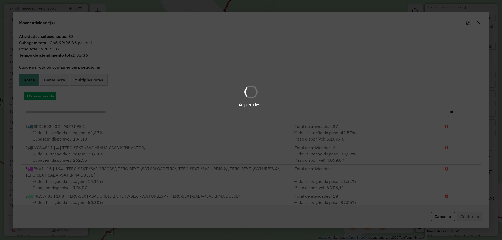
click at [47, 95] on hb-app "Aguarde... Pop-up bloqueado! Seu navegador bloqueou automáticamente a abertura …" at bounding box center [251, 120] width 502 height 240
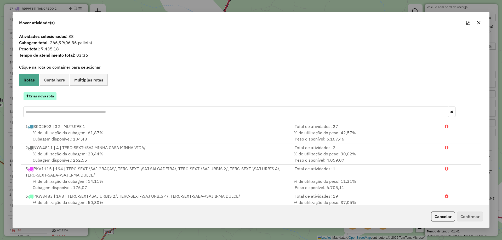
click at [47, 95] on button "Criar nova rota" at bounding box center [40, 96] width 33 height 8
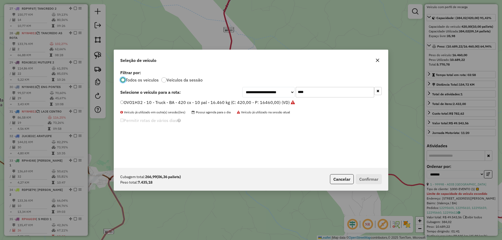
scroll to position [3, 2]
drag, startPoint x: 322, startPoint y: 89, endPoint x: 242, endPoint y: 98, distance: 80.9
click at [243, 98] on div "**********" at bounding box center [251, 118] width 274 height 99
type input "****"
click at [210, 103] on label "SKO8A48 - 36 - Toco - BA - 274 cx - 08 pal - 10.740 kg (C: 274,00 - P: 10740,00…" at bounding box center [203, 102] width 167 height 6
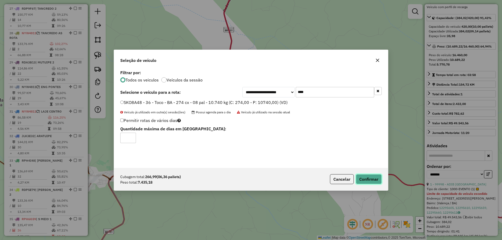
click at [365, 176] on button "Confirmar" at bounding box center [369, 179] width 26 height 10
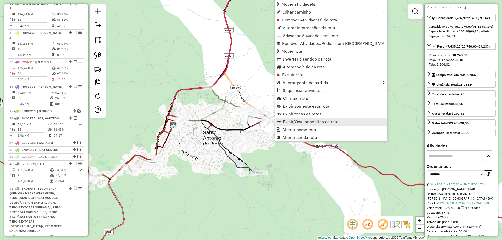
scroll to position [1069, 0]
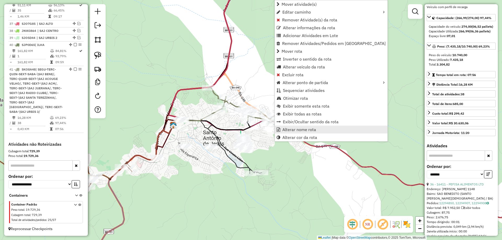
click at [296, 128] on span "Alterar nome rota" at bounding box center [299, 130] width 34 height 4
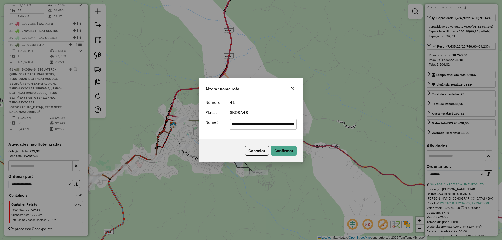
scroll to position [0, 0]
type input "**********"
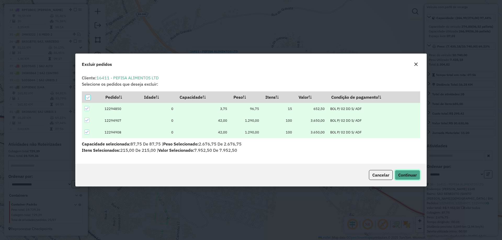
click at [413, 177] on span "Continuar" at bounding box center [407, 174] width 19 height 5
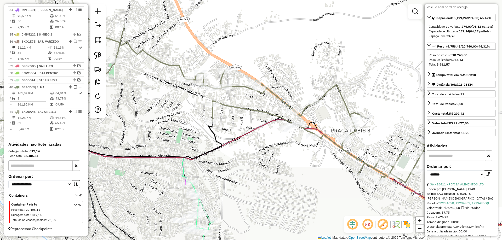
drag, startPoint x: 210, startPoint y: 113, endPoint x: 288, endPoint y: 131, distance: 79.7
click at [280, 129] on div "Janela de atendimento Grade de atendimento Capacidade Transportadoras Veículos …" at bounding box center [251, 120] width 502 height 240
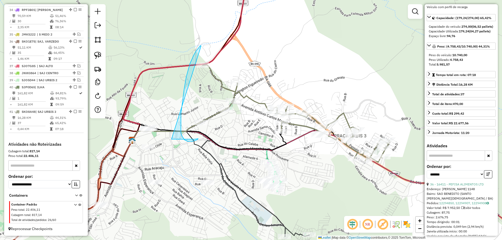
drag, startPoint x: 194, startPoint y: 55, endPoint x: 183, endPoint y: 132, distance: 77.3
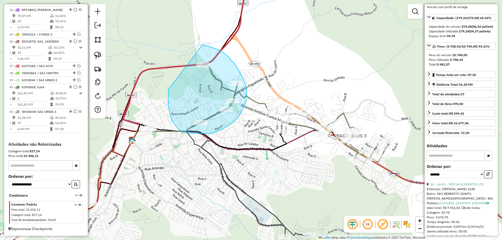
drag, startPoint x: 168, startPoint y: 105, endPoint x: 197, endPoint y: 44, distance: 67.7
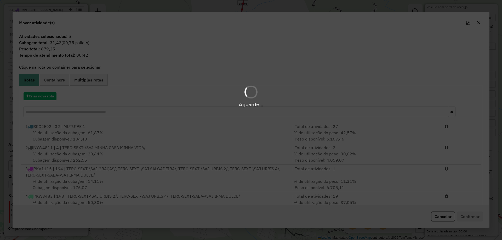
click at [57, 84] on div "Aguarde..." at bounding box center [251, 96] width 502 height 25
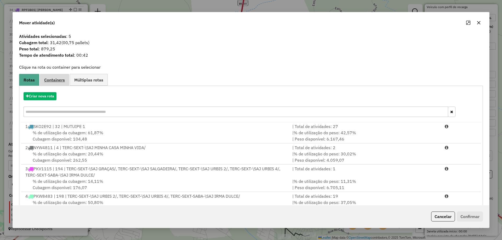
click at [57, 83] on link "Containers" at bounding box center [55, 80] width 30 height 12
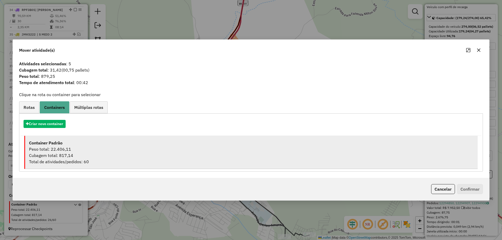
click at [84, 148] on div "Peso total: 22.406,11" at bounding box center [251, 149] width 444 height 6
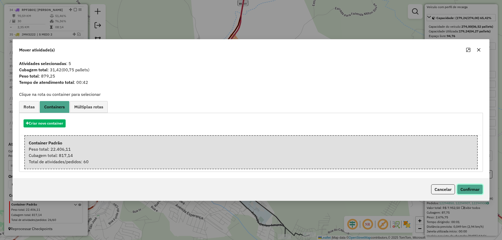
click at [464, 191] on button "Confirmar" at bounding box center [470, 189] width 26 height 10
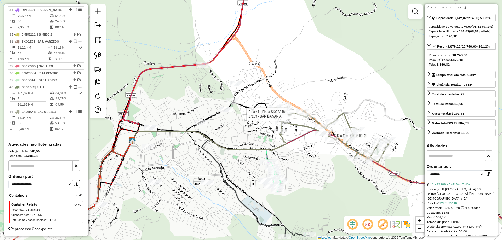
click at [291, 117] on div at bounding box center [287, 114] width 13 height 5
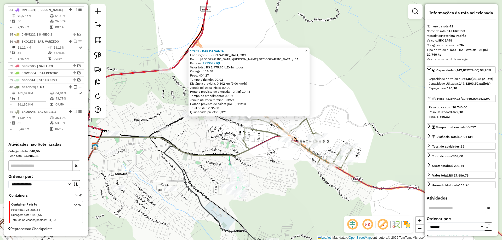
click at [222, 126] on div "Rota 41 - Placa SKO8A48 16724 - BAR DO ALOISIO 17289 - BAR DA [PERSON_NAME]: R …" at bounding box center [251, 120] width 502 height 240
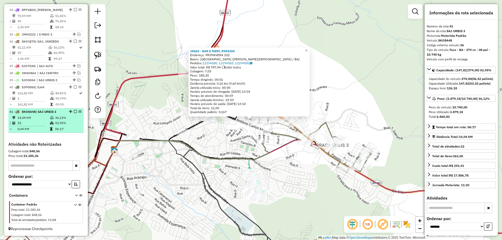
click at [75, 112] on em at bounding box center [75, 111] width 3 height 3
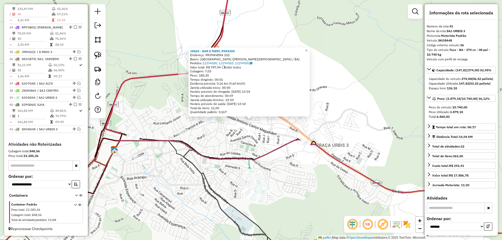
click at [283, 159] on div "18569 - BAR E MERC.PARAISO Endereço: PRIMAVERA 102 Bairro: [GEOGRAPHIC_DATA] ([…" at bounding box center [251, 120] width 502 height 240
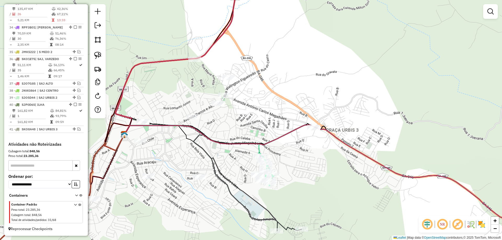
drag, startPoint x: 279, startPoint y: 164, endPoint x: 290, endPoint y: 147, distance: 19.6
click at [290, 147] on div "Janela de atendimento Grade de atendimento Capacidade Transportadoras Veículos …" at bounding box center [251, 120] width 502 height 240
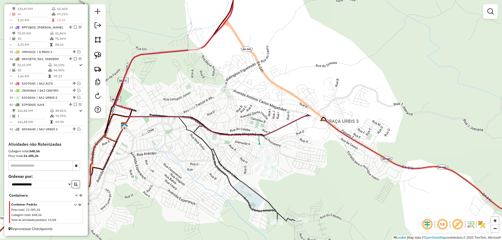
drag, startPoint x: 247, startPoint y: 170, endPoint x: 245, endPoint y: 155, distance: 15.3
click at [245, 155] on div "Rota 4 - Placa PKW8483 28001 - BOTECO DA LORA Janela de atendimento Grade de at…" at bounding box center [251, 120] width 502 height 240
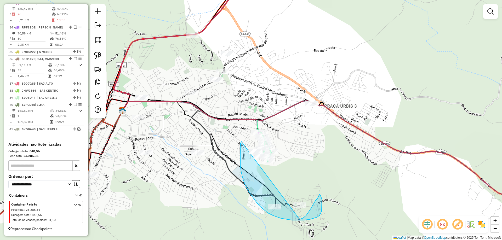
drag, startPoint x: 241, startPoint y: 142, endPoint x: 195, endPoint y: 211, distance: 83.9
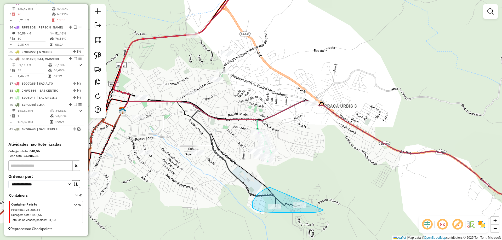
drag, startPoint x: 256, startPoint y: 195, endPoint x: 326, endPoint y: 207, distance: 70.5
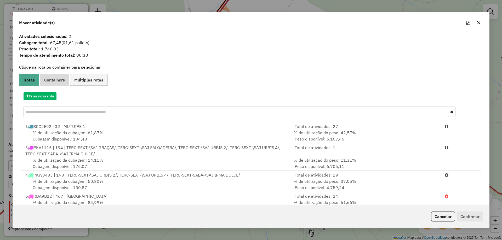
click at [55, 82] on span "Containers" at bounding box center [54, 80] width 21 height 4
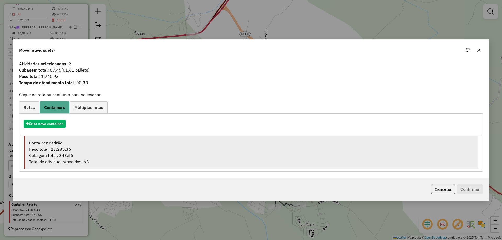
click at [78, 142] on div "Container Padrão" at bounding box center [251, 143] width 444 height 6
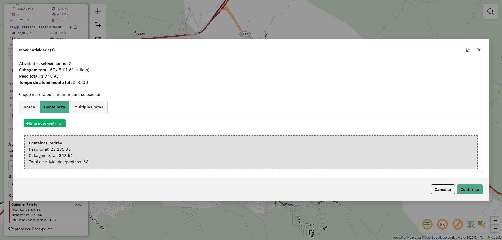
click at [479, 195] on div "Cancelar Confirmar" at bounding box center [251, 189] width 476 height 22
click at [476, 191] on button "Confirmar" at bounding box center [470, 189] width 26 height 10
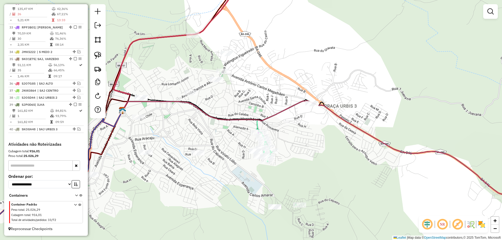
scroll to position [985, 0]
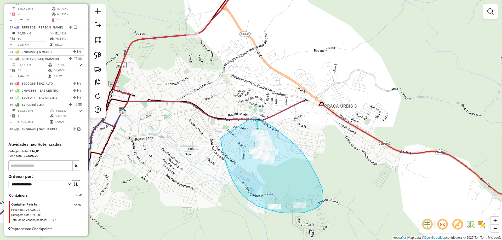
drag, startPoint x: 220, startPoint y: 138, endPoint x: 253, endPoint y: 117, distance: 39.6
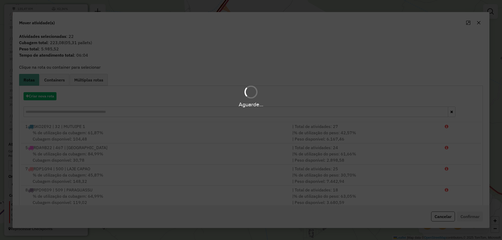
click at [43, 99] on hb-app "Aguarde... Pop-up bloqueado! Seu navegador bloqueou automáticamente a abertura …" at bounding box center [251, 120] width 502 height 240
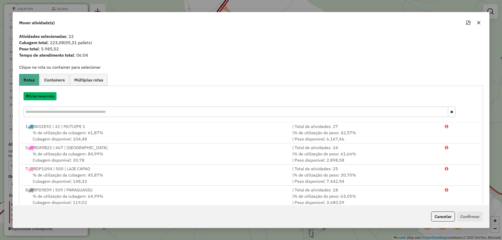
click at [43, 99] on button "Criar nova rota" at bounding box center [40, 96] width 33 height 8
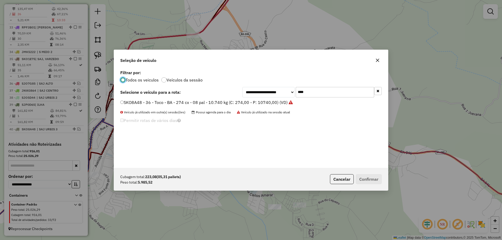
scroll to position [3, 2]
drag, startPoint x: 322, startPoint y: 93, endPoint x: 220, endPoint y: 93, distance: 102.4
click at [221, 92] on div "**********" at bounding box center [250, 92] width 261 height 10
type input "****"
click at [209, 104] on label "SKO9E78 - 1 - Toco - SE - 274 cx - 10 pal - 8.700 kg (C: 274,00 - P: 8700,00) (…" at bounding box center [199, 102] width 159 height 6
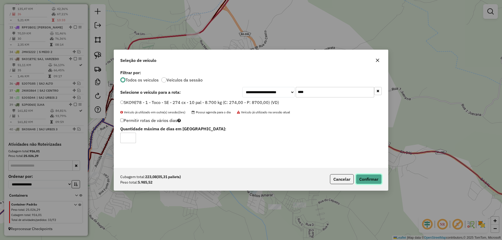
click at [371, 180] on button "Confirmar" at bounding box center [369, 179] width 26 height 10
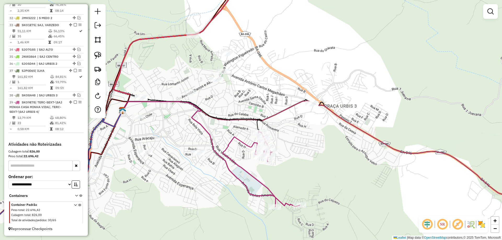
scroll to position [926, 0]
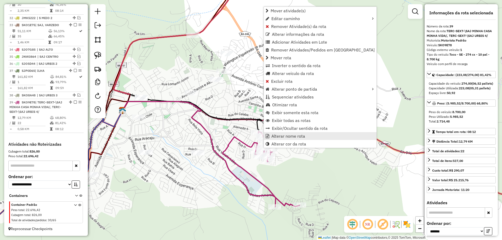
click at [281, 137] on span "Alterar nome rota" at bounding box center [288, 136] width 34 height 4
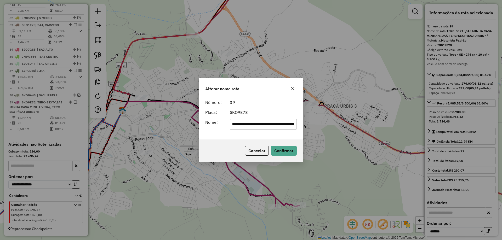
scroll to position [0, 0]
type input "**********"
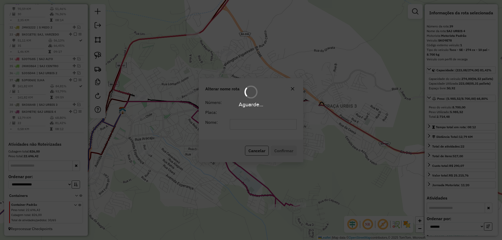
scroll to position [916, 0]
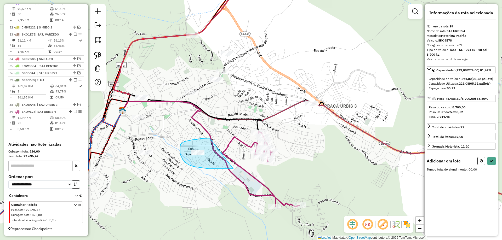
drag, startPoint x: 206, startPoint y: 138, endPoint x: 233, endPoint y: 169, distance: 40.9
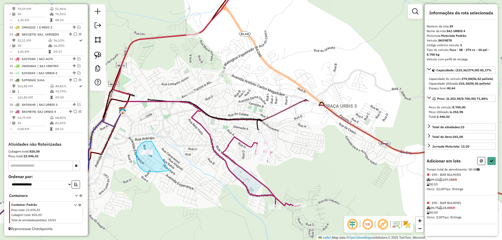
drag, startPoint x: 142, startPoint y: 143, endPoint x: 169, endPoint y: 171, distance: 38.6
click at [490, 163] on icon at bounding box center [491, 161] width 4 height 4
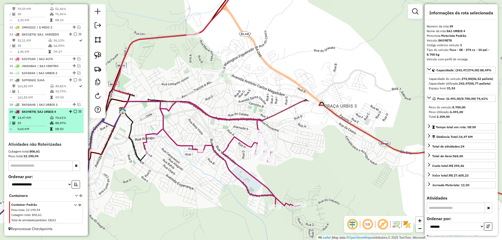
click at [74, 112] on em at bounding box center [75, 111] width 3 height 3
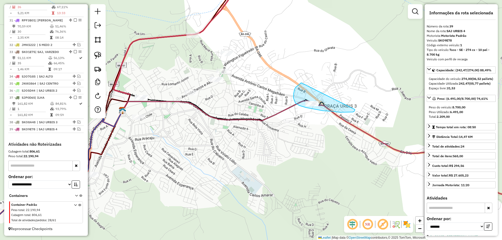
drag, startPoint x: 301, startPoint y: 83, endPoint x: 355, endPoint y: 107, distance: 59.7
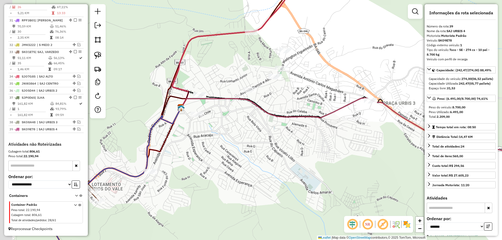
drag, startPoint x: 196, startPoint y: 152, endPoint x: 267, endPoint y: 149, distance: 70.6
click at [267, 149] on div "Janela de atendimento Grade de atendimento Capacidade Transportadoras Veículos …" at bounding box center [251, 120] width 502 height 240
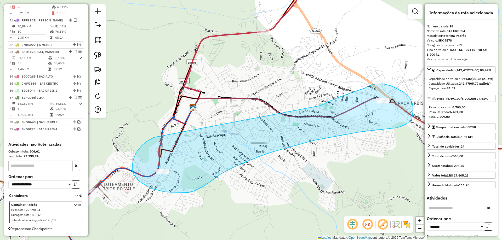
drag, startPoint x: 145, startPoint y: 143, endPoint x: 294, endPoint y: 114, distance: 152.1
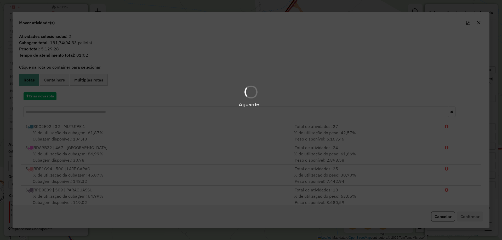
click at [44, 98] on div "Aguarde..." at bounding box center [251, 96] width 502 height 25
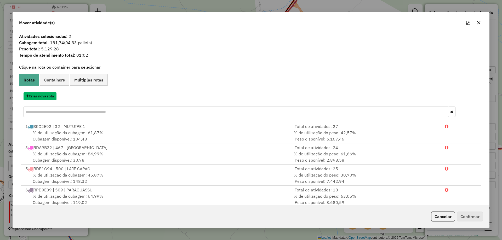
click at [44, 98] on button "Criar nova rota" at bounding box center [40, 96] width 33 height 8
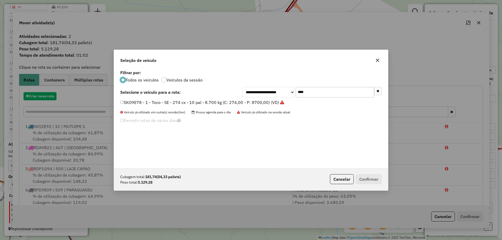
scroll to position [3, 2]
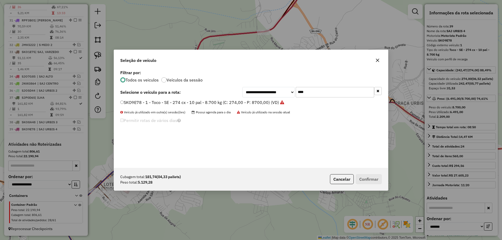
drag, startPoint x: 299, startPoint y: 95, endPoint x: 239, endPoint y: 99, distance: 60.4
click at [241, 99] on div "**********" at bounding box center [251, 118] width 274 height 99
type input "****"
click at [232, 103] on label "RDP2H25 - 498 - Toco - SE - 330 cx - 10 pal - 10.740 kg (C: 336,00 - P: 10740,0…" at bounding box center [205, 102] width 170 height 6
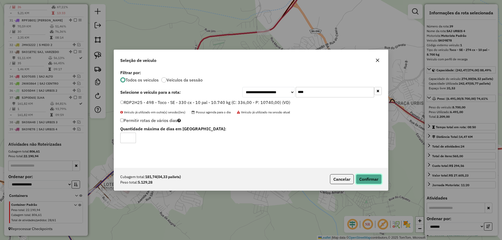
click at [370, 180] on button "Confirmar" at bounding box center [369, 179] width 26 height 10
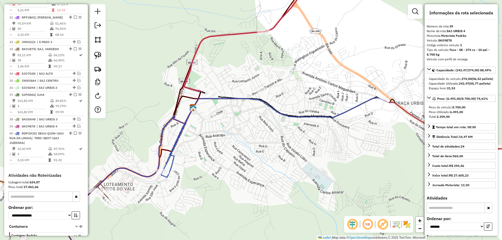
scroll to position [939, 0]
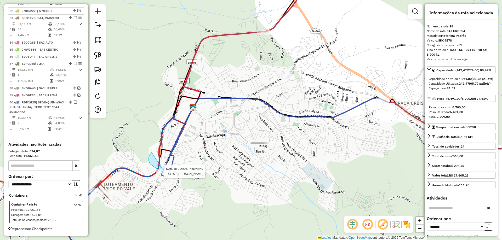
drag, startPoint x: 154, startPoint y: 167, endPoint x: 193, endPoint y: 178, distance: 41.2
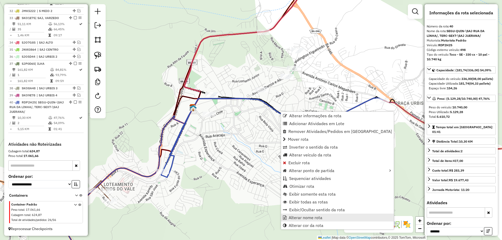
click at [303, 221] on link "Alterar nome rota" at bounding box center [337, 218] width 113 height 8
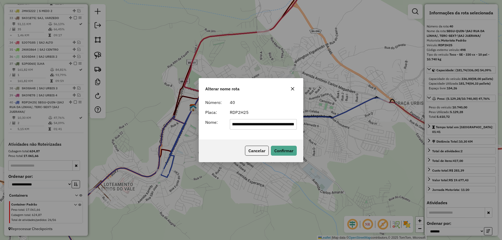
scroll to position [0, 0]
type input "**********"
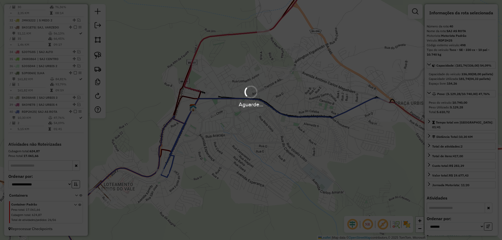
scroll to position [930, 0]
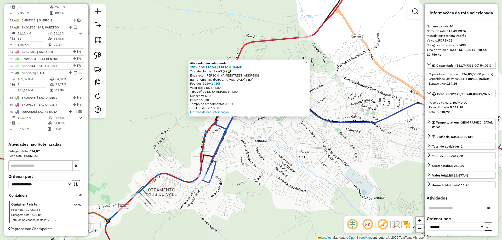
click at [267, 142] on div "Atividade não roteirizada 257 - COMERCIAL [PERSON_NAME] Tipo de cliente: 1 - AS…" at bounding box center [251, 120] width 502 height 240
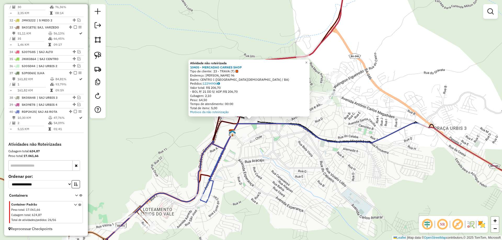
click at [259, 186] on div "Atividade não roteirizada 10405 - MERCADAO CARNES SHOP Tipo de cliente: 23 - TR…" at bounding box center [251, 120] width 502 height 240
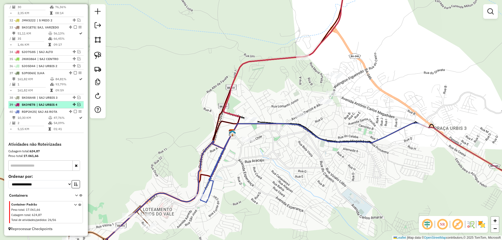
click at [78, 104] on em at bounding box center [78, 104] width 3 height 3
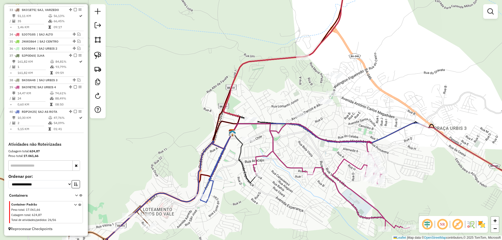
click at [284, 161] on icon at bounding box center [269, 149] width 75 height 51
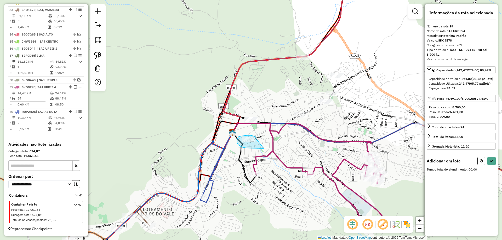
drag, startPoint x: 251, startPoint y: 135, endPoint x: 264, endPoint y: 148, distance: 18.7
click at [494, 165] on button at bounding box center [491, 161] width 8 height 8
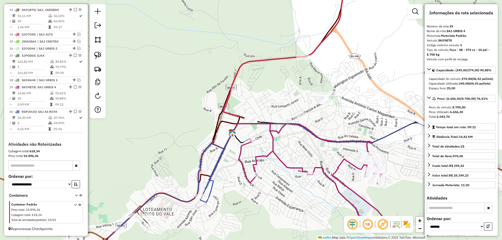
click at [74, 88] on em at bounding box center [75, 86] width 3 height 3
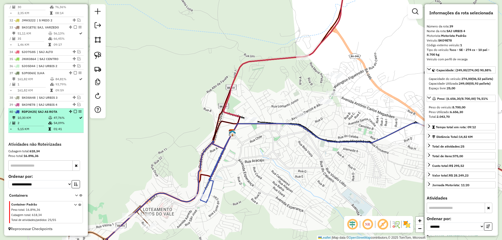
click at [74, 111] on em at bounding box center [75, 111] width 3 height 3
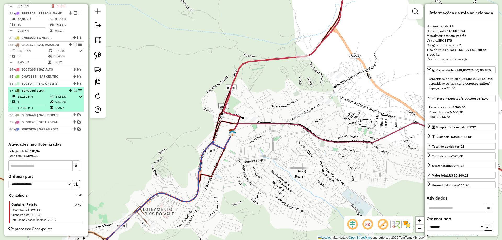
click at [74, 90] on em at bounding box center [75, 90] width 3 height 3
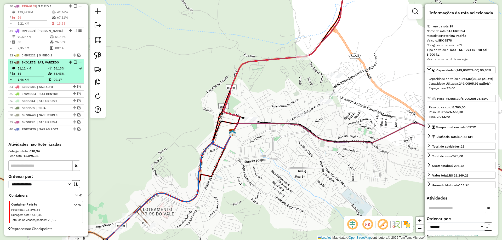
click at [74, 62] on em at bounding box center [75, 62] width 3 height 3
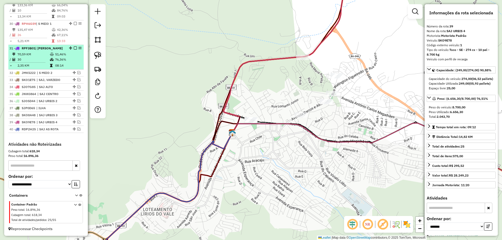
click at [74, 49] on em at bounding box center [75, 48] width 3 height 3
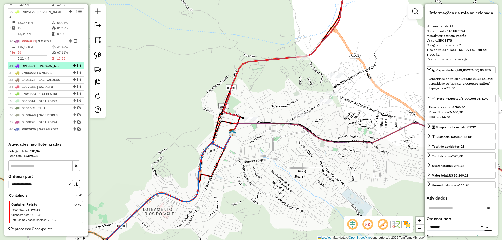
scroll to position [860, 0]
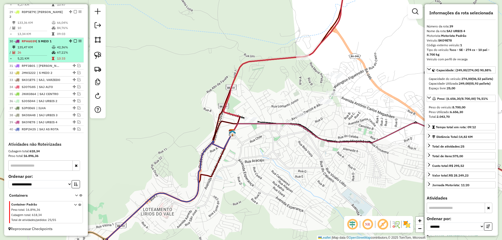
click at [74, 40] on em at bounding box center [75, 40] width 3 height 3
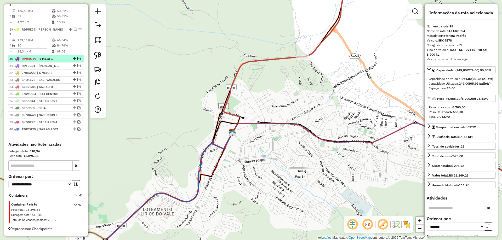
scroll to position [842, 0]
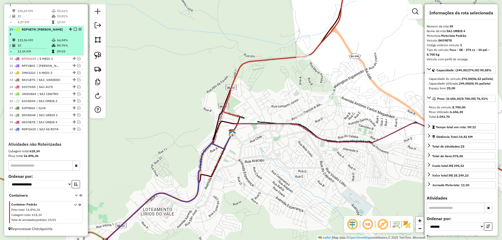
click at [74, 31] on em at bounding box center [75, 29] width 3 height 3
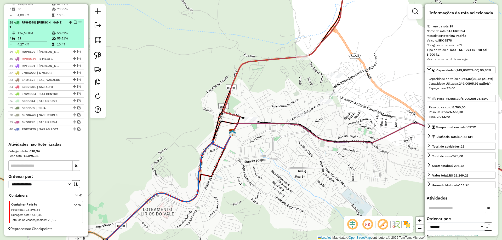
click at [74, 24] on em at bounding box center [75, 22] width 3 height 3
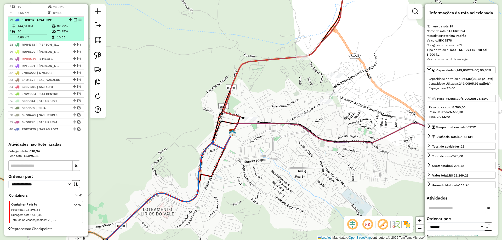
click at [74, 19] on em at bounding box center [75, 19] width 3 height 3
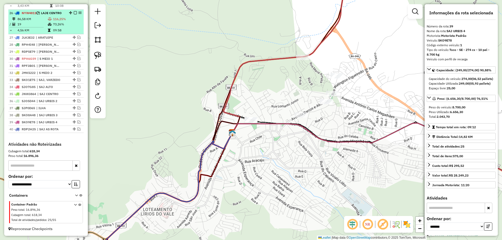
click at [69, 14] on div "26 - NYW4811 | LAJE CENTRO" at bounding box center [45, 13] width 73 height 5
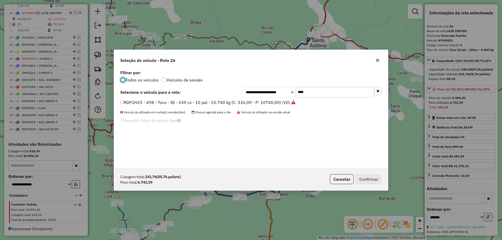
scroll to position [3, 2]
drag, startPoint x: 314, startPoint y: 91, endPoint x: 271, endPoint y: 84, distance: 44.1
click at [275, 85] on div "**********" at bounding box center [251, 118] width 274 height 99
type input "***"
click at [244, 104] on label "SKO9E78 - 1 - Toco - SE - 274 cx - 10 pal - 8.700 kg (C: 274,00 - P: 8700,00) (…" at bounding box center [202, 102] width 164 height 6
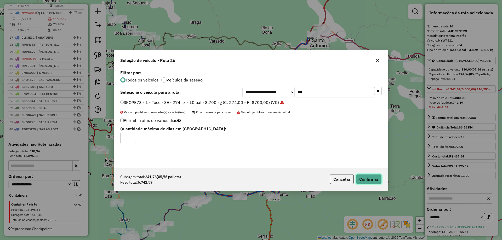
click at [368, 179] on button "Confirmar" at bounding box center [369, 179] width 26 height 10
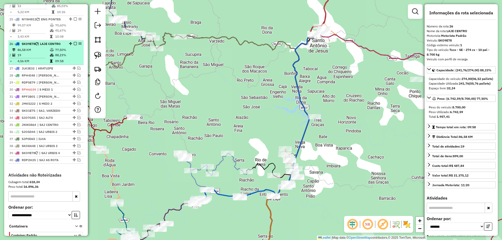
scroll to position [733, 0]
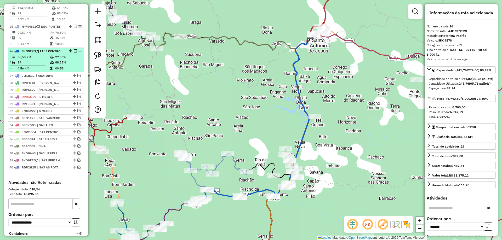
click at [74, 53] on em at bounding box center [75, 50] width 3 height 3
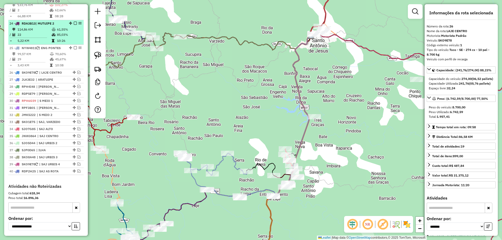
scroll to position [680, 0]
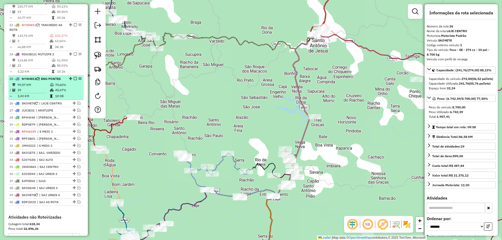
click at [55, 88] on td "70,60%" at bounding box center [68, 84] width 26 height 5
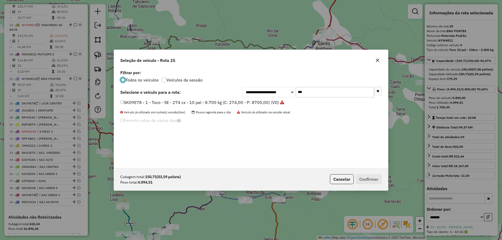
scroll to position [3, 2]
drag, startPoint x: 297, startPoint y: 93, endPoint x: 239, endPoint y: 96, distance: 58.4
click at [248, 96] on div "**********" at bounding box center [311, 92] width 139 height 10
type input "****"
click at [216, 101] on label "DSG4492 - 78 - Cam 3/4 - SE - 192 cx - 08 pal - 5.100 kg (C: 192,00 - P: 5100,0…" at bounding box center [200, 102] width 160 height 6
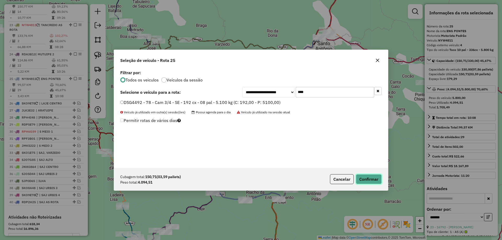
click at [367, 178] on button "Confirmar" at bounding box center [369, 179] width 26 height 10
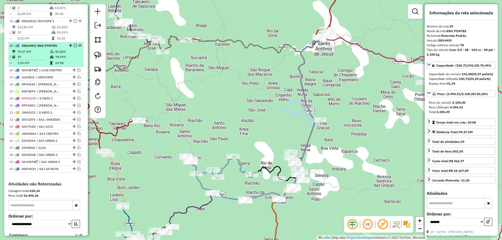
scroll to position [688, 0]
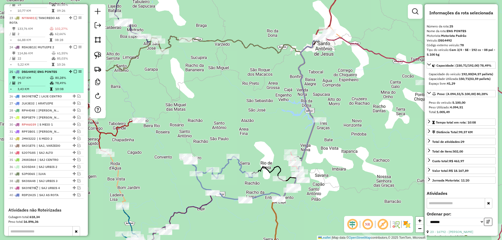
click at [74, 73] on em at bounding box center [75, 71] width 3 height 3
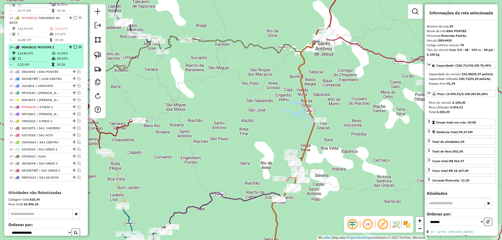
click at [74, 49] on em at bounding box center [75, 46] width 3 height 3
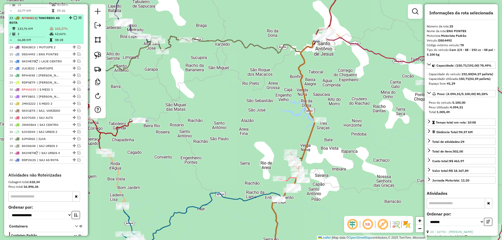
click at [65, 31] on td "102,27%" at bounding box center [68, 28] width 27 height 5
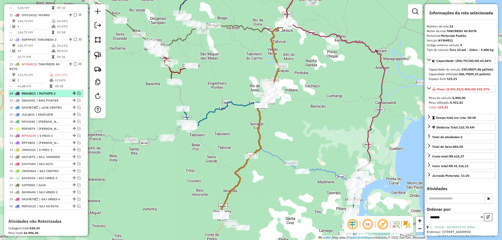
scroll to position [635, 0]
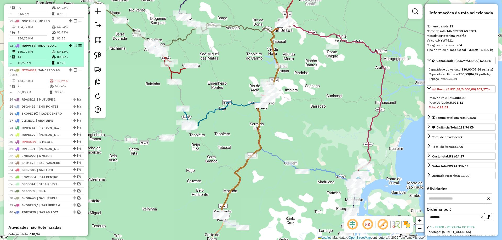
click at [74, 47] on em at bounding box center [75, 45] width 3 height 3
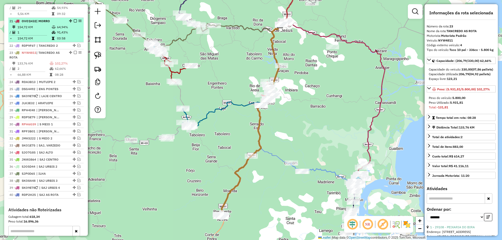
click at [74, 22] on em at bounding box center [75, 20] width 3 height 3
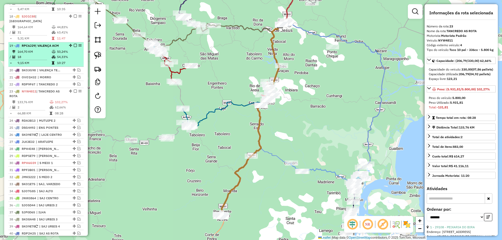
scroll to position [557, 0]
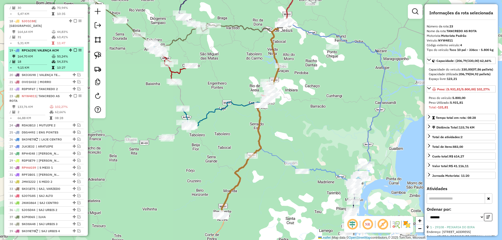
click at [74, 52] on em at bounding box center [75, 50] width 3 height 3
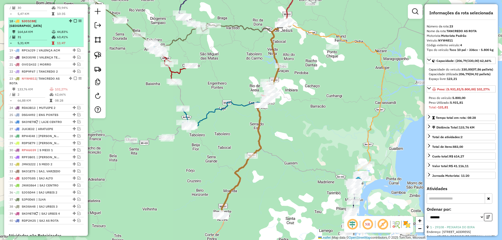
click at [71, 22] on div at bounding box center [74, 20] width 16 height 3
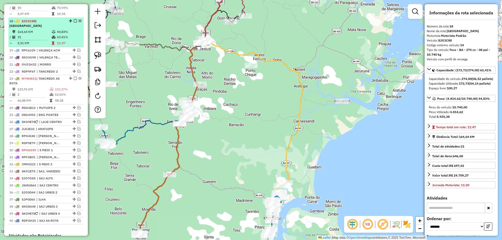
click at [74, 22] on em at bounding box center [75, 20] width 3 height 3
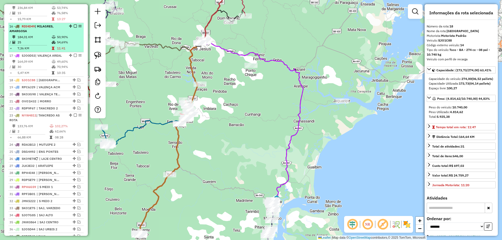
scroll to position [478, 0]
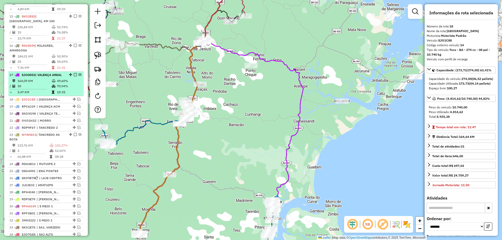
click at [74, 76] on em at bounding box center [75, 74] width 3 height 3
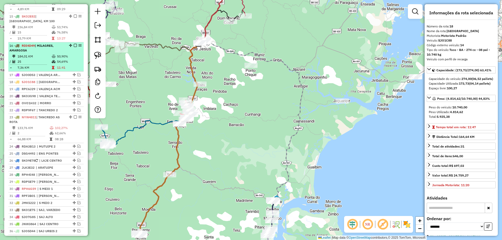
click at [74, 47] on em at bounding box center [75, 45] width 3 height 3
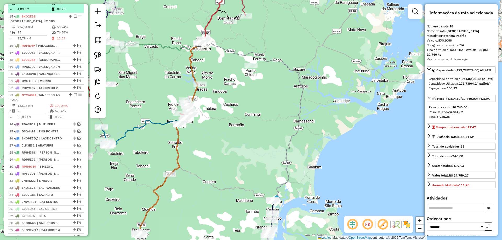
scroll to position [452, 0]
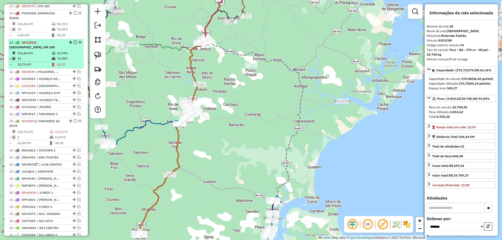
click at [74, 44] on em at bounding box center [75, 42] width 3 height 3
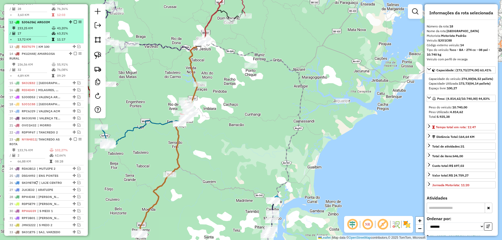
scroll to position [400, 0]
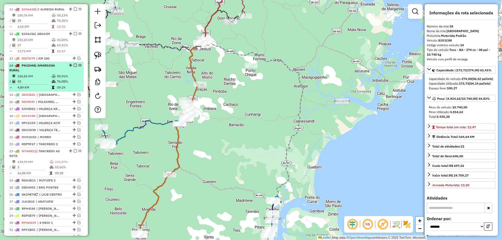
click at [74, 67] on em at bounding box center [75, 65] width 3 height 3
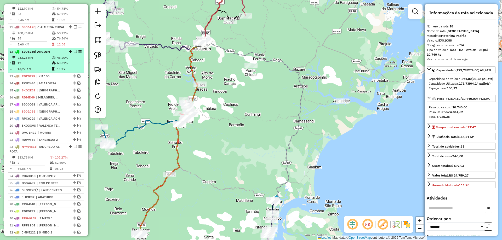
scroll to position [374, 0]
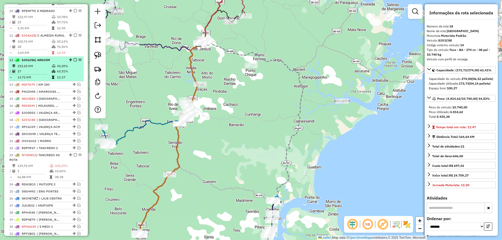
click at [74, 61] on em at bounding box center [75, 59] width 3 height 3
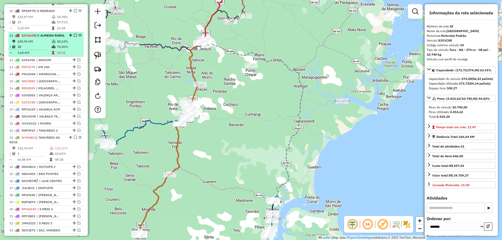
click at [74, 37] on em at bounding box center [75, 35] width 3 height 3
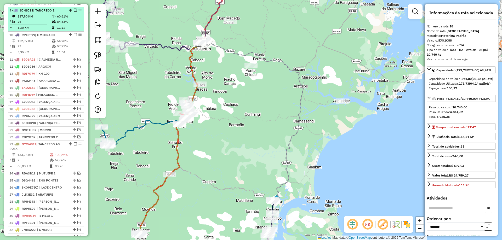
scroll to position [322, 0]
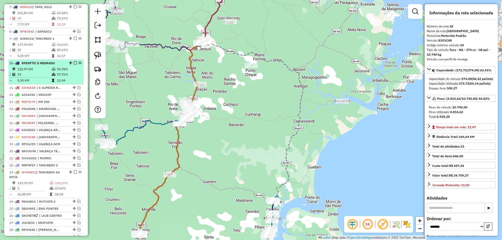
click at [74, 65] on em at bounding box center [75, 62] width 3 height 3
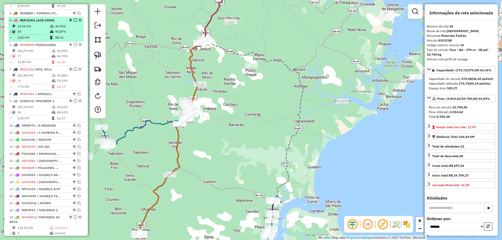
scroll to position [243, 0]
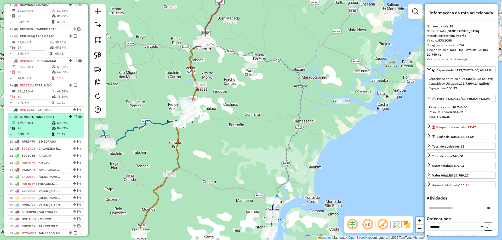
click at [74, 118] on em at bounding box center [75, 116] width 3 height 3
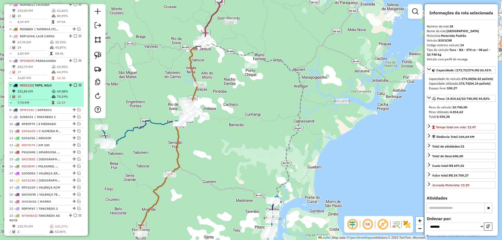
click at [74, 87] on em at bounding box center [75, 85] width 3 height 3
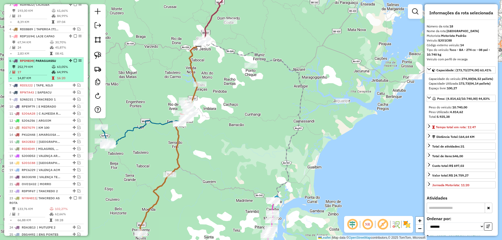
click at [75, 62] on em at bounding box center [75, 60] width 3 height 3
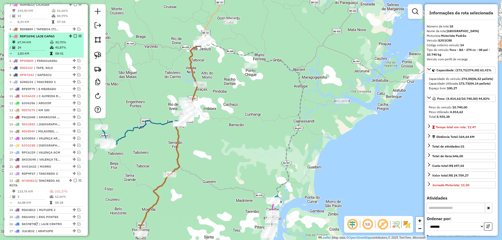
click at [74, 38] on em at bounding box center [75, 35] width 3 height 3
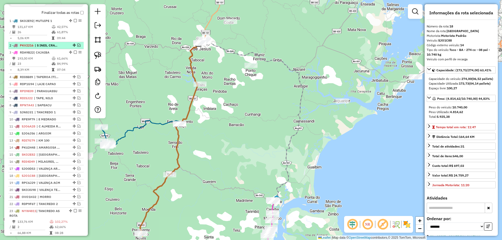
scroll to position [191, 0]
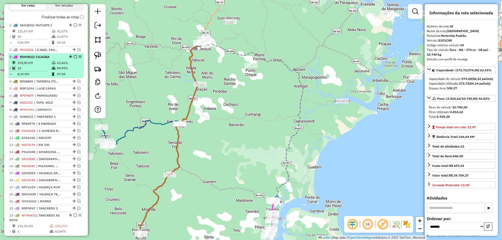
click at [74, 58] on em at bounding box center [75, 56] width 3 height 3
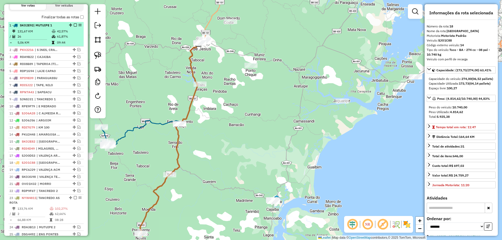
click at [74, 27] on em at bounding box center [75, 25] width 3 height 3
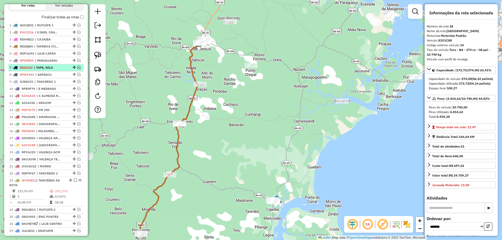
click at [77, 69] on em at bounding box center [78, 67] width 3 height 3
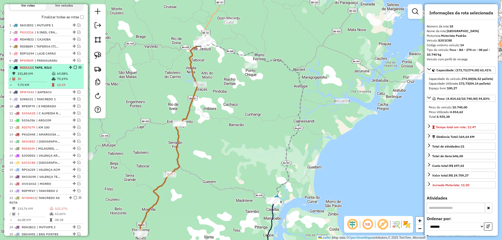
click at [55, 70] on div "7 - RDI5J22 | TAPE, NILO" at bounding box center [36, 67] width 55 height 5
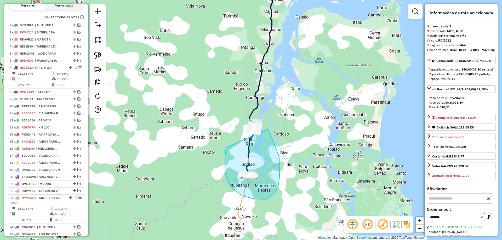
drag, startPoint x: 226, startPoint y: 149, endPoint x: 241, endPoint y: 94, distance: 57.1
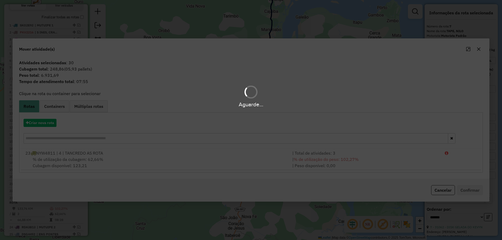
click at [48, 122] on div "Aguarde..." at bounding box center [251, 120] width 502 height 240
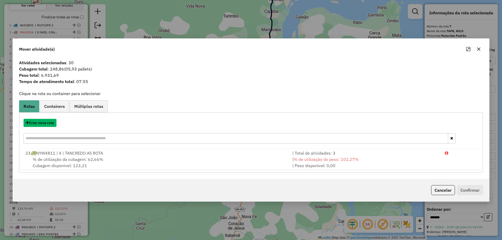
click at [48, 122] on button "Criar nova rota" at bounding box center [40, 123] width 33 height 8
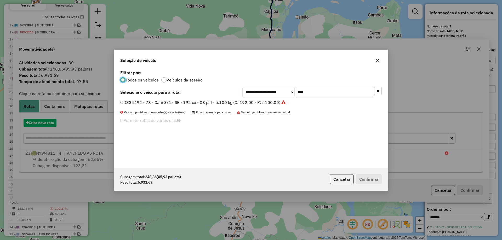
scroll to position [3, 2]
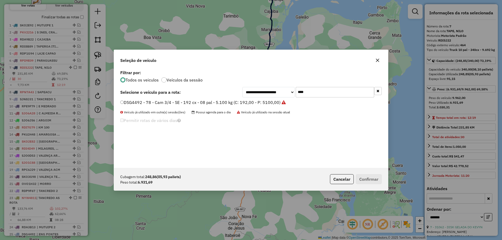
drag, startPoint x: 310, startPoint y: 92, endPoint x: 241, endPoint y: 95, distance: 68.8
click at [243, 95] on div "**********" at bounding box center [311, 92] width 139 height 10
type input "****"
click at [226, 100] on label "RDI5J22 - 464 - Truck 10 pal - 340cx - 9.692 kg (C: 340,00 - P: 9962,00) (VD)" at bounding box center [198, 102] width 157 height 6
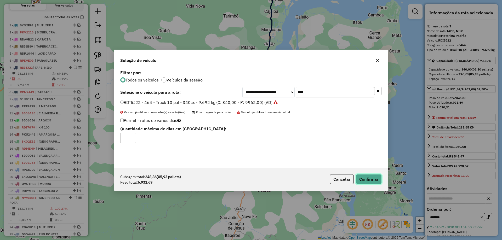
click at [370, 180] on button "Confirmar" at bounding box center [369, 179] width 26 height 10
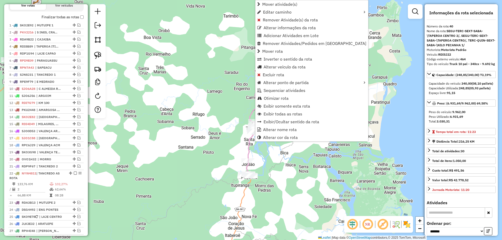
scroll to position [425, 0]
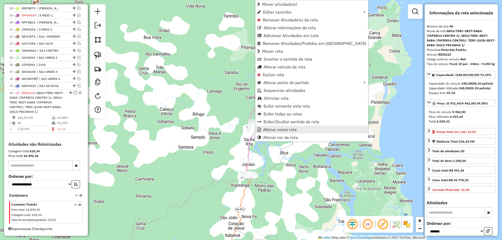
click at [272, 129] on span "Alterar nome rota" at bounding box center [280, 130] width 34 height 4
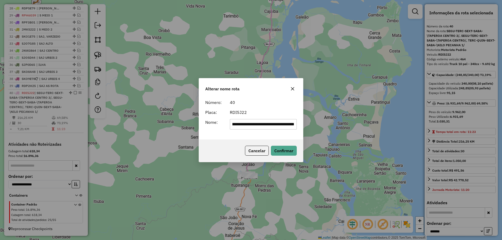
scroll to position [0, 0]
type input "**********"
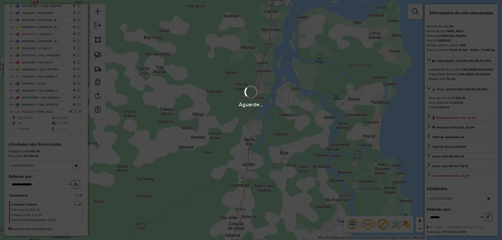
scroll to position [407, 0]
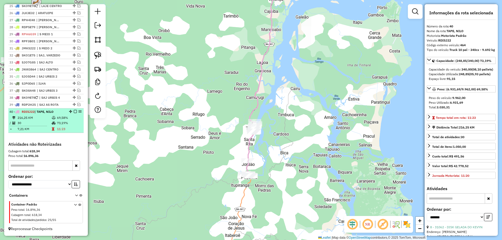
click at [74, 112] on em at bounding box center [75, 111] width 3 height 3
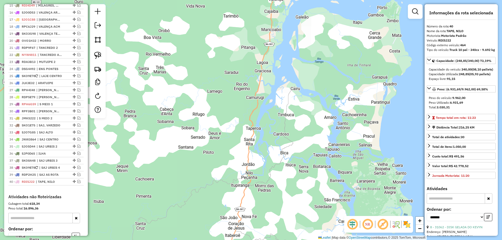
scroll to position [311, 0]
click at [78, 168] on em at bounding box center [78, 166] width 3 height 3
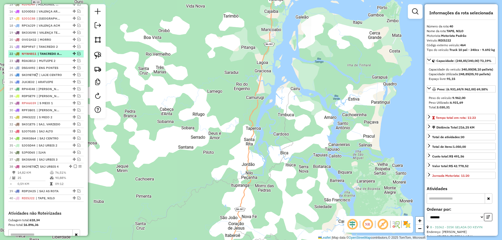
click at [78, 55] on em at bounding box center [78, 53] width 3 height 3
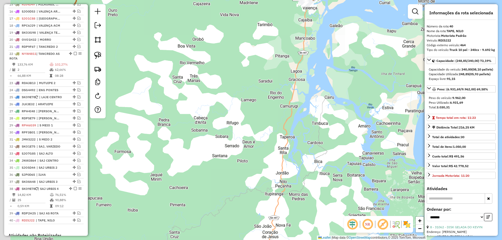
drag, startPoint x: 203, startPoint y: 73, endPoint x: 348, endPoint y: 143, distance: 160.7
click at [347, 142] on div "Janela de atendimento Grade de atendimento Capacidade Transportadoras Veículos …" at bounding box center [251, 120] width 502 height 240
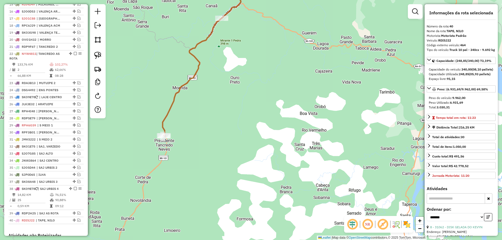
click at [170, 112] on icon at bounding box center [202, 56] width 78 height 160
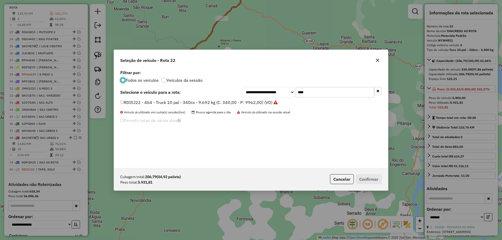
scroll to position [3, 2]
drag, startPoint x: 313, startPoint y: 92, endPoint x: 241, endPoint y: 95, distance: 71.7
click at [241, 95] on div "**********" at bounding box center [250, 92] width 261 height 10
type input "****"
click at [189, 101] on label "JQO7208 - 434 - Toco - SE - 274 cx - 10 pal - 8.700 kg (C: 274,00 - P: 8700,00)…" at bounding box center [202, 102] width 164 height 6
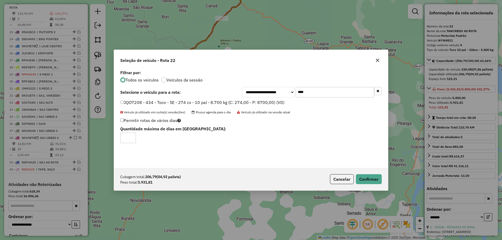
click at [362, 184] on div "Cubagem total: 206,79 (04,92 pallets) Peso total: 5.931,81 Cancelar Confirmar" at bounding box center [251, 179] width 274 height 22
click at [364, 181] on button "Confirmar" at bounding box center [369, 179] width 26 height 10
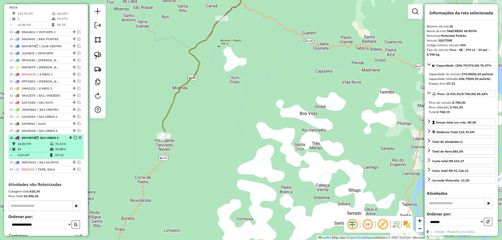
click at [52, 146] on icon at bounding box center [52, 143] width 4 height 3
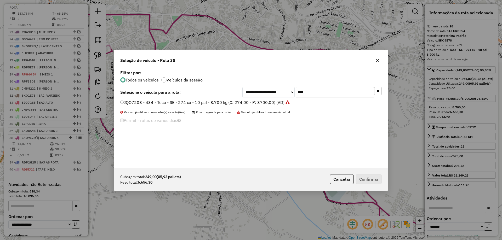
drag, startPoint x: 317, startPoint y: 95, endPoint x: 245, endPoint y: 97, distance: 71.9
click at [253, 97] on div "**********" at bounding box center [311, 92] width 139 height 10
type input "****"
click at [237, 107] on div "JLU6050 - 480 - Toco - SE - 274 cx - 10 pal - 8.700 kg (C: 274,00 - P: 8700,00)…" at bounding box center [251, 105] width 268 height 10
click at [239, 105] on label "JLU6050 - 480 - Toco - SE - 274 cx - 10 pal - 8.700 kg (C: 274,00 - P: 8700,00)…" at bounding box center [201, 102] width 163 height 6
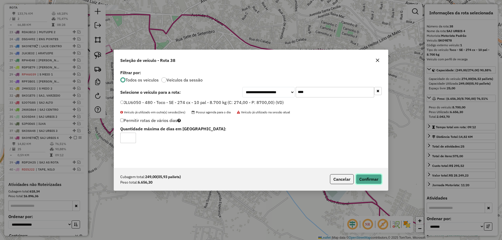
click at [370, 178] on button "Confirmar" at bounding box center [369, 179] width 26 height 10
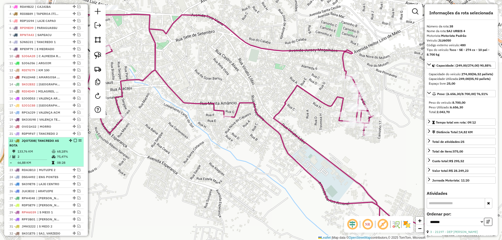
scroll to position [198, 0]
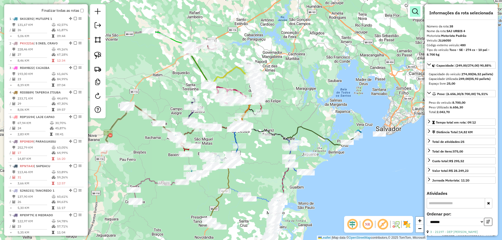
click at [415, 11] on em at bounding box center [415, 11] width 6 height 6
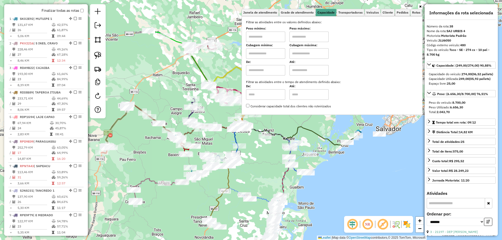
click at [271, 57] on input "text" at bounding box center [265, 53] width 39 height 10
type input "****"
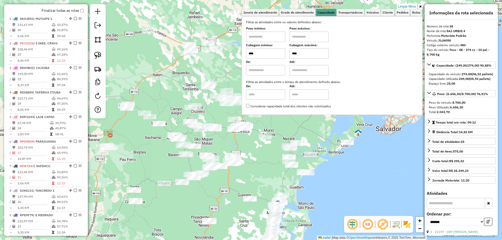
type input "****"
click at [238, 138] on div "Limpar filtros Janela de atendimento Grade de atendimento Capacidade Transporta…" at bounding box center [251, 120] width 502 height 240
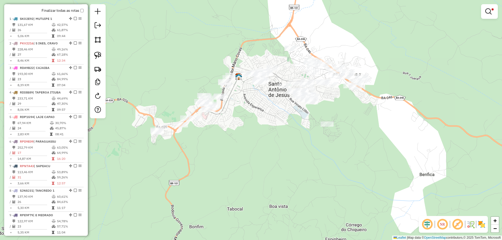
drag, startPoint x: 233, startPoint y: 115, endPoint x: 237, endPoint y: 127, distance: 12.8
click at [238, 128] on div "Limpar filtros Janela de atendimento Grade de atendimento Capacidade Transporta…" at bounding box center [251, 120] width 502 height 240
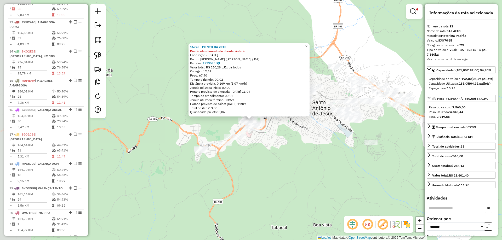
scroll to position [1032, 0]
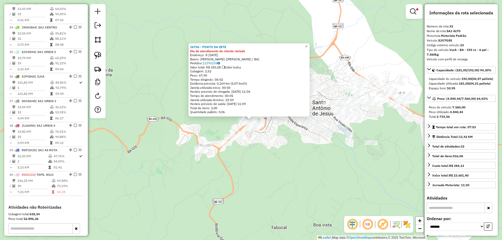
click at [271, 141] on div "16726 - PONTO DA ZETE Dia de atendimento do cliente violado Endereço: R 28 DE M…" at bounding box center [251, 120] width 502 height 240
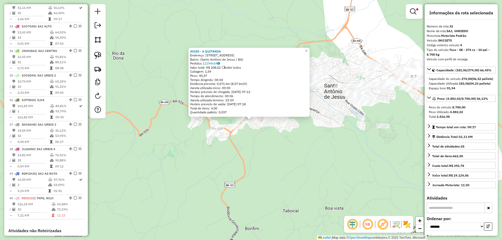
scroll to position [1008, 0]
click at [288, 146] on div "30185 - A QUITANDA Endereço: Avenida Kennedy, 125 Bairro: (Santo Antônio de Jes…" at bounding box center [251, 120] width 502 height 240
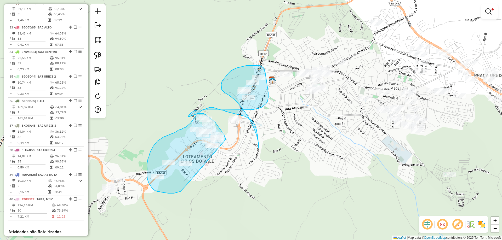
drag, startPoint x: 187, startPoint y: 184, endPoint x: 229, endPoint y: 161, distance: 47.9
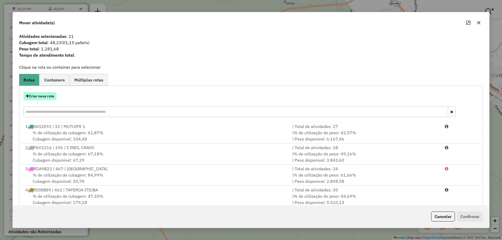
click at [53, 98] on button "Criar nova rota" at bounding box center [40, 96] width 33 height 8
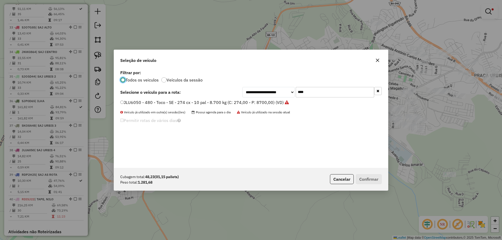
scroll to position [3, 2]
drag, startPoint x: 302, startPoint y: 92, endPoint x: 278, endPoint y: 96, distance: 23.8
click at [278, 96] on div "**********" at bounding box center [311, 92] width 139 height 10
type input "***"
click at [257, 102] on label "NWE8J02 - 81 - Fiorino - BA - 22cx - 01 pal - 600kg (C: 22,00 - P: 600,00) (VD)" at bounding box center [196, 102] width 153 height 6
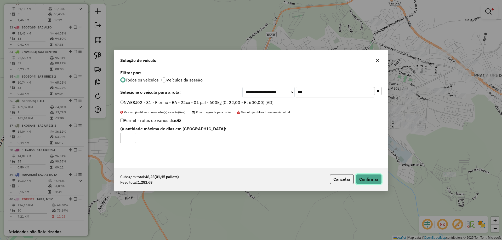
click at [377, 179] on button "Confirmar" at bounding box center [369, 179] width 26 height 10
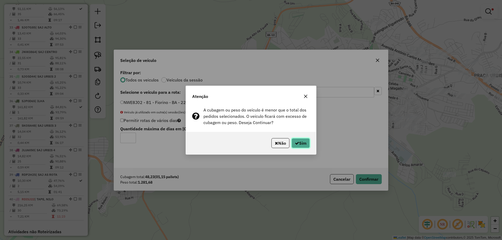
click at [297, 142] on icon "button" at bounding box center [297, 143] width 4 height 4
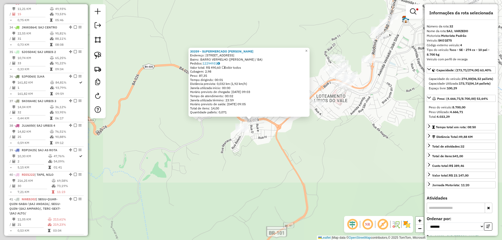
scroll to position [1008, 0]
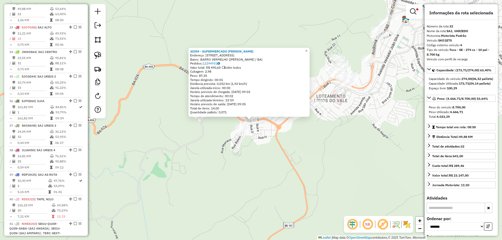
click at [267, 175] on div "30359 - SUPERMERCADO ANDRADE Endereço: RUA DA CAATINGA 620 Bairro: BARRO VERMEL…" at bounding box center [251, 120] width 502 height 240
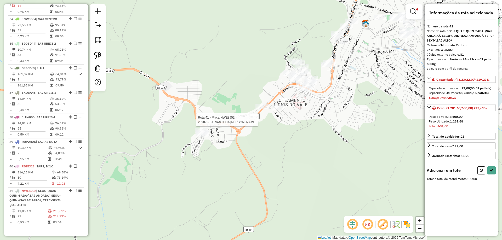
scroll to position [1139, 0]
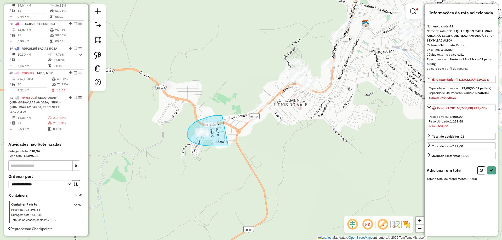
drag, startPoint x: 222, startPoint y: 116, endPoint x: 228, endPoint y: 146, distance: 31.2
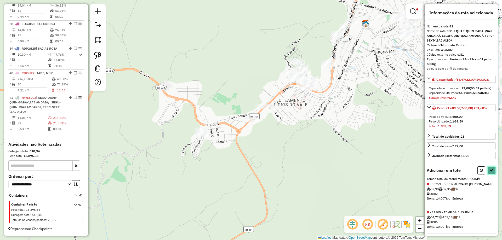
click at [489, 172] on icon at bounding box center [491, 171] width 4 height 4
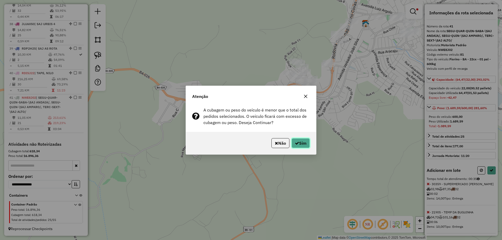
click at [301, 144] on button "Sim" at bounding box center [300, 143] width 18 height 10
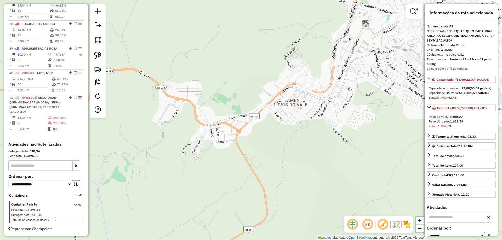
click at [413, 11] on em at bounding box center [413, 11] width 6 height 6
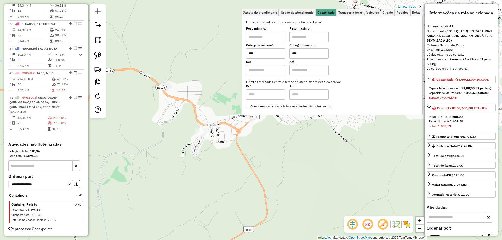
drag, startPoint x: 406, startPoint y: 4, endPoint x: 367, endPoint y: 99, distance: 102.9
click at [407, 4] on link "Limpar filtros" at bounding box center [407, 7] width 20 height 6
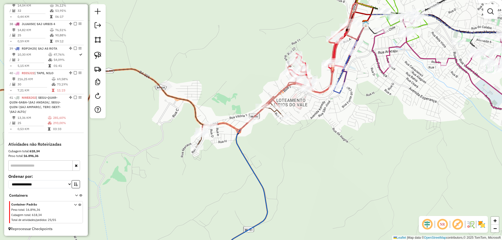
click at [356, 150] on div "Janela de atendimento Grade de atendimento Capacidade Transportadoras Veículos …" at bounding box center [251, 120] width 502 height 240
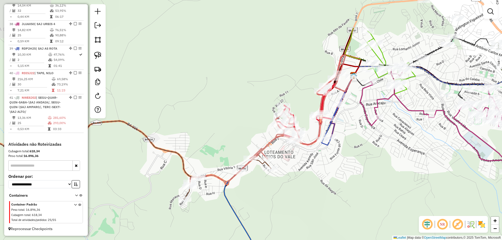
drag, startPoint x: 365, startPoint y: 134, endPoint x: 358, endPoint y: 157, distance: 23.6
click at [358, 157] on div "Janela de atendimento Grade de atendimento Capacidade Transportadoras Veículos …" at bounding box center [251, 120] width 502 height 240
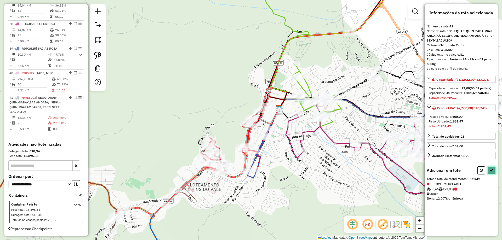
click at [491, 171] on icon at bounding box center [491, 171] width 4 height 4
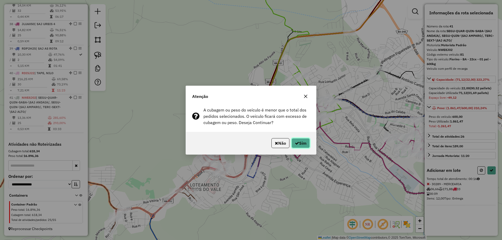
click at [295, 141] on button "Sim" at bounding box center [300, 143] width 18 height 10
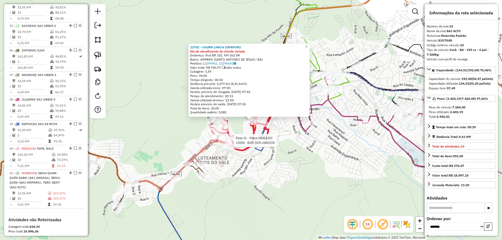
scroll to position [1032, 0]
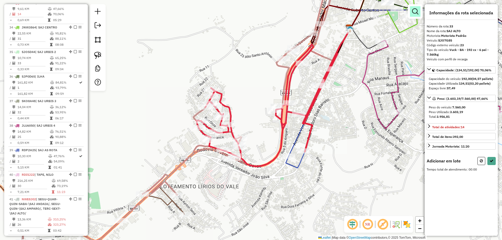
click at [415, 11] on em at bounding box center [415, 11] width 6 height 6
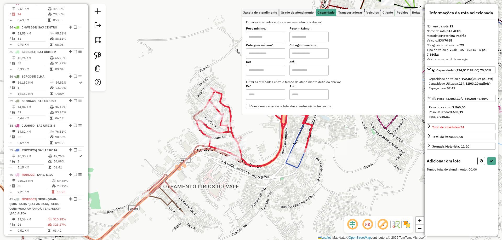
click at [278, 51] on input "text" at bounding box center [265, 53] width 39 height 10
type input "****"
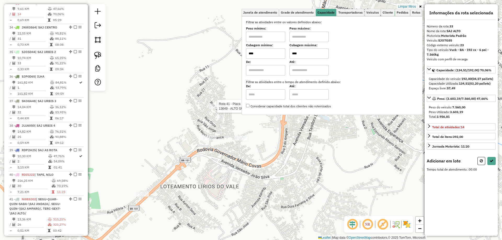
type input "****"
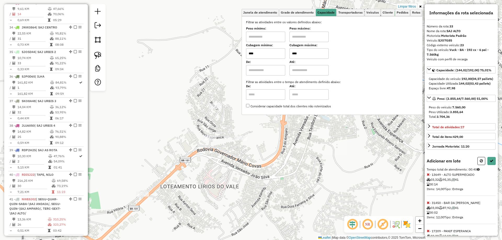
click at [494, 172] on div "Informações da rota selecionada Número da rota: 33 Nome da rota: SAJ ALTO Motor…" at bounding box center [460, 120] width 73 height 232
click at [492, 165] on button at bounding box center [491, 161] width 8 height 8
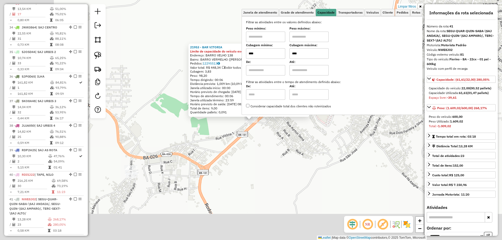
scroll to position [1139, 0]
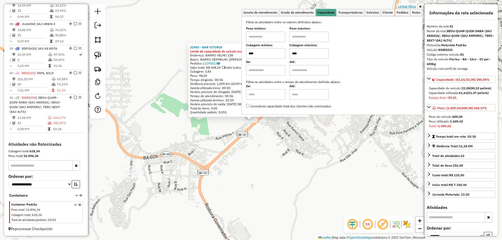
click at [407, 6] on link "Limpar filtros" at bounding box center [407, 7] width 20 height 6
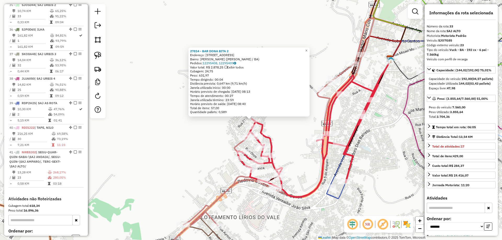
scroll to position [1032, 0]
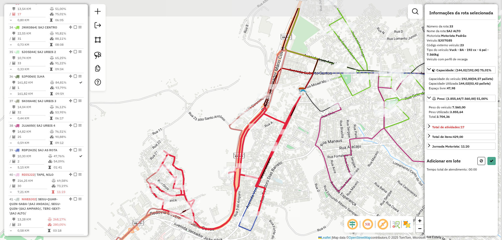
drag, startPoint x: 385, startPoint y: 122, endPoint x: 307, endPoint y: 145, distance: 81.9
click at [307, 145] on div "Janela de atendimento Grade de atendimento Capacidade Transportadoras Veículos …" at bounding box center [251, 120] width 502 height 240
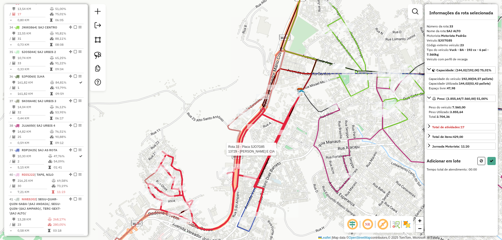
click at [313, 155] on div "Rota 33 - Placa SJO7G85 13729 - ANDERSON E CIA Janela de atendimento Grade de a…" at bounding box center [251, 120] width 502 height 240
click at [481, 163] on icon at bounding box center [481, 161] width 3 height 4
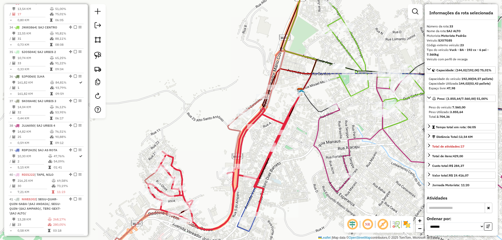
click at [376, 149] on div "Janela de atendimento Grade de atendimento Capacidade Transportadoras Veículos …" at bounding box center [251, 120] width 502 height 240
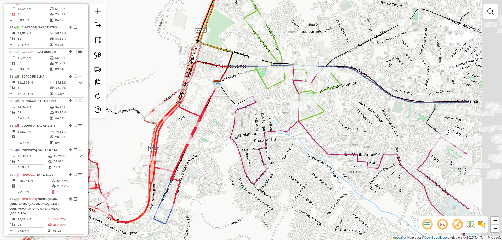
drag, startPoint x: 389, startPoint y: 155, endPoint x: 293, endPoint y: 143, distance: 97.1
click at [294, 145] on div "Janela de atendimento Grade de atendimento Capacidade Transportadoras Veículos …" at bounding box center [251, 120] width 502 height 240
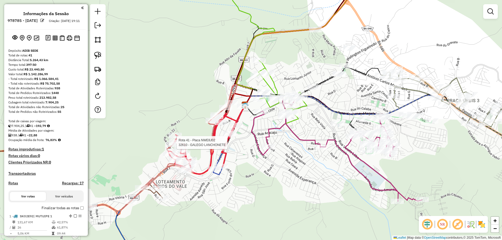
scroll to position [1032, 0]
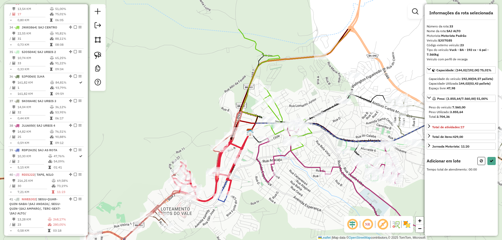
drag, startPoint x: 307, startPoint y: 114, endPoint x: 265, endPoint y: 155, distance: 58.2
click at [267, 168] on div "Janela de atendimento Grade de atendimento Capacidade Transportadoras Veículos …" at bounding box center [251, 120] width 502 height 240
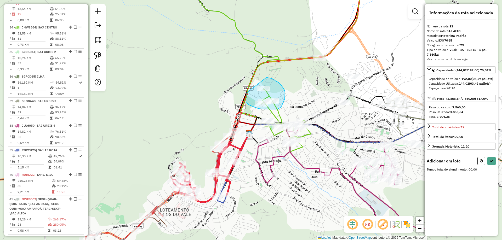
drag, startPoint x: 247, startPoint y: 103, endPoint x: 267, endPoint y: 77, distance: 32.6
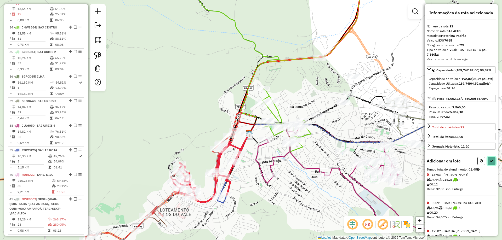
click at [489, 163] on icon at bounding box center [491, 161] width 4 height 4
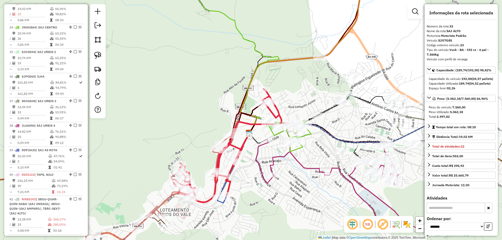
click at [252, 40] on icon at bounding box center [248, 60] width 125 height 168
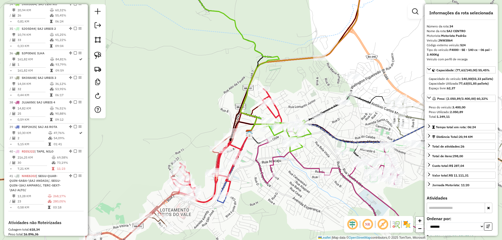
scroll to position [1057, 0]
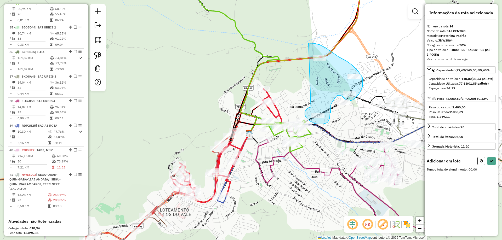
drag, startPoint x: 311, startPoint y: 107, endPoint x: 308, endPoint y: 43, distance: 64.1
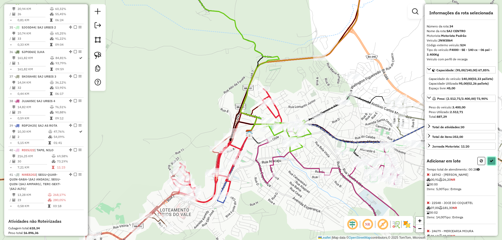
click at [491, 165] on button at bounding box center [491, 161] width 8 height 8
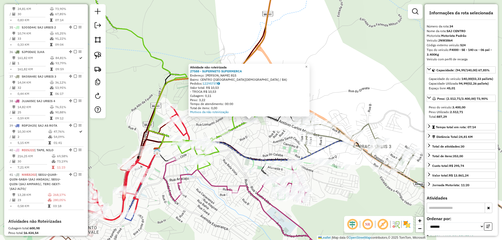
click at [250, 138] on div "Atividade não roteirizada 27588 - SUPERNETO SUPERMERCA Endereço: [PERSON_NAME] …" at bounding box center [251, 120] width 502 height 240
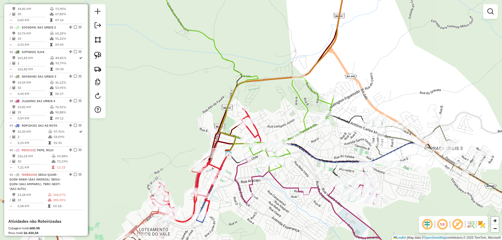
drag, startPoint x: 252, startPoint y: 142, endPoint x: 327, endPoint y: 146, distance: 75.3
click at [327, 146] on div "Janela de atendimento Grade de atendimento Capacidade Transportadoras Veículos …" at bounding box center [251, 120] width 502 height 240
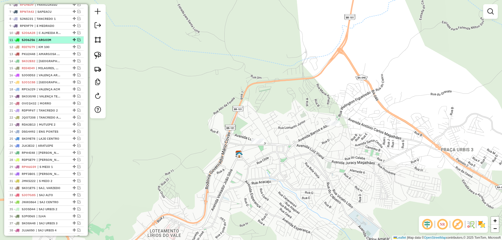
scroll to position [325, 0]
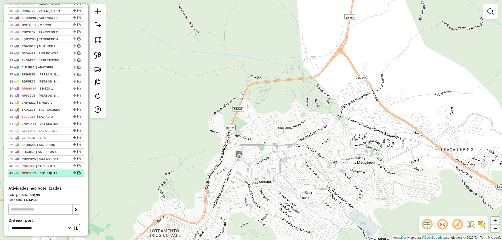
click at [77, 175] on em at bounding box center [78, 172] width 3 height 3
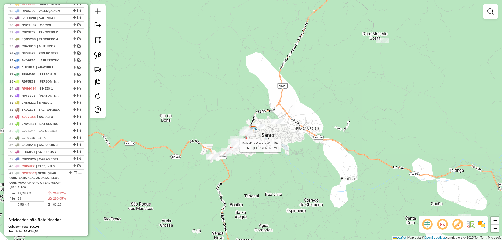
scroll to position [406, 0]
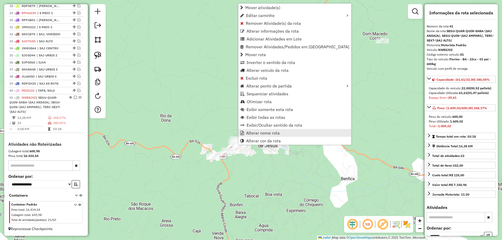
click at [259, 132] on span "Alterar nome rota" at bounding box center [263, 133] width 34 height 4
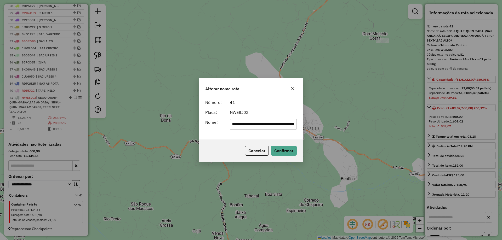
scroll to position [0, 0]
type input "*******"
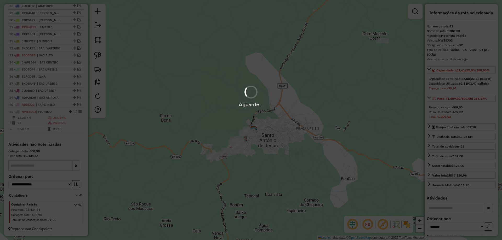
scroll to position [391, 0]
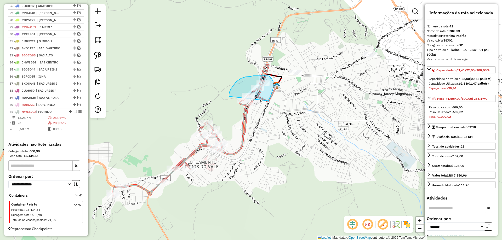
drag, startPoint x: 229, startPoint y: 96, endPoint x: 255, endPoint y: 118, distance: 33.6
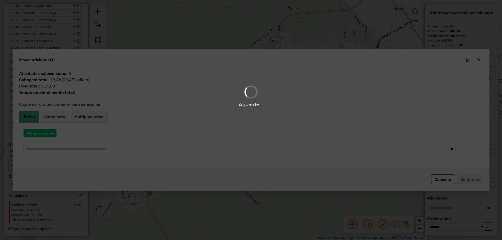
click at [43, 134] on div "Aguarde..." at bounding box center [251, 120] width 502 height 240
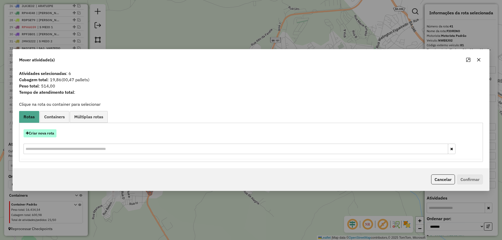
click at [43, 135] on button "Criar nova rota" at bounding box center [40, 133] width 33 height 8
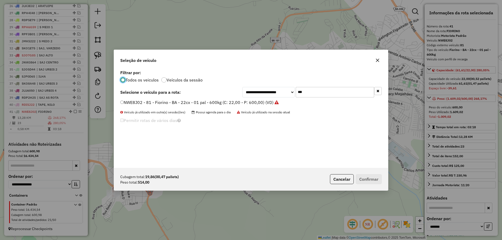
scroll to position [3, 2]
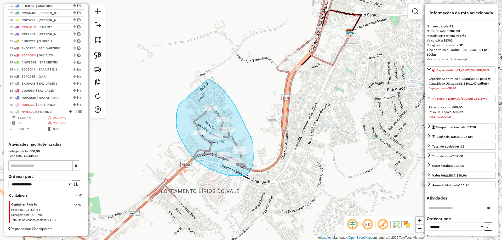
drag, startPoint x: 181, startPoint y: 103, endPoint x: 207, endPoint y: 78, distance: 36.2
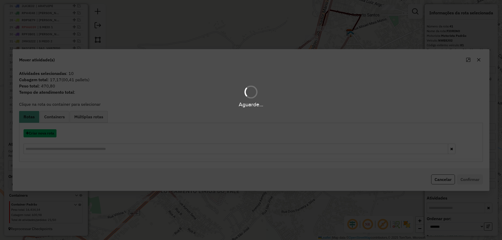
click at [48, 132] on button "Criar nova rota" at bounding box center [40, 133] width 33 height 8
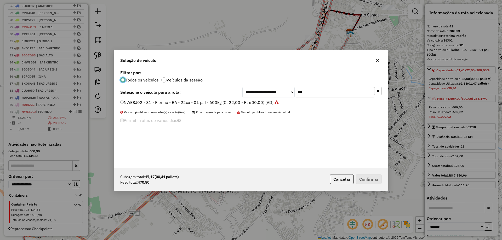
drag, startPoint x: 339, startPoint y: 94, endPoint x: 257, endPoint y: 103, distance: 82.1
click at [257, 103] on div "**********" at bounding box center [251, 118] width 274 height 99
type input "*"
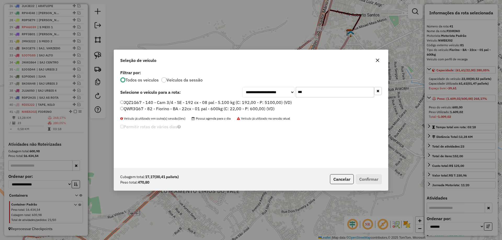
type input "***"
click at [245, 111] on label "QWR3G67 - 82 - Fiorino - BA - 22cx - 01 pal - 600kg (C: 22,00 - P: 600,00) (VD)" at bounding box center [197, 109] width 154 height 6
click at [239, 112] on div "JQZ1G67 - 140 - Cam 3/4 - SE - 192 cx - 08 pal - 5.100 kg (C: 192,00 - P: 5100,…" at bounding box center [251, 108] width 268 height 17
click at [242, 108] on label "QWR3G67 - 82 - Fiorino - BA - 22cx - 01 pal - 600kg (C: 22,00 - P: 600,00) (VD)" at bounding box center [197, 109] width 154 height 6
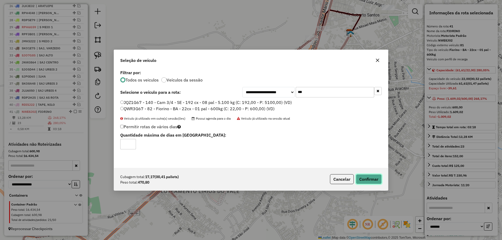
click at [360, 177] on button "Confirmar" at bounding box center [369, 179] width 26 height 10
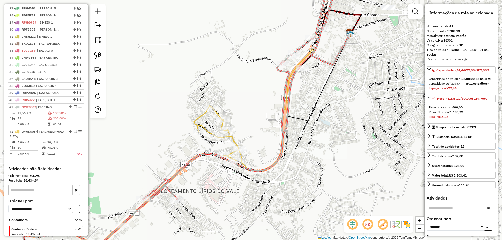
scroll to position [421, 0]
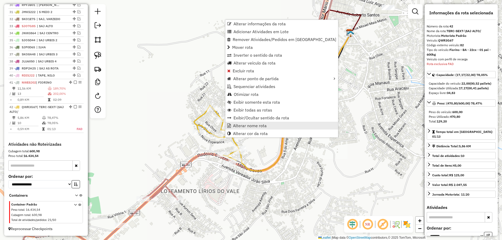
click at [247, 126] on span "Alterar nome rota" at bounding box center [250, 126] width 34 height 4
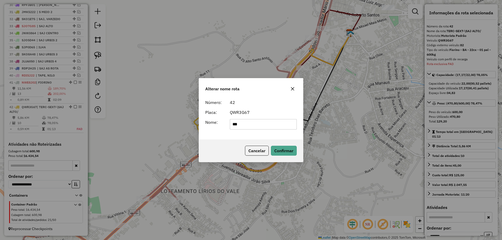
type input "*********"
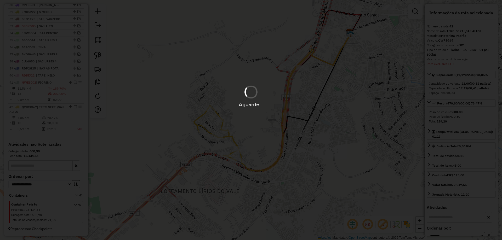
scroll to position [416, 0]
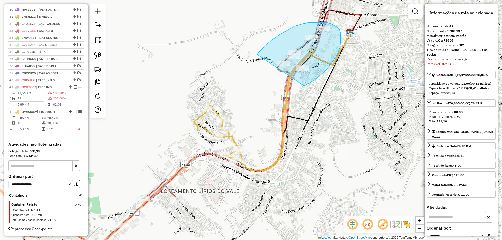
drag, startPoint x: 275, startPoint y: 38, endPoint x: 290, endPoint y: 90, distance: 54.6
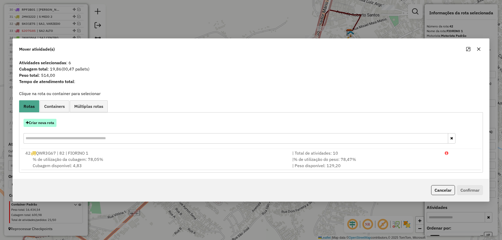
click at [43, 125] on button "Criar nova rota" at bounding box center [40, 123] width 33 height 8
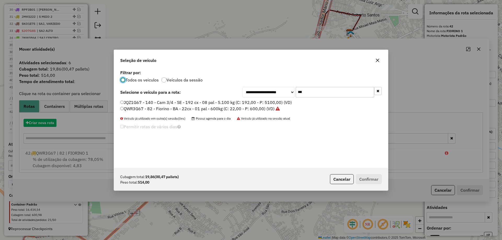
scroll to position [3, 2]
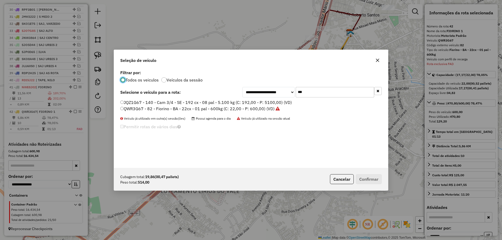
click at [151, 109] on label "QWR3G67 - 82 - Fiorino - BA - 22cx - 01 pal - 600kg (C: 22,00 - P: 600,00) (VD)" at bounding box center [199, 109] width 159 height 6
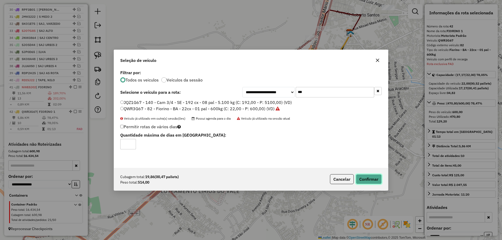
click at [369, 177] on button "Confirmar" at bounding box center [369, 179] width 26 height 10
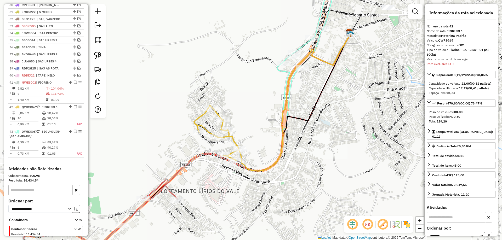
scroll to position [445, 0]
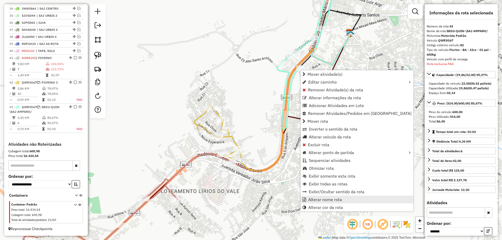
click at [330, 201] on span "Alterar nome rota" at bounding box center [325, 200] width 34 height 4
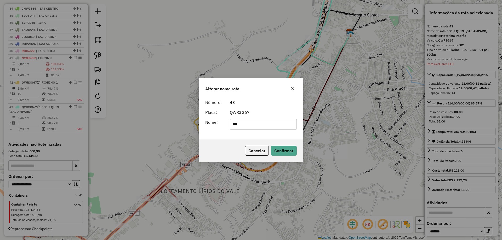
type input "*********"
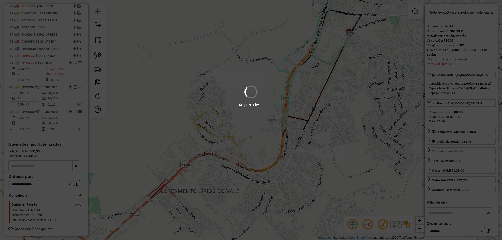
scroll to position [441, 0]
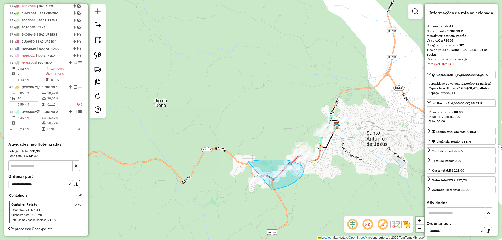
drag, startPoint x: 256, startPoint y: 160, endPoint x: 236, endPoint y: 195, distance: 39.8
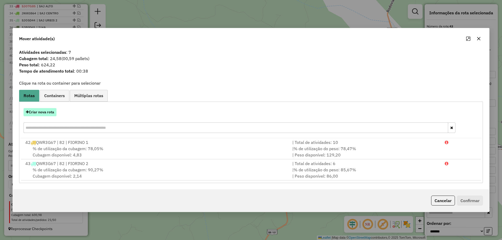
click at [48, 113] on button "Criar nova rota" at bounding box center [40, 112] width 33 height 8
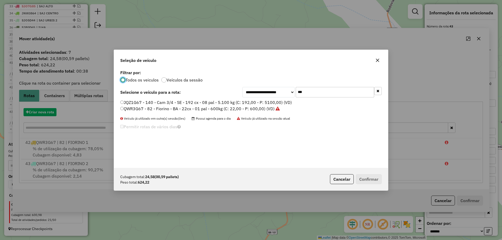
scroll to position [3, 2]
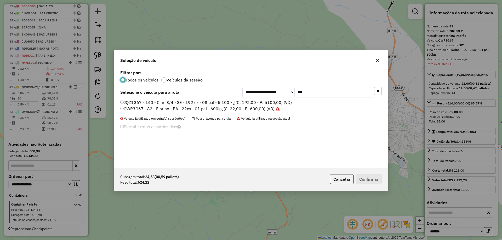
click at [139, 106] on label "QWR3G67 - 82 - Fiorino - BA - 22cx - 01 pal - 600kg (C: 22,00 - P: 600,00) (VD)" at bounding box center [199, 109] width 159 height 6
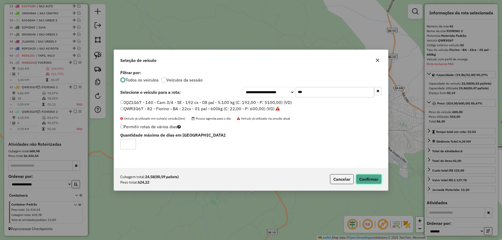
click at [370, 180] on button "Confirmar" at bounding box center [369, 179] width 26 height 10
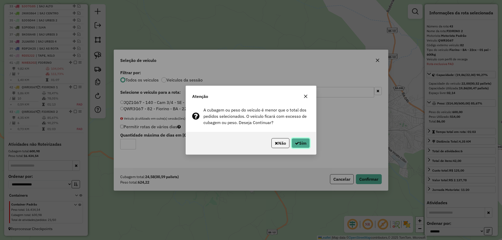
click at [298, 143] on button "Sim" at bounding box center [300, 143] width 18 height 10
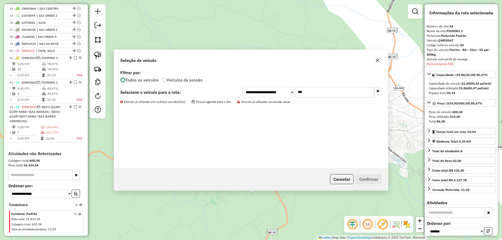
scroll to position [455, 0]
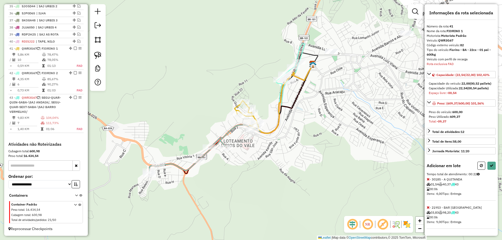
click at [428, 207] on icon at bounding box center [427, 208] width 3 height 4
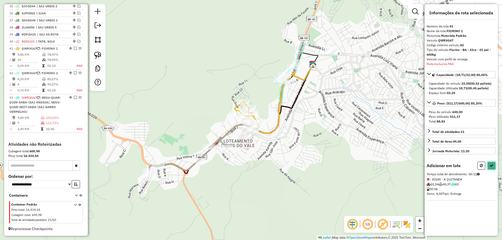
click at [493, 164] on icon at bounding box center [491, 166] width 4 height 4
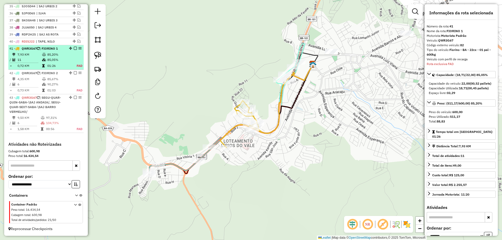
click at [74, 49] on em at bounding box center [75, 48] width 3 height 3
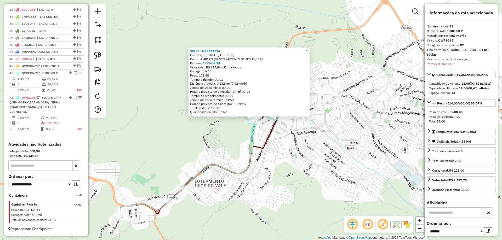
drag, startPoint x: 201, startPoint y: 154, endPoint x: 234, endPoint y: 131, distance: 39.6
click at [234, 131] on div "30289 - MERCEARIA Endereço: RUA SAO GERONIMO 313 Bairro: AMPARO (SANTO ANTONIO …" at bounding box center [251, 120] width 502 height 240
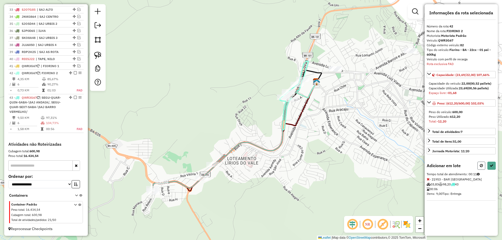
click at [479, 165] on button at bounding box center [481, 166] width 8 height 8
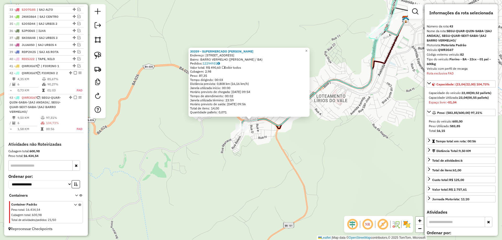
click at [314, 159] on div "30359 - SUPERMERCADO ANDRADE Endereço: RUA DA CAATINGA 620 Bairro: BARRO VERMEL…" at bounding box center [251, 120] width 502 height 240
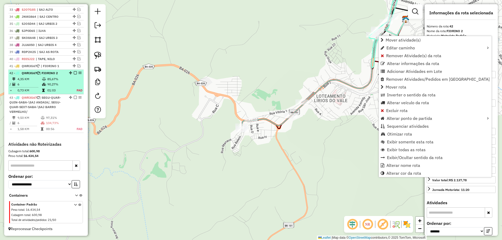
click at [74, 74] on em at bounding box center [75, 72] width 3 height 3
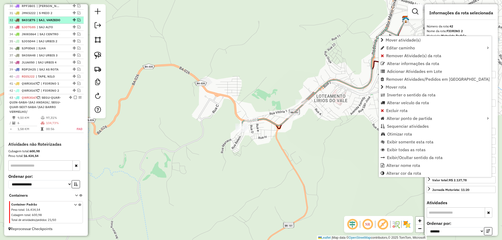
click at [77, 19] on em at bounding box center [78, 19] width 3 height 3
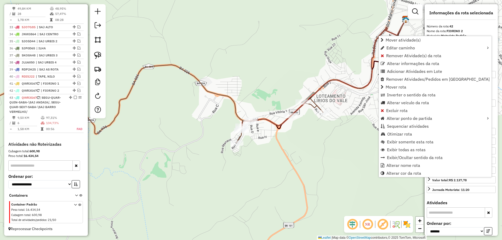
click at [264, 147] on div "Janela de atendimento Grade de atendimento Capacidade Transportadoras Veículos …" at bounding box center [251, 120] width 502 height 240
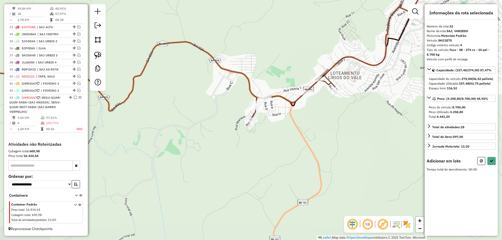
scroll to position [432, 0]
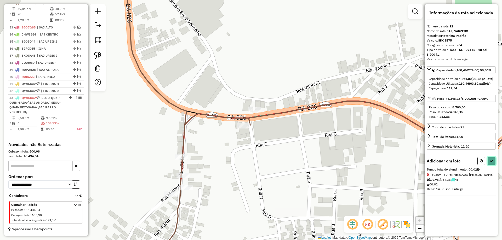
click at [493, 165] on button at bounding box center [491, 161] width 8 height 8
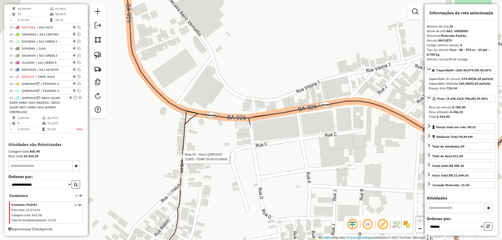
scroll to position [437, 0]
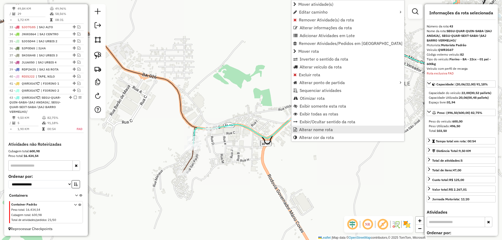
click at [304, 130] on span "Alterar nome rota" at bounding box center [316, 130] width 34 height 4
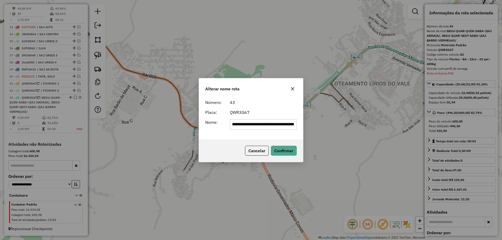
scroll to position [0, 0]
type input "*********"
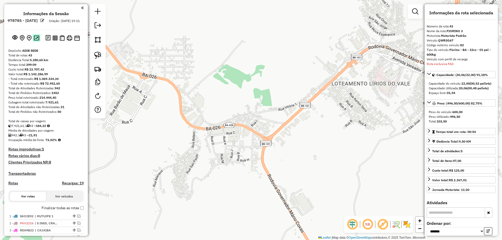
click at [35, 41] on img at bounding box center [36, 38] width 5 height 5
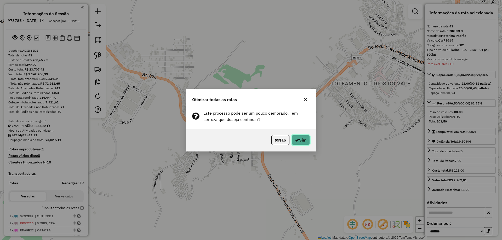
click at [303, 140] on button "Sim" at bounding box center [300, 140] width 18 height 10
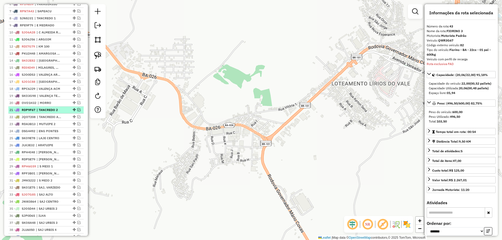
scroll to position [179, 0]
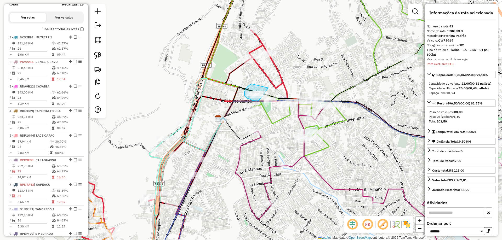
drag, startPoint x: 251, startPoint y: 84, endPoint x: 268, endPoint y: 88, distance: 17.5
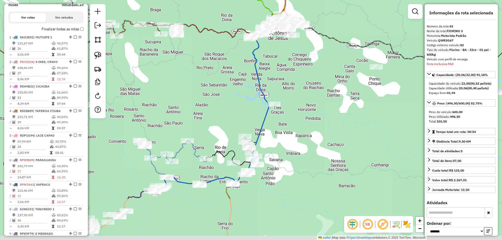
drag, startPoint x: 191, startPoint y: 137, endPoint x: 218, endPoint y: 95, distance: 49.4
click at [213, 80] on div "Janela de atendimento Grade de atendimento Capacidade Transportadoras Veículos …" at bounding box center [251, 120] width 502 height 240
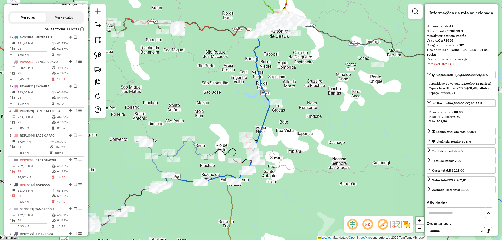
drag, startPoint x: 221, startPoint y: 182, endPoint x: 226, endPoint y: 178, distance: 5.8
click at [221, 181] on div "Janela de atendimento Grade de atendimento Capacidade Transportadoras Veículos …" at bounding box center [251, 120] width 502 height 240
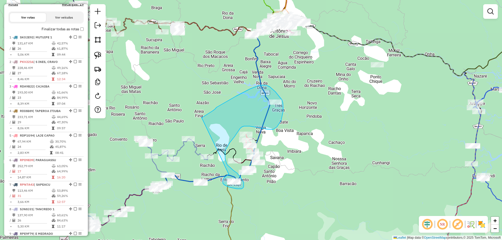
drag, startPoint x: 229, startPoint y: 175, endPoint x: 201, endPoint y: 118, distance: 63.5
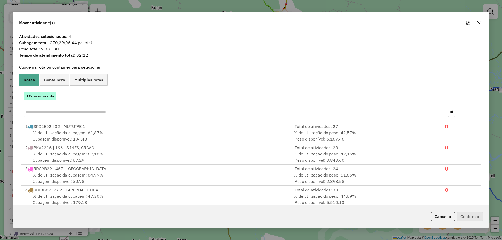
click at [48, 99] on button "Criar nova rota" at bounding box center [40, 96] width 33 height 8
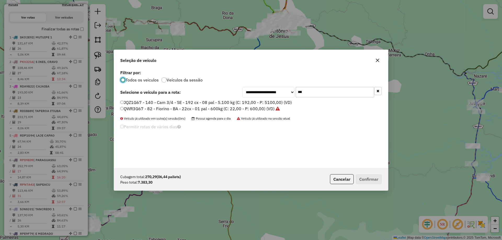
scroll to position [3, 2]
drag, startPoint x: 322, startPoint y: 97, endPoint x: 273, endPoint y: 93, distance: 49.4
click at [273, 93] on div "**********" at bounding box center [311, 92] width 139 height 10
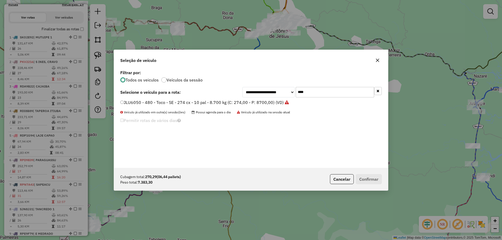
click at [264, 101] on label "JLU6050 - 480 - Toco - SE - 274 cx - 10 pal - 8.700 kg (C: 274,00 - P: 8700,00)…" at bounding box center [204, 102] width 169 height 6
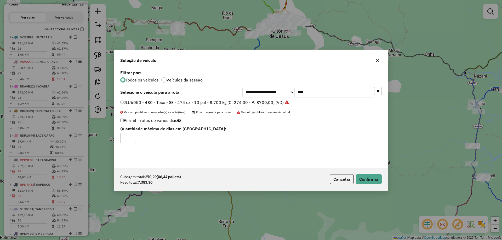
drag, startPoint x: 316, startPoint y: 89, endPoint x: 288, endPoint y: 91, distance: 27.5
click at [288, 91] on div "**********" at bounding box center [311, 92] width 139 height 10
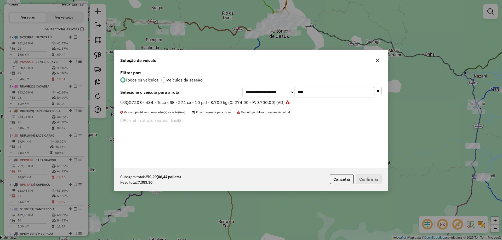
type input "****"
click at [261, 101] on label "JQO7208 - 434 - Toco - SE - 274 cx - 10 pal - 8.700 kg (C: 274,00 - P: 8700,00)…" at bounding box center [204, 102] width 169 height 6
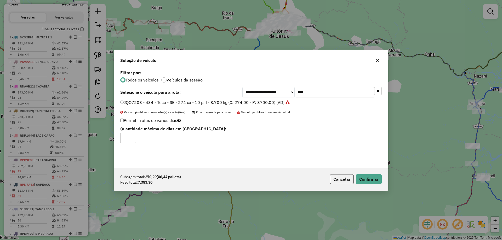
click at [382, 178] on div "Cubagem total: 270,29 (06,44 pallets) Peso total: 7.383,30 Cancelar Confirmar" at bounding box center [251, 179] width 274 height 22
click at [377, 178] on button "Confirmar" at bounding box center [369, 179] width 26 height 10
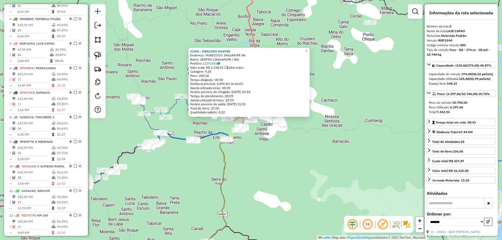
scroll to position [312, 0]
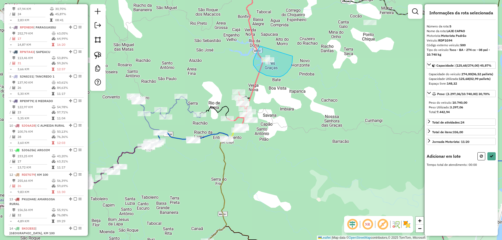
drag, startPoint x: 260, startPoint y: 46, endPoint x: 292, endPoint y: 56, distance: 34.2
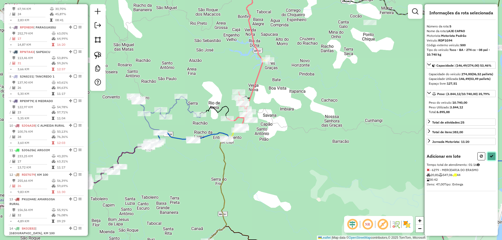
click at [493, 158] on icon at bounding box center [491, 156] width 4 height 4
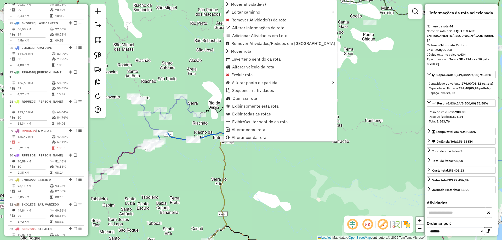
scroll to position [1208, 0]
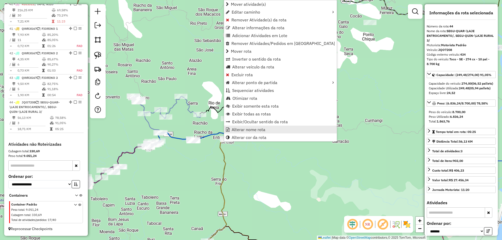
click at [245, 129] on span "Alterar nome rota" at bounding box center [249, 130] width 34 height 4
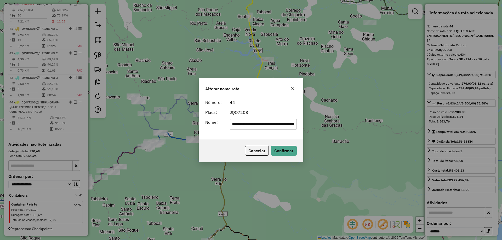
scroll to position [0, 0]
type input "*"
type input "**********"
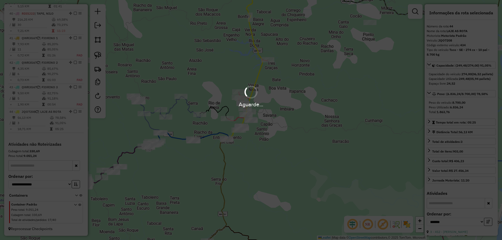
scroll to position [1198, 0]
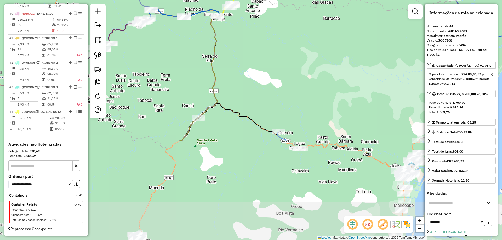
drag, startPoint x: 197, startPoint y: 175, endPoint x: 169, endPoint y: 42, distance: 135.8
click at [169, 42] on div "Janela de atendimento Grade de atendimento Capacidade Transportadoras Veículos …" at bounding box center [251, 120] width 502 height 240
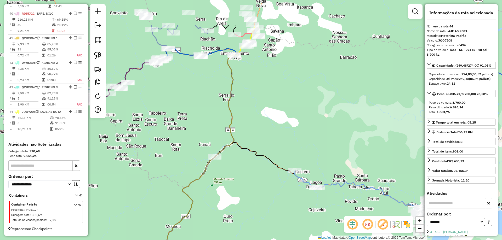
drag, startPoint x: 277, startPoint y: 66, endPoint x: 309, endPoint y: 116, distance: 59.4
click at [315, 121] on div "Janela de atendimento Grade de atendimento Capacidade Transportadoras Veículos …" at bounding box center [251, 120] width 502 height 240
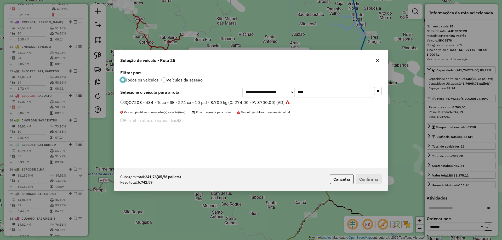
scroll to position [836, 0]
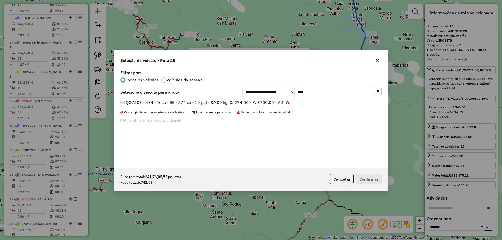
drag, startPoint x: 337, startPoint y: 90, endPoint x: 181, endPoint y: 99, distance: 156.3
click at [201, 96] on div "**********" at bounding box center [250, 92] width 261 height 10
type input "****"
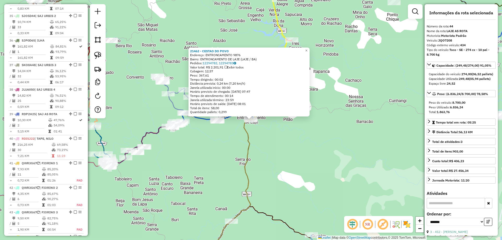
scroll to position [1198, 0]
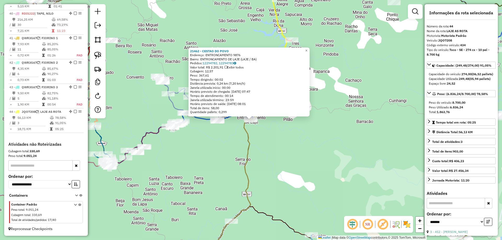
click at [318, 158] on div "21462 - CESTAO DO POVO Endereço: ENTRONCAMENTO 9876 Bairro: ENTRONCAMENTO DE LA…" at bounding box center [251, 120] width 502 height 240
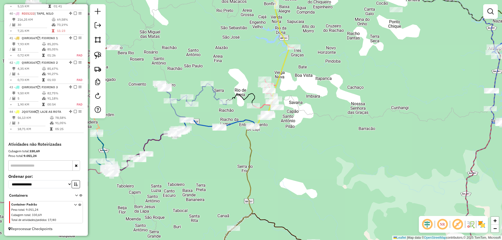
drag, startPoint x: 339, startPoint y: 163, endPoint x: 331, endPoint y: 168, distance: 9.7
click at [343, 173] on div "Janela de atendimento Grade de atendimento Capacidade Transportadoras Veículos …" at bounding box center [251, 120] width 502 height 240
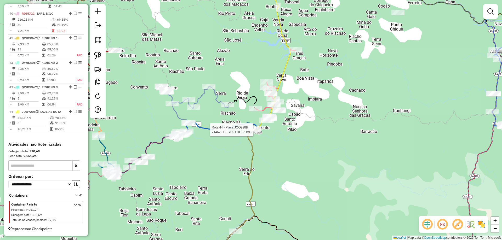
click at [254, 132] on div at bounding box center [254, 129] width 13 height 5
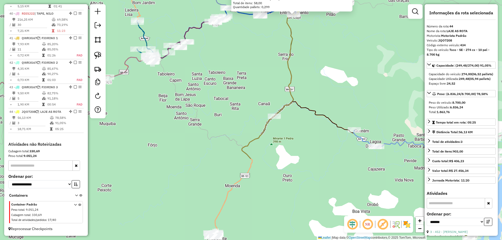
drag, startPoint x: 215, startPoint y: 185, endPoint x: 263, endPoint y: 66, distance: 128.8
click at [263, 66] on div "21462 - CESTAO DO POVO Endereço: ENTRONCAMENTO 9876 Bairro: ENTRONCAMENTO DE LA…" at bounding box center [251, 120] width 502 height 240
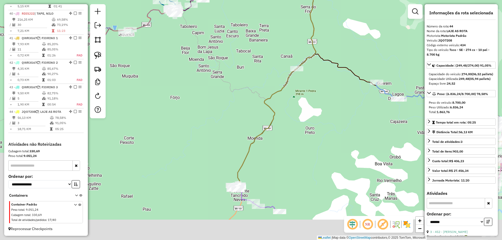
drag, startPoint x: 272, startPoint y: 182, endPoint x: 271, endPoint y: 174, distance: 8.1
click at [278, 170] on div "21462 - CESTAO DO POVO Endereço: ENTRONCAMENTO 9876 Bairro: ENTRONCAMENTO DE LA…" at bounding box center [251, 120] width 502 height 240
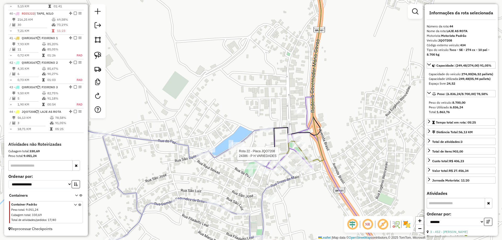
click at [280, 156] on div at bounding box center [279, 153] width 13 height 5
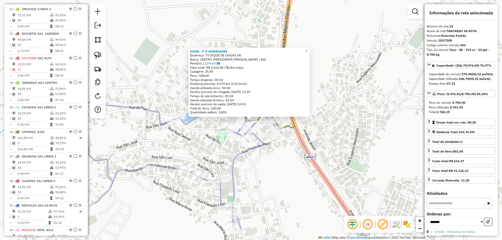
scroll to position [758, 0]
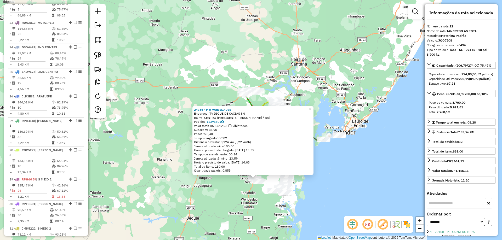
click at [301, 89] on div "24386 - P H VARIEDADES Endereço: TV DIQUE DE CAXIAS SN Bairro: CENTRO (PRESIDEN…" at bounding box center [251, 120] width 502 height 240
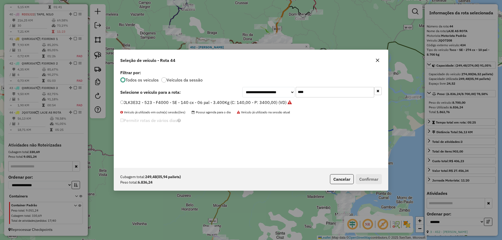
scroll to position [3, 2]
drag, startPoint x: 323, startPoint y: 93, endPoint x: 272, endPoint y: 95, distance: 51.0
click at [272, 95] on div "**********" at bounding box center [311, 92] width 139 height 10
type input "****"
click at [257, 101] on label "OVO1675 - 11 - Truck - BA - 420 cx - 10 pal - 16.460 kg (C: 420,00 - P: 16460,0…" at bounding box center [204, 102] width 169 height 6
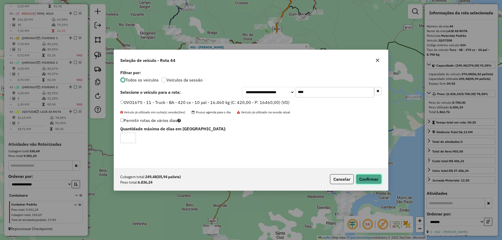
click at [373, 178] on button "Confirmar" at bounding box center [369, 179] width 26 height 10
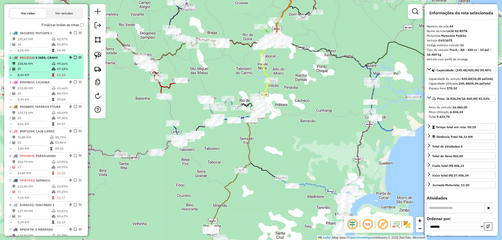
scroll to position [179, 0]
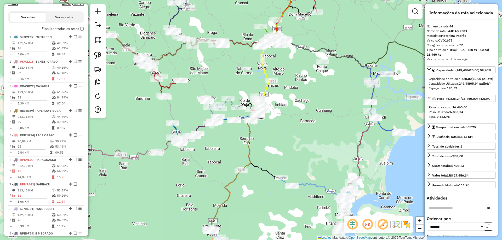
click at [13, 6] on h4 "Rotas" at bounding box center [13, 4] width 10 height 4
select select "*"
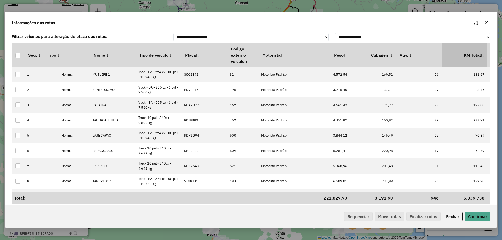
click at [466, 53] on th "KM Total" at bounding box center [464, 55] width 46 height 24
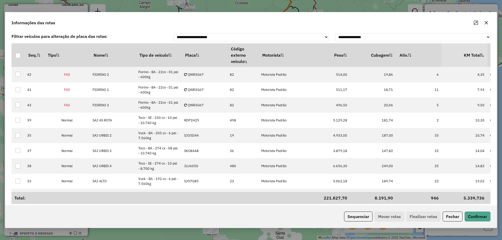
click at [466, 53] on th "KM Total" at bounding box center [464, 55] width 46 height 24
click at [359, 214] on button "Sequenciar" at bounding box center [358, 217] width 28 height 10
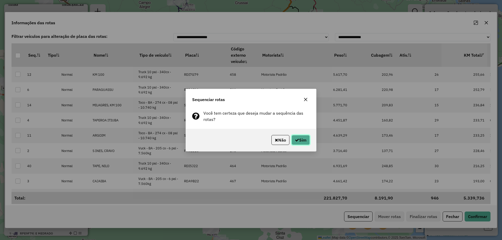
click at [302, 139] on button "Sim" at bounding box center [300, 140] width 18 height 10
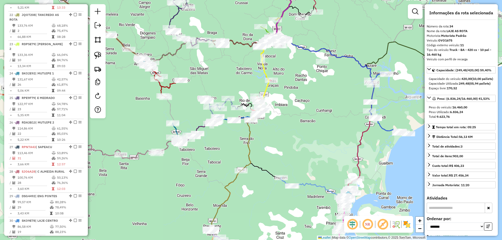
scroll to position [1198, 0]
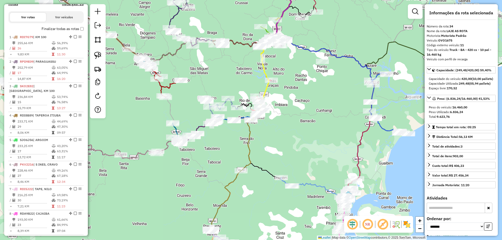
scroll to position [127, 0]
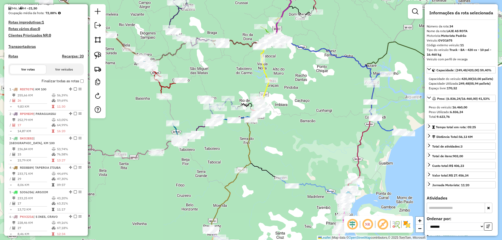
click at [14, 59] on h4 "Rotas" at bounding box center [13, 56] width 10 height 4
select select "*"
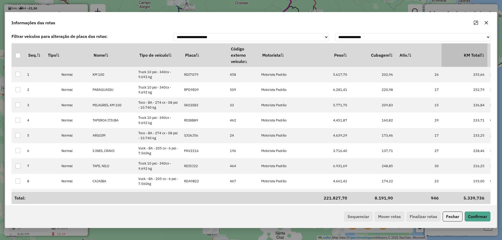
click at [472, 54] on th "KM Total" at bounding box center [464, 55] width 46 height 24
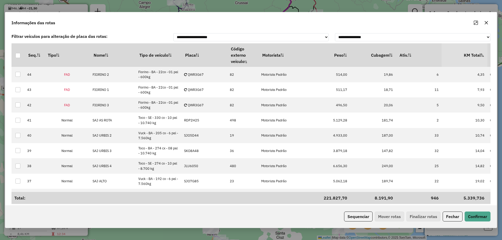
click at [472, 54] on th "KM Total" at bounding box center [464, 55] width 46 height 24
click at [356, 215] on button "Sequenciar" at bounding box center [358, 217] width 28 height 10
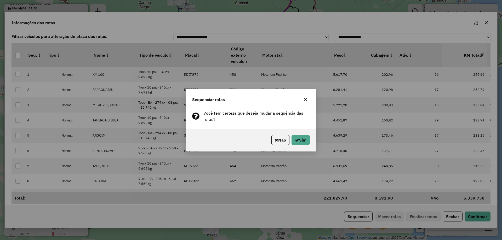
click at [297, 134] on div "Não Sim" at bounding box center [251, 140] width 130 height 22
click at [296, 137] on div "Não Sim" at bounding box center [251, 140] width 130 height 22
click at [298, 141] on button "Sim" at bounding box center [300, 140] width 18 height 10
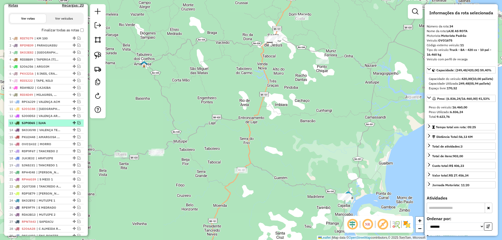
scroll to position [169, 0]
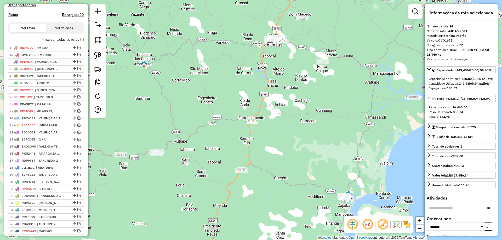
drag, startPoint x: 73, startPoint y: 159, endPoint x: 63, endPoint y: 47, distance: 112.8
drag, startPoint x: 73, startPoint y: 158, endPoint x: 58, endPoint y: 57, distance: 102.2
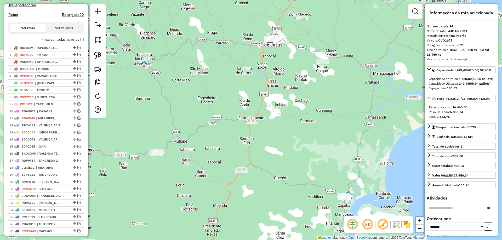
drag, startPoint x: 73, startPoint y: 87, endPoint x: 73, endPoint y: 27, distance: 60.4
drag, startPoint x: 73, startPoint y: 108, endPoint x: 71, endPoint y: 60, distance: 48.6
drag, startPoint x: 72, startPoint y: 66, endPoint x: 72, endPoint y: 58, distance: 8.1
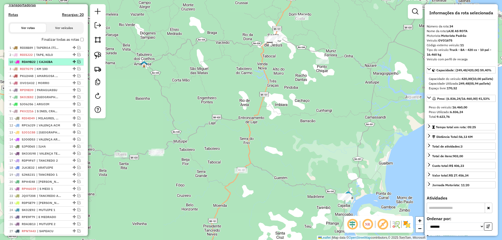
drag, startPoint x: 72, startPoint y: 116, endPoint x: 68, endPoint y: 65, distance: 50.8
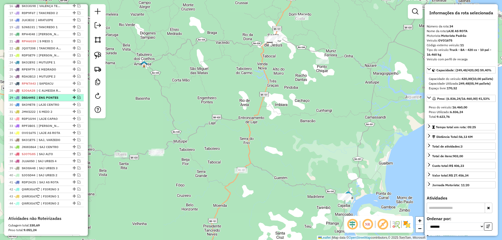
scroll to position [325, 0]
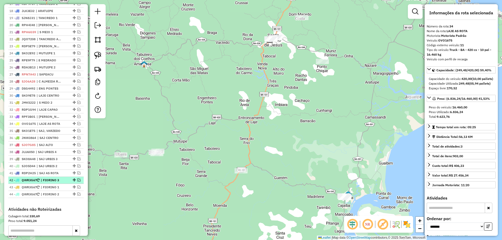
drag, startPoint x: 73, startPoint y: 191, endPoint x: 72, endPoint y: 185, distance: 6.0
click at [72, 185] on ul "1 - RDI8B89 | TAPEROA ITIUBA 2 - RDI5J22 | TAPE, NILO 3 - RDA9B22 | [GEOGRAPHIC…" at bounding box center [45, 43] width 75 height 310
drag, startPoint x: 73, startPoint y: 185, endPoint x: 70, endPoint y: 211, distance: 26.3
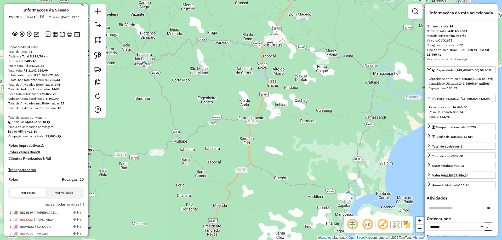
scroll to position [0, 0]
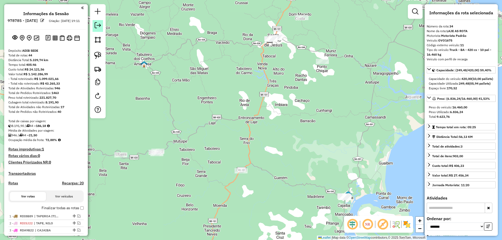
click at [97, 25] on em at bounding box center [98, 25] width 6 height 6
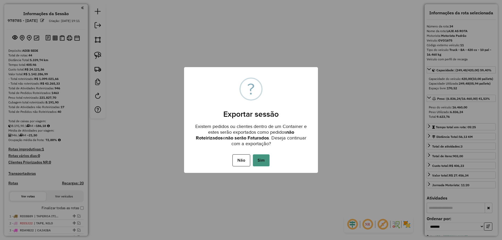
click at [258, 160] on button "Sim" at bounding box center [261, 160] width 17 height 12
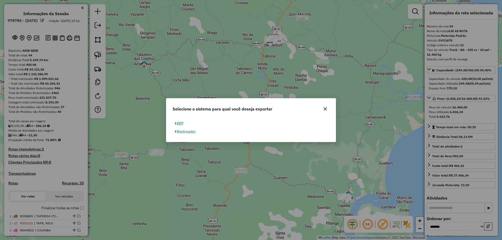
click at [180, 123] on button "ERP" at bounding box center [178, 123] width 13 height 8
select select "**"
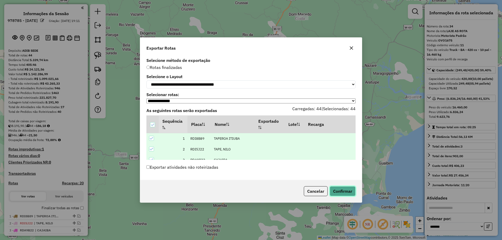
click at [347, 193] on button "Confirmar" at bounding box center [343, 191] width 26 height 10
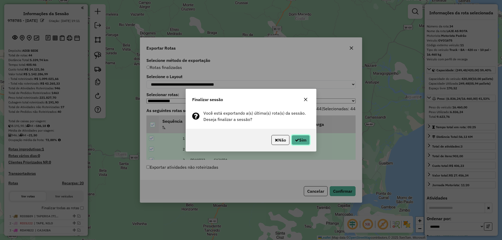
click at [296, 139] on icon "button" at bounding box center [297, 140] width 4 height 4
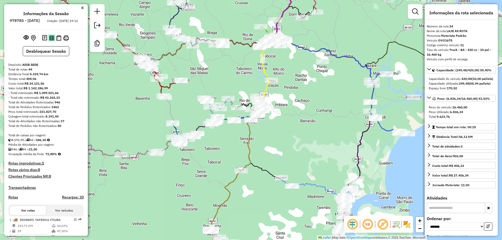
click at [49, 39] on button at bounding box center [51, 37] width 7 height 7
click at [310, 106] on div "Janela de atendimento Grade de atendimento Capacidade Transportadoras Veículos …" at bounding box center [251, 120] width 502 height 240
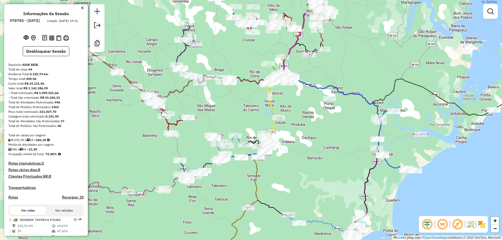
drag, startPoint x: 326, startPoint y: 118, endPoint x: 333, endPoint y: 155, distance: 37.6
click at [334, 164] on div "Janela de atendimento Grade de atendimento Capacidade Transportadoras Veículos …" at bounding box center [251, 120] width 502 height 240
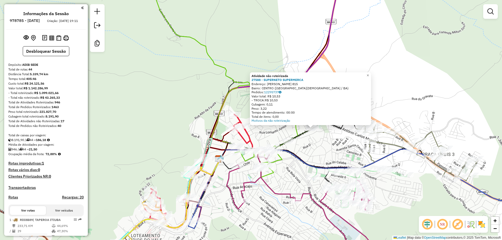
click at [323, 148] on div "Atividade não roteirizada 27588 - SUPERNETO SUPERMERCA Endereço: BARROS E ALMEI…" at bounding box center [251, 120] width 502 height 240
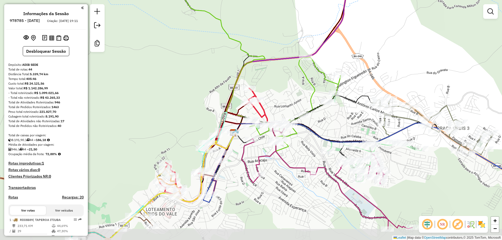
drag, startPoint x: 323, startPoint y: 149, endPoint x: 339, endPoint y: 122, distance: 30.9
click at [339, 122] on div "Janela de atendimento Grade de atendimento Capacidade Transportadoras Veículos …" at bounding box center [251, 120] width 502 height 240
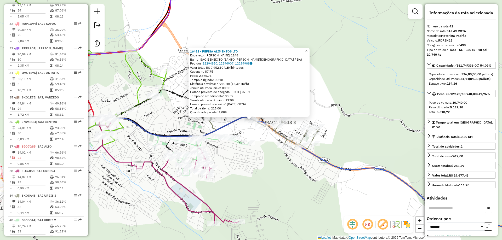
scroll to position [1190, 0]
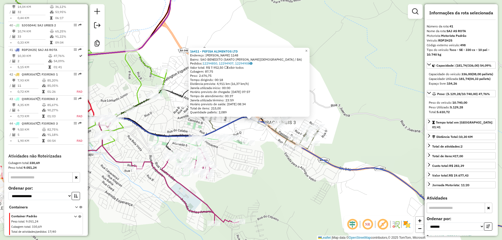
click at [297, 190] on div "16411 - PEFISA ALIMENTOS LTD Endereço: ANTONIO CARLOS MAGALHaES 1148 Bairro: SA…" at bounding box center [251, 120] width 502 height 240
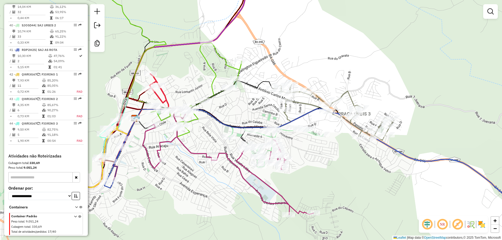
drag, startPoint x: 262, startPoint y: 194, endPoint x: 361, endPoint y: 181, distance: 100.5
click at [356, 183] on div "Janela de atendimento Grade de atendimento Capacidade Transportadoras Veículos …" at bounding box center [251, 120] width 502 height 240
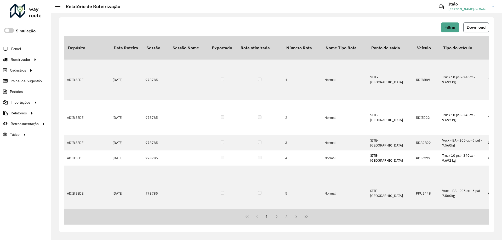
click at [475, 27] on span "Download" at bounding box center [475, 27] width 19 height 4
